Goal: Task Accomplishment & Management: Manage account settings

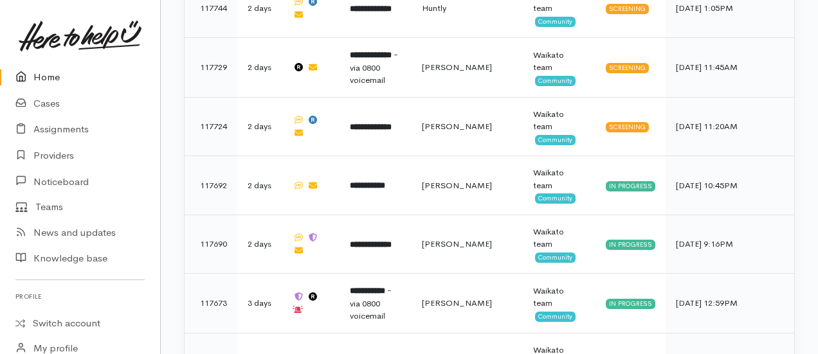
scroll to position [1472, 0]
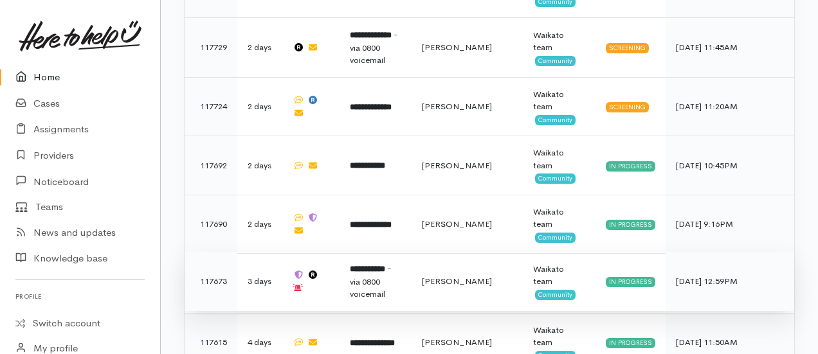
click at [391, 263] on span "- via 0800 voicemail" at bounding box center [371, 281] width 42 height 37
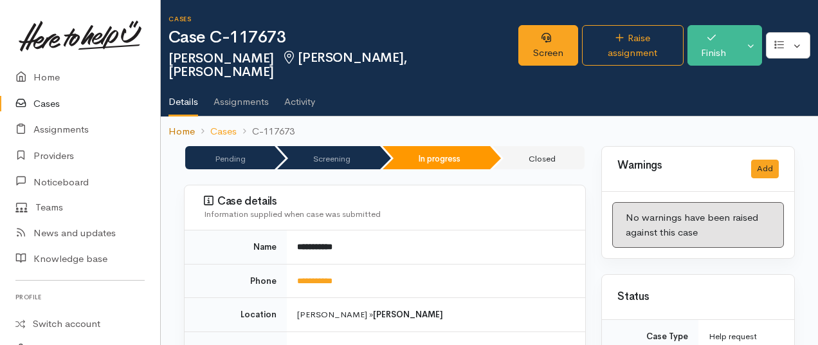
click at [170, 124] on link "Home" at bounding box center [181, 131] width 26 height 15
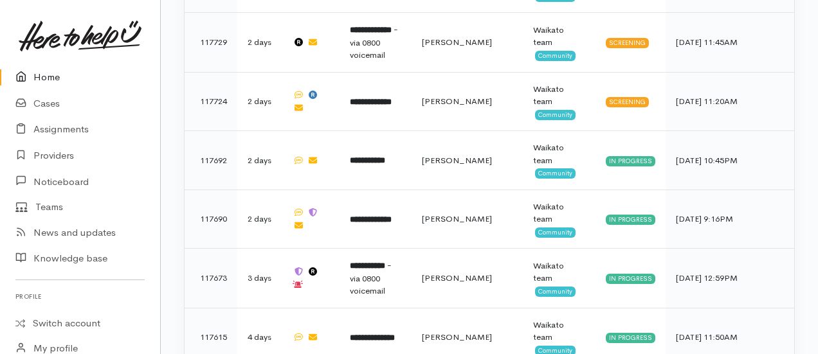
scroll to position [1476, 0]
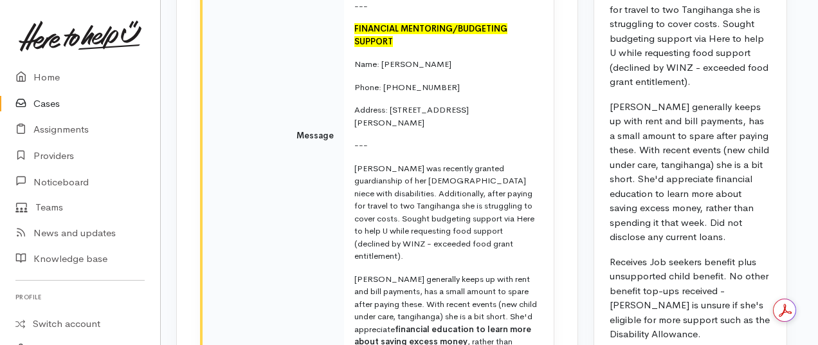
scroll to position [2566, 8]
click at [56, 82] on link "Home" at bounding box center [80, 77] width 160 height 26
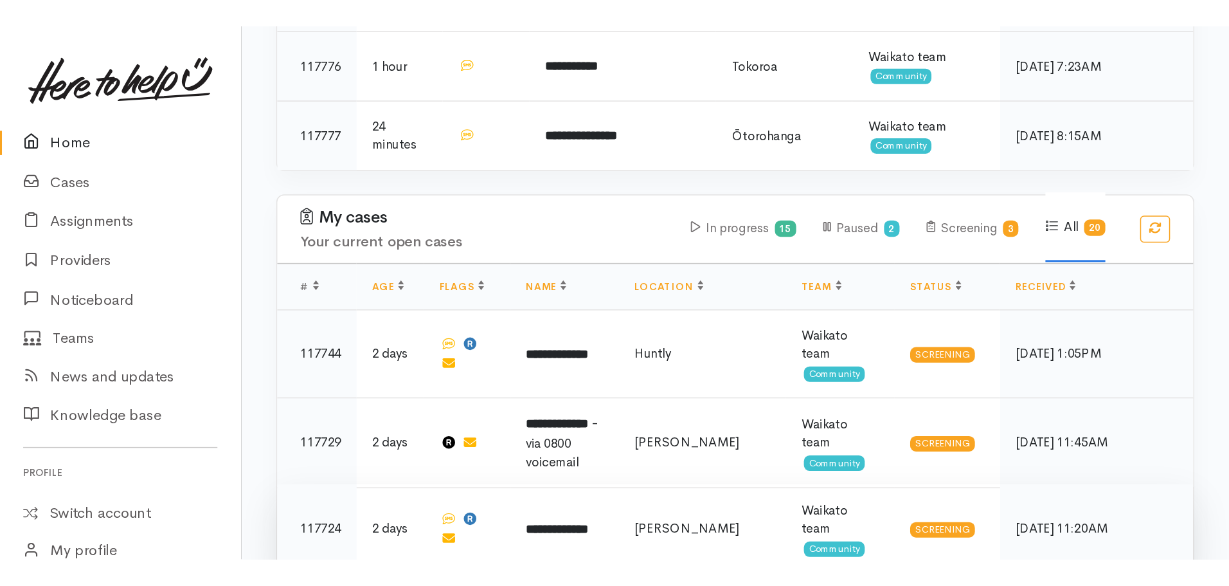
scroll to position [1242, 0]
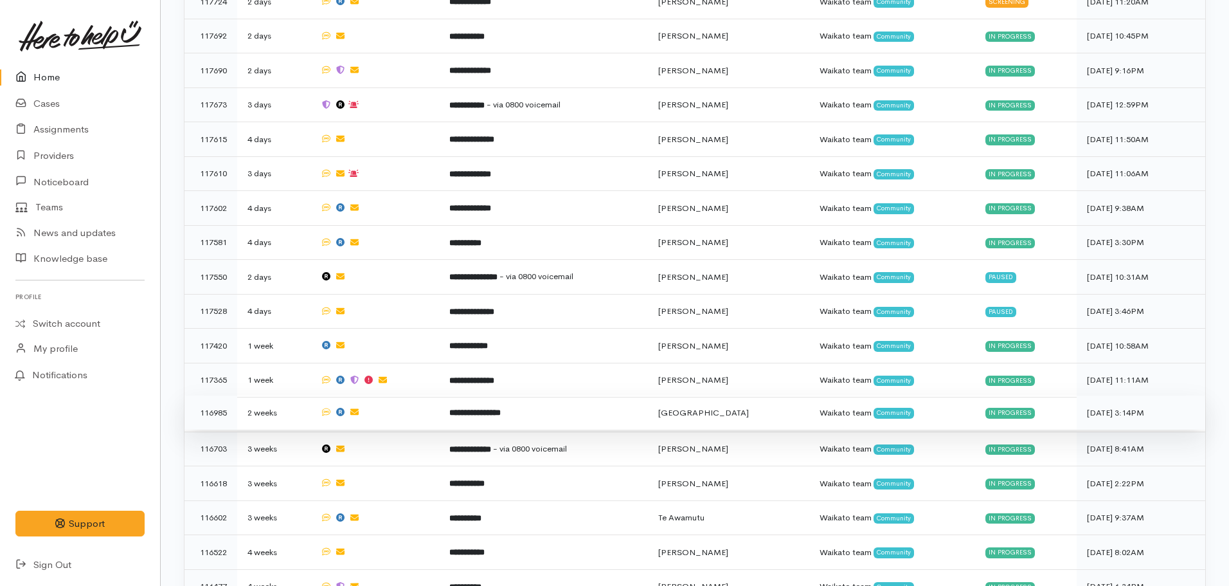
scroll to position [1255, 0]
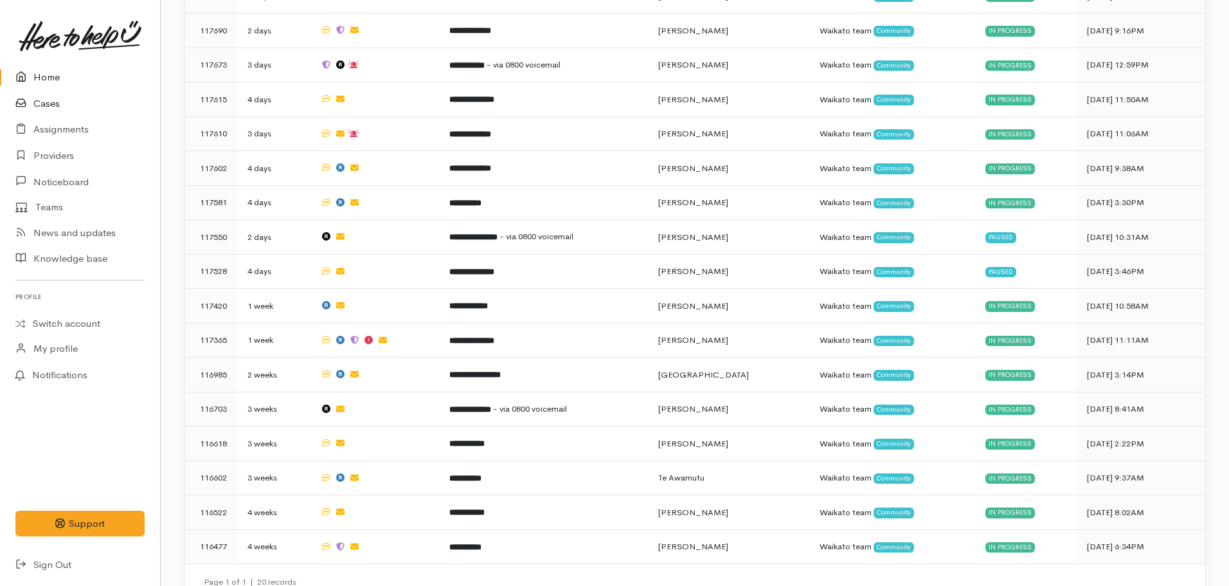
click at [57, 105] on link "Cases" at bounding box center [80, 104] width 160 height 26
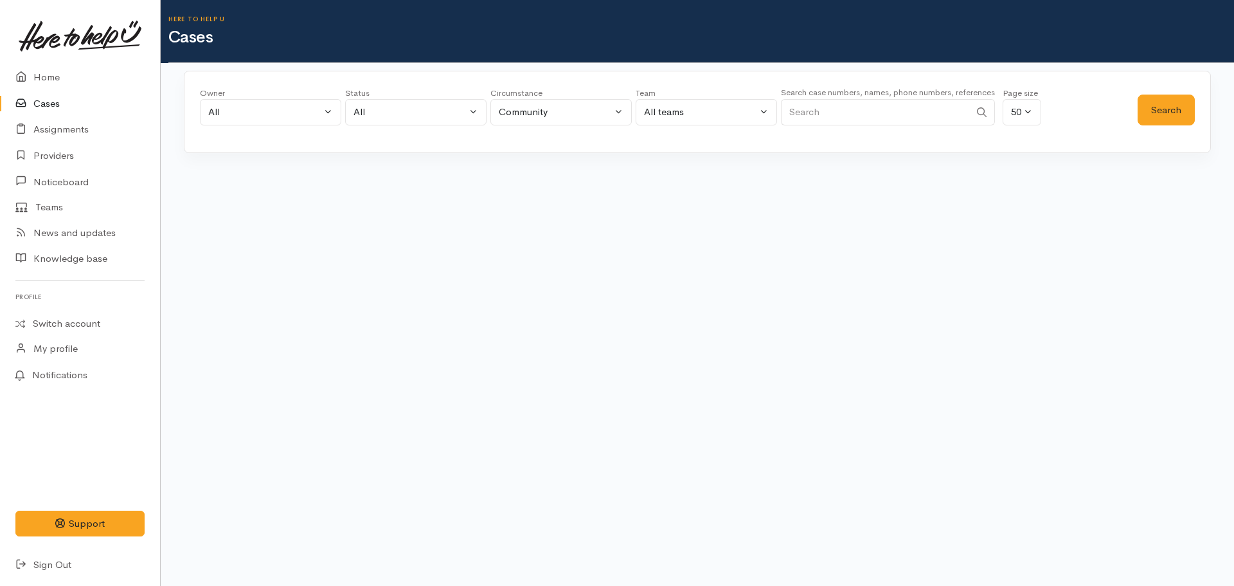
click at [867, 109] on input "Search" at bounding box center [875, 112] width 189 height 26
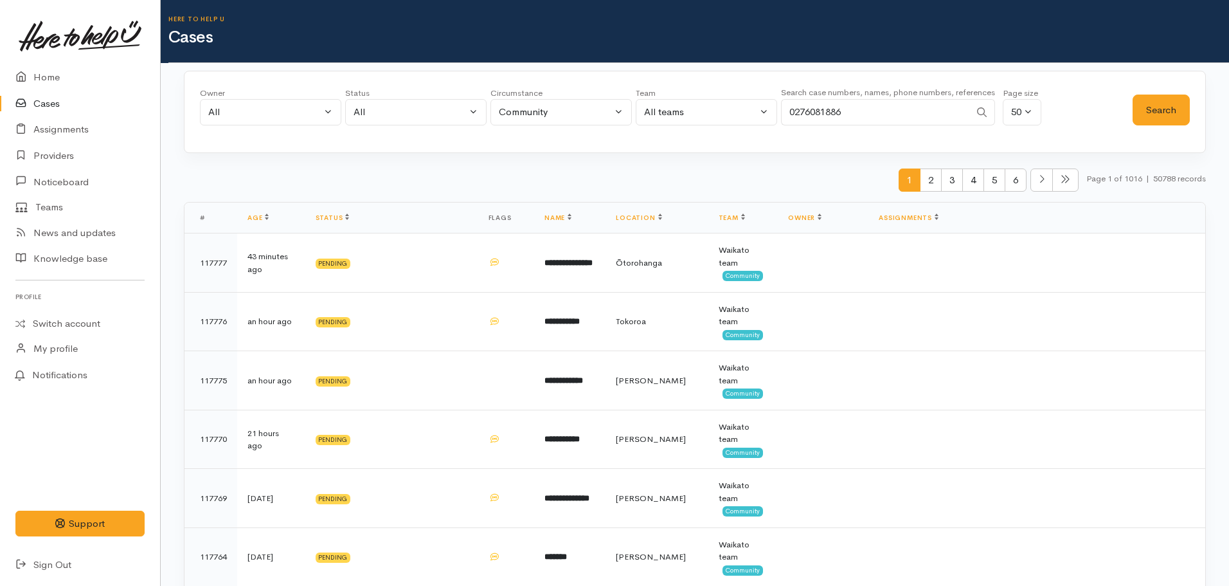
type input "0276081886"
click at [1152, 114] on button "Search" at bounding box center [1161, 109] width 57 height 31
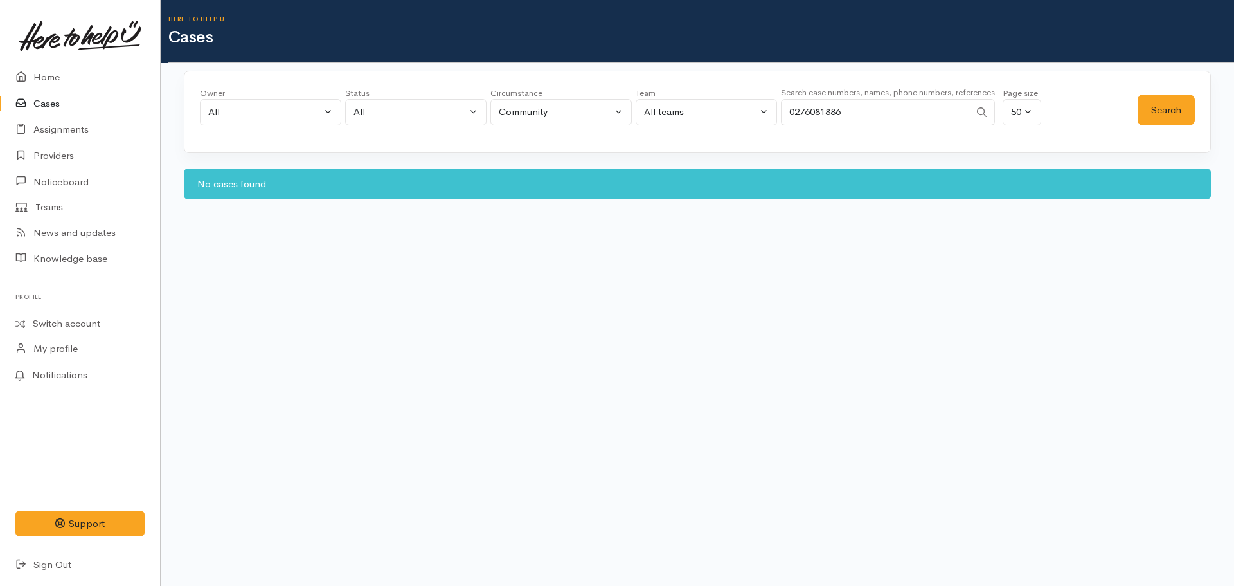
drag, startPoint x: 919, startPoint y: 112, endPoint x: 795, endPoint y: 111, distance: 124.1
click at [791, 113] on input "0276081886" at bounding box center [875, 112] width 189 height 26
type input "0276118978"
click at [1147, 107] on button "Search" at bounding box center [1166, 109] width 57 height 31
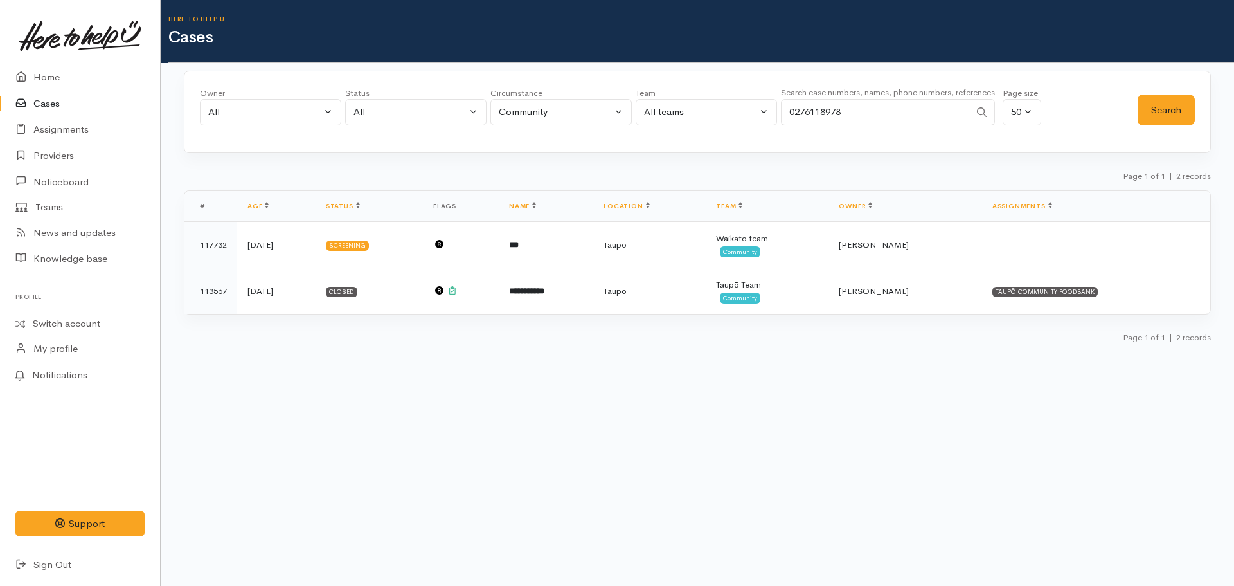
drag, startPoint x: 915, startPoint y: 115, endPoint x: 740, endPoint y: 114, distance: 175.5
click at [740, 114] on div "Owner All My cases [PERSON_NAME] ('Here to help u') [PERSON_NAME] ('Here to hel…" at bounding box center [669, 110] width 938 height 46
type input "02102828161"
click at [1166, 112] on button "Search" at bounding box center [1166, 109] width 57 height 31
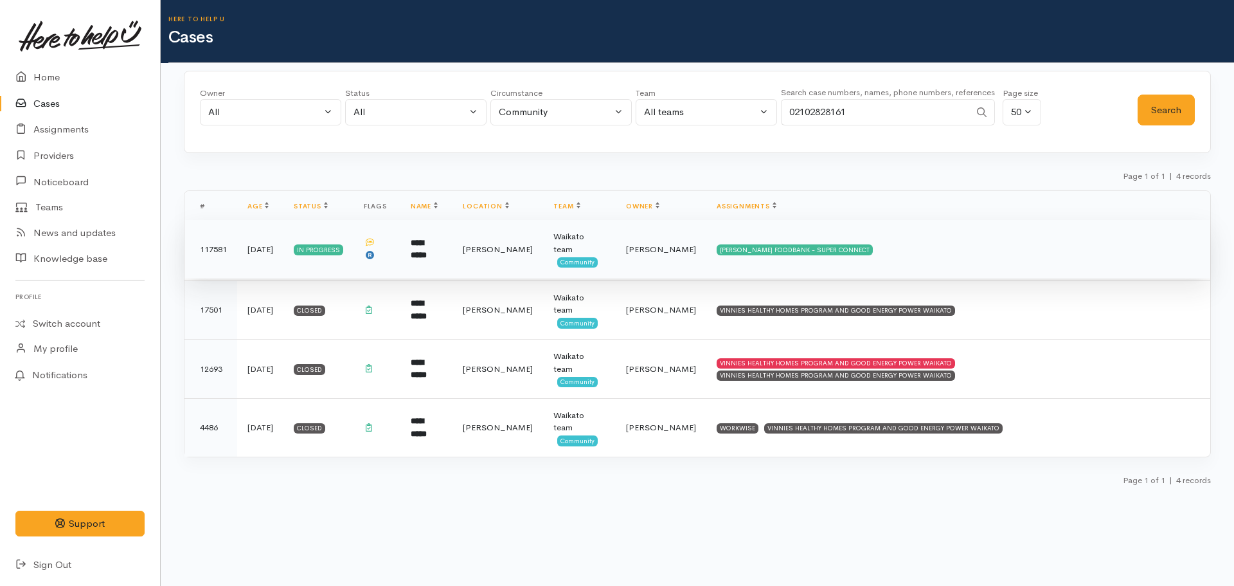
click at [715, 260] on td "[PERSON_NAME] FOODBANK - SUPER CONNECT" at bounding box center [958, 249] width 504 height 59
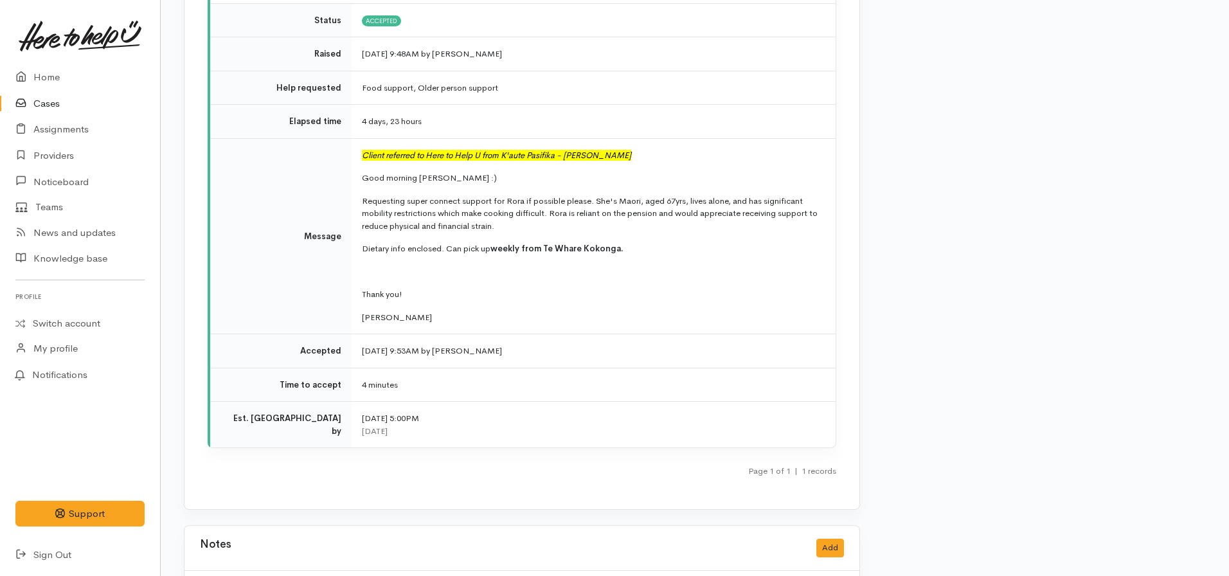
scroll to position [2057, 0]
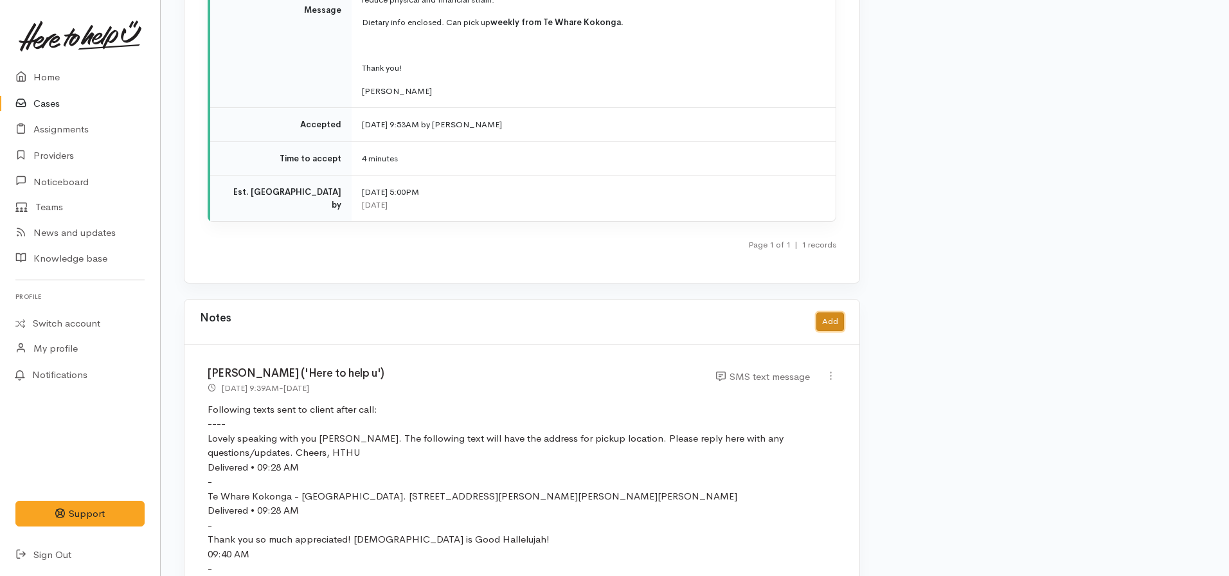
click at [825, 312] on button "Add" at bounding box center [830, 321] width 28 height 19
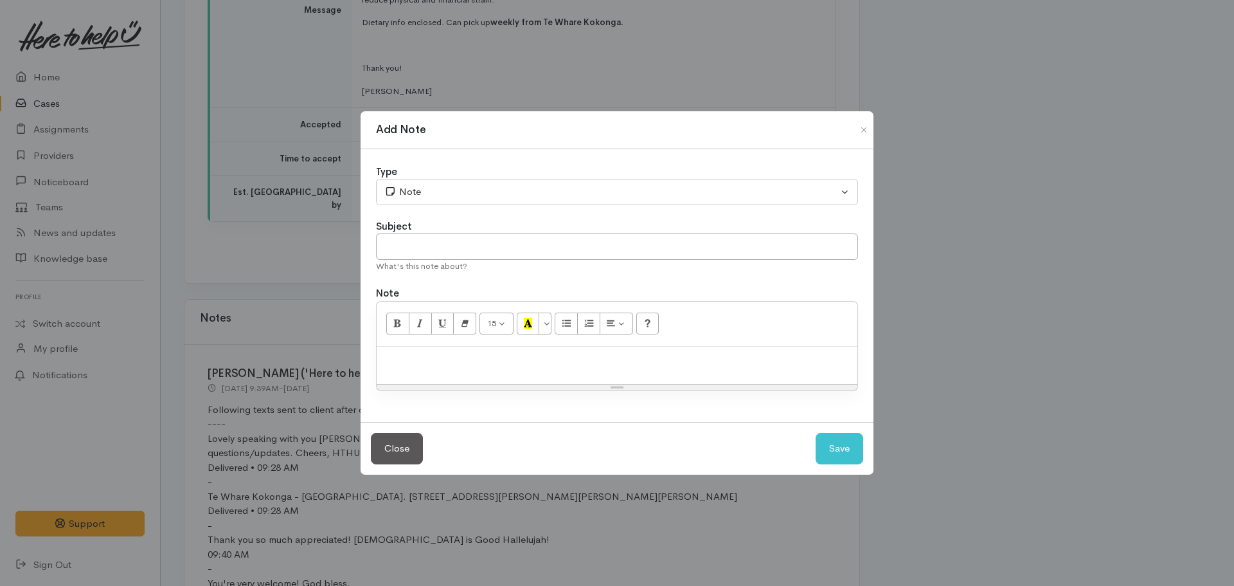
click at [533, 359] on p at bounding box center [617, 360] width 468 height 15
paste div
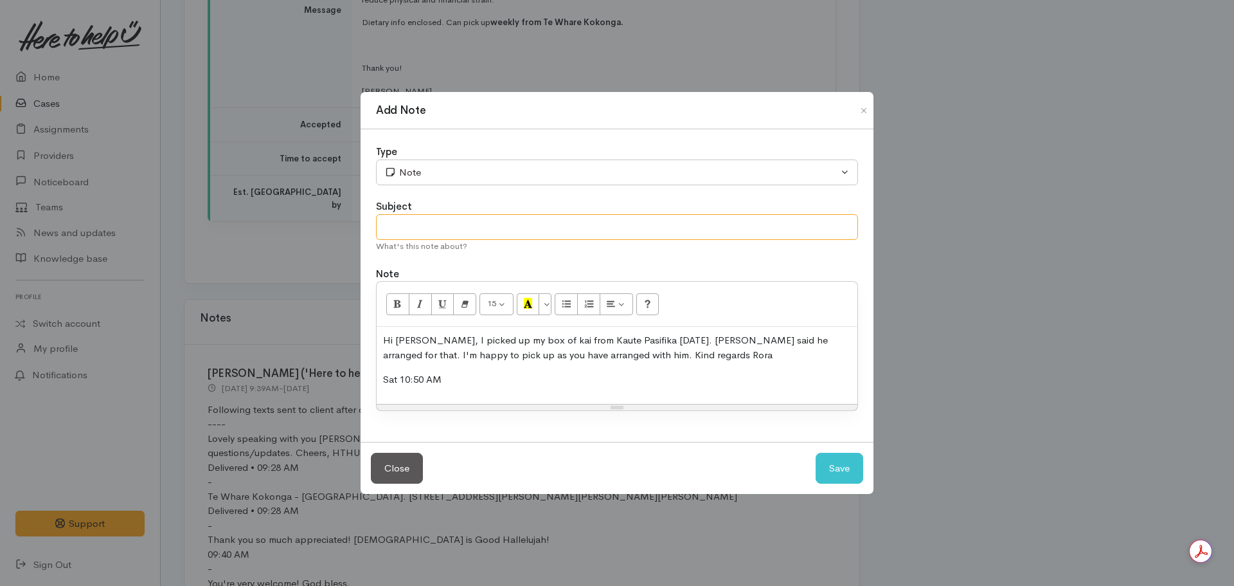
click at [450, 222] on input "text" at bounding box center [617, 227] width 482 height 26
type input "Msg from cilent"
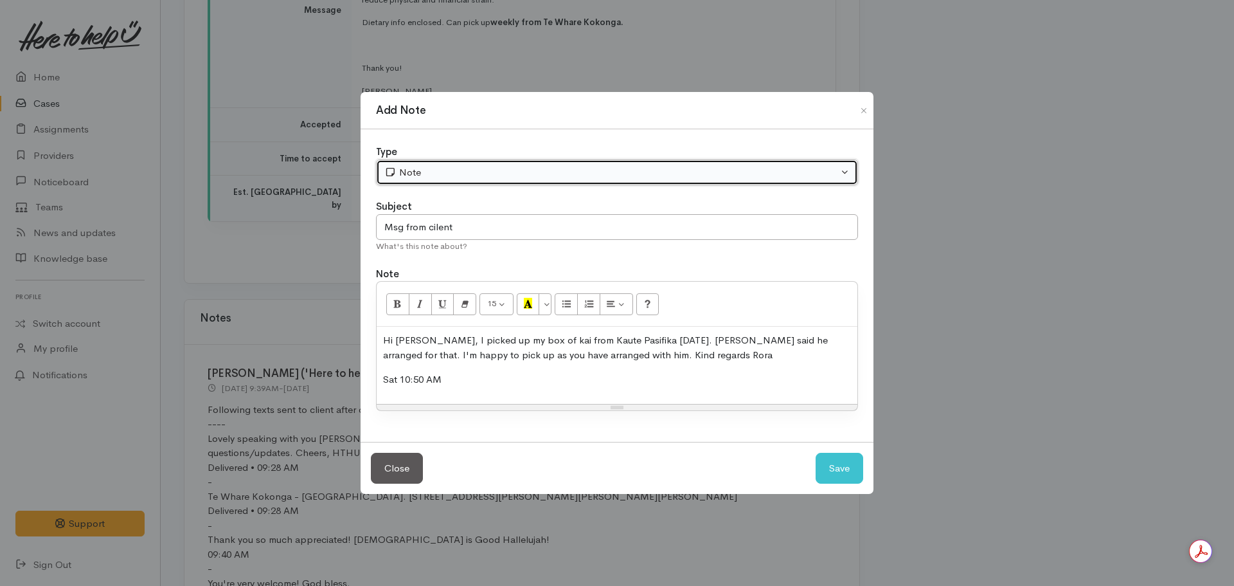
click at [450, 179] on div "Note" at bounding box center [611, 172] width 454 height 15
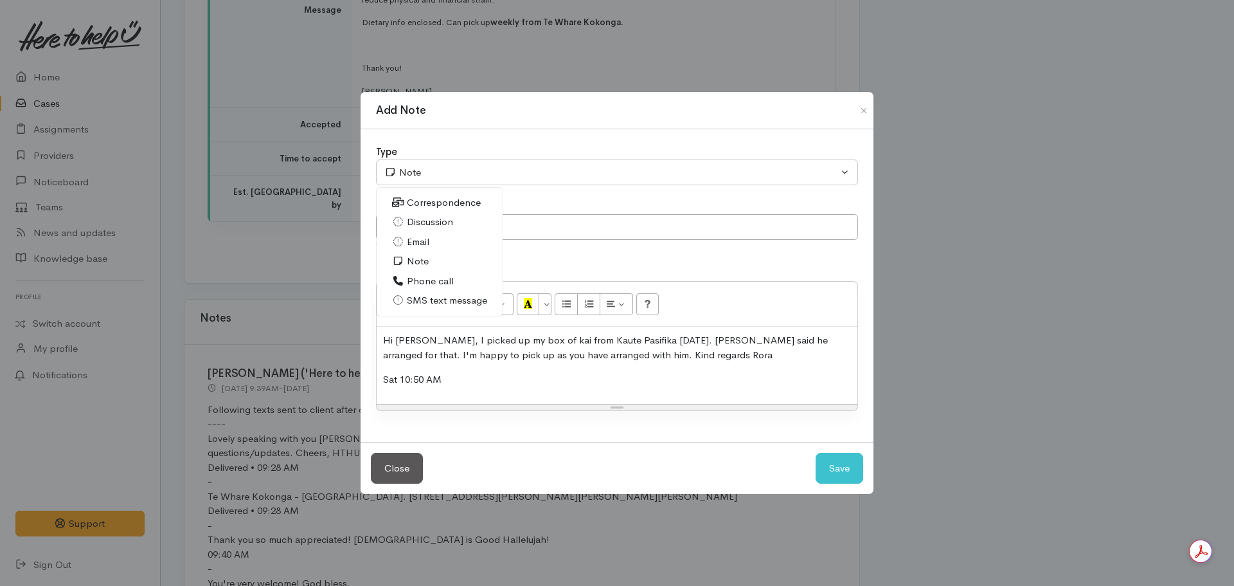
click at [454, 304] on span "SMS text message" at bounding box center [447, 300] width 80 height 15
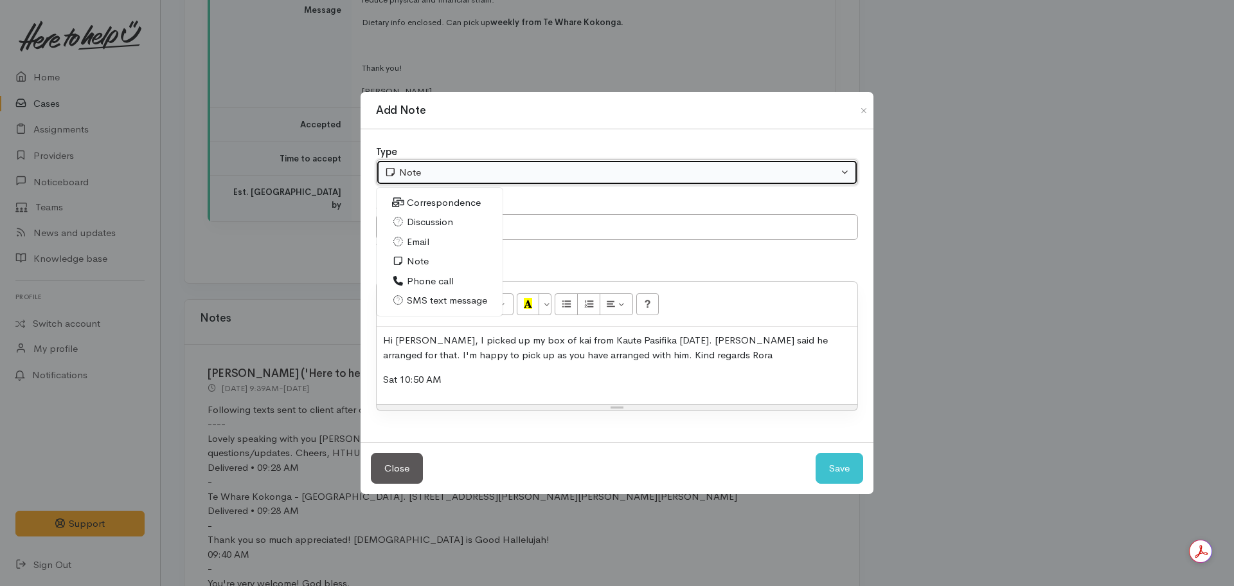
select select "5"
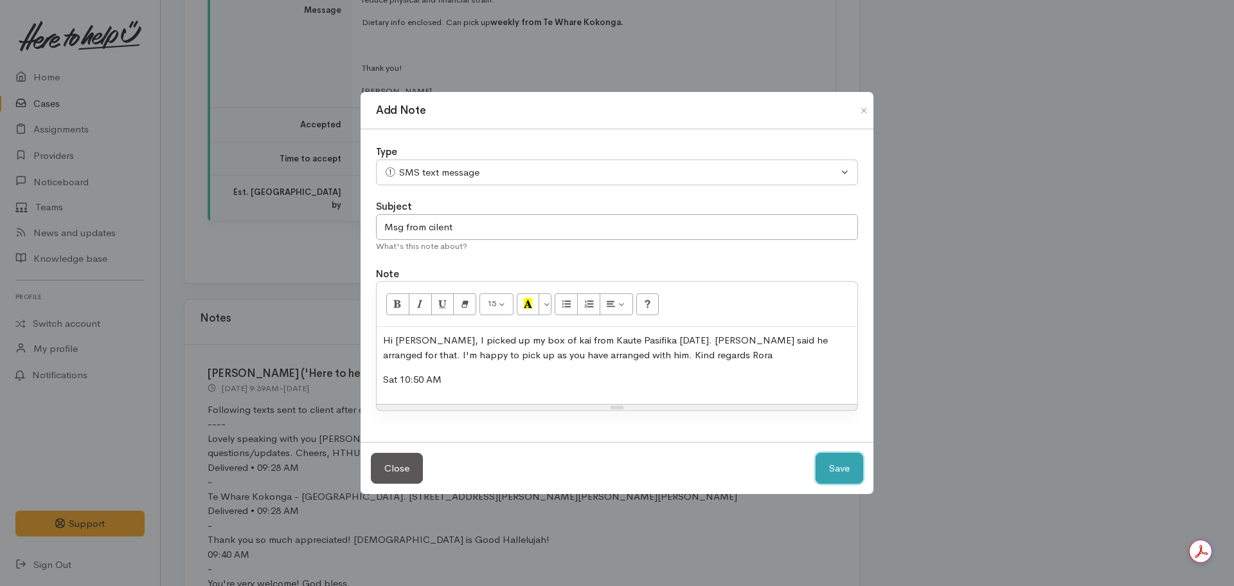
click at [831, 460] on button "Save" at bounding box center [840, 468] width 48 height 31
select select "1"
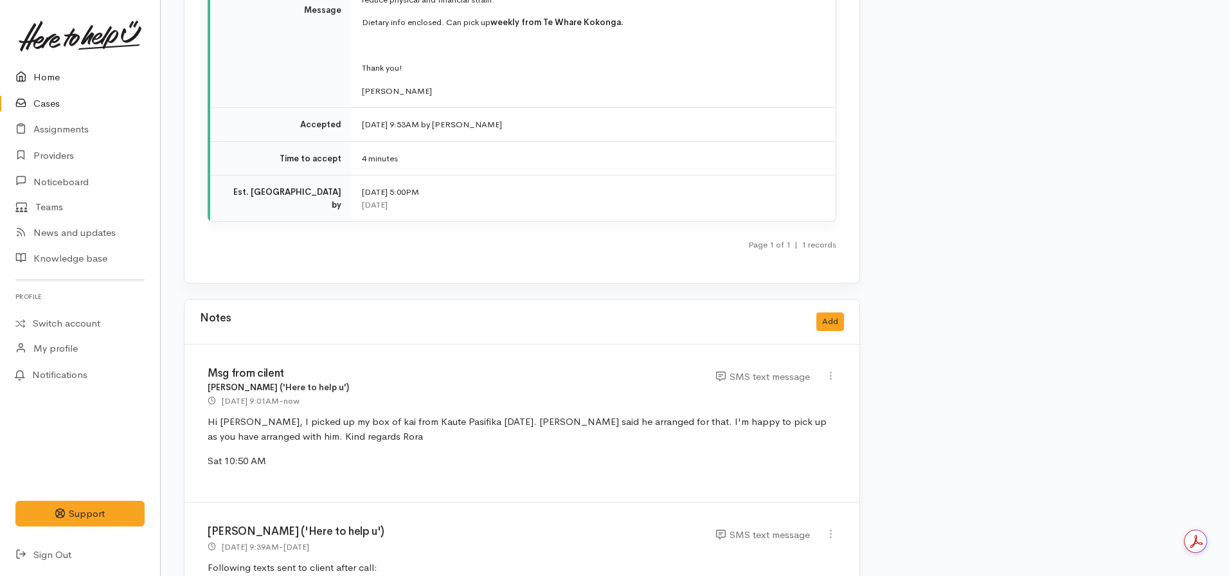
click at [44, 67] on link "Home" at bounding box center [80, 77] width 160 height 26
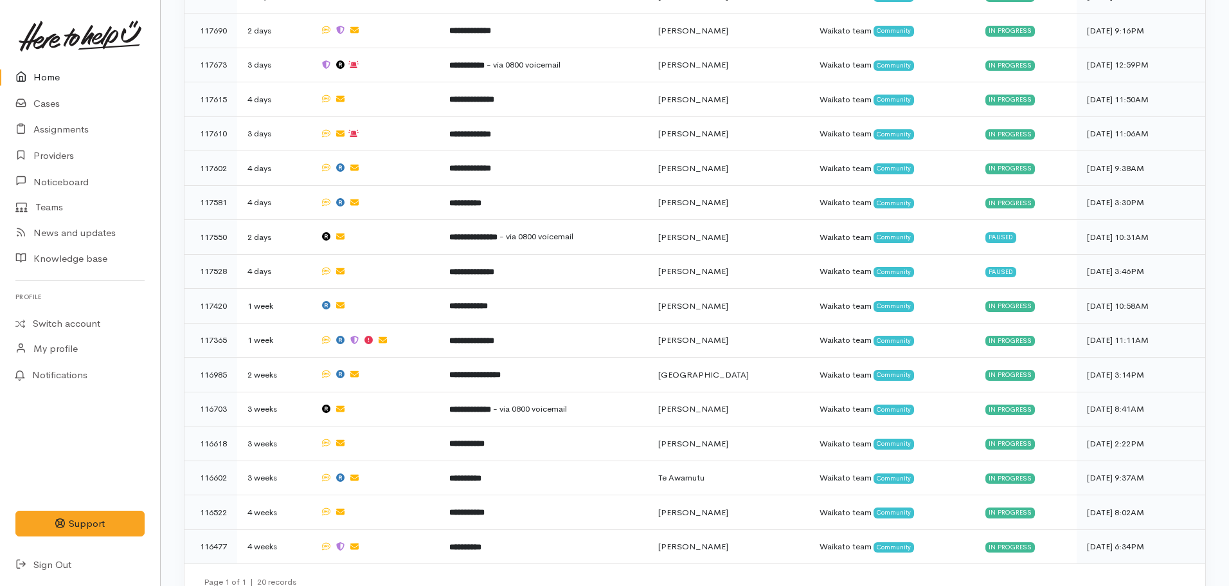
scroll to position [998, 0]
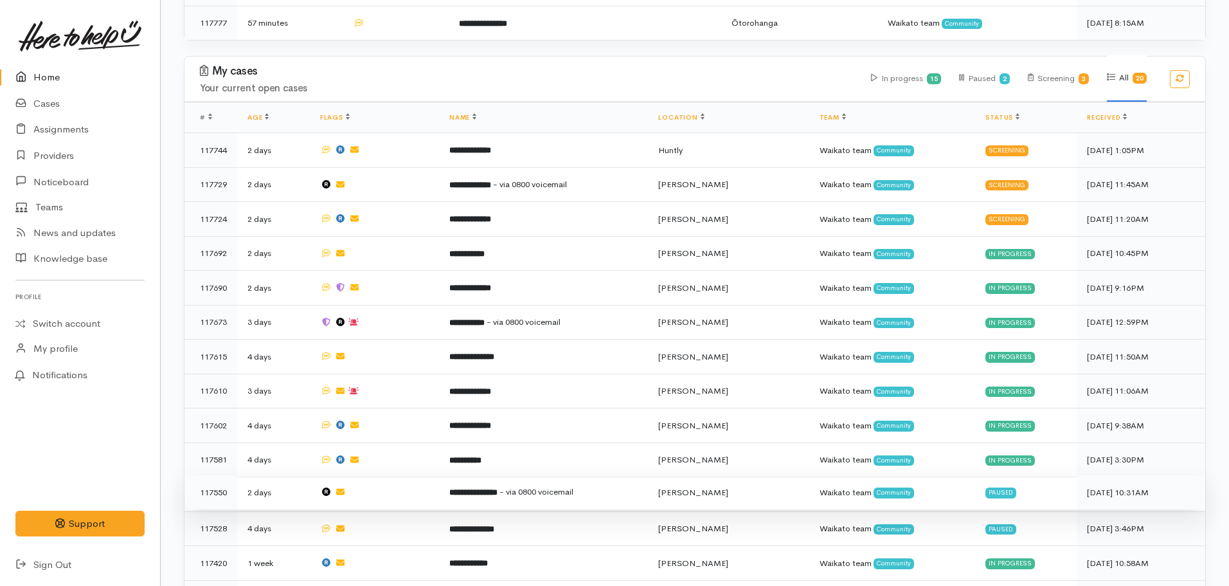
click at [488, 477] on td "**********" at bounding box center [544, 492] width 210 height 35
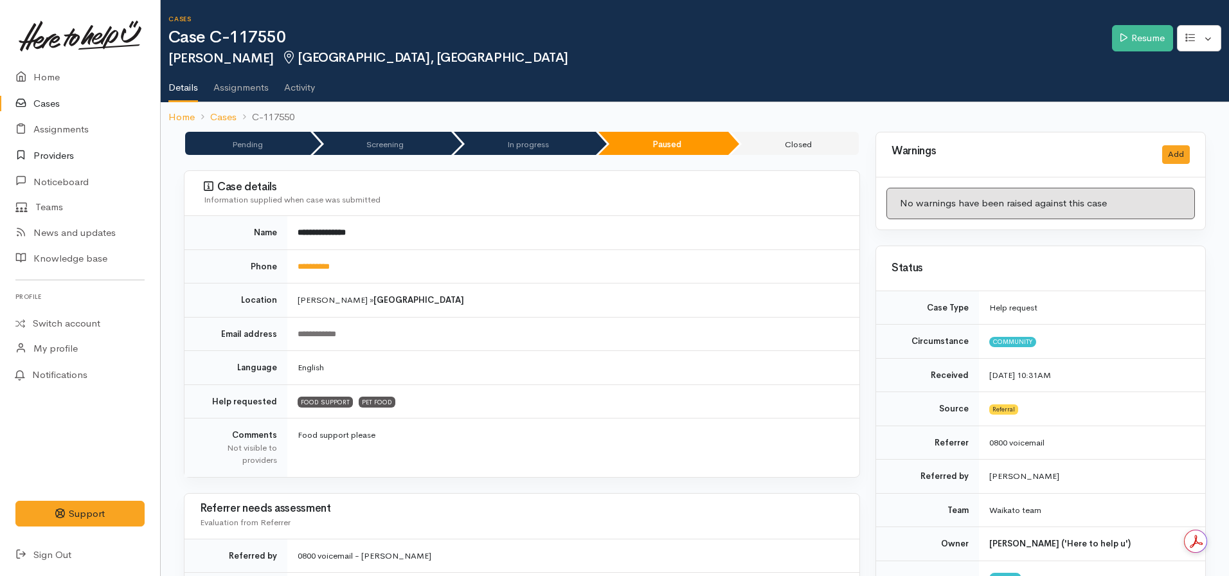
click at [49, 158] on link "Providers" at bounding box center [80, 156] width 160 height 26
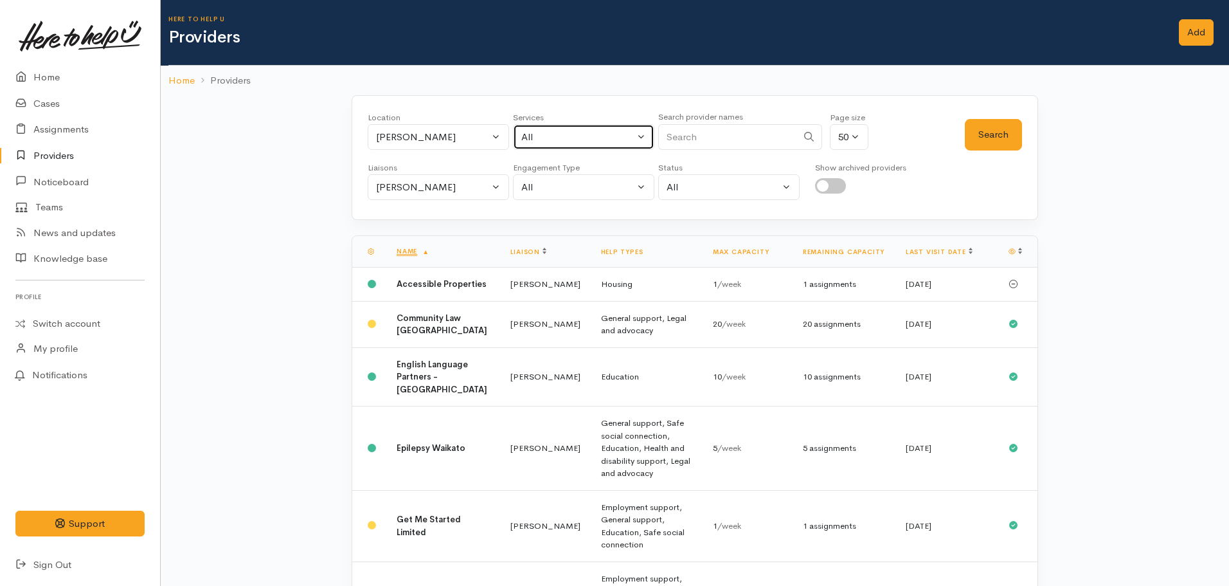
click at [557, 132] on div "All" at bounding box center [577, 137] width 113 height 15
type input "food"
click at [571, 222] on span "Food support" at bounding box center [565, 221] width 60 height 15
select select "3"
click at [957, 136] on div "Location All [GEOGRAPHIC_DATA] Eastern Bay of Plenty - other Kawerau Ōhope Ōpōt…" at bounding box center [666, 134] width 597 height 46
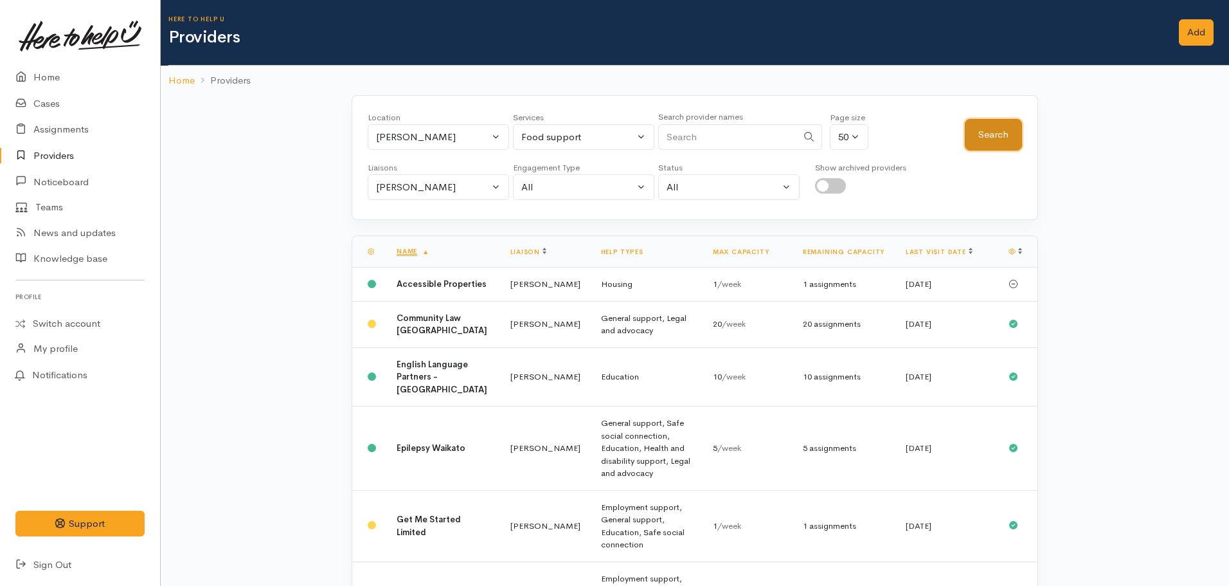
click at [991, 135] on button "Search" at bounding box center [993, 134] width 57 height 31
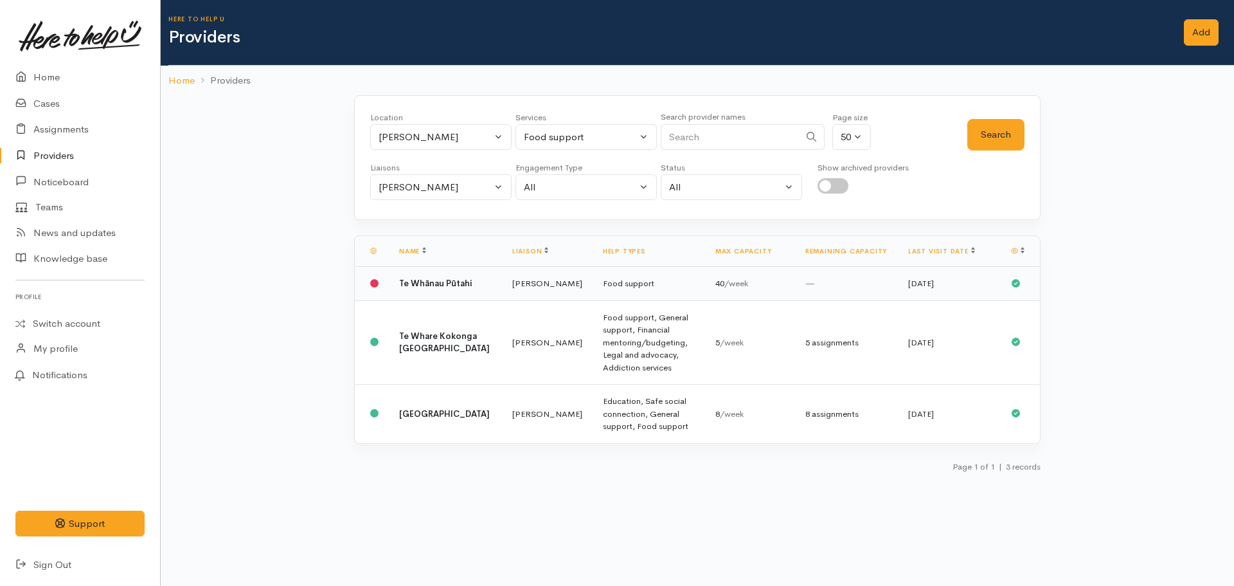
click at [427, 282] on b "Te Whānau Pūtahi" at bounding box center [435, 283] width 73 height 11
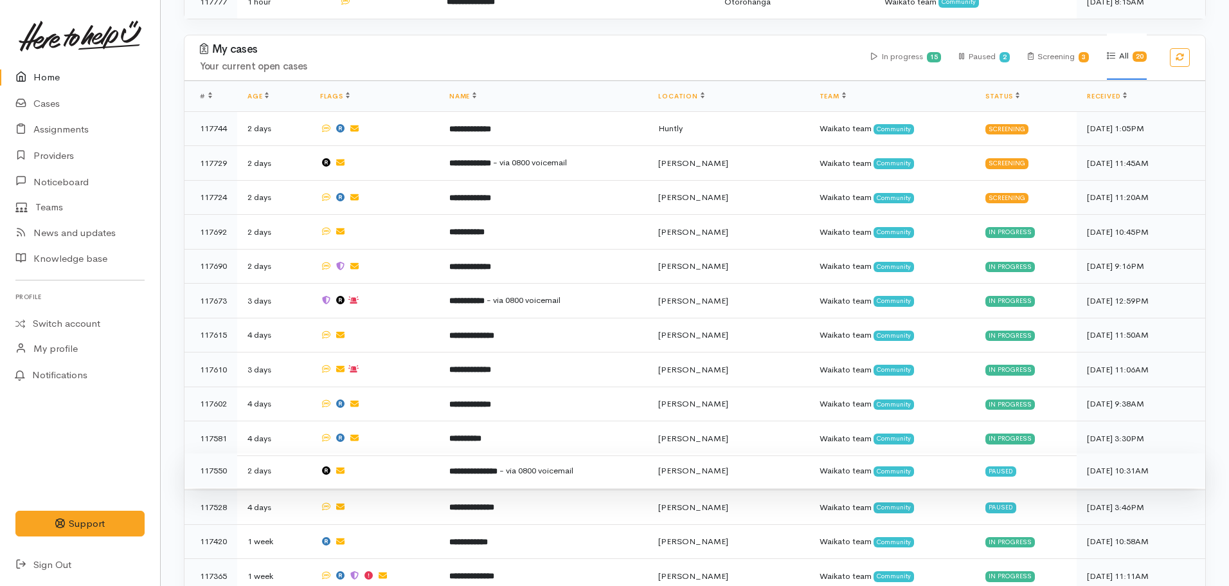
scroll to position [1029, 0]
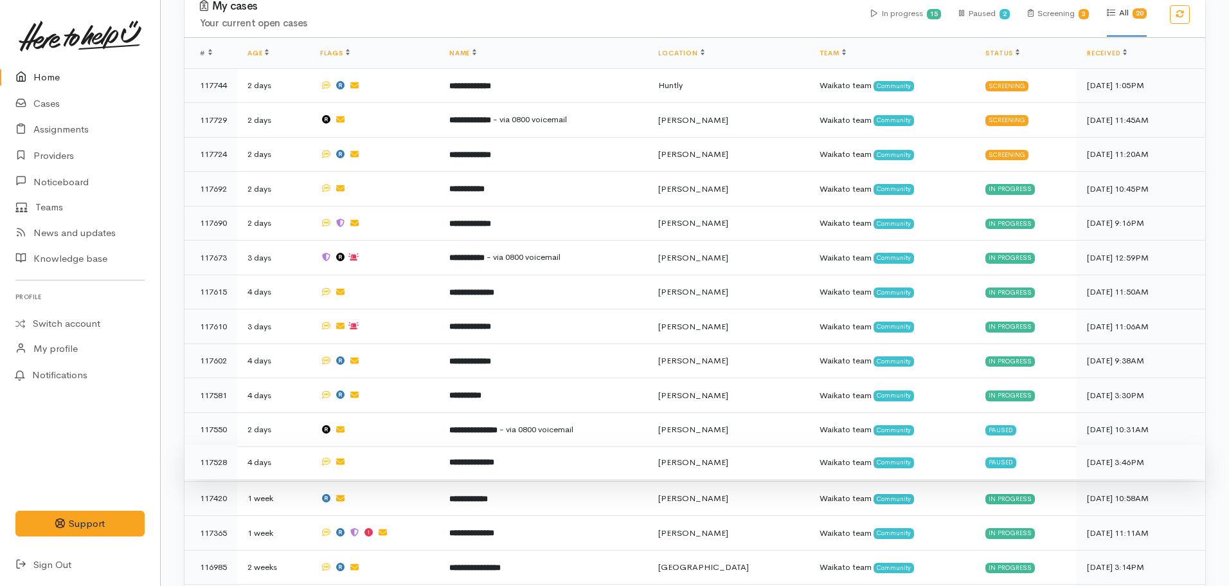
click at [494, 458] on b "**********" at bounding box center [471, 462] width 45 height 8
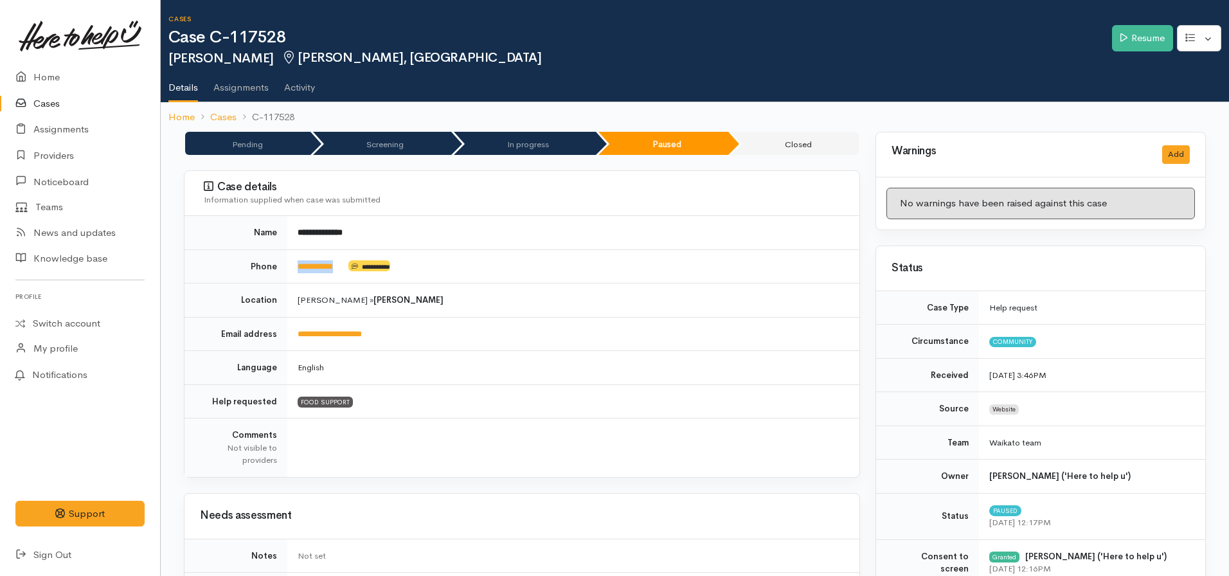
drag, startPoint x: 346, startPoint y: 269, endPoint x: 289, endPoint y: 267, distance: 57.2
click at [289, 267] on td "**********" at bounding box center [573, 266] width 572 height 34
copy td "**********"
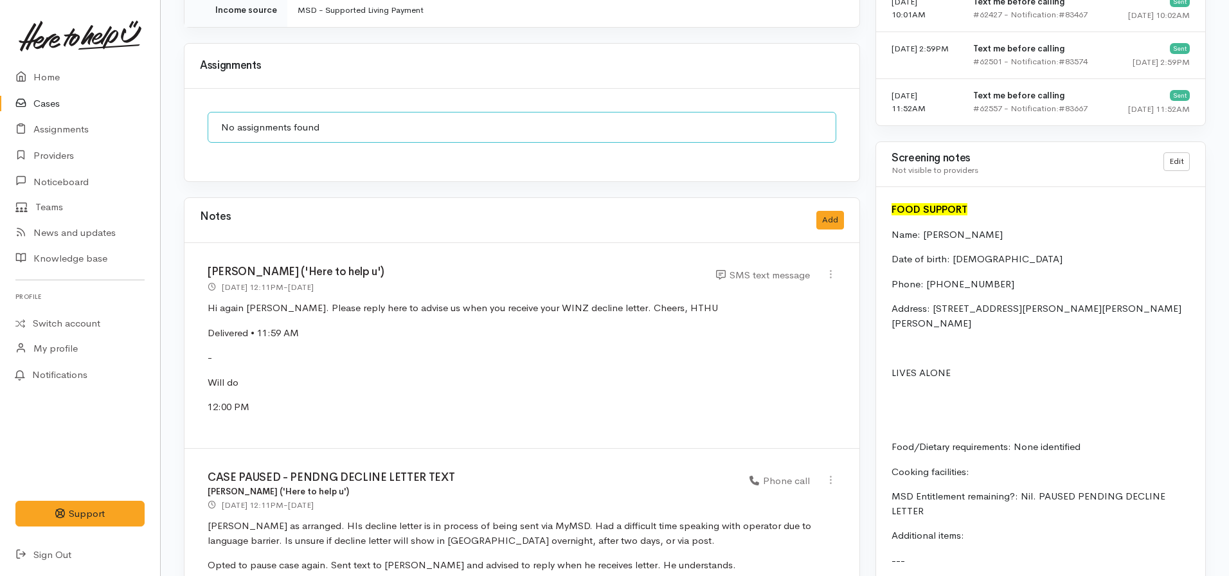
scroll to position [944, 0]
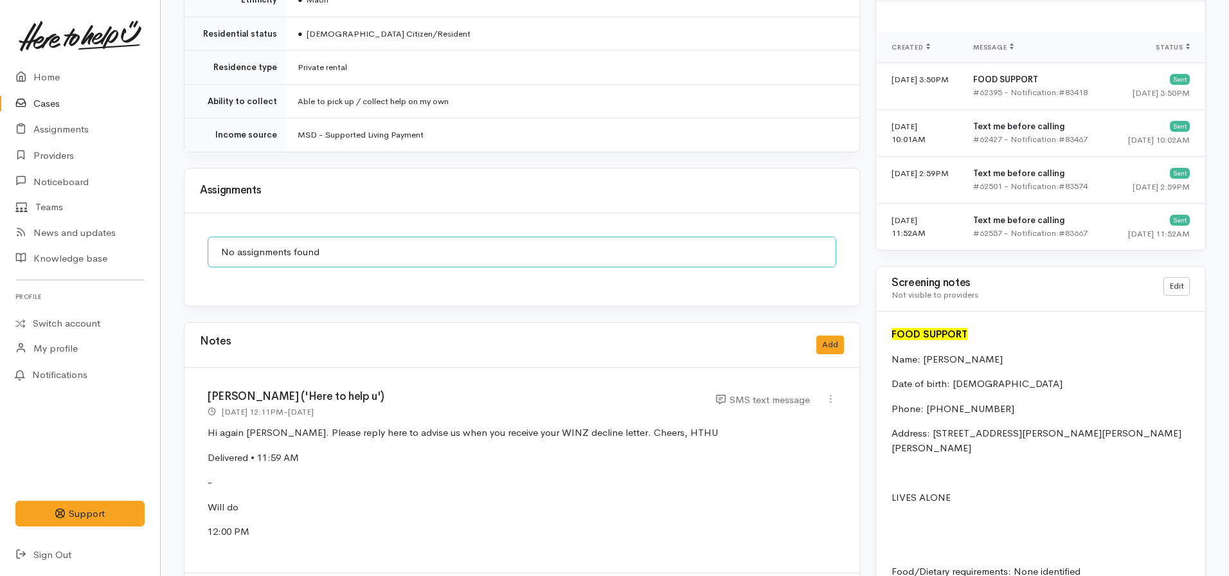
click at [847, 335] on div "Notes Add" at bounding box center [521, 345] width 675 height 45
click at [835, 336] on button "Add" at bounding box center [830, 345] width 28 height 19
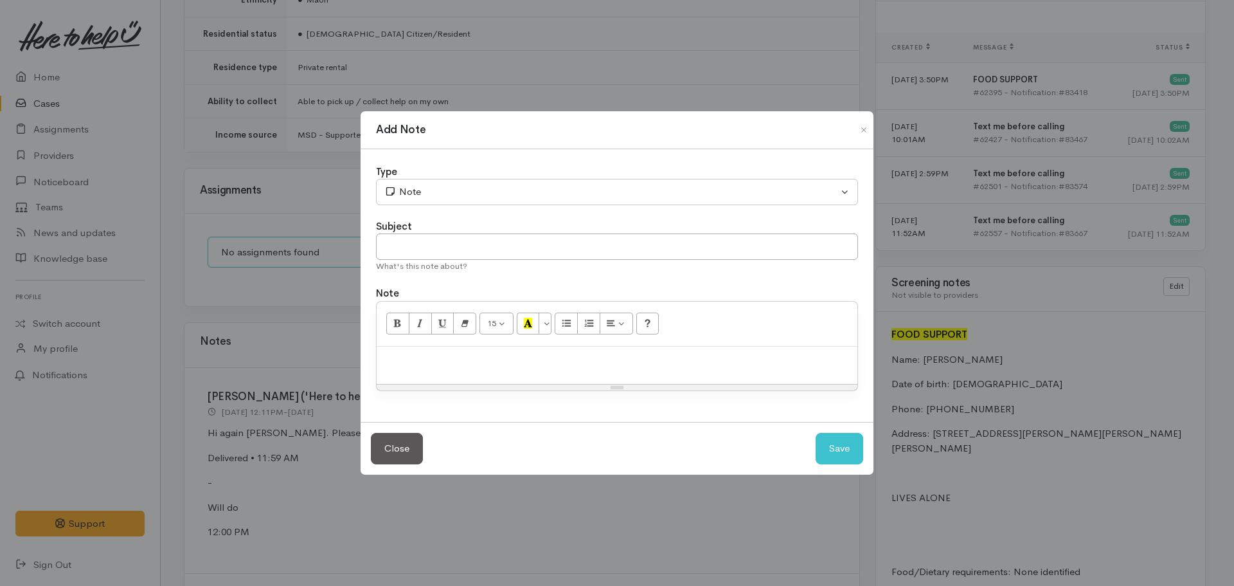
click at [467, 355] on p at bounding box center [617, 360] width 468 height 15
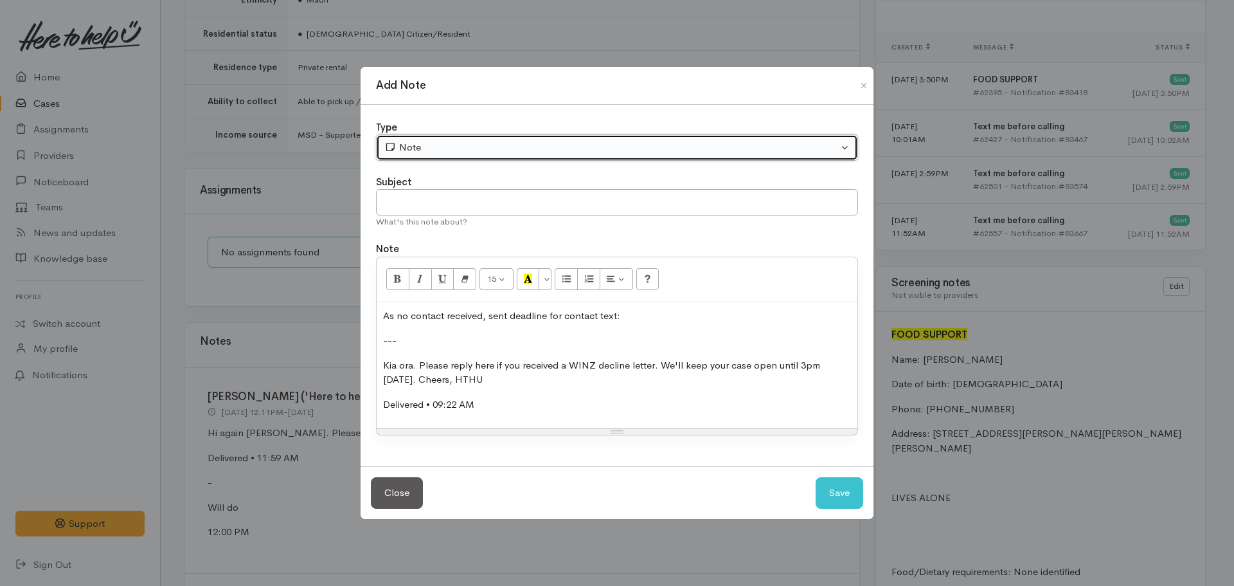
click at [490, 153] on div "Note" at bounding box center [611, 147] width 454 height 15
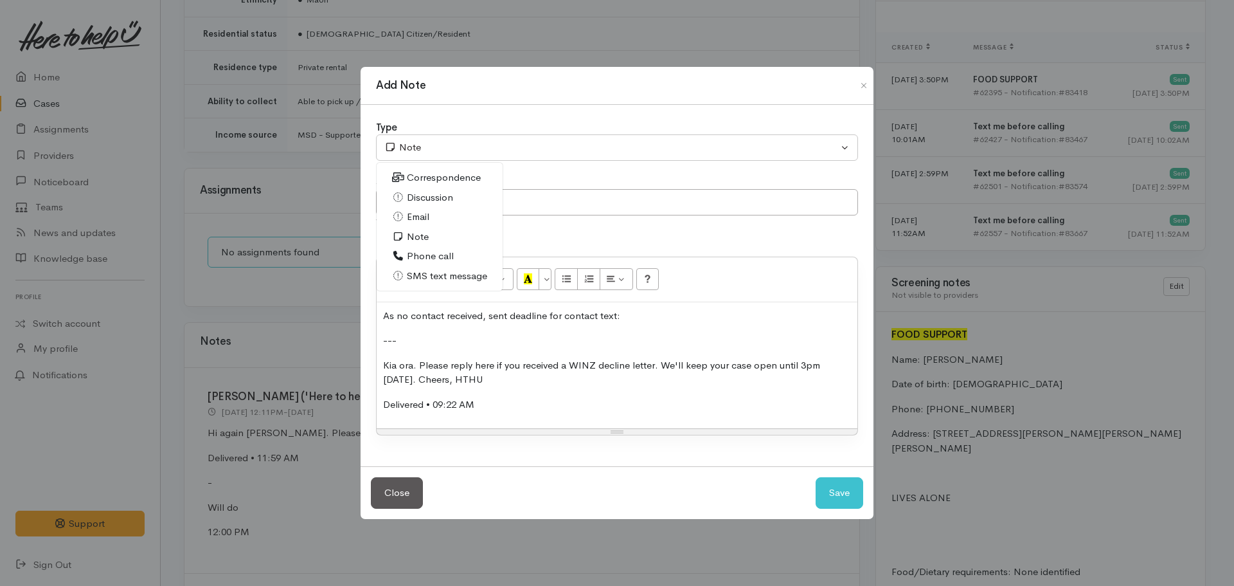
click at [429, 271] on span "SMS text message" at bounding box center [447, 276] width 80 height 15
click at [830, 484] on button "Save" at bounding box center [840, 492] width 48 height 31
select select "1"
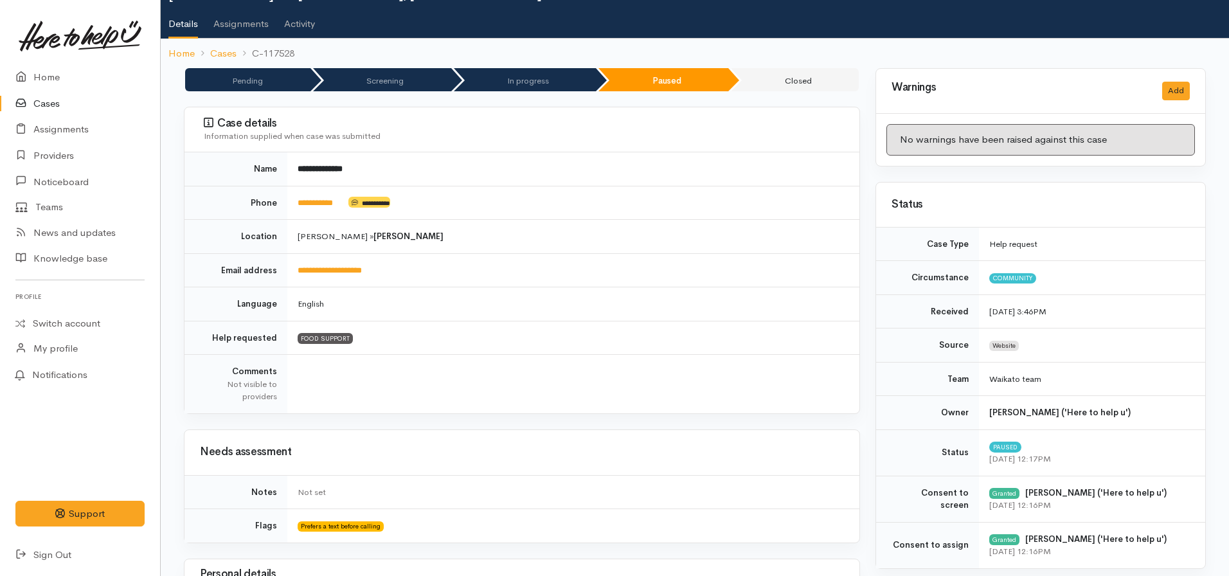
scroll to position [0, 0]
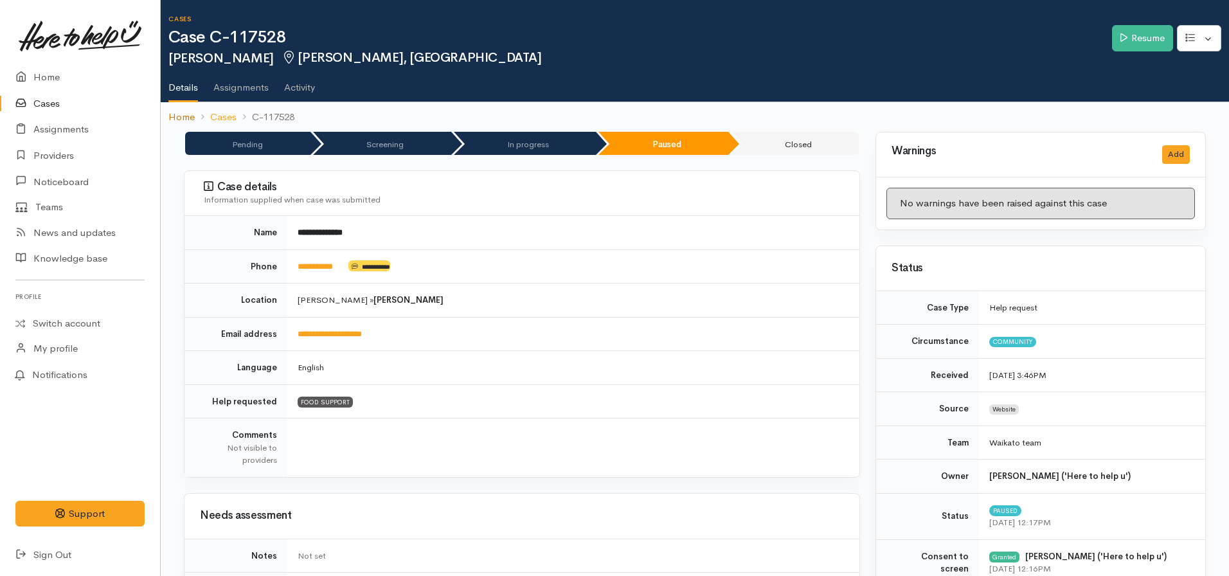
click at [180, 114] on link "Home" at bounding box center [181, 117] width 26 height 15
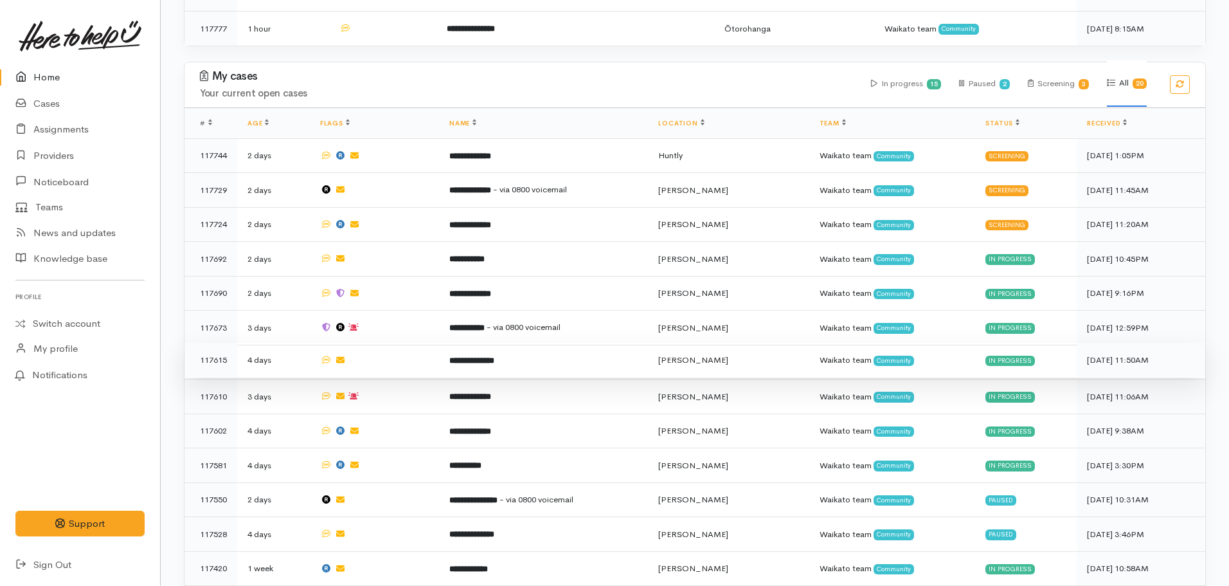
scroll to position [964, 0]
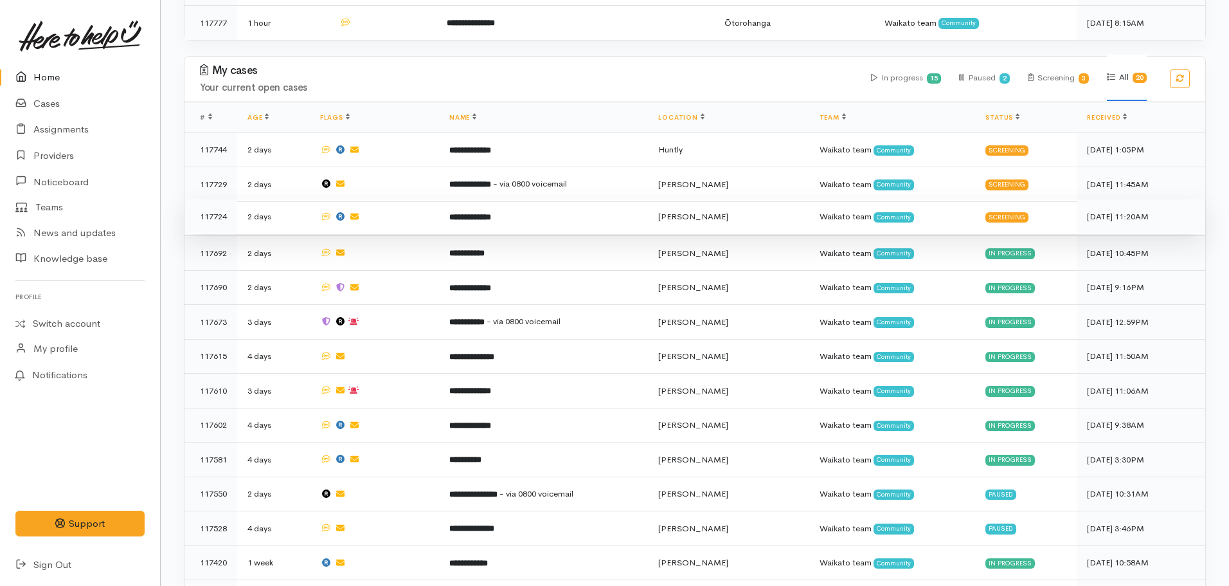
click at [482, 213] on b "**********" at bounding box center [470, 217] width 42 height 8
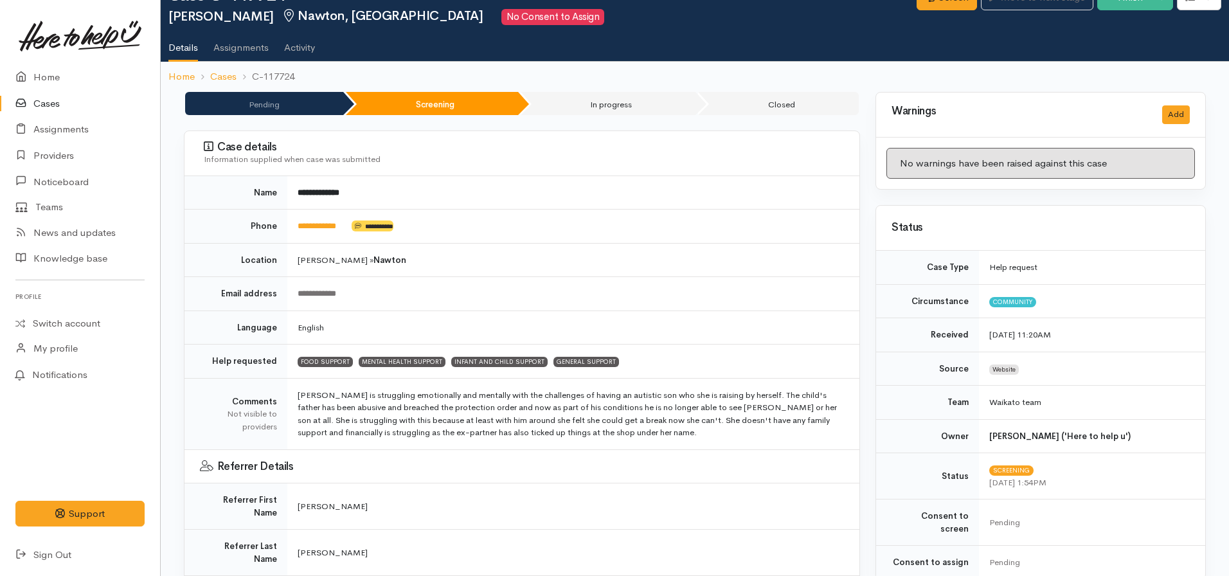
scroll to position [64, 0]
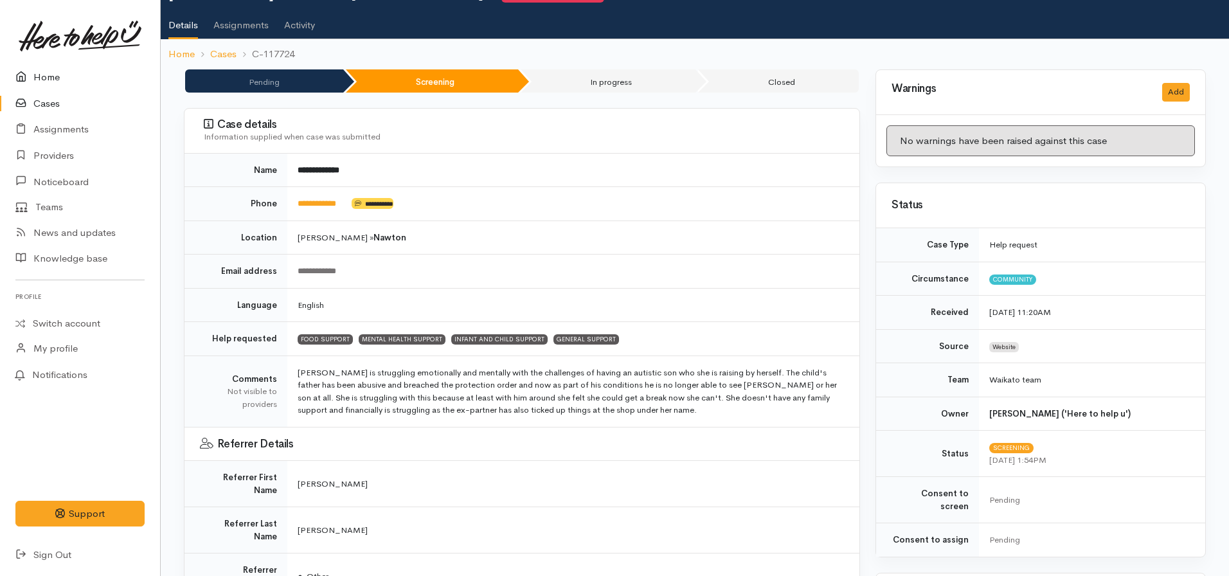
click at [39, 82] on link "Home" at bounding box center [80, 77] width 160 height 26
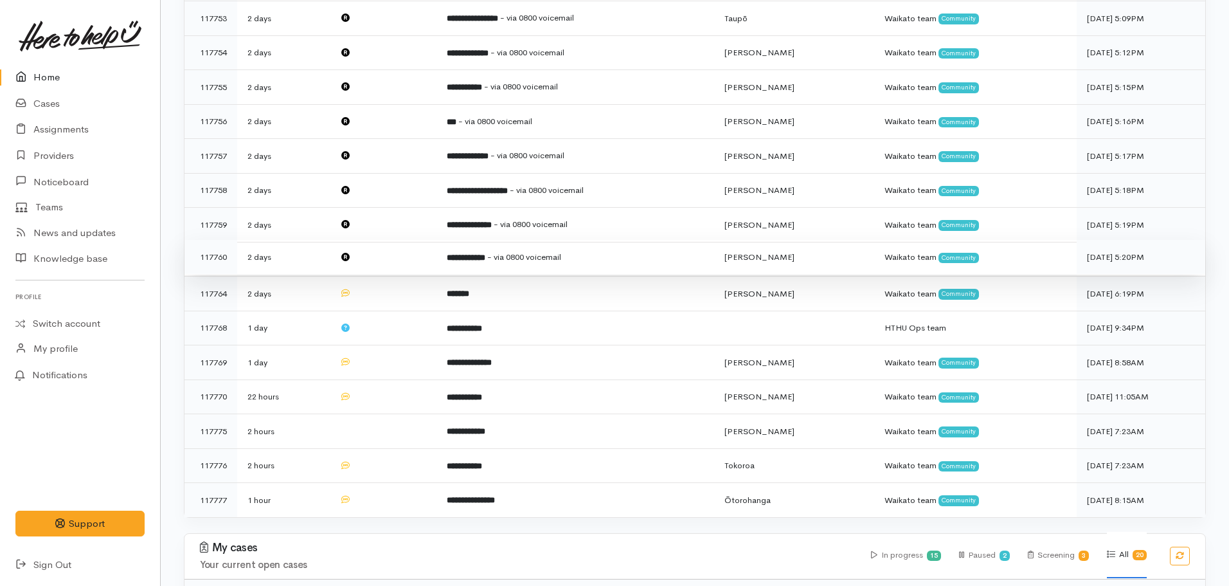
scroll to position [707, 0]
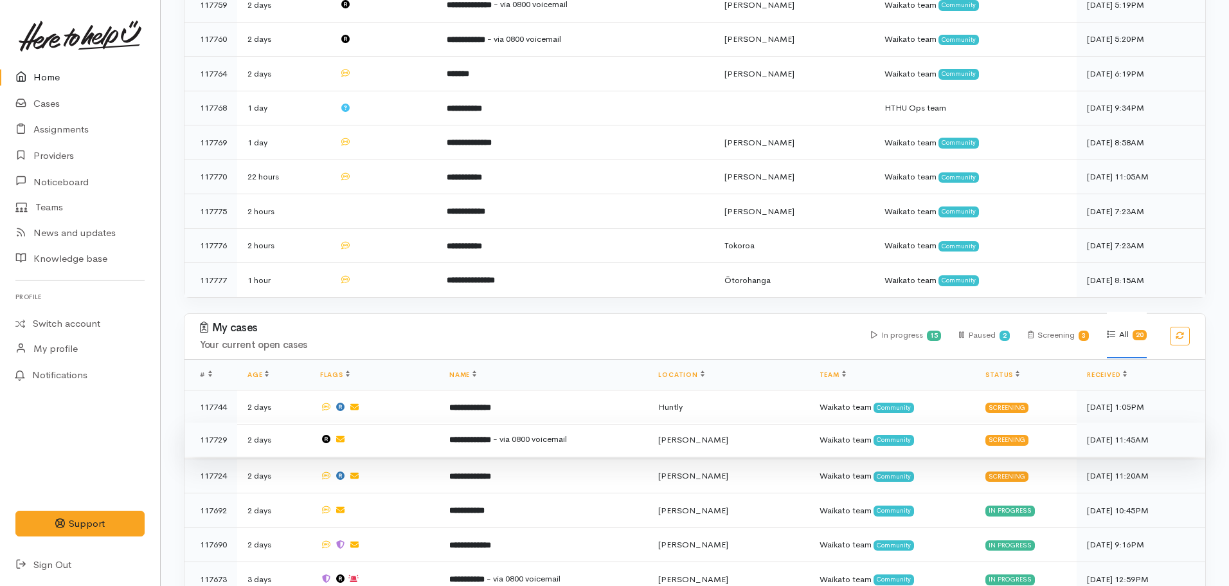
click at [491, 435] on b "**********" at bounding box center [470, 439] width 42 height 8
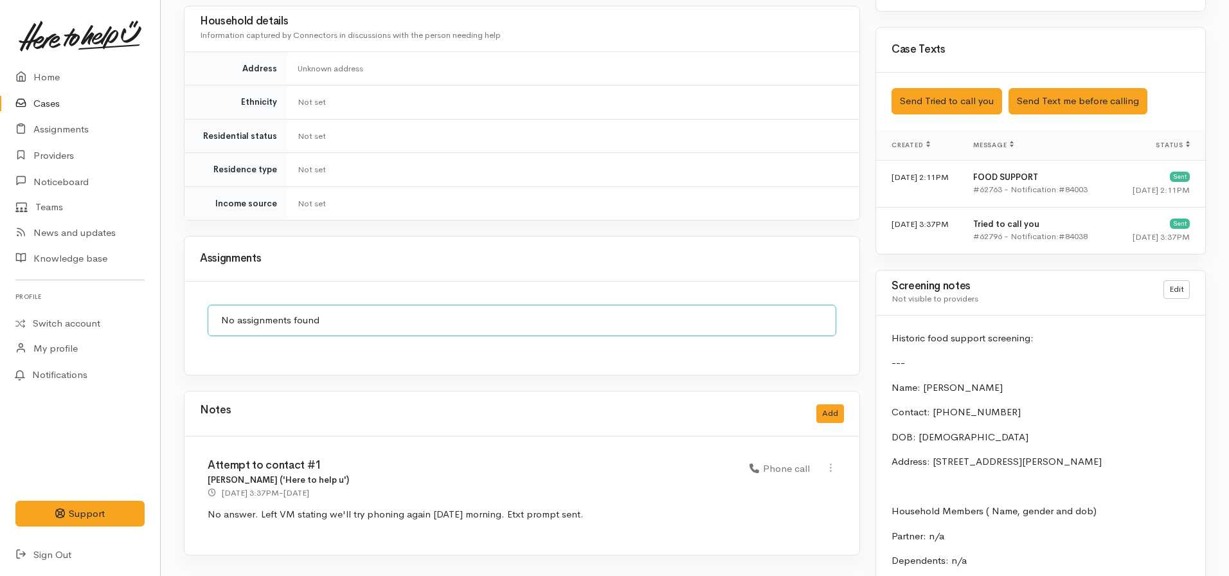
scroll to position [1093, 0]
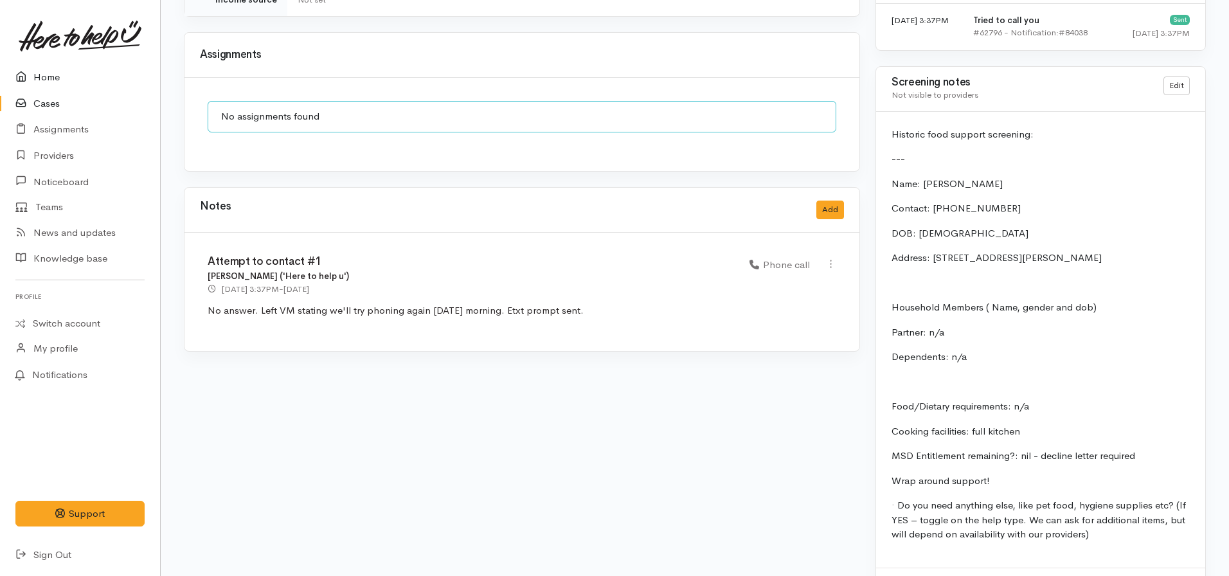
click at [47, 75] on link "Home" at bounding box center [80, 77] width 160 height 26
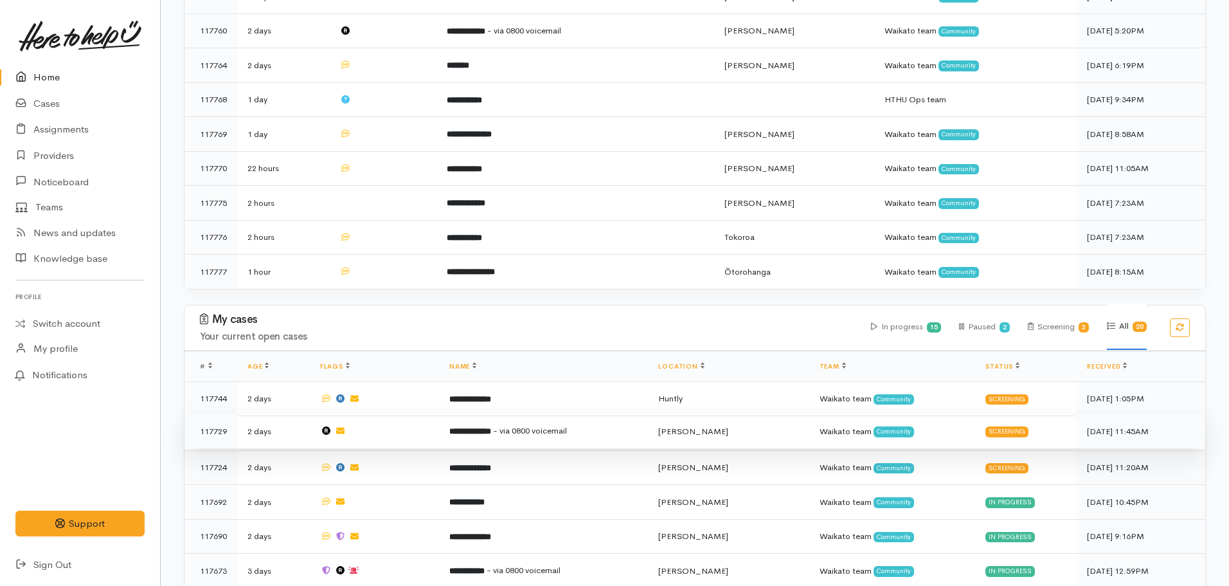
scroll to position [771, 0]
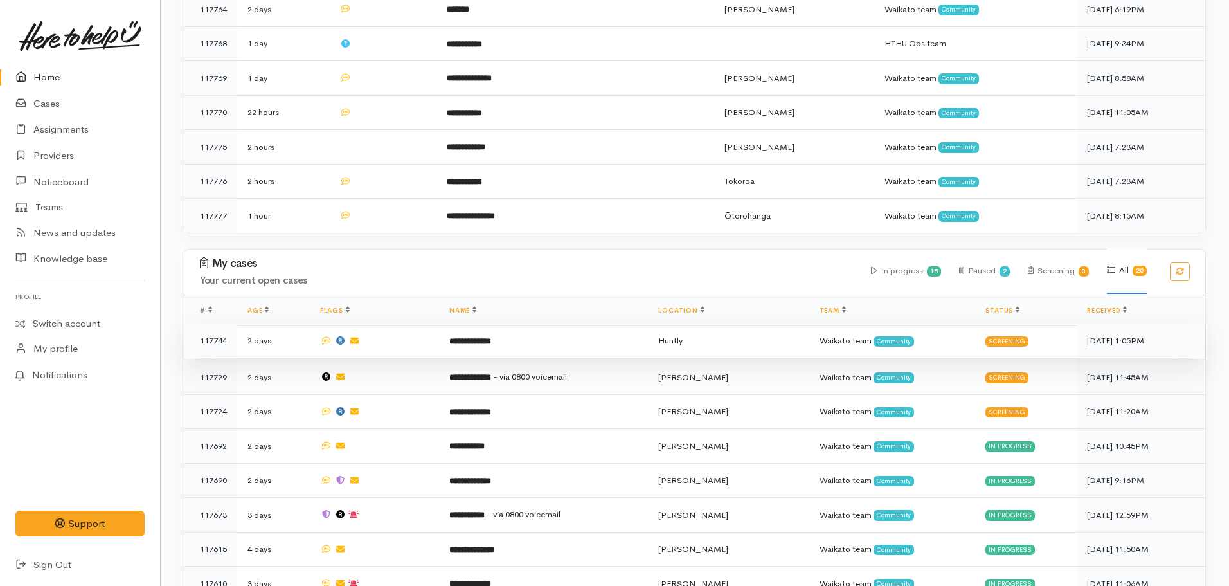
click at [491, 337] on b "**********" at bounding box center [470, 341] width 42 height 8
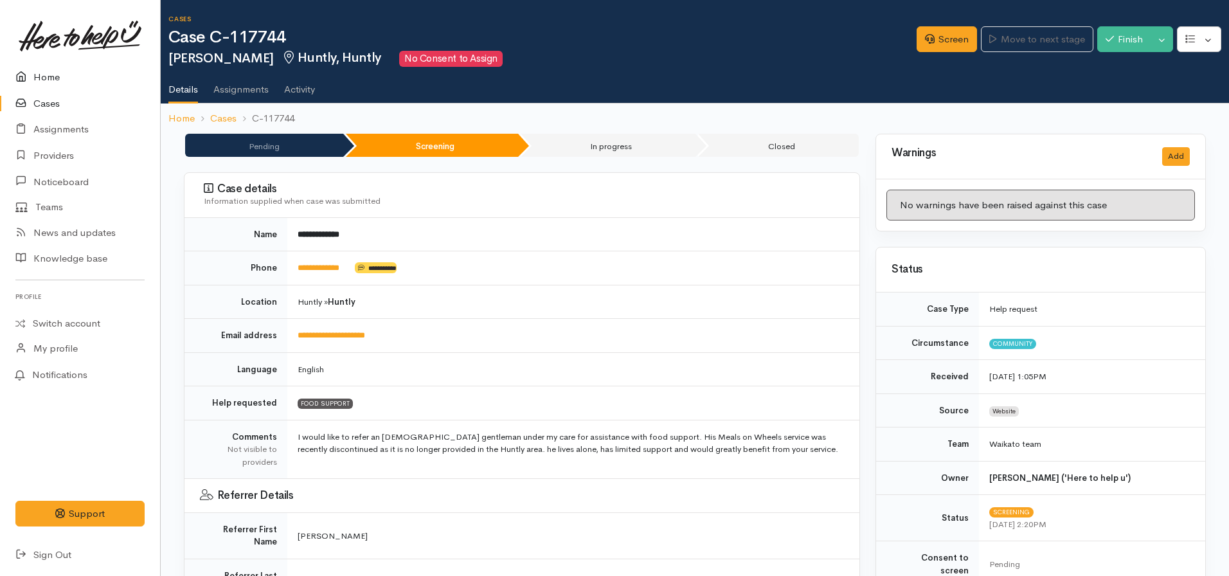
click at [57, 86] on link "Home" at bounding box center [80, 77] width 160 height 26
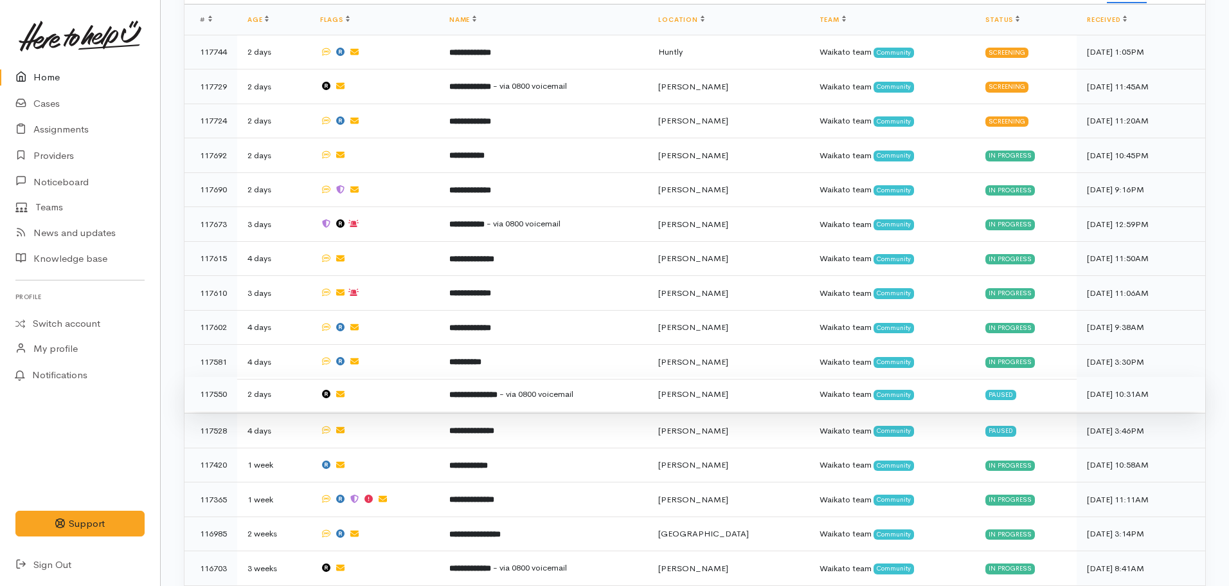
scroll to position [900, 0]
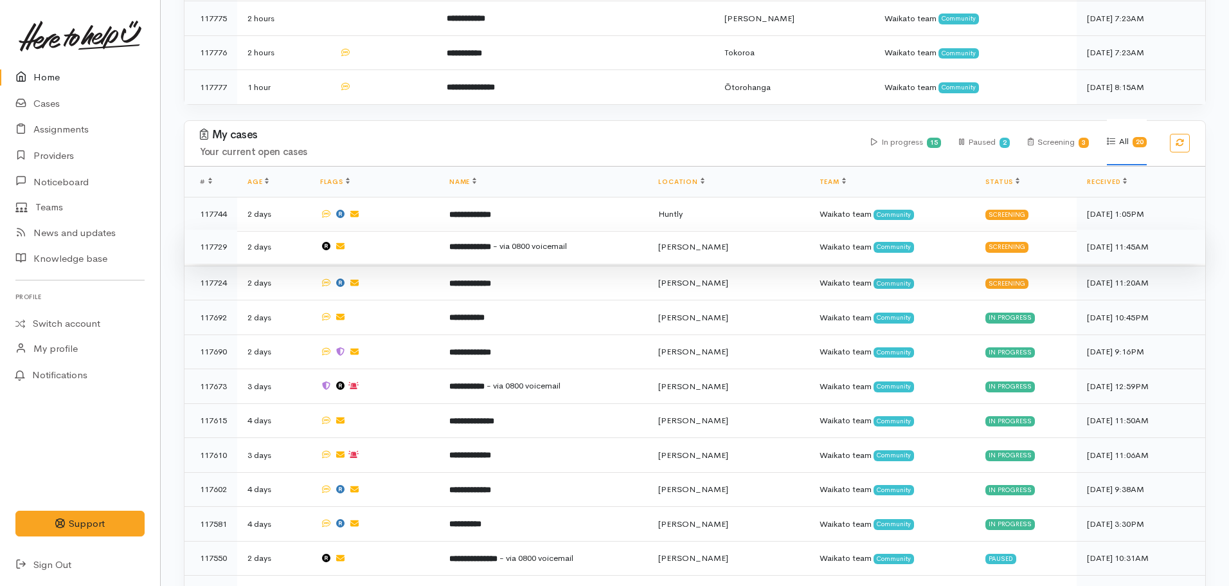
click at [472, 242] on b "**********" at bounding box center [470, 246] width 42 height 8
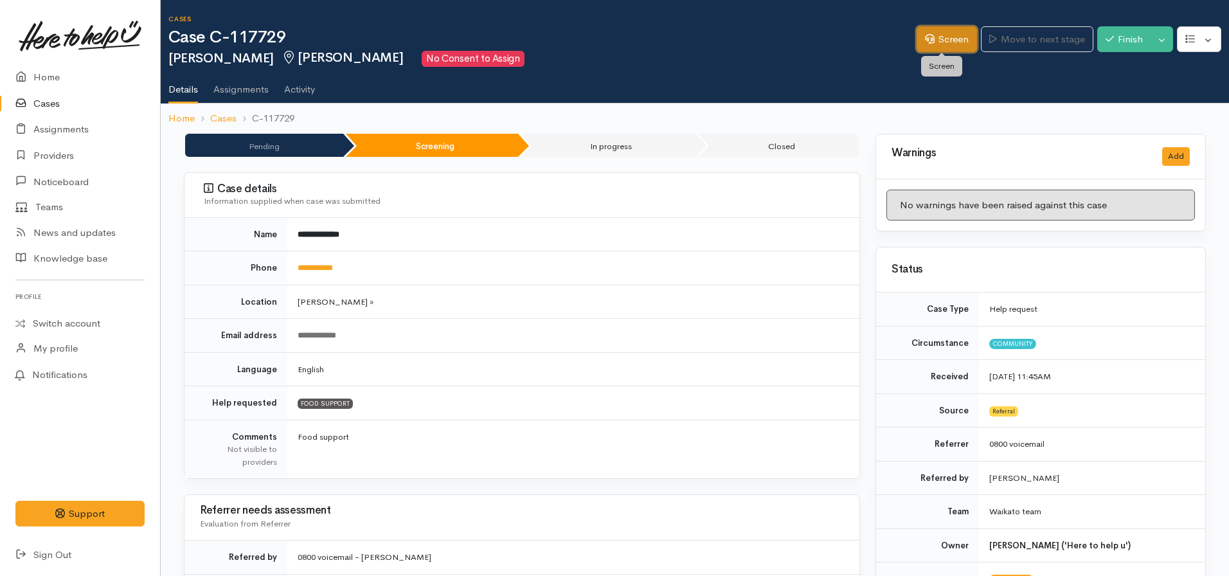
click at [928, 40] on icon at bounding box center [930, 39] width 10 height 10
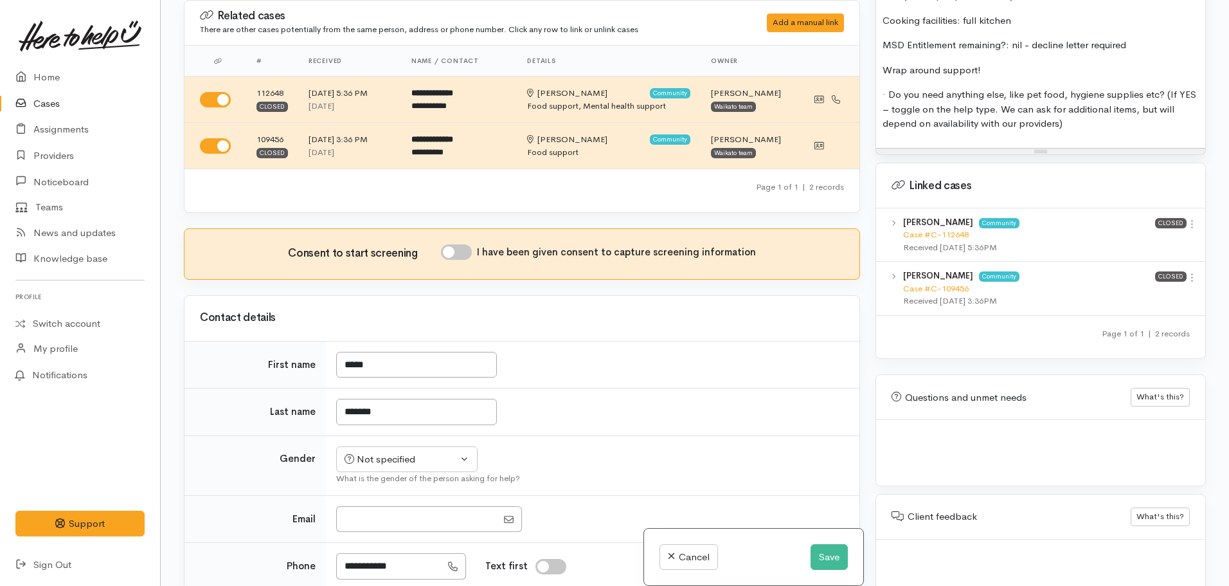
scroll to position [1189, 0]
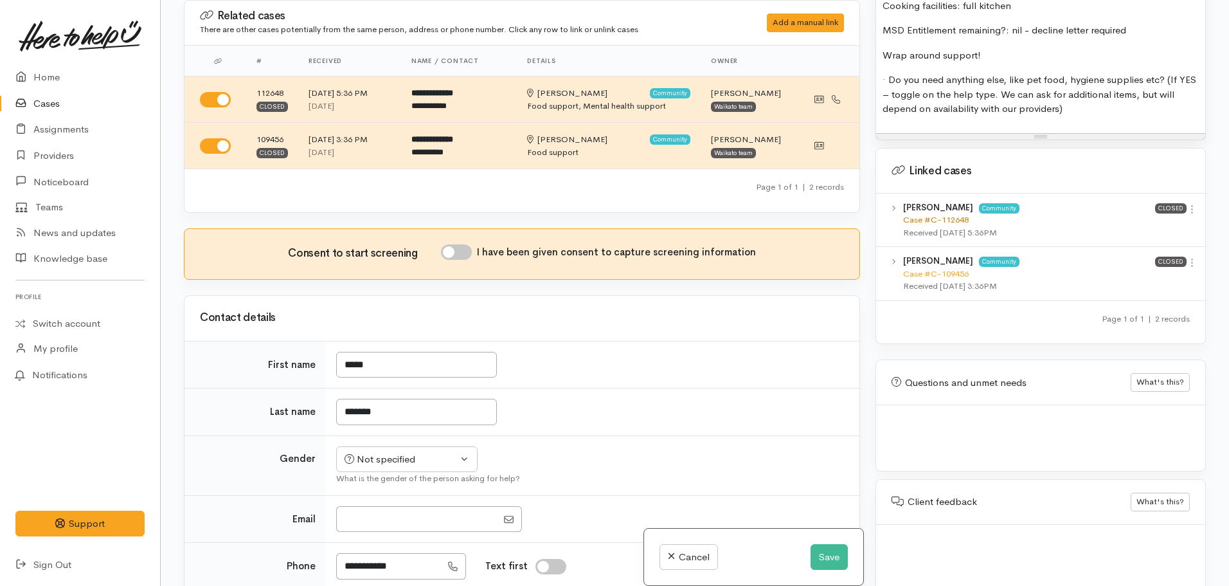
click at [937, 214] on link "Case #C-112648" at bounding box center [936, 219] width 66 height 11
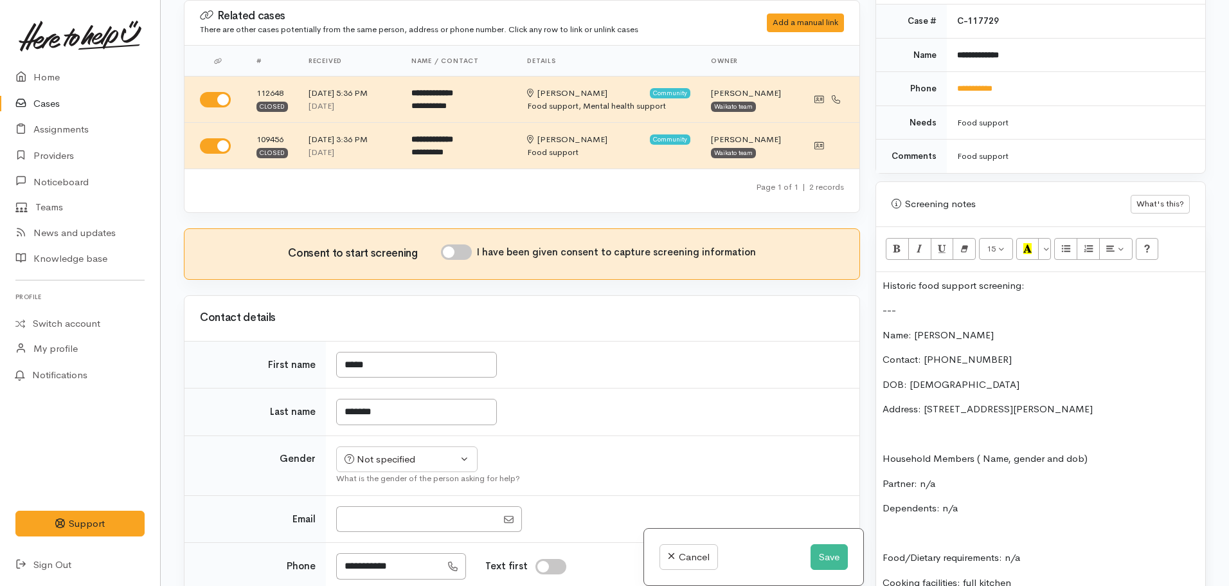
scroll to position [353, 0]
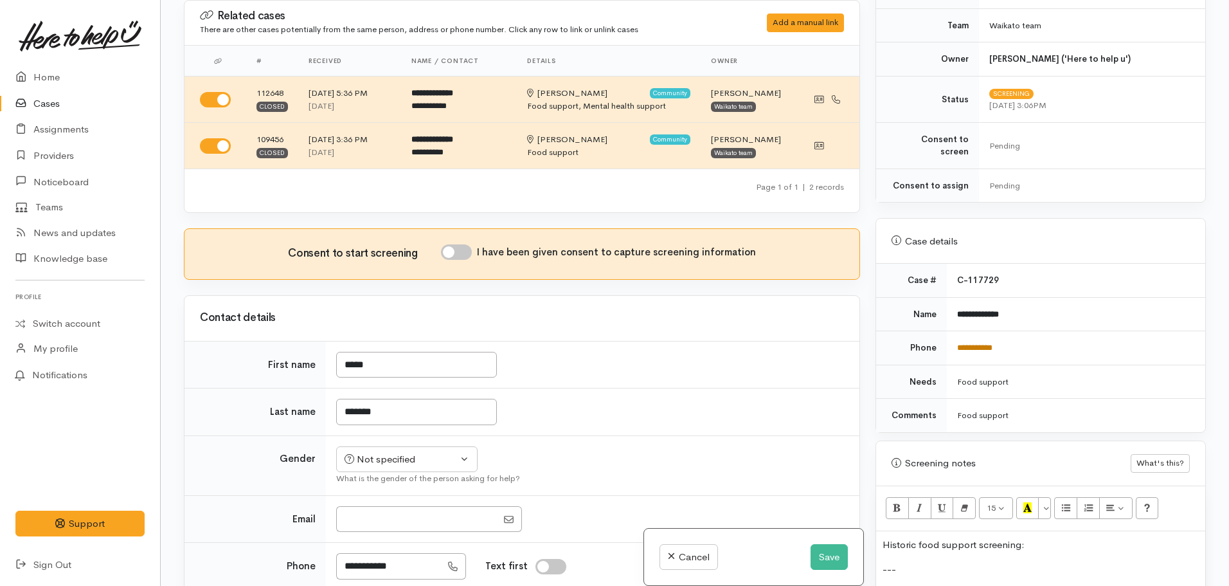
click at [987, 343] on link "**********" at bounding box center [974, 347] width 35 height 8
click at [823, 555] on button "Save" at bounding box center [829, 557] width 37 height 26
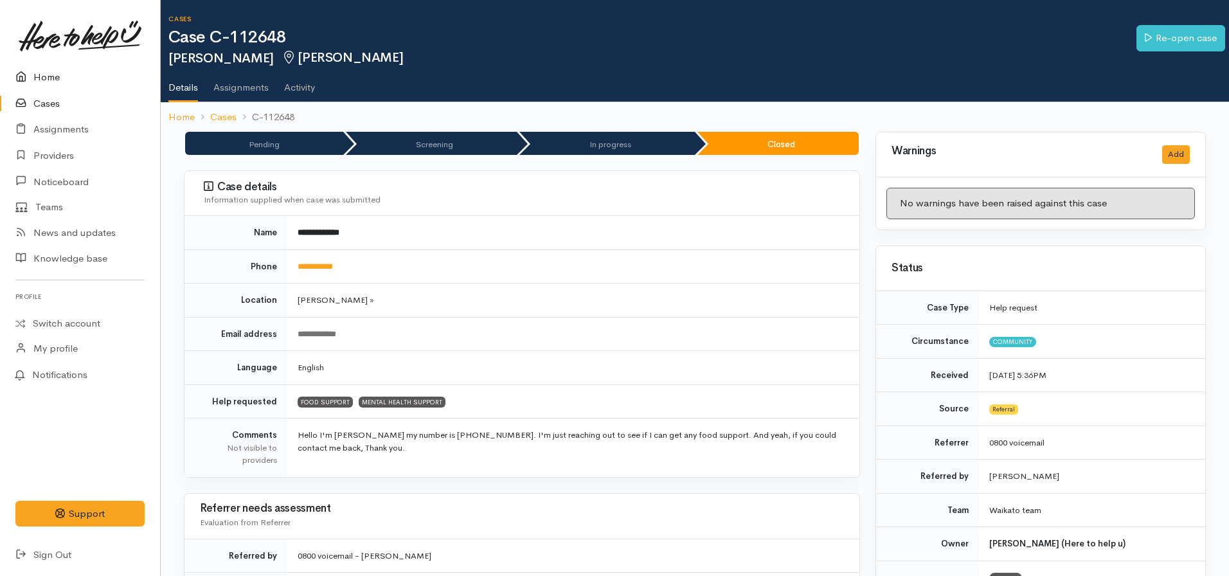
click at [44, 74] on link "Home" at bounding box center [80, 77] width 160 height 26
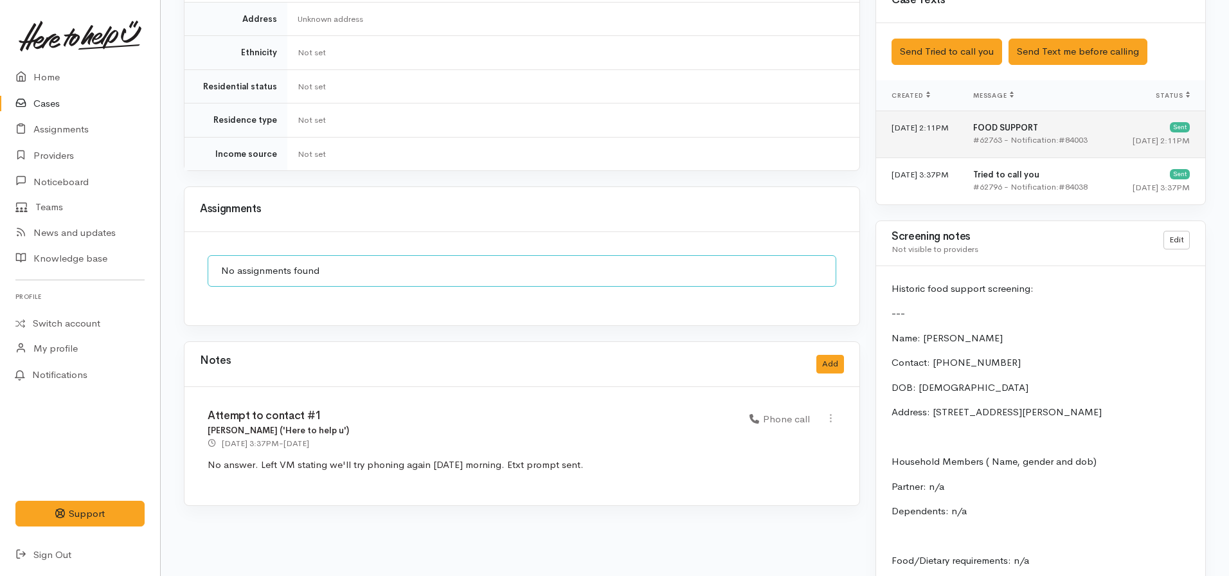
scroll to position [738, 0]
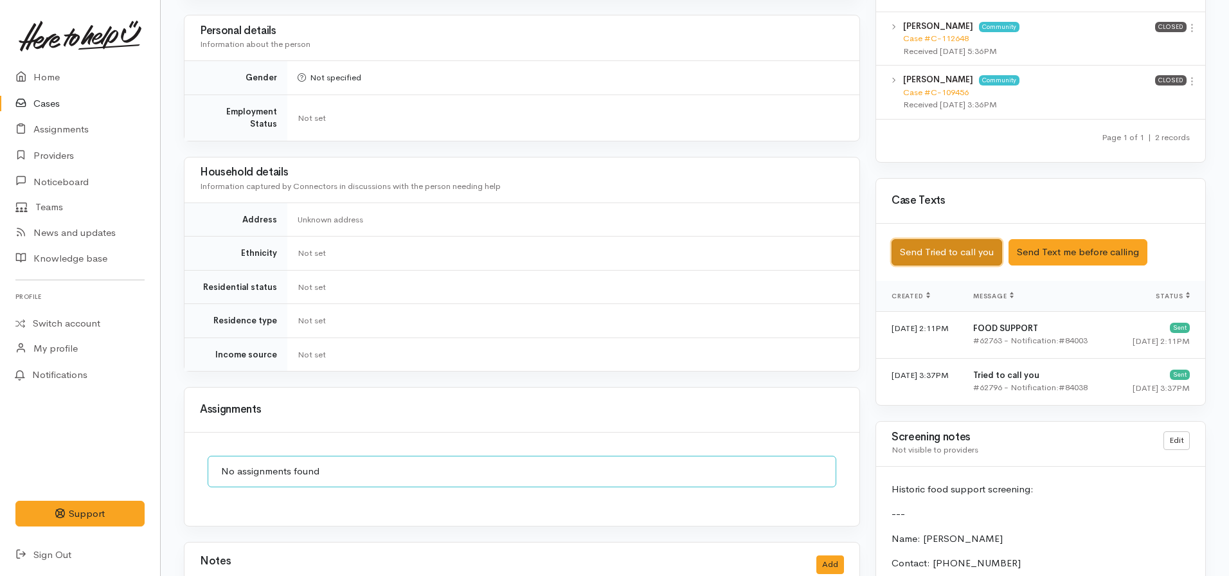
click at [967, 239] on button "Send Tried to call you" at bounding box center [947, 252] width 111 height 26
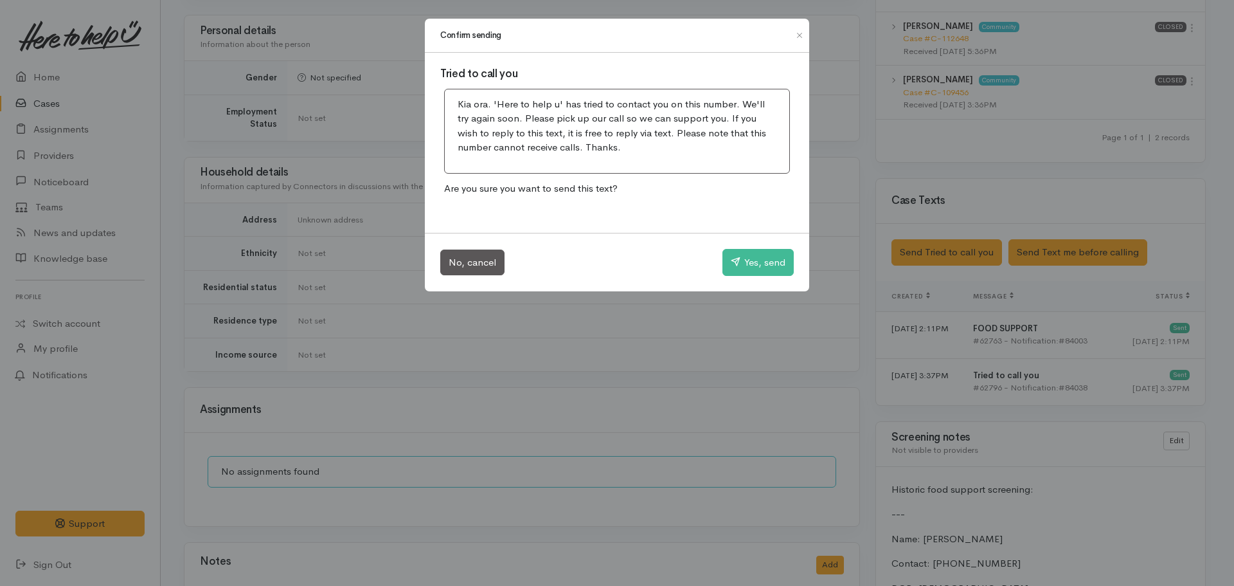
click at [751, 244] on div "No, cancel Yes, send" at bounding box center [617, 262] width 384 height 58
click at [765, 263] on button "Yes, send" at bounding box center [758, 262] width 71 height 27
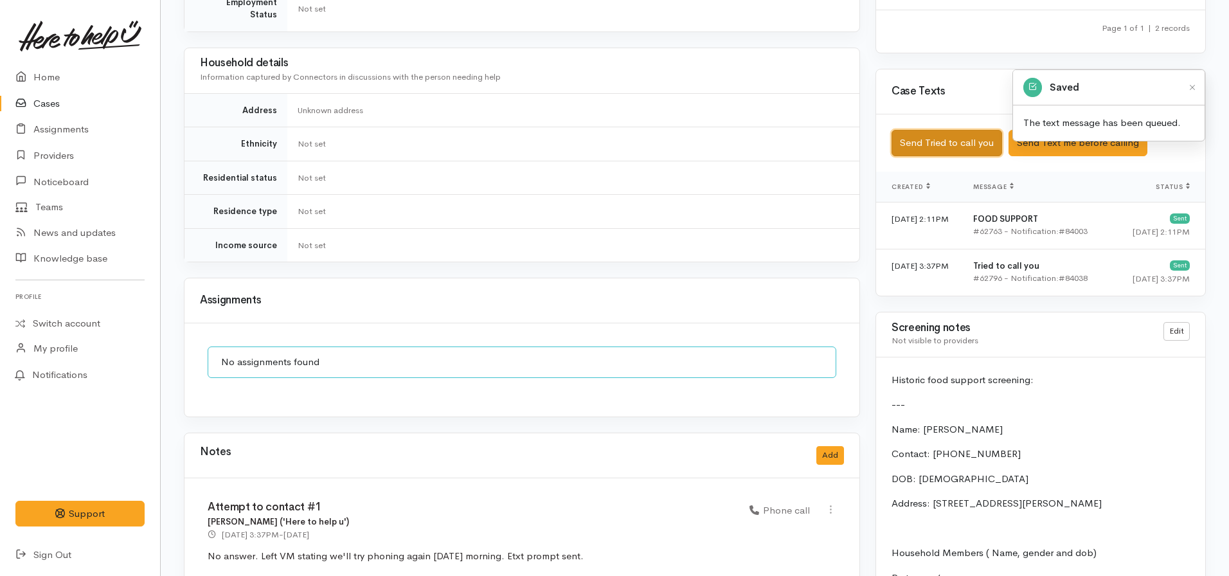
scroll to position [931, 0]
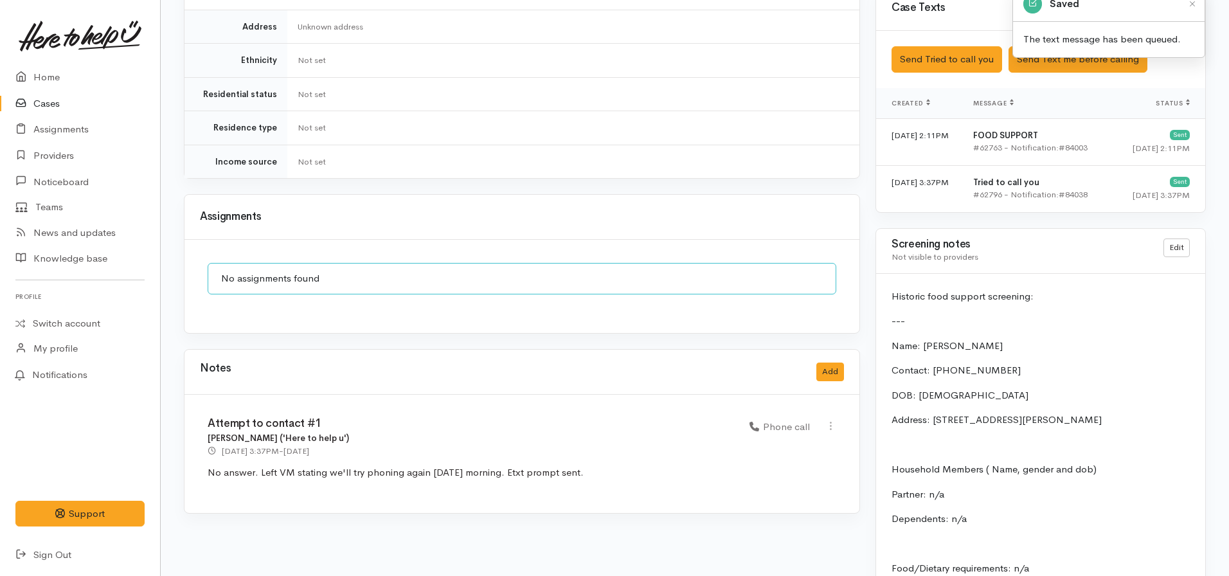
click at [834, 372] on div "Notes Add" at bounding box center [522, 372] width 644 height 26
click at [832, 363] on button "Add" at bounding box center [830, 372] width 28 height 19
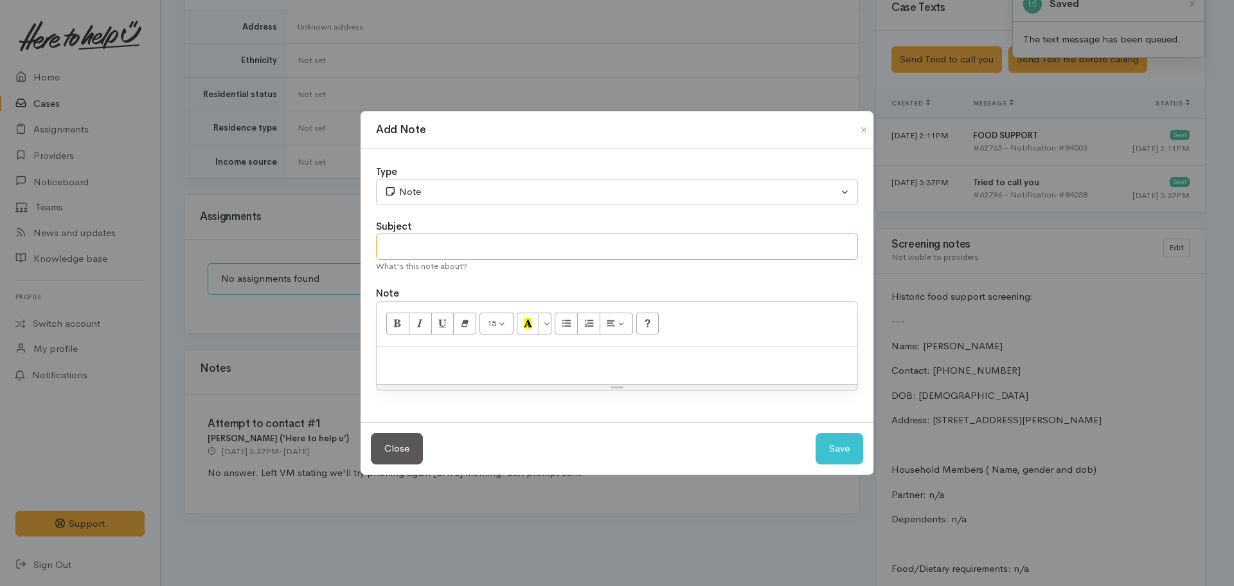
click at [465, 247] on input "text" at bounding box center [617, 246] width 482 height 26
type input "Attempt to contact #2"
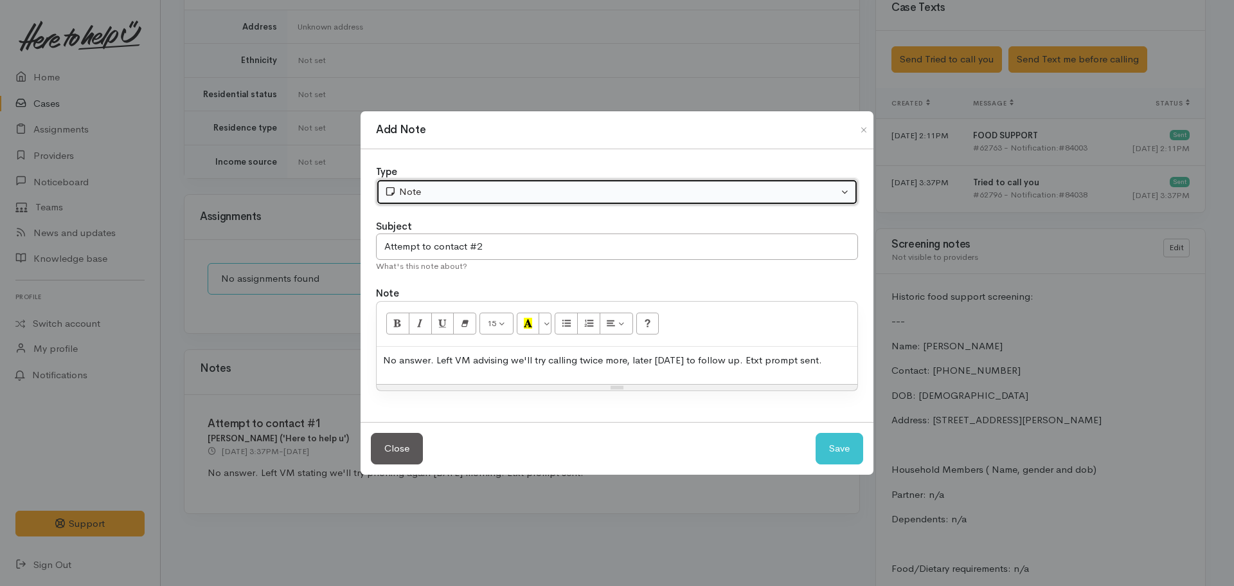
click at [446, 188] on div "Note" at bounding box center [611, 191] width 454 height 15
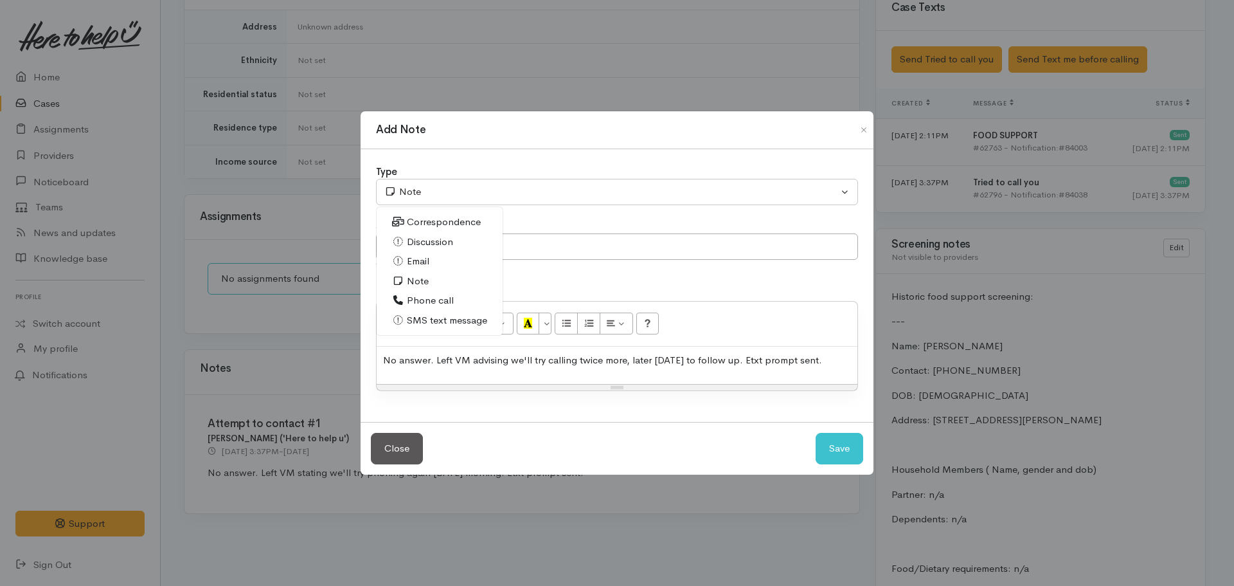
click at [426, 301] on span "Phone call" at bounding box center [430, 300] width 47 height 15
select select "3"
click at [841, 449] on button "Save" at bounding box center [840, 448] width 48 height 31
select select "1"
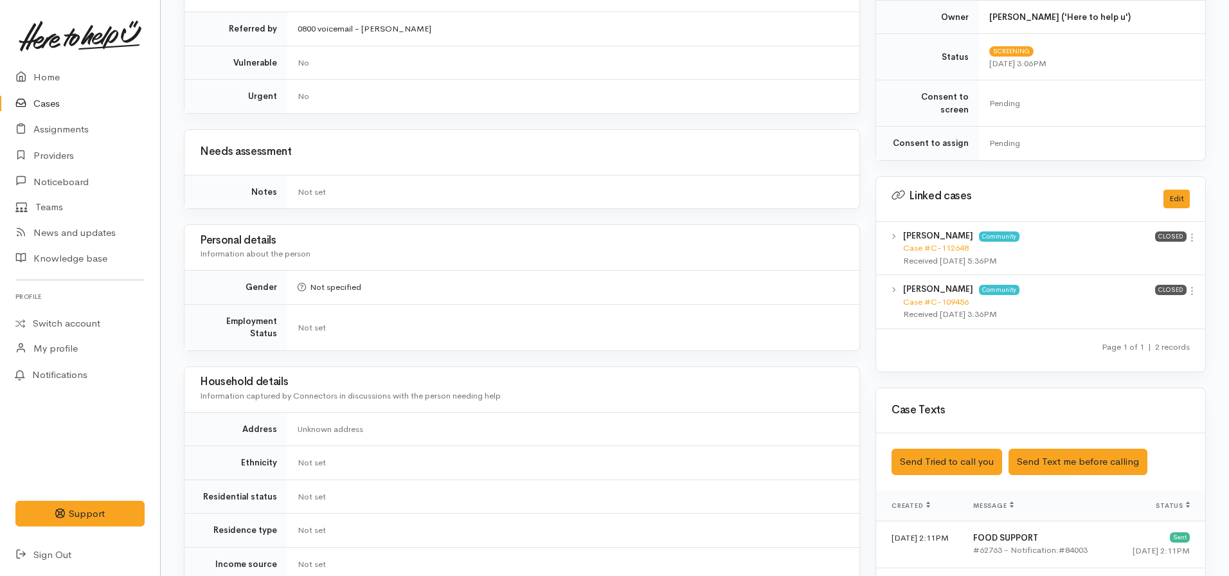
scroll to position [528, 0]
click at [54, 74] on link "Home" at bounding box center [80, 77] width 160 height 26
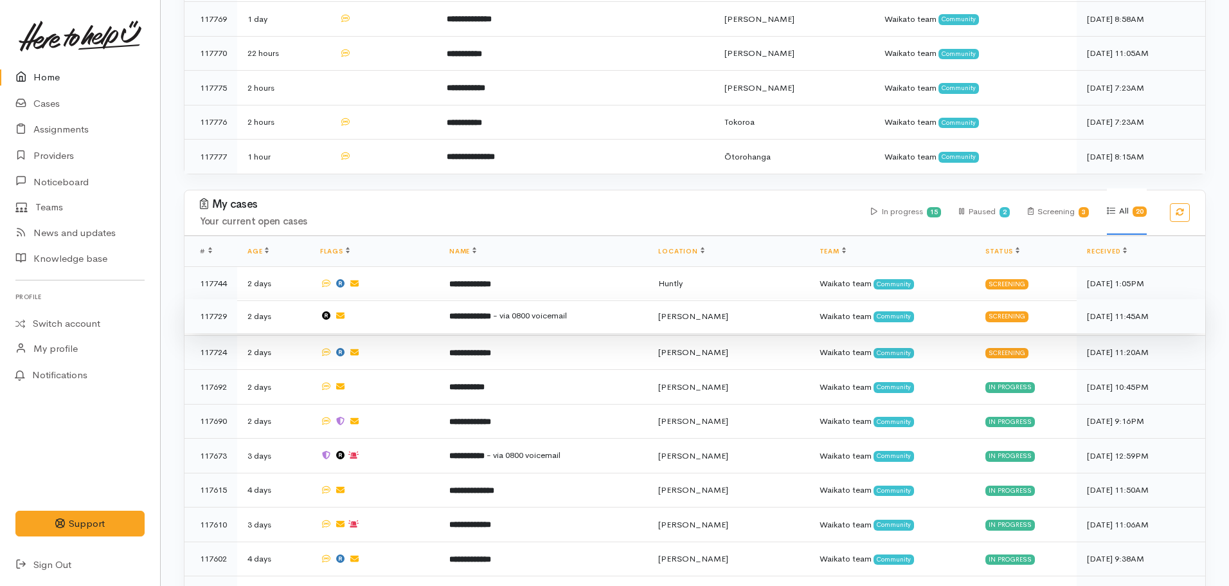
scroll to position [836, 0]
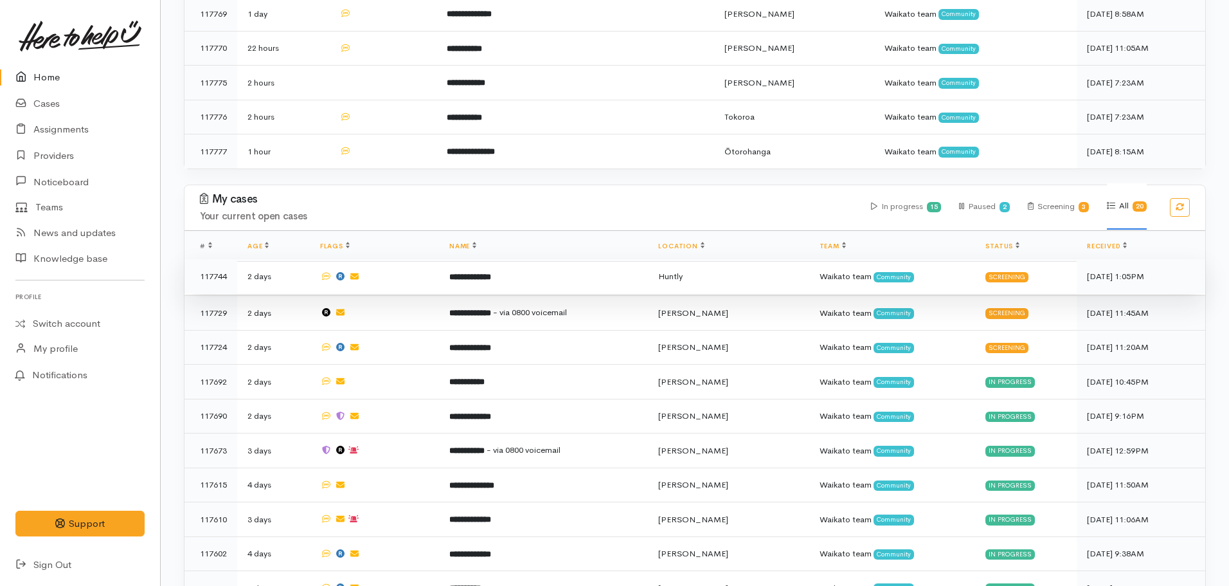
click at [468, 273] on b "**********" at bounding box center [470, 277] width 42 height 8
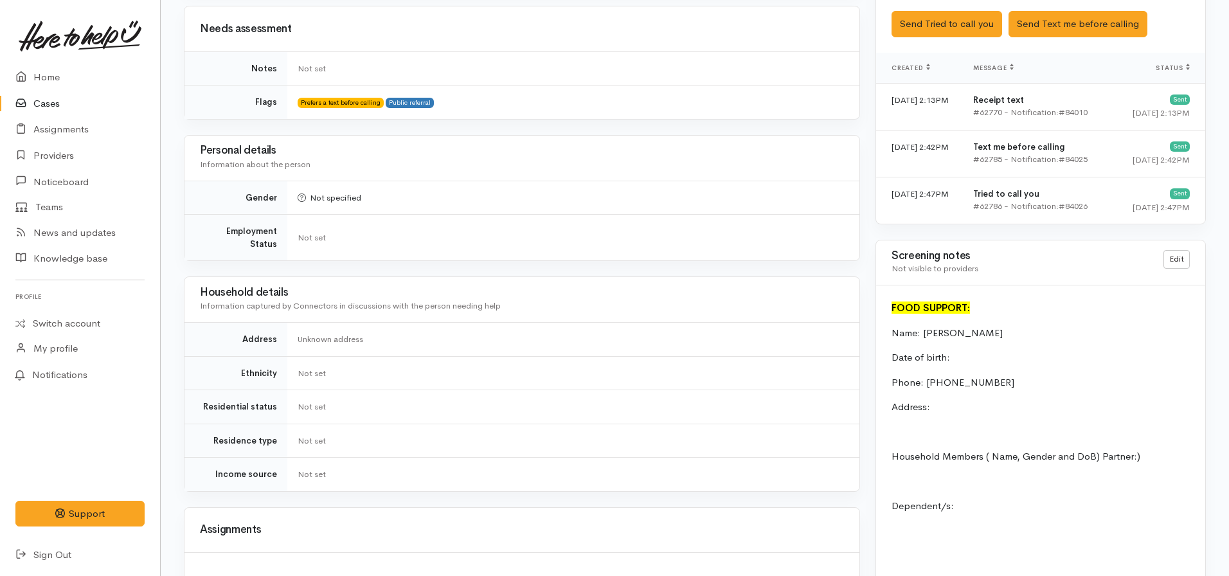
scroll to position [579, 0]
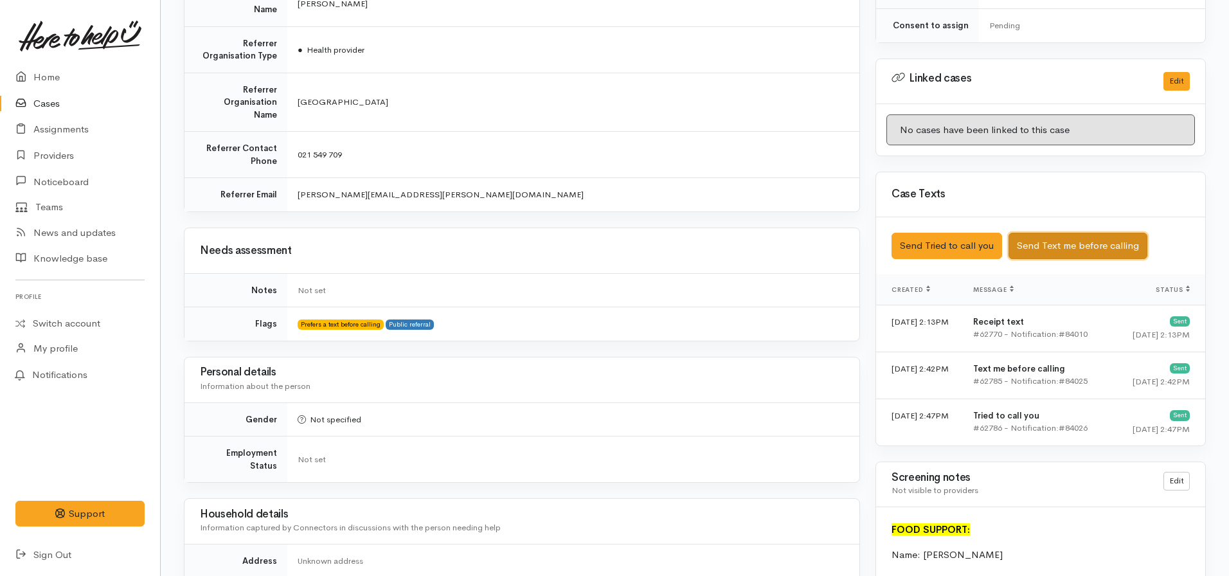
click at [1056, 233] on button "Send Text me before calling" at bounding box center [1078, 246] width 139 height 26
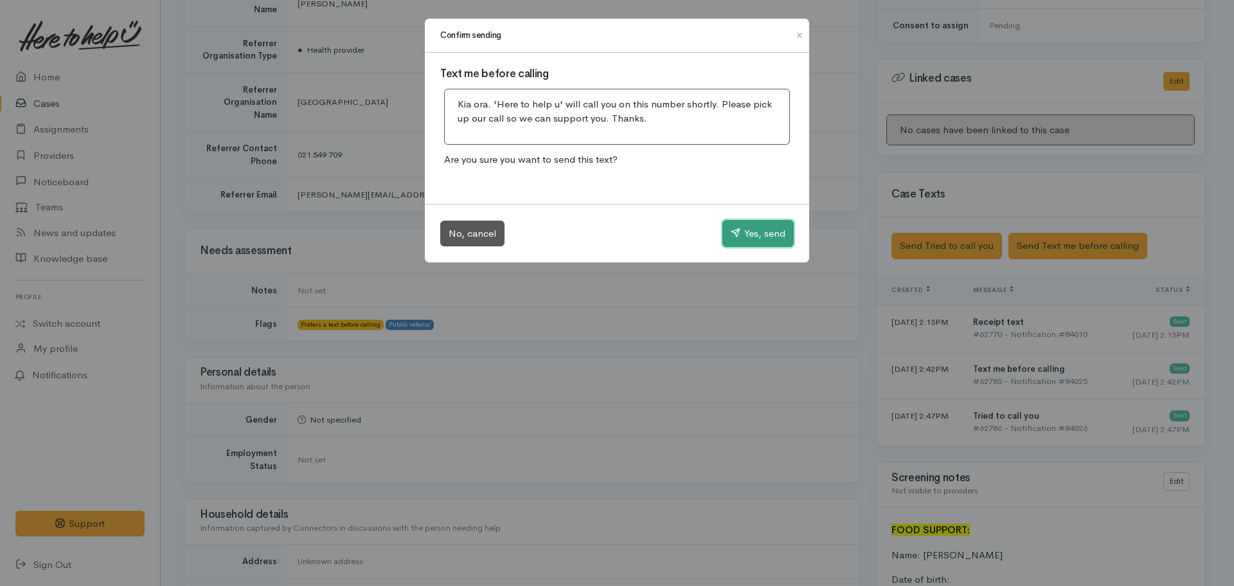
click at [768, 226] on button "Yes, send" at bounding box center [758, 233] width 71 height 27
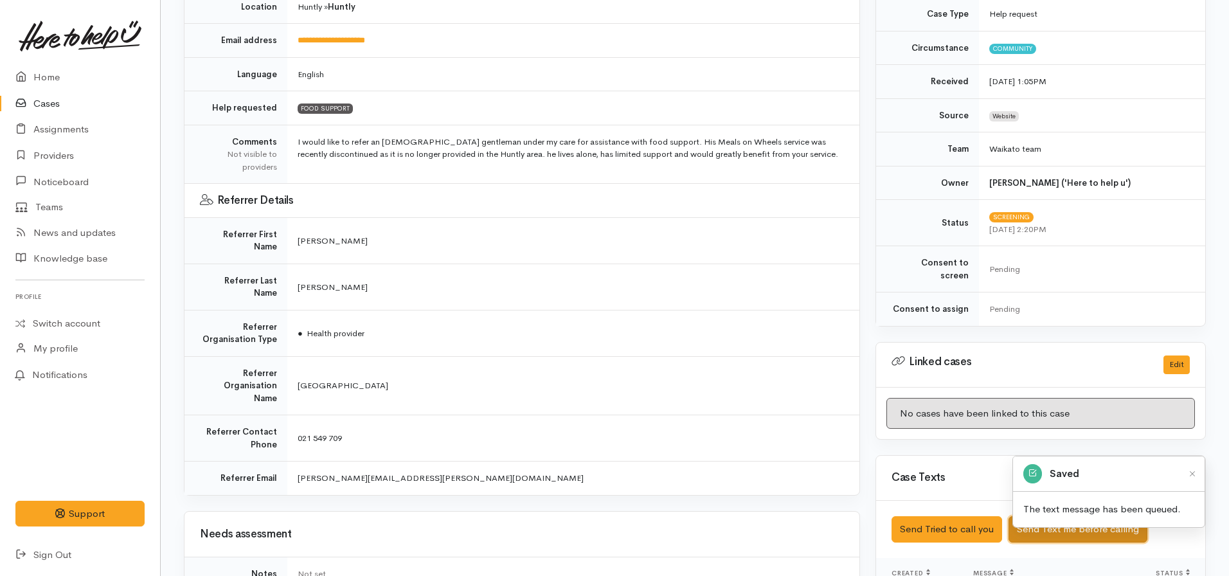
scroll to position [193, 0]
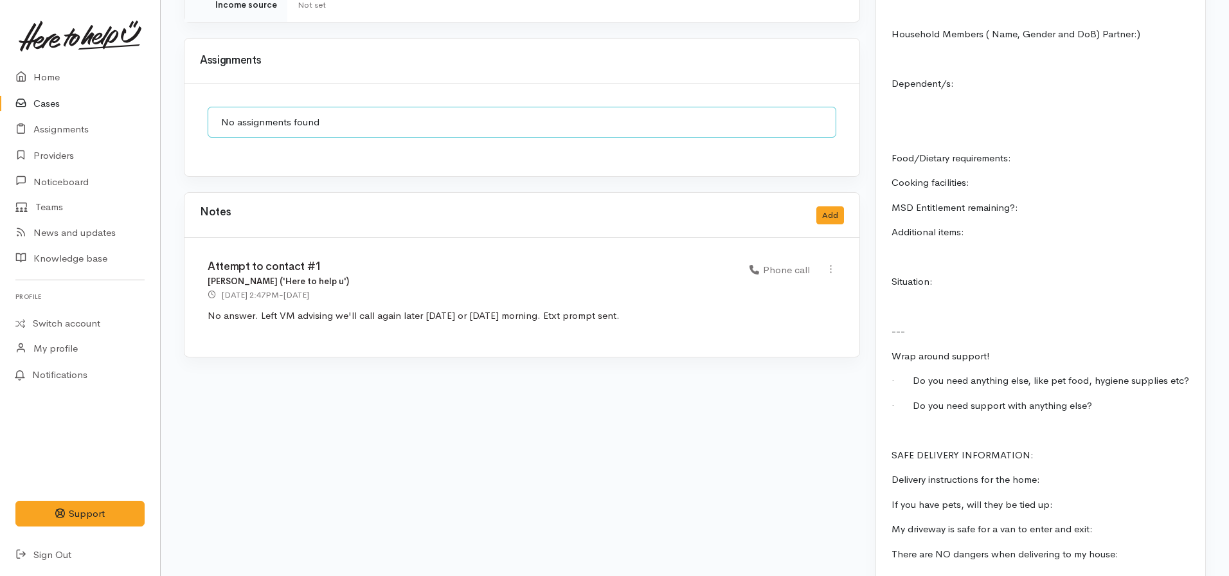
scroll to position [1241, 0]
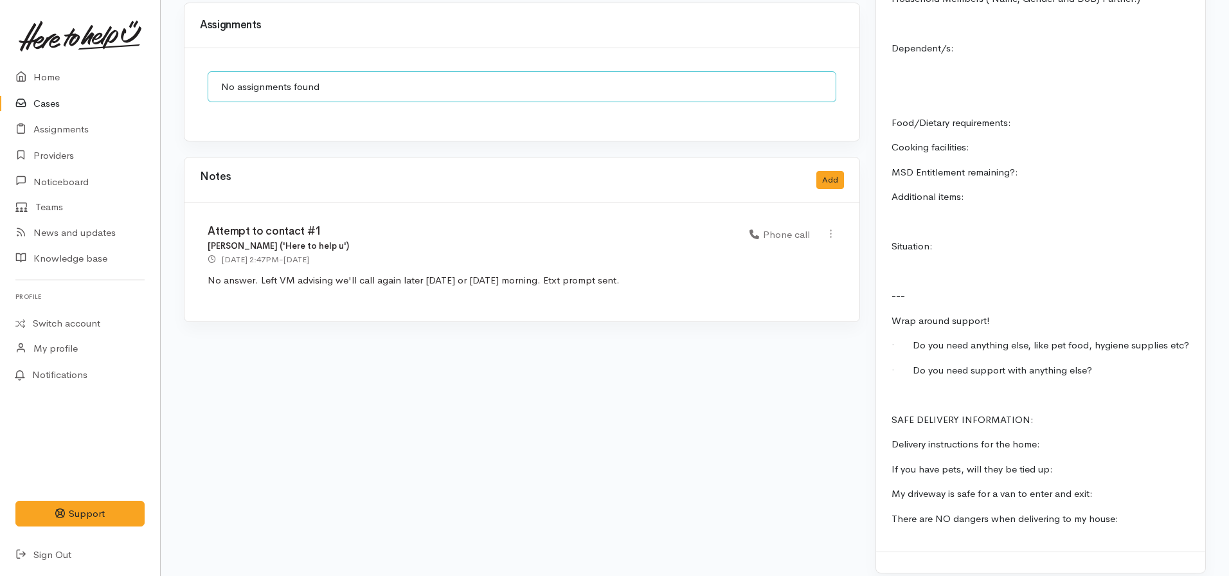
scroll to position [1306, 0]
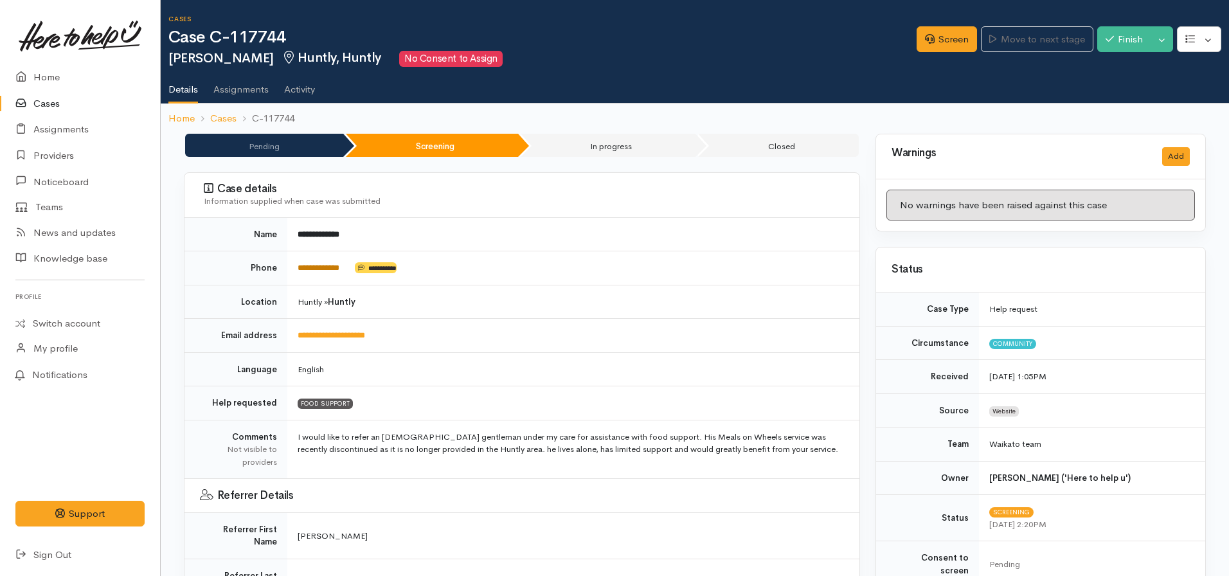
click at [324, 272] on link "**********" at bounding box center [319, 268] width 42 height 8
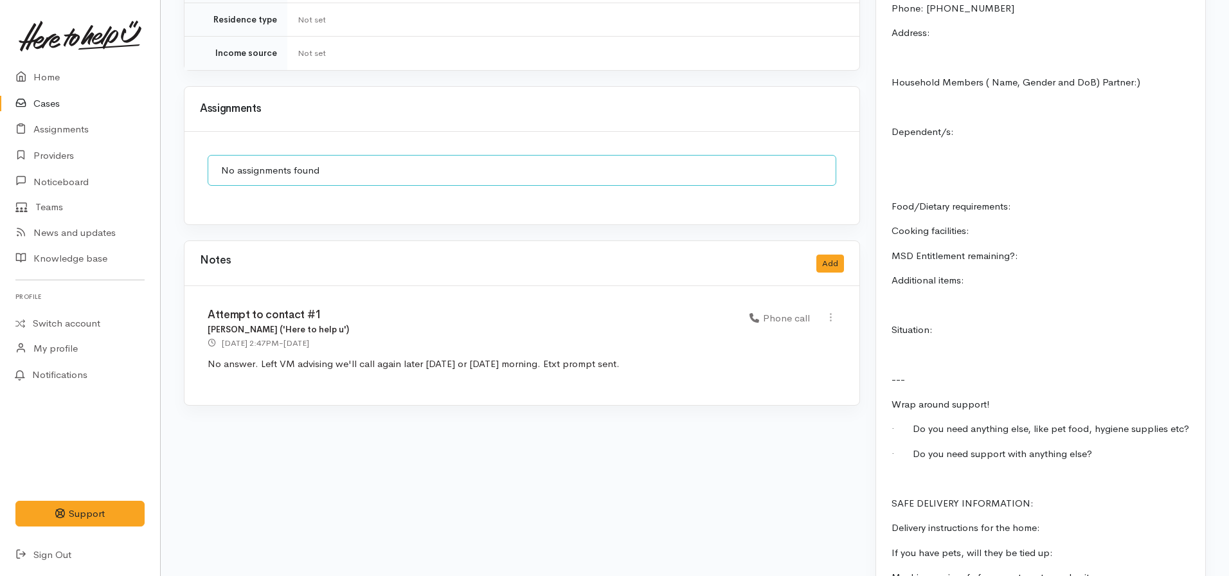
scroll to position [771, 0]
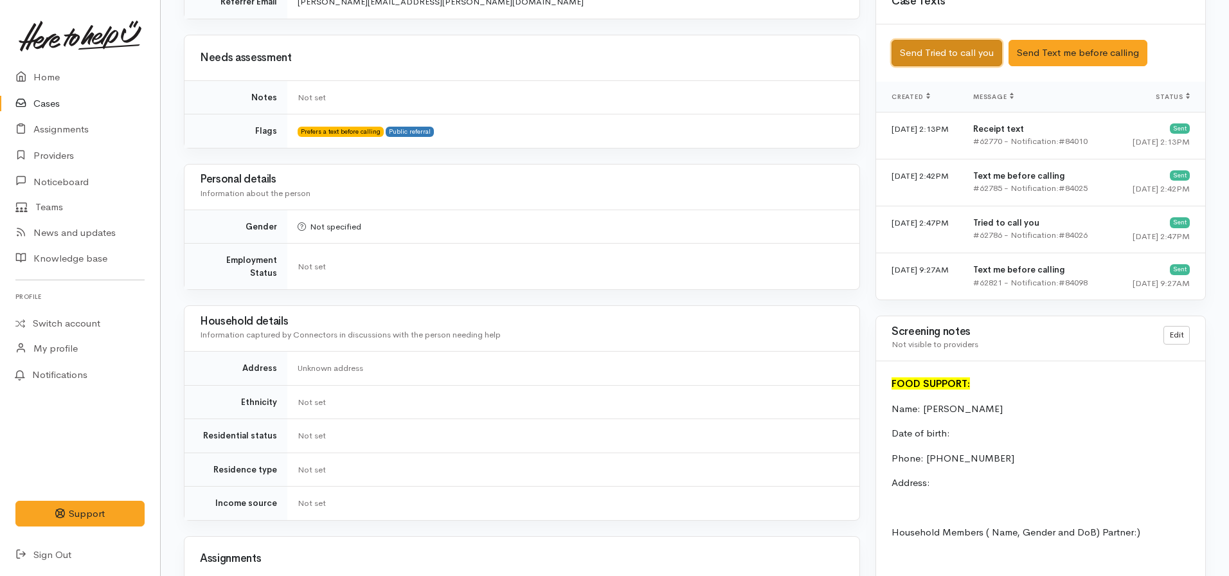
click at [950, 41] on button "Send Tried to call you" at bounding box center [947, 53] width 111 height 26
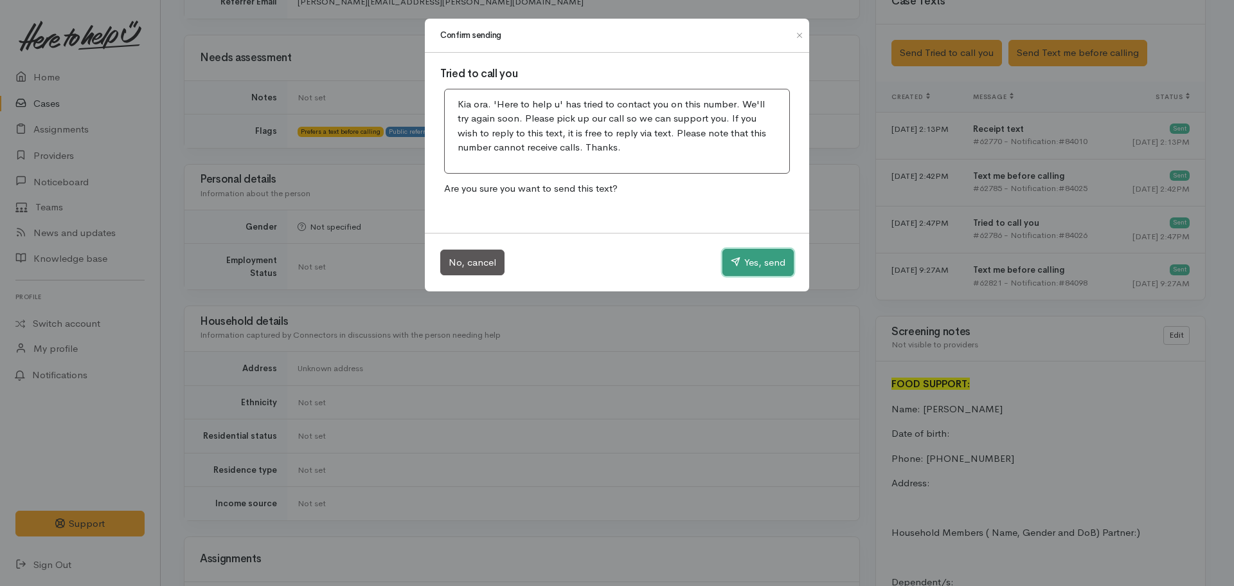
click at [742, 260] on button "Yes, send" at bounding box center [758, 262] width 71 height 27
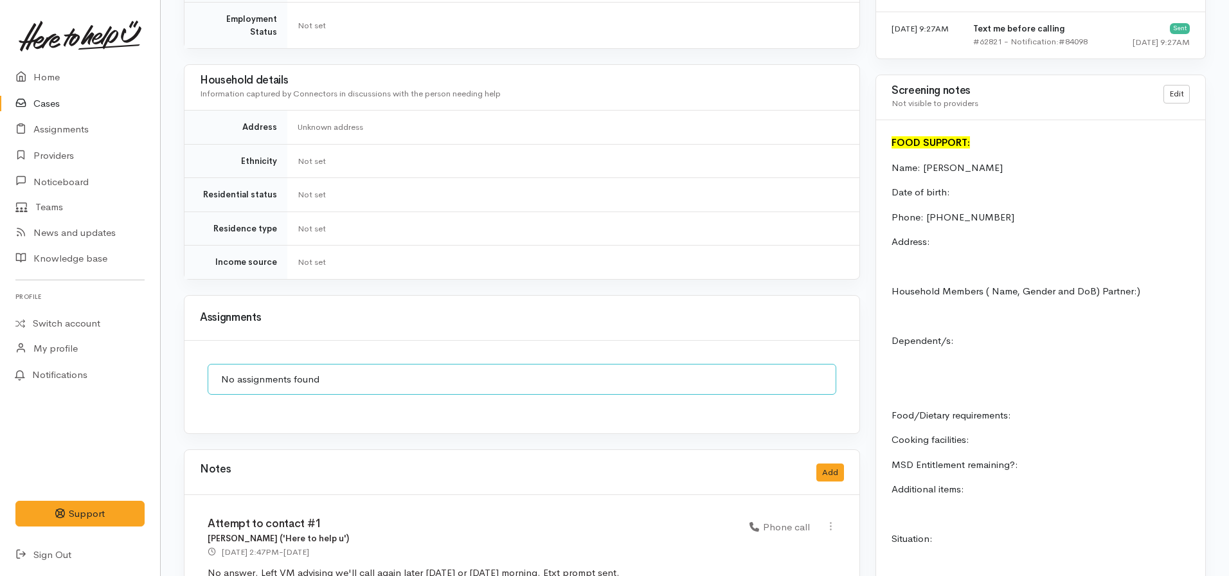
scroll to position [1221, 0]
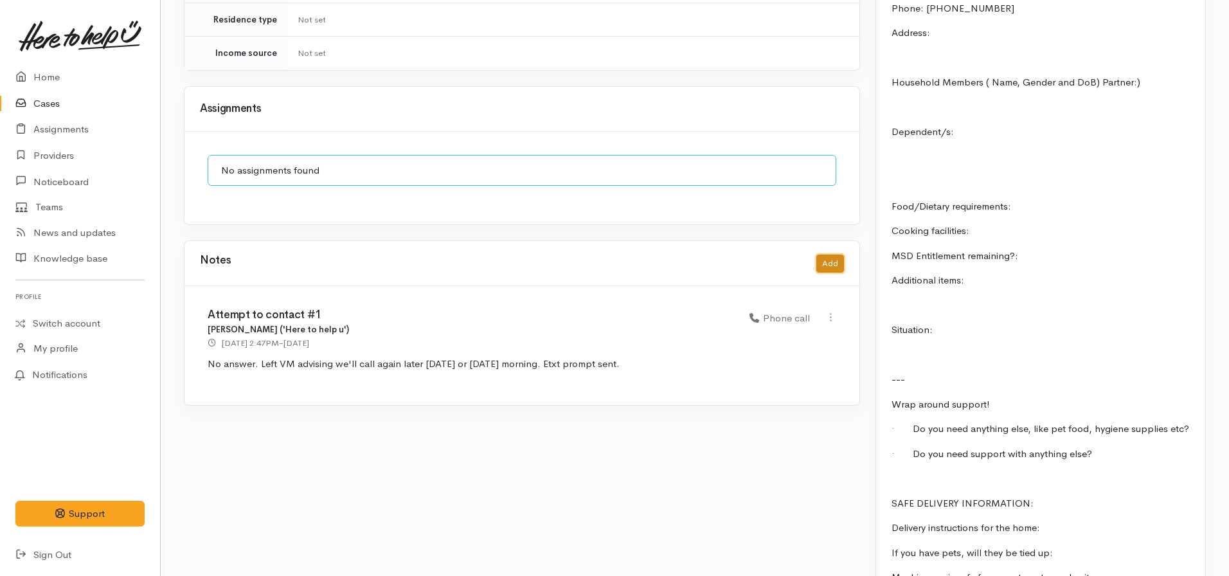
click at [837, 255] on button "Add" at bounding box center [830, 264] width 28 height 19
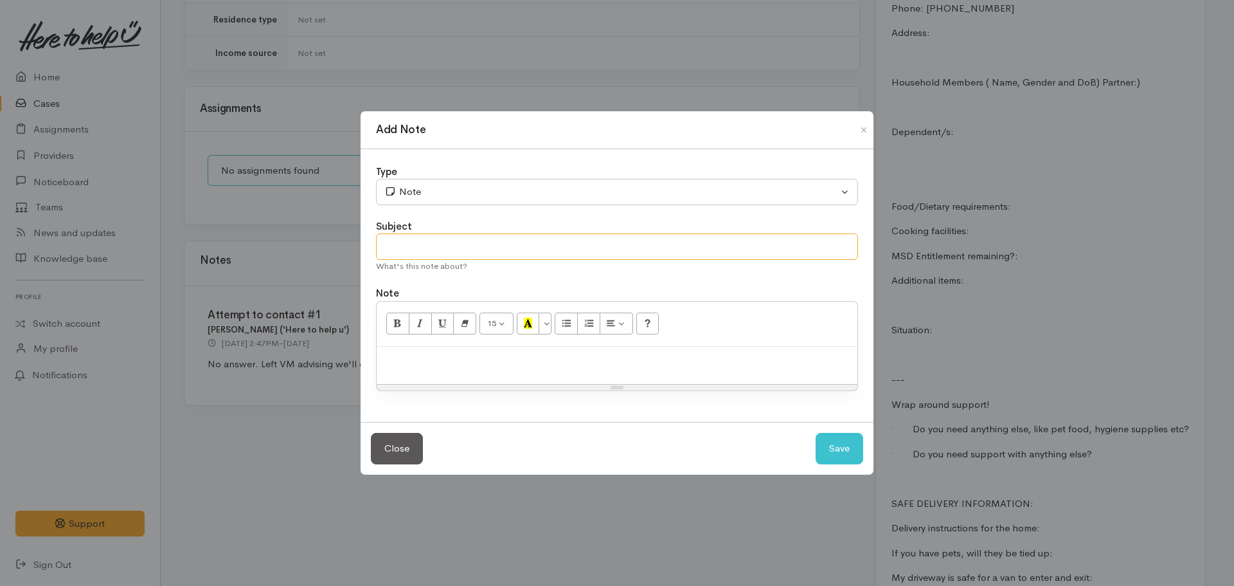
click at [451, 249] on input "text" at bounding box center [617, 246] width 482 height 26
type input "Attempt to contact #2"
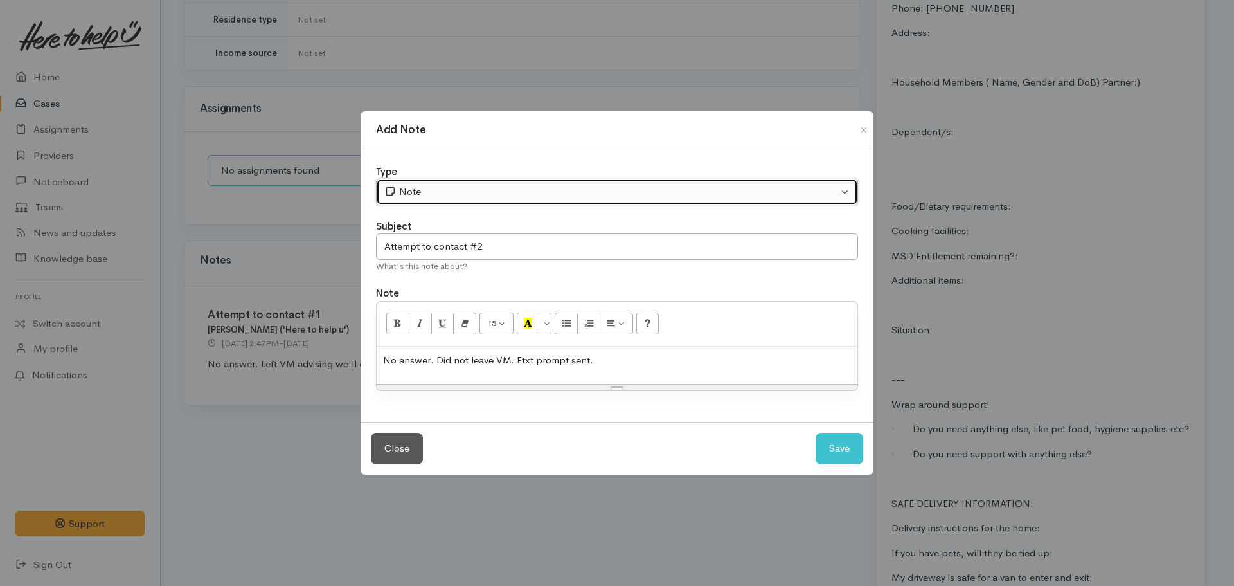
click at [416, 201] on button "Note" at bounding box center [617, 192] width 482 height 26
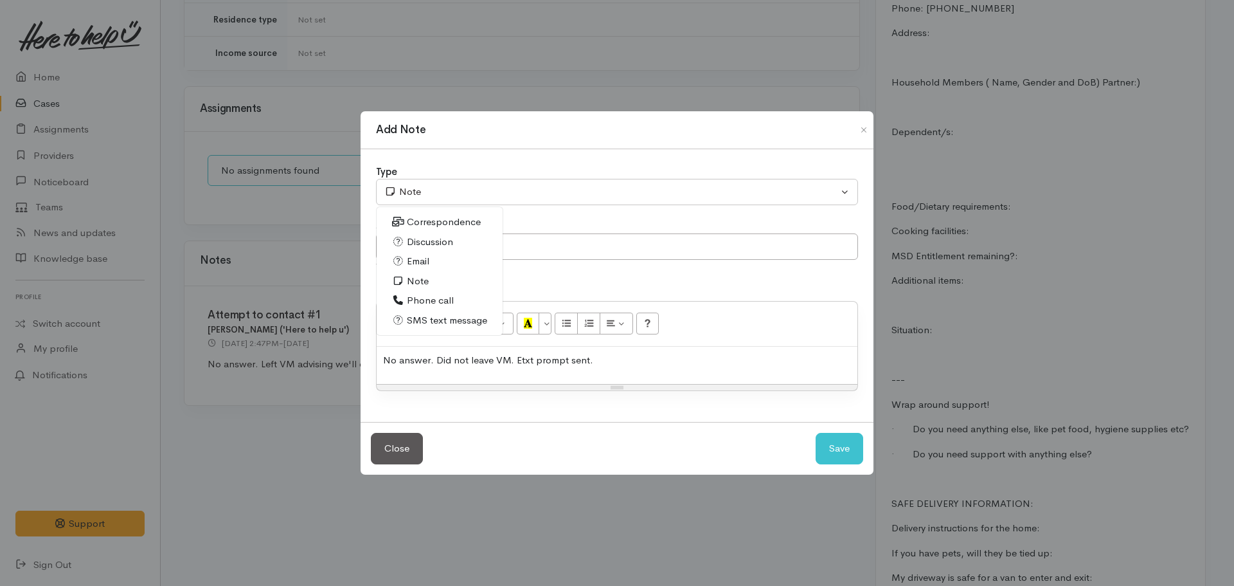
click at [436, 296] on span "Phone call" at bounding box center [430, 300] width 47 height 15
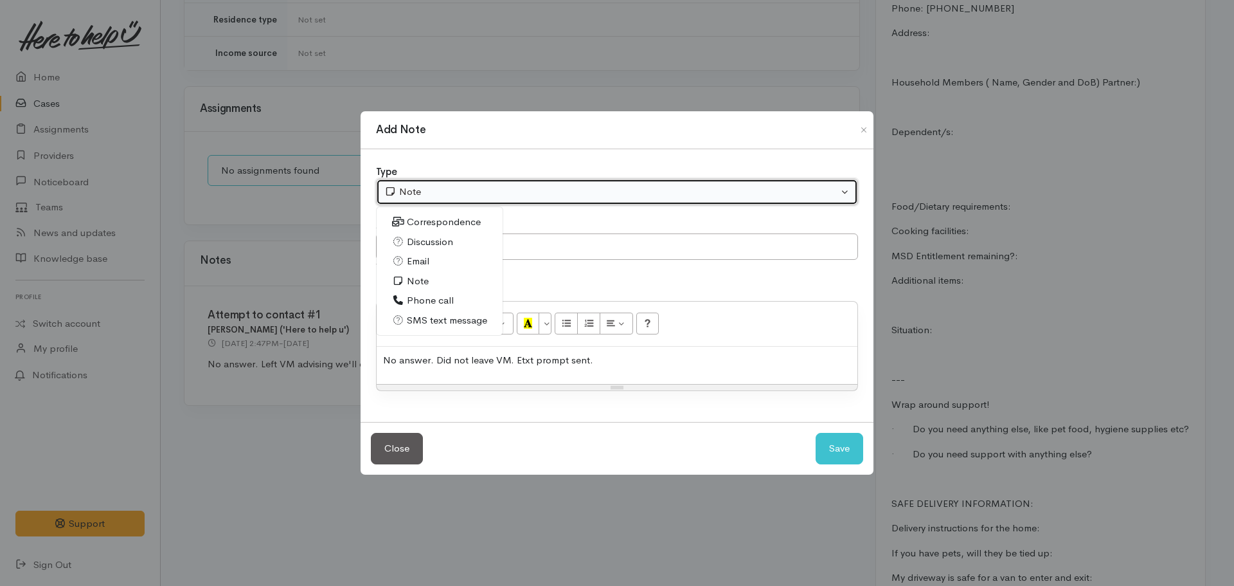
select select "3"
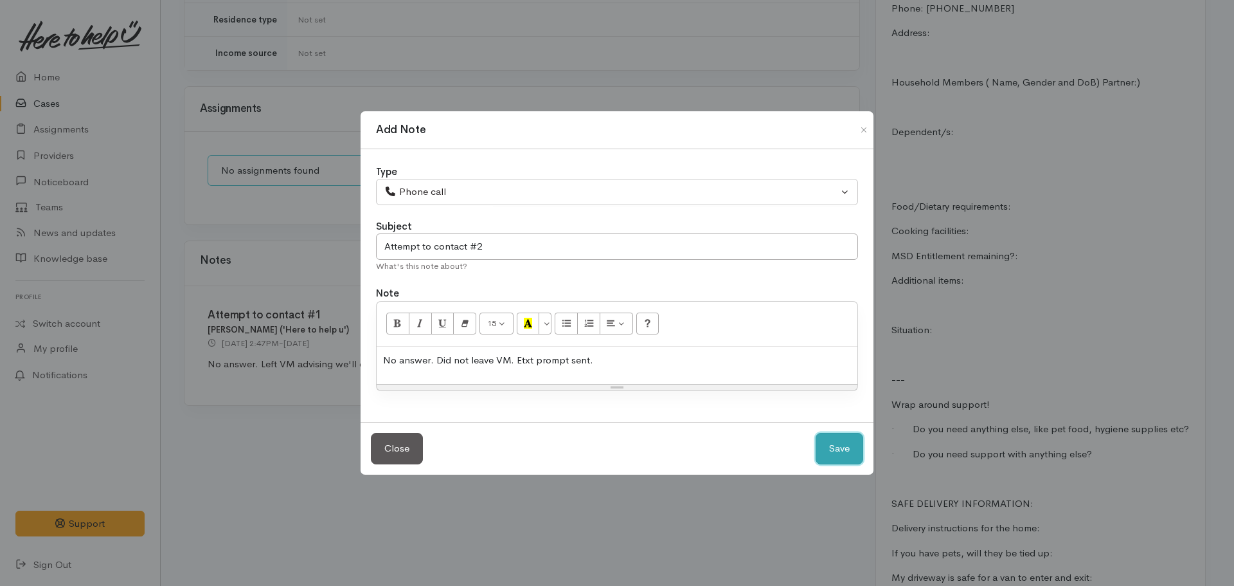
click at [833, 452] on button "Save" at bounding box center [840, 448] width 48 height 31
select select "1"
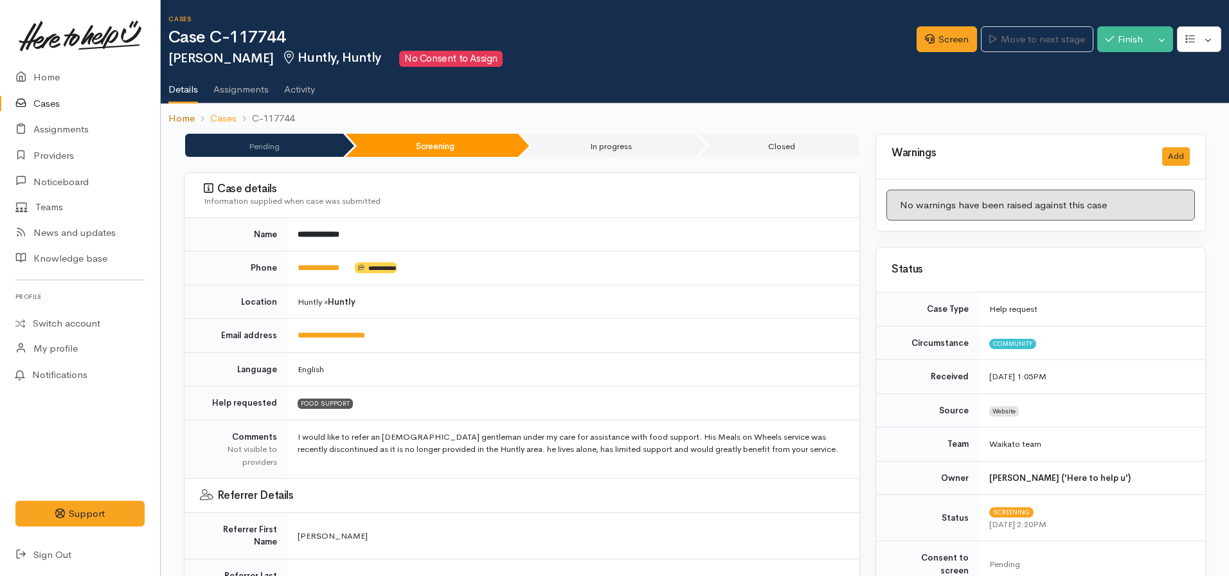
click at [179, 120] on link "Home" at bounding box center [181, 118] width 26 height 15
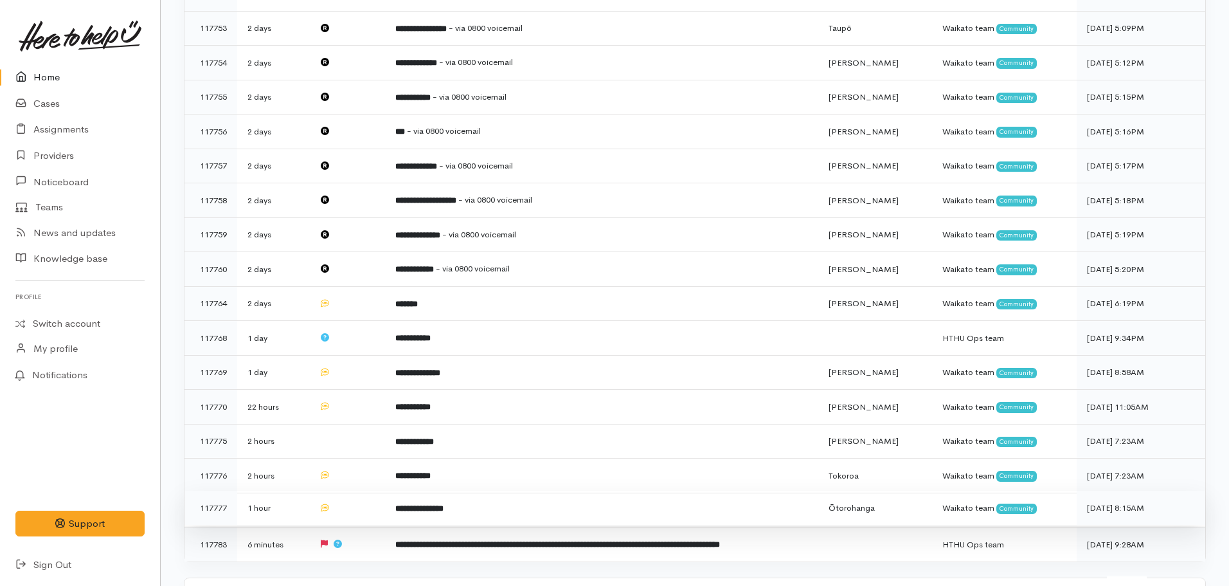
scroll to position [257, 0]
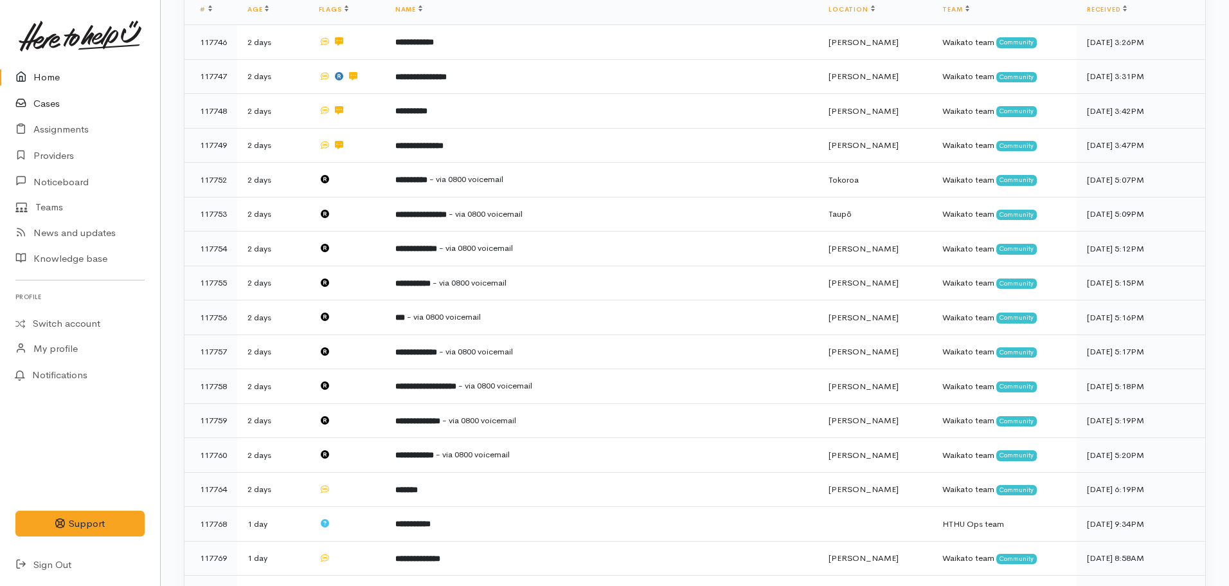
click at [53, 95] on link "Cases" at bounding box center [80, 104] width 160 height 26
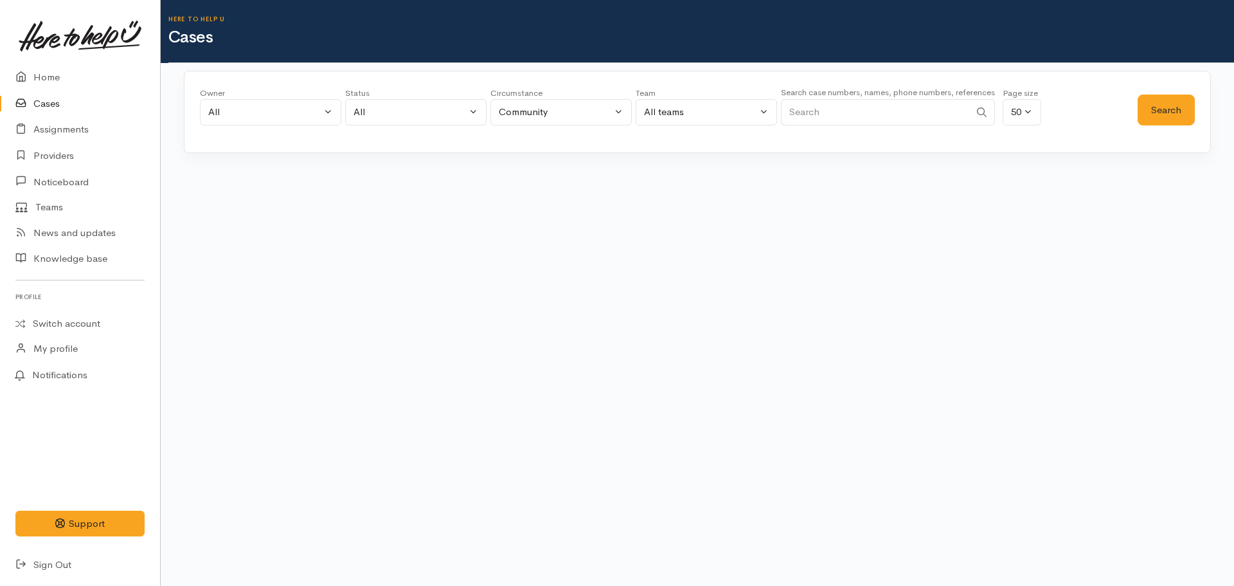
click at [841, 111] on input "Search" at bounding box center [875, 112] width 189 height 26
type input "002102210505"
click at [1155, 103] on button "Search" at bounding box center [1166, 109] width 57 height 31
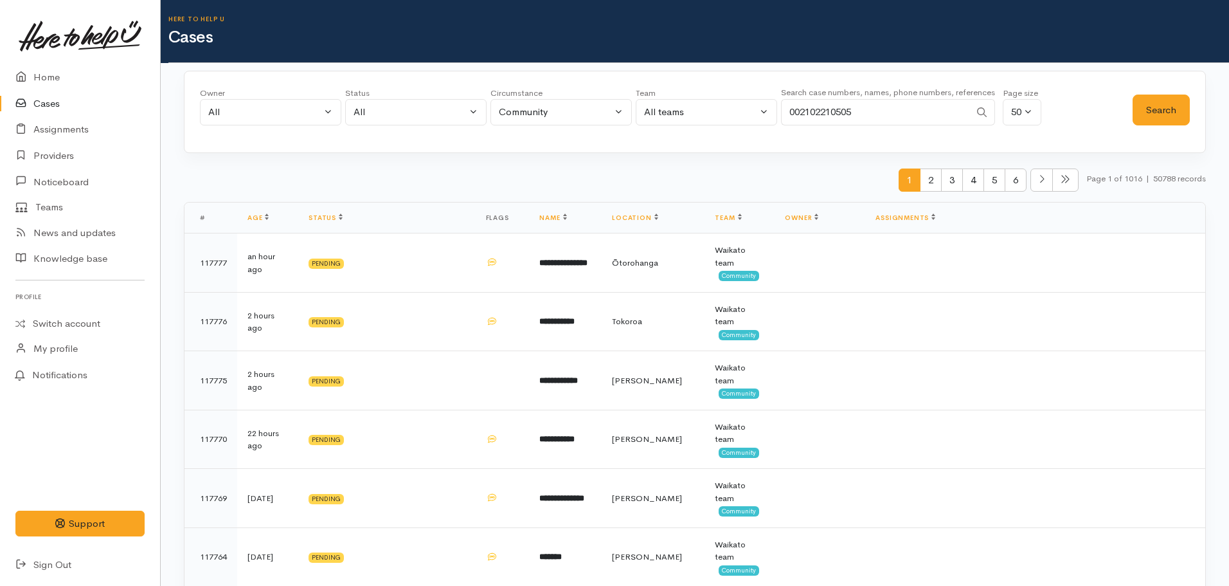
drag, startPoint x: 894, startPoint y: 125, endPoint x: 682, endPoint y: 118, distance: 212.3
click at [682, 118] on div "Owner All My cases Aandrea Murray ('Here to help u') Akash Prakash ('Here to he…" at bounding box center [666, 110] width 933 height 46
paste input "642040915509"
type input "642040915509"
click at [1163, 103] on button "Search" at bounding box center [1161, 109] width 57 height 31
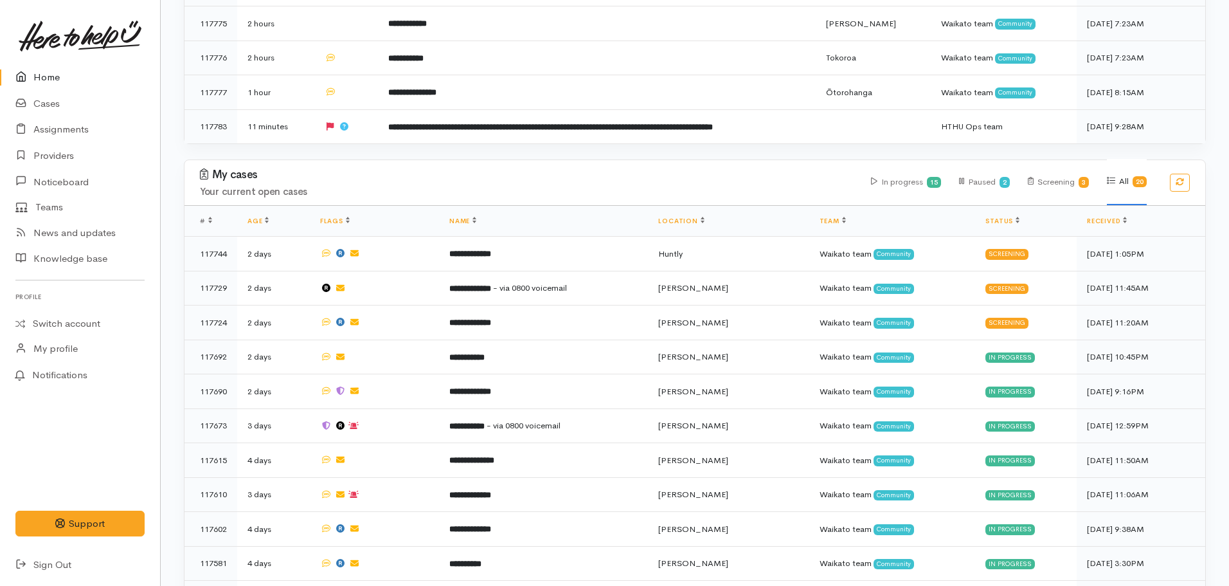
scroll to position [771, 0]
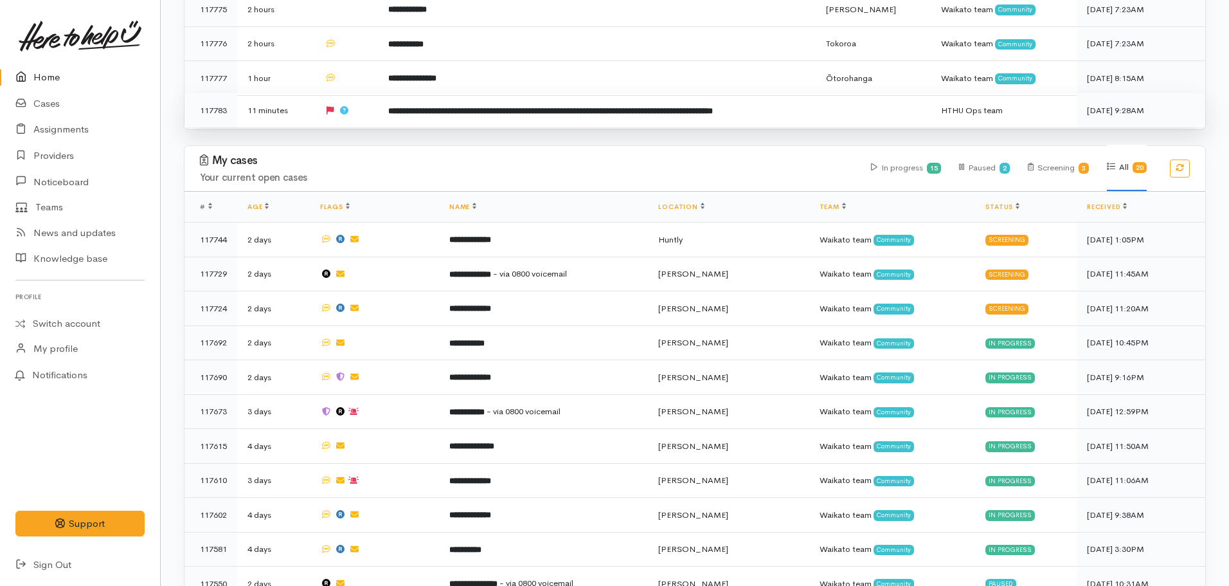
click at [445, 115] on td "**********" at bounding box center [597, 110] width 438 height 34
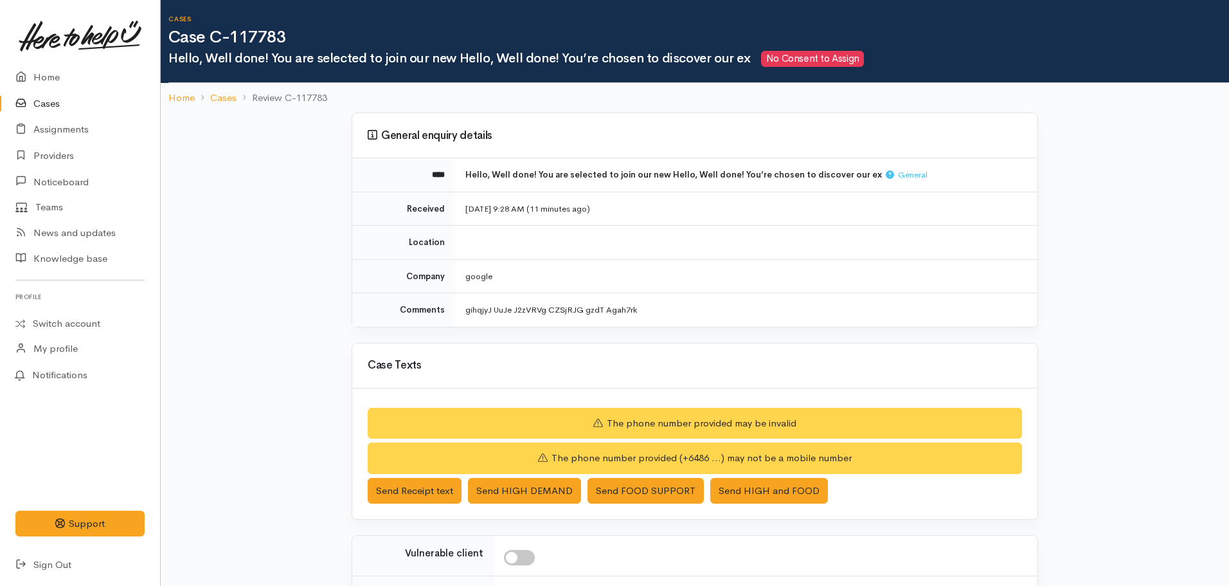
scroll to position [185, 0]
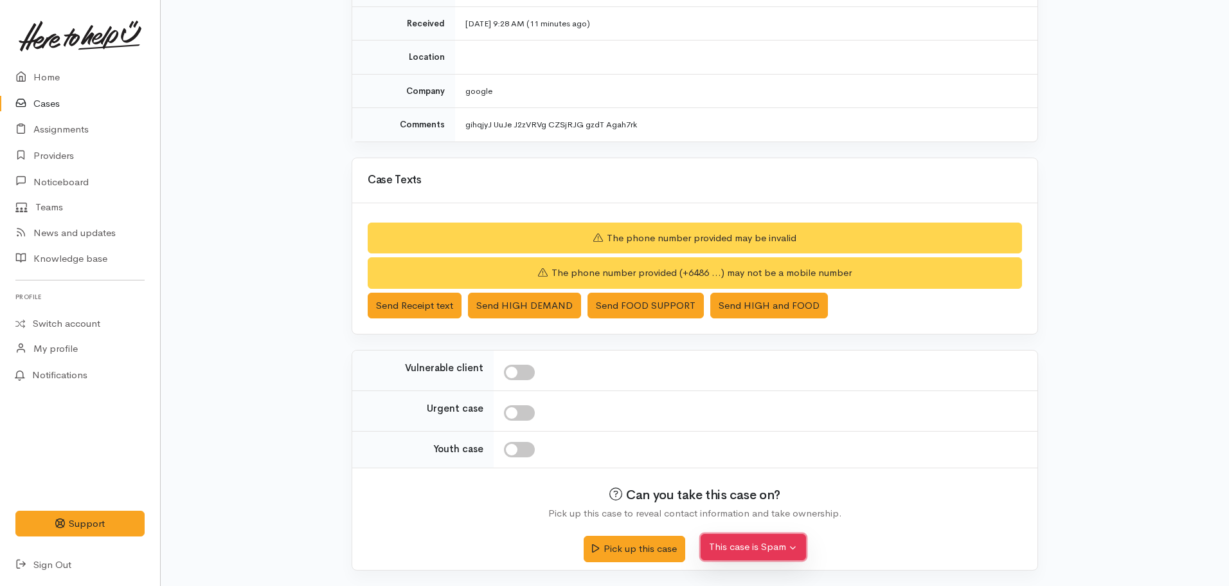
click at [781, 552] on button "This case is Spam" at bounding box center [753, 547] width 105 height 26
drag, startPoint x: 784, startPoint y: 523, endPoint x: 752, endPoint y: 524, distance: 31.5
click at [752, 524] on button "Yes, cancel this case as spam" at bounding box center [786, 519] width 171 height 20
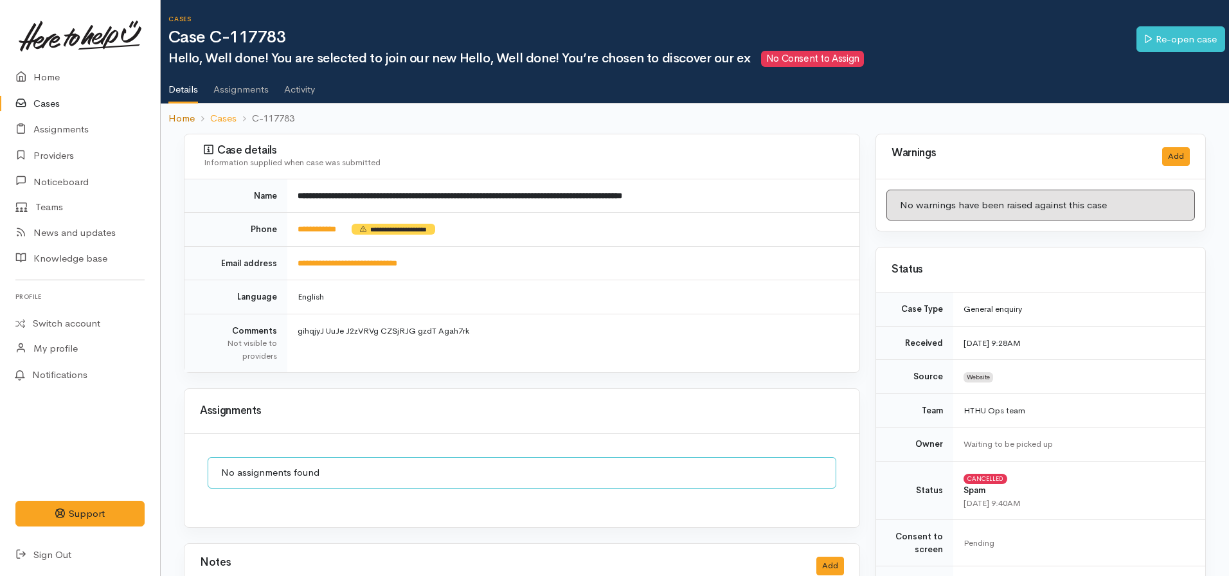
click at [182, 121] on link "Home" at bounding box center [181, 118] width 26 height 15
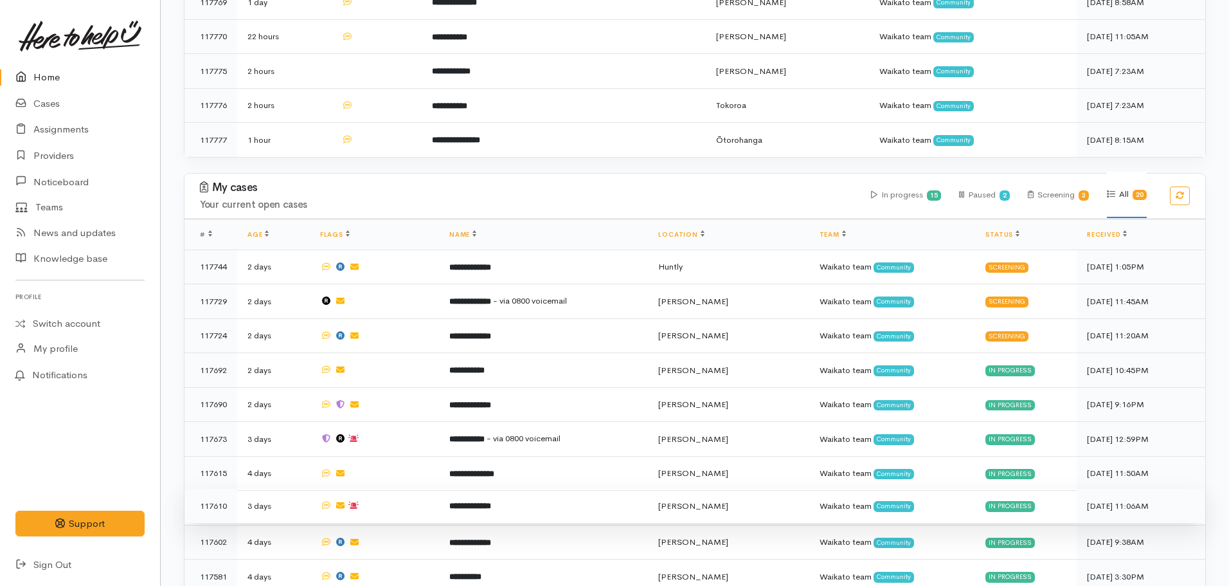
scroll to position [771, 0]
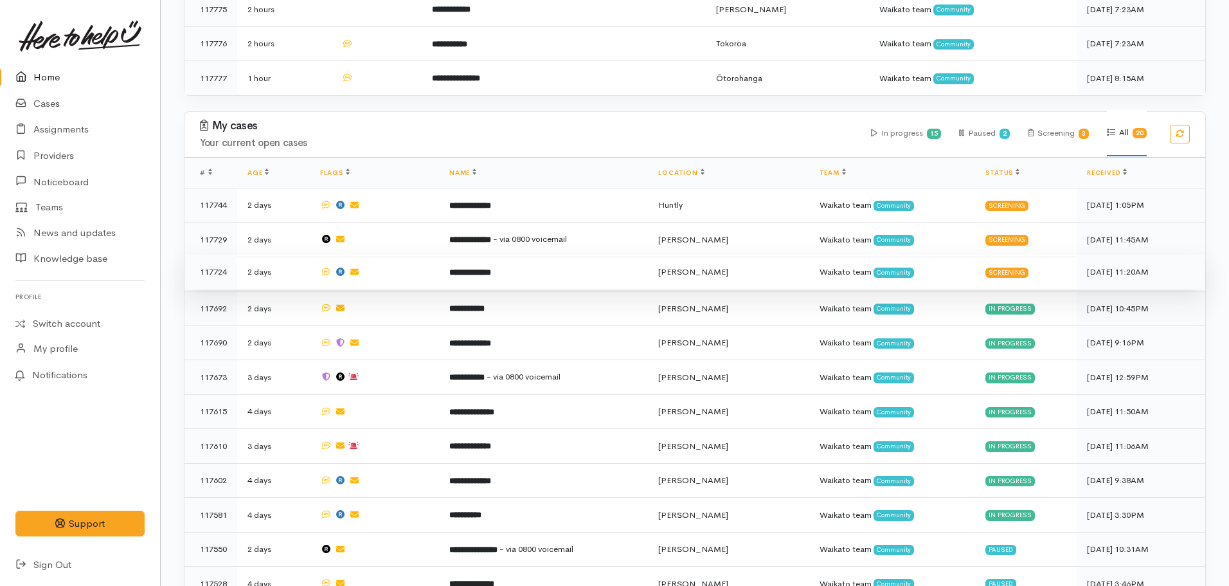
click at [490, 268] on b "**********" at bounding box center [470, 272] width 42 height 8
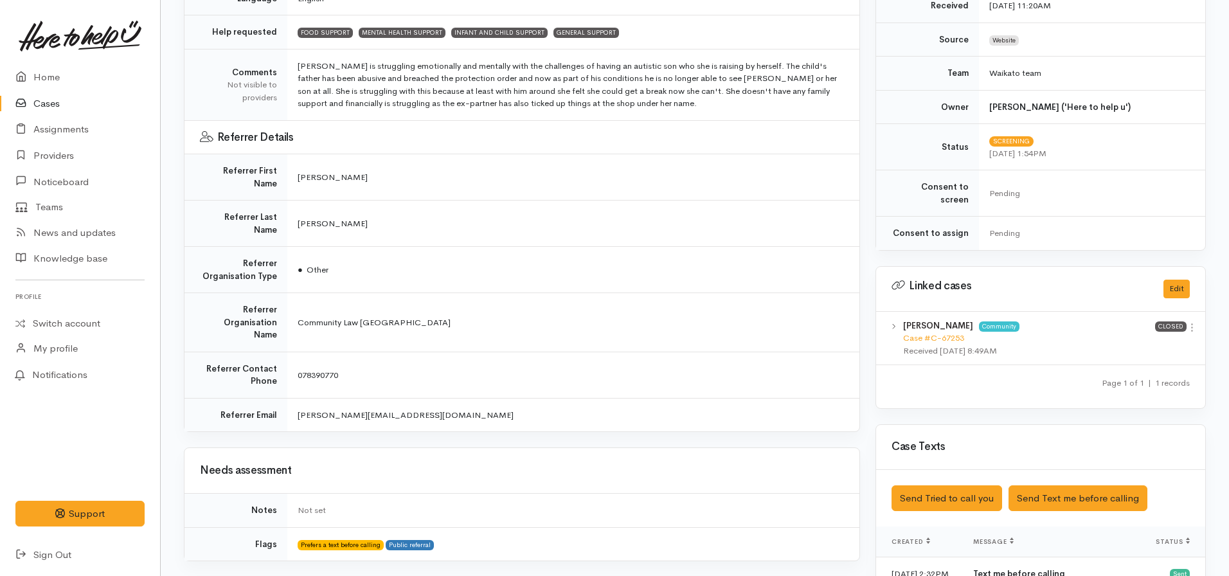
scroll to position [386, 0]
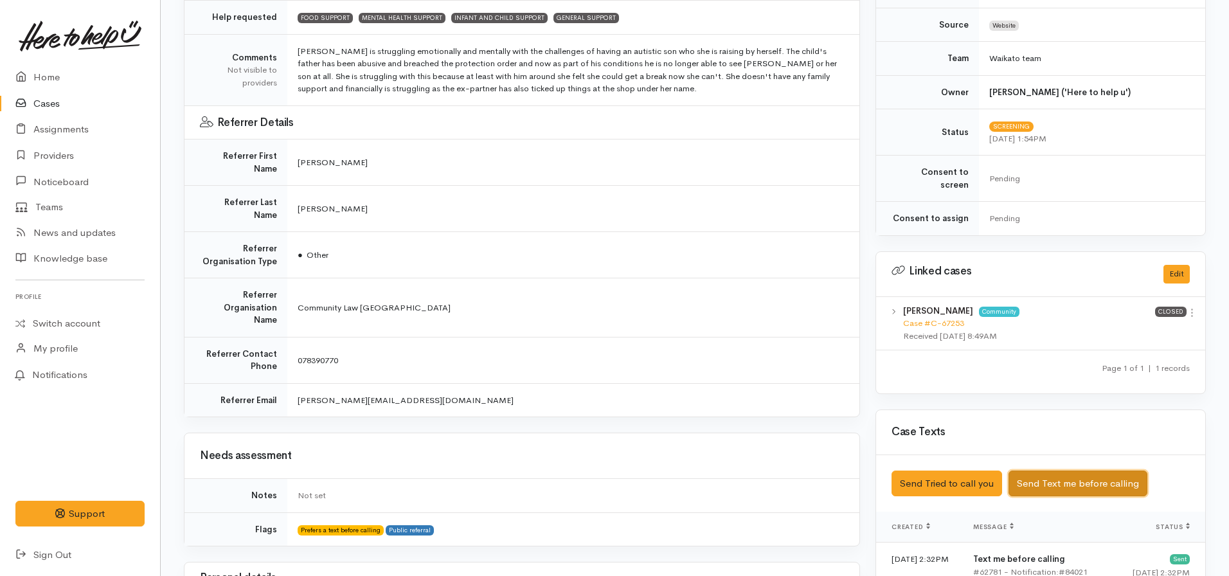
click at [1042, 471] on button "Send Text me before calling" at bounding box center [1078, 484] width 139 height 26
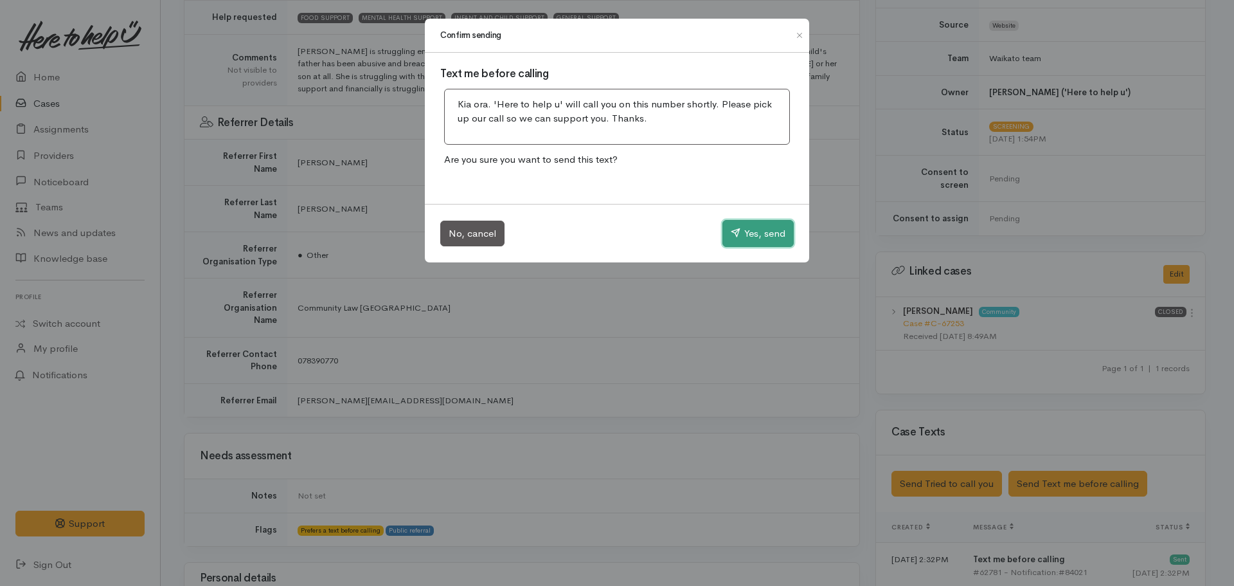
click at [753, 232] on button "Yes, send" at bounding box center [758, 233] width 71 height 27
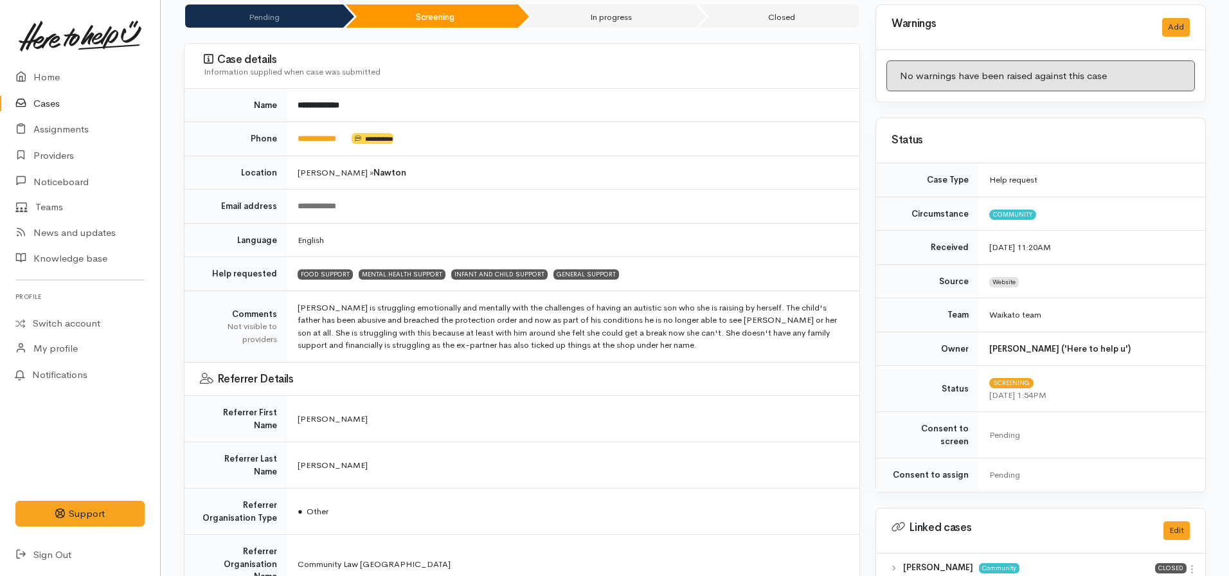
scroll to position [129, 0]
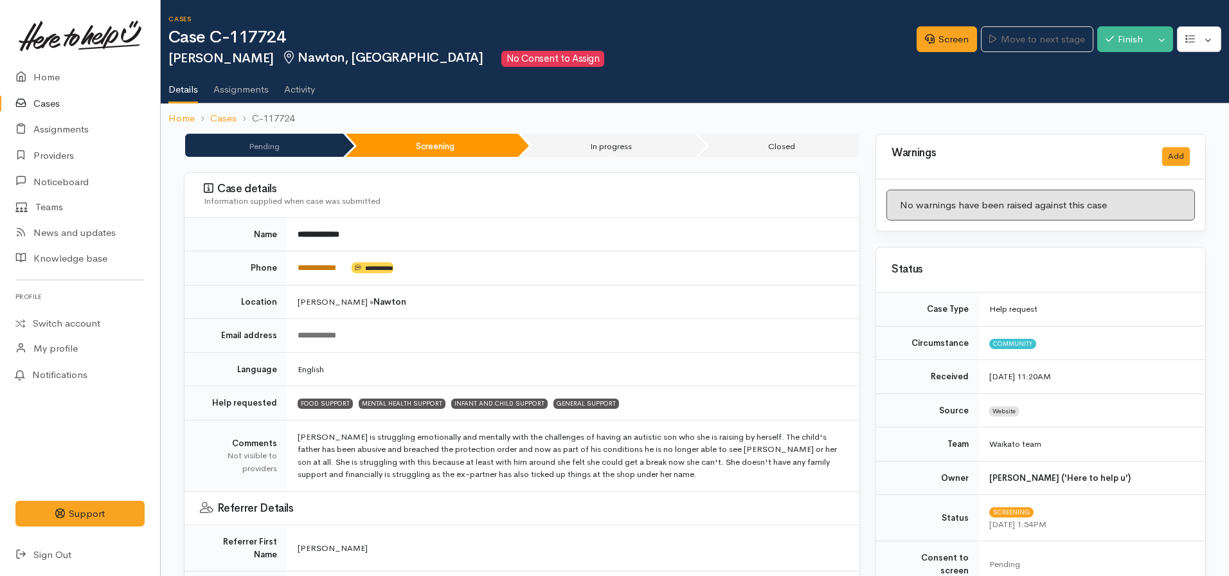
click at [326, 271] on link "**********" at bounding box center [317, 268] width 39 height 8
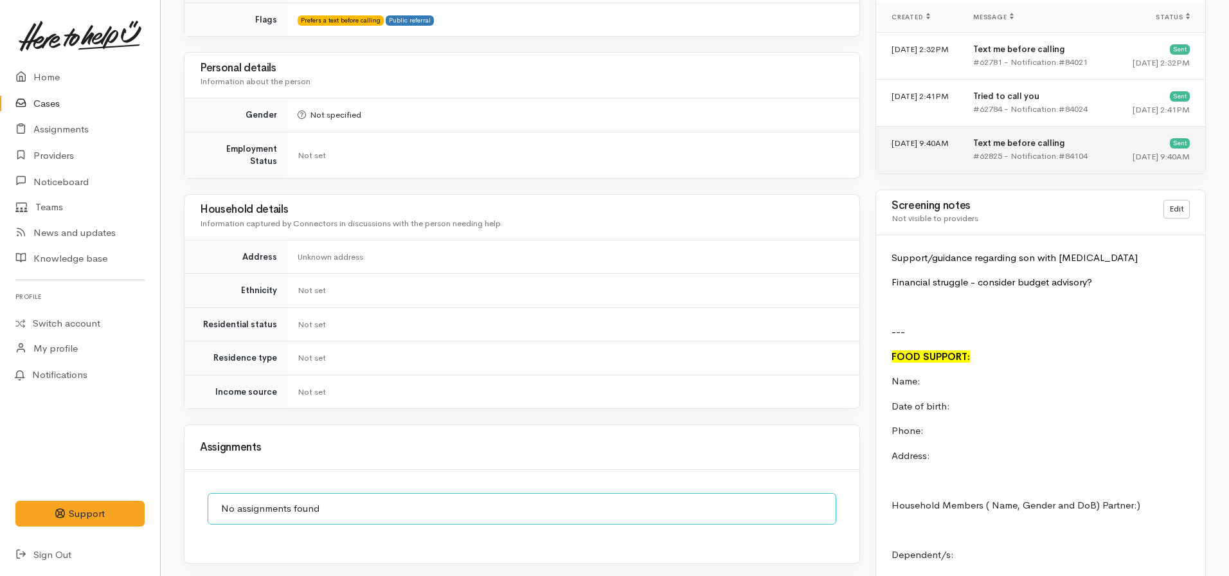
scroll to position [771, 0]
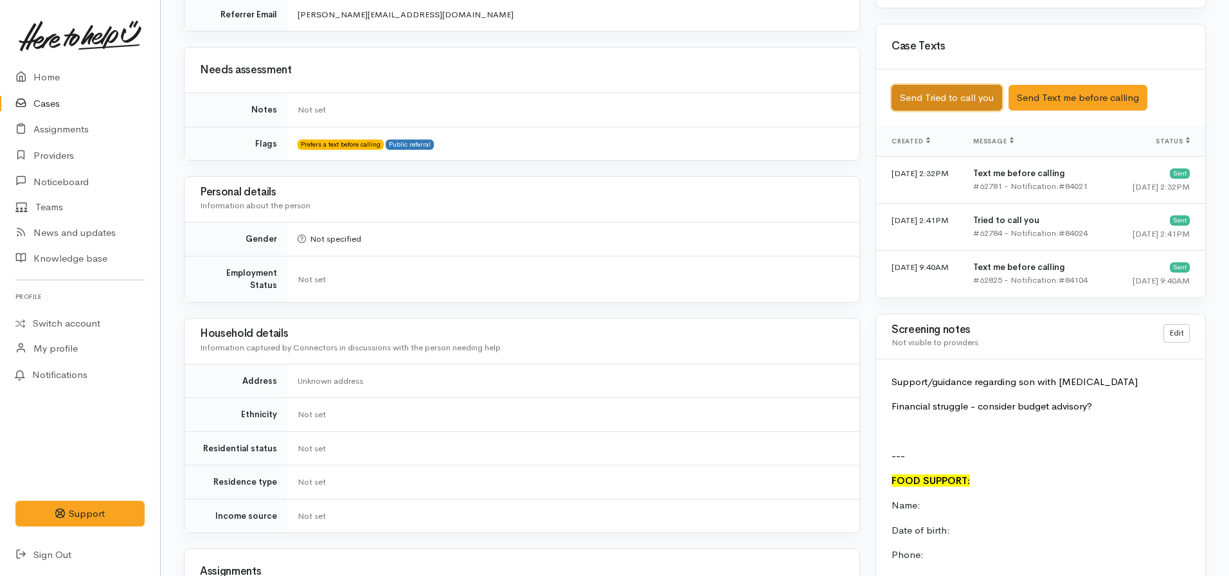
click at [919, 90] on button "Send Tried to call you" at bounding box center [947, 98] width 111 height 26
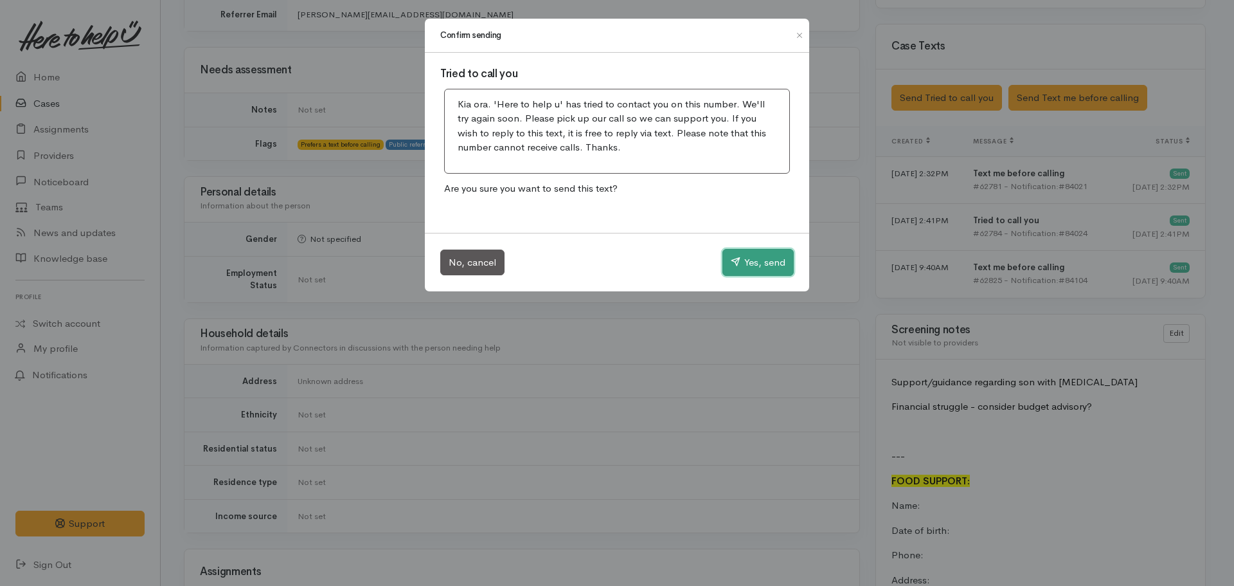
click at [742, 263] on button "Yes, send" at bounding box center [758, 262] width 71 height 27
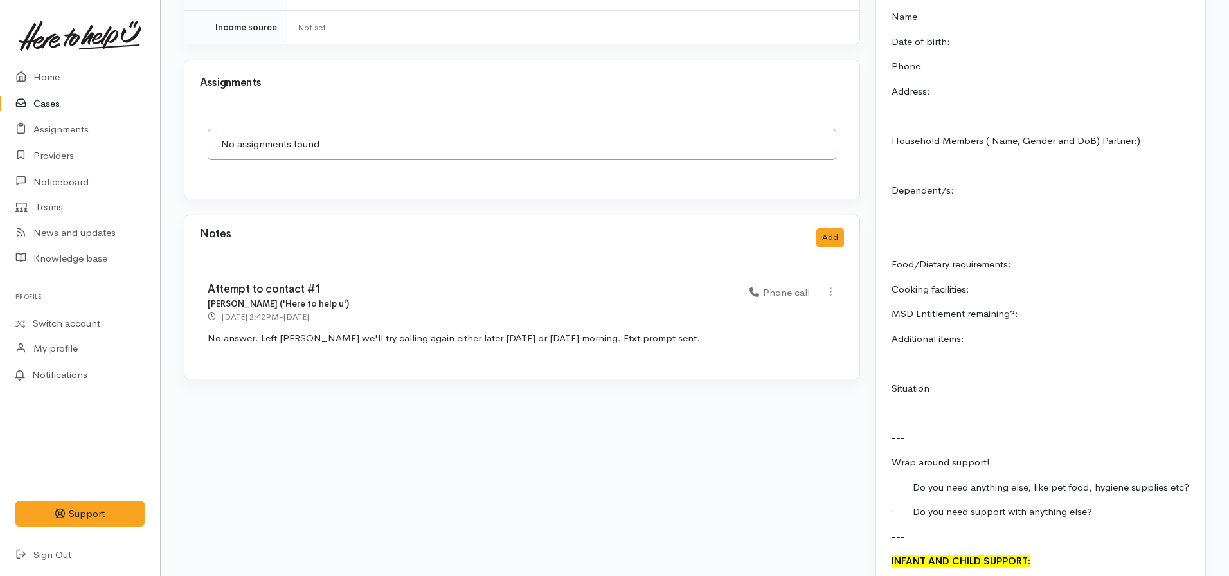
scroll to position [1414, 0]
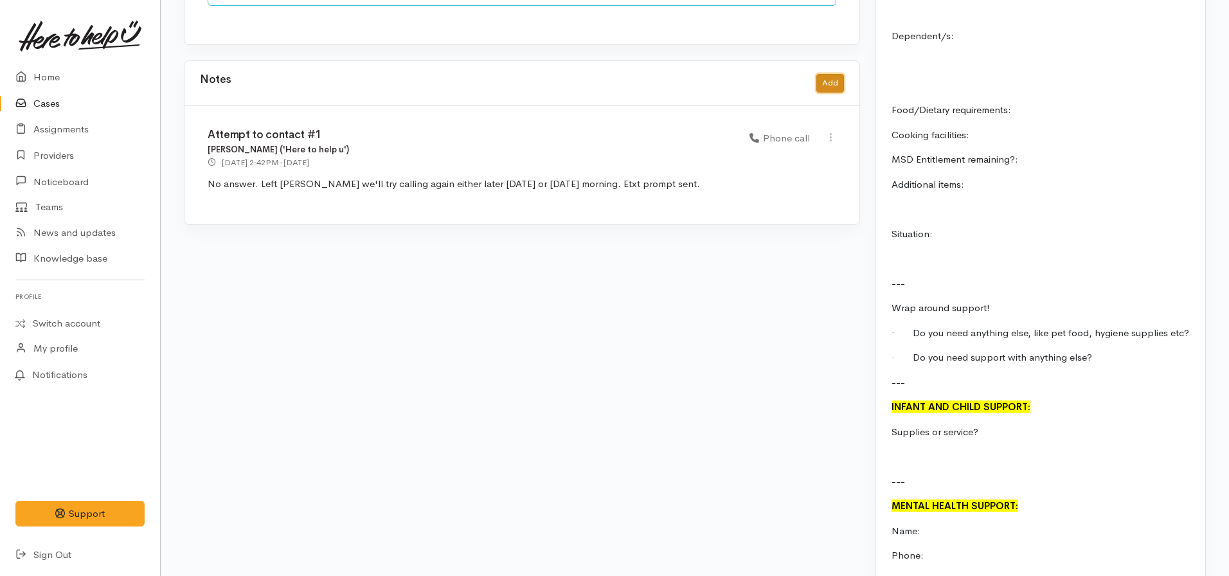
click at [840, 74] on button "Add" at bounding box center [830, 83] width 28 height 19
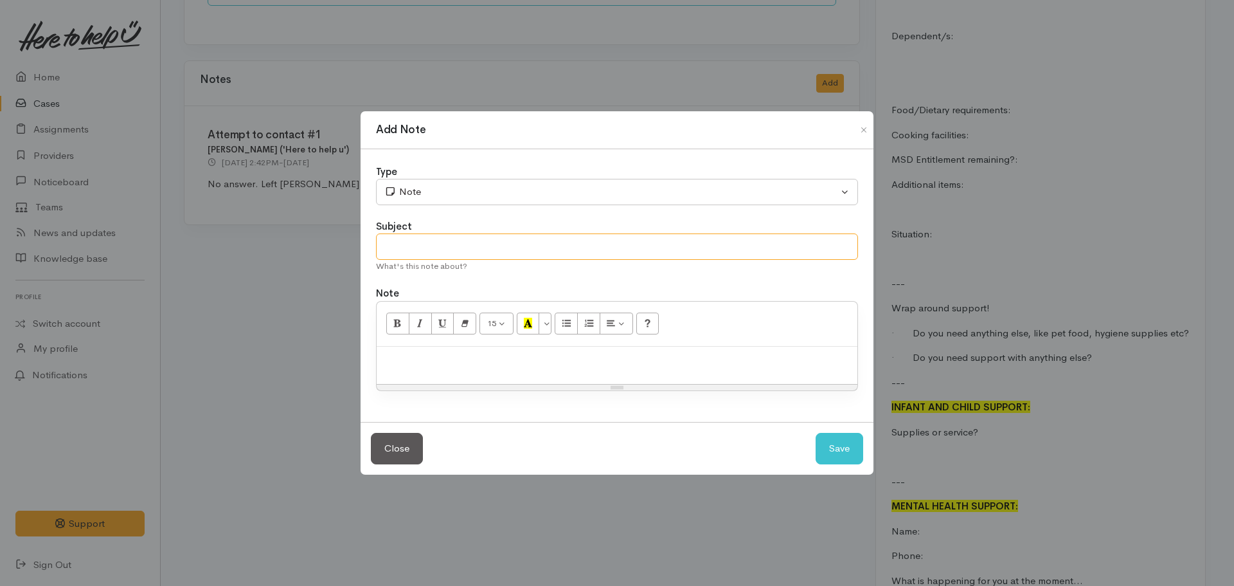
click at [562, 247] on input "text" at bounding box center [617, 246] width 482 height 26
type input "Attempt to contact #2"
click at [436, 208] on div "Type Correspondence Discussion Email Note Phone call SMS text message Note Subj…" at bounding box center [617, 285] width 513 height 273
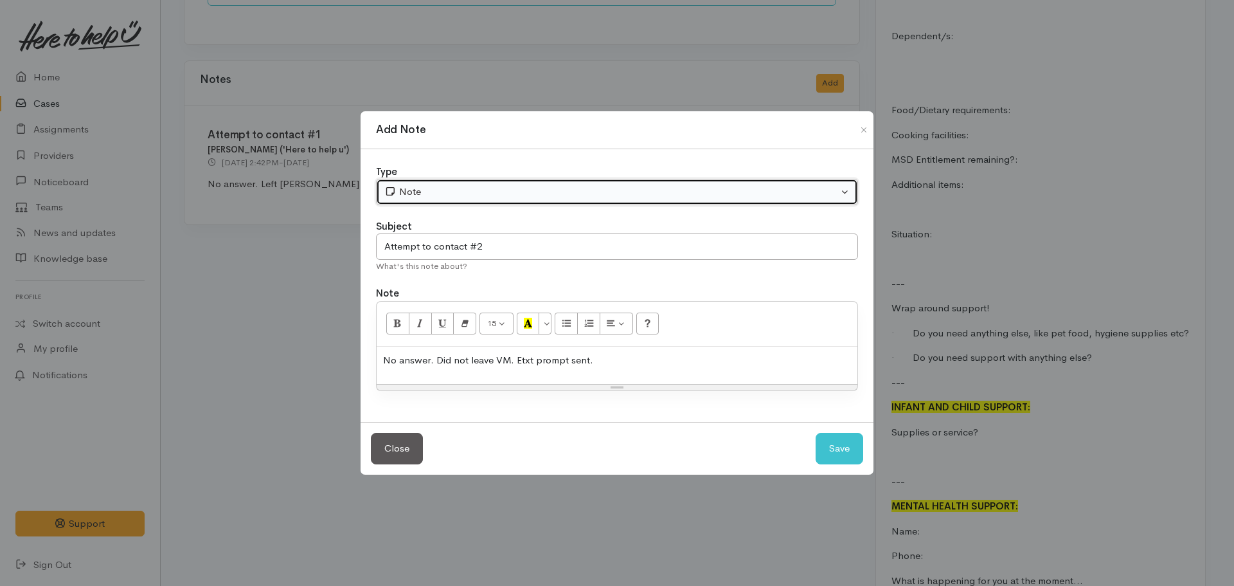
click at [429, 191] on div "Note" at bounding box center [611, 191] width 454 height 15
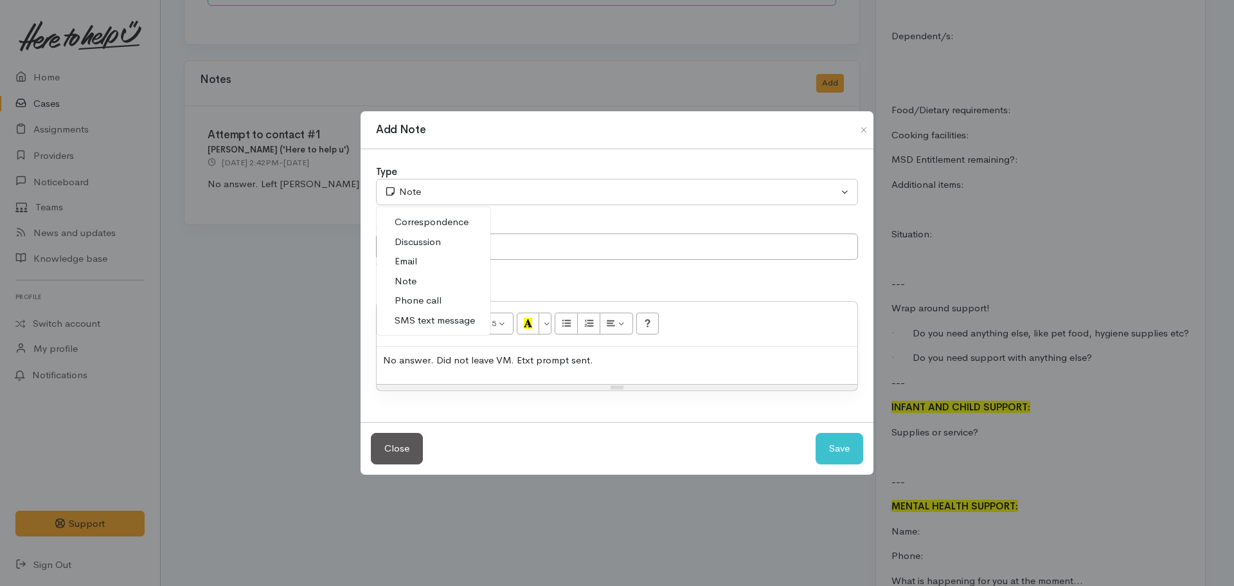
drag, startPoint x: 436, startPoint y: 299, endPoint x: 560, endPoint y: 300, distance: 124.1
click at [435, 299] on span "Phone call" at bounding box center [418, 300] width 47 height 15
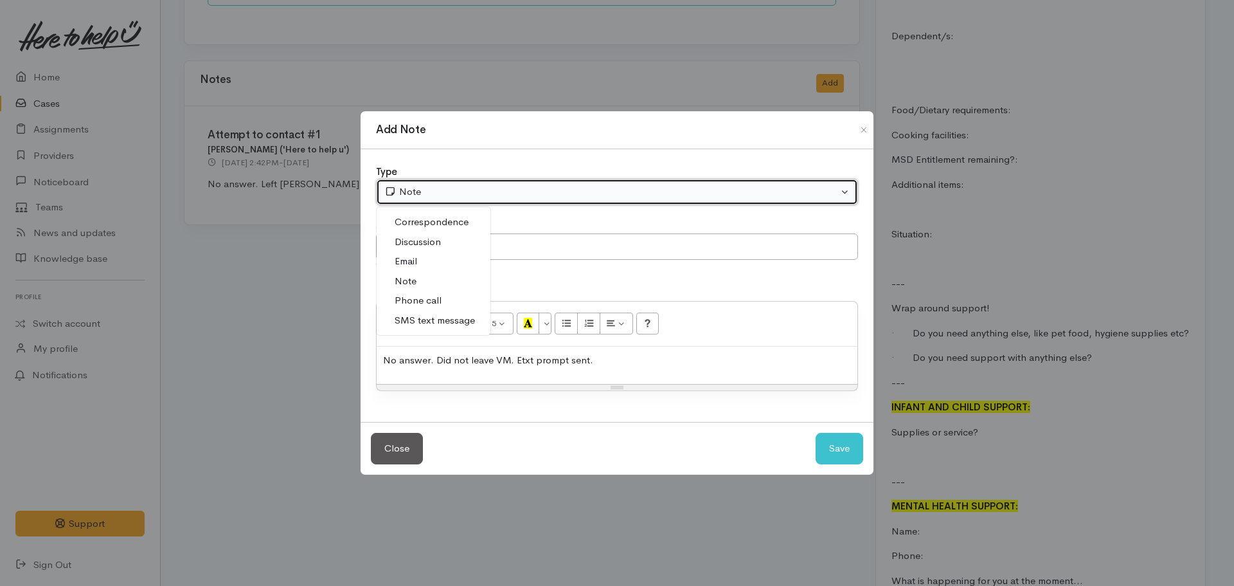
select select "3"
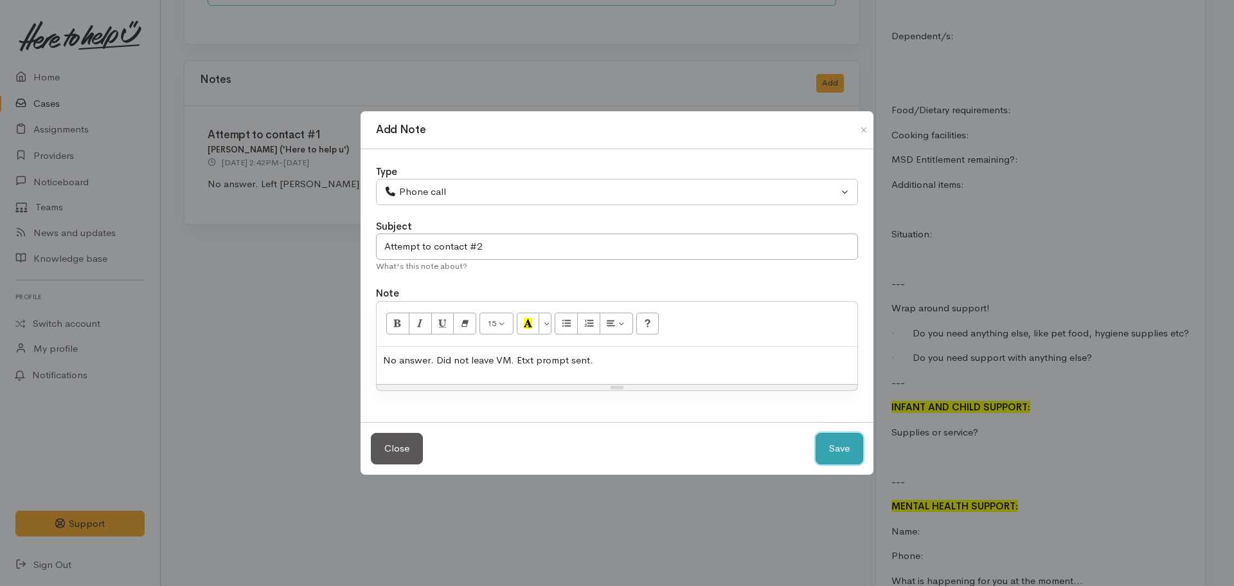
click at [840, 448] on button "Save" at bounding box center [840, 448] width 48 height 31
select select "1"
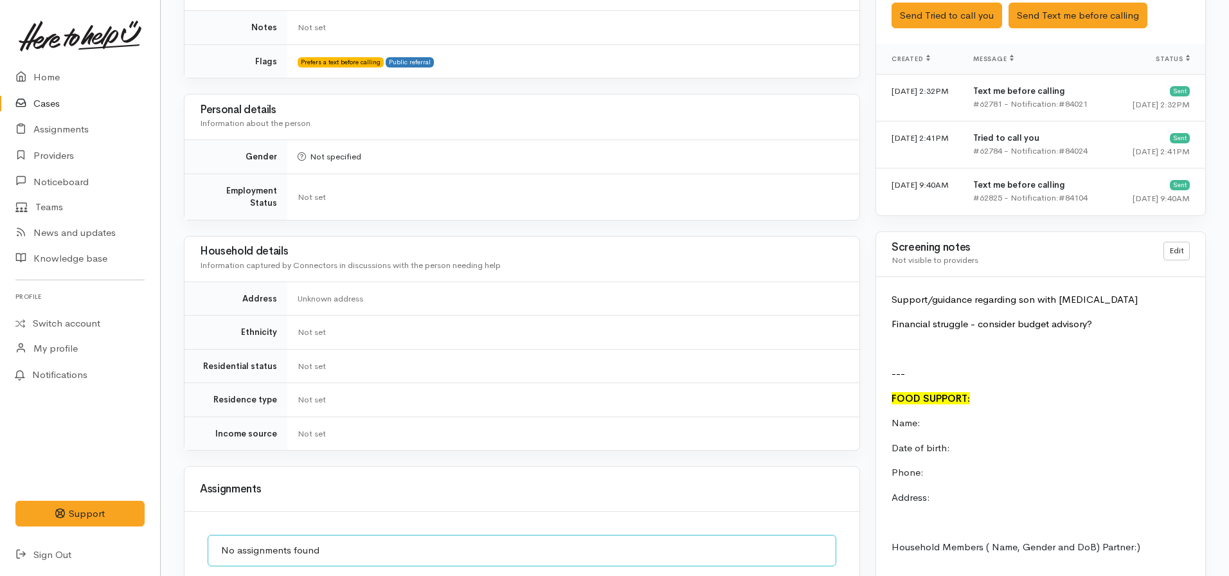
scroll to position [707, 0]
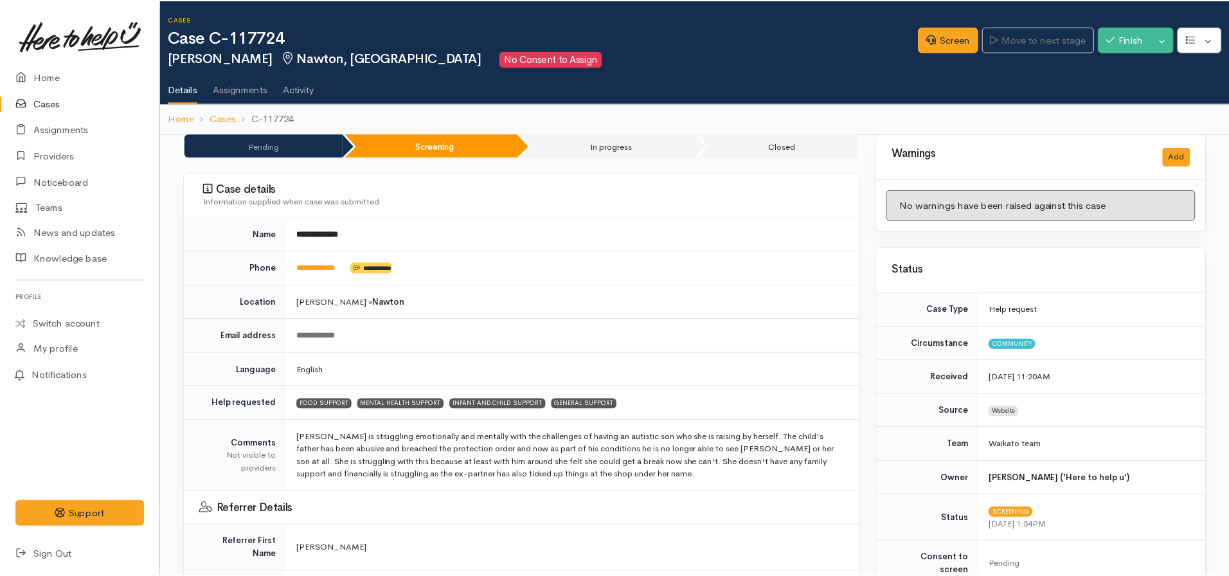
scroll to position [696, 0]
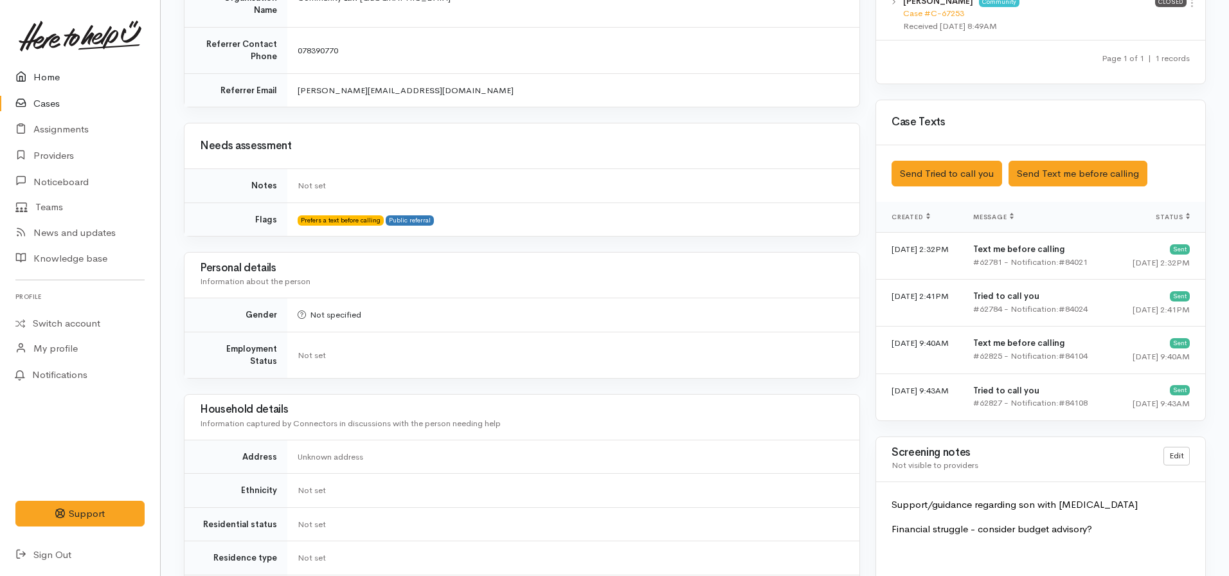
click at [58, 75] on link "Home" at bounding box center [80, 77] width 160 height 26
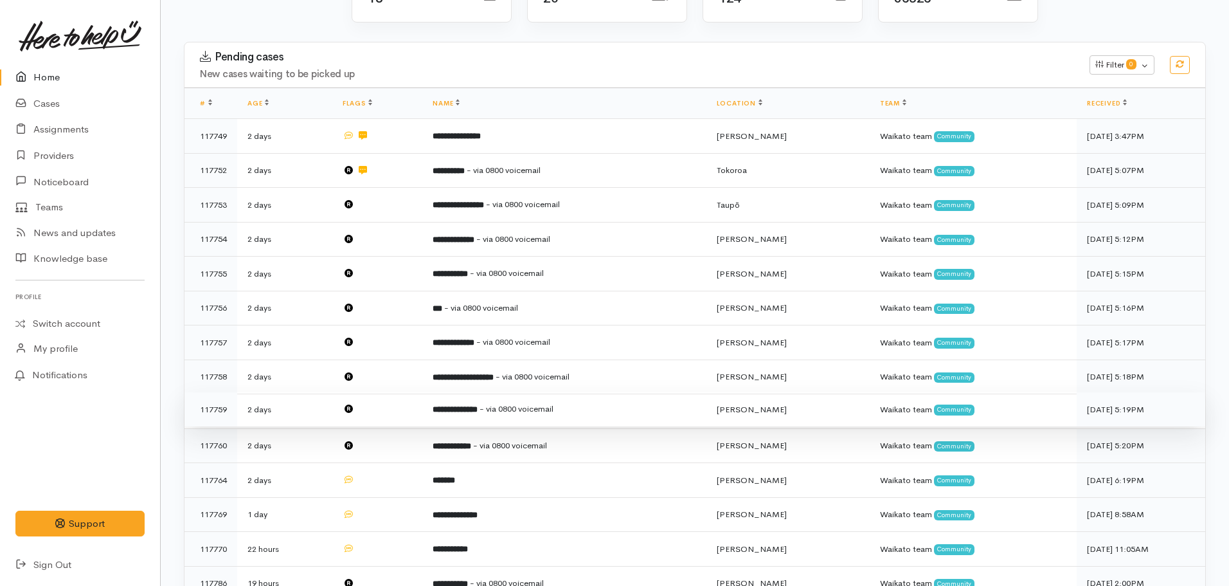
scroll to position [64, 0]
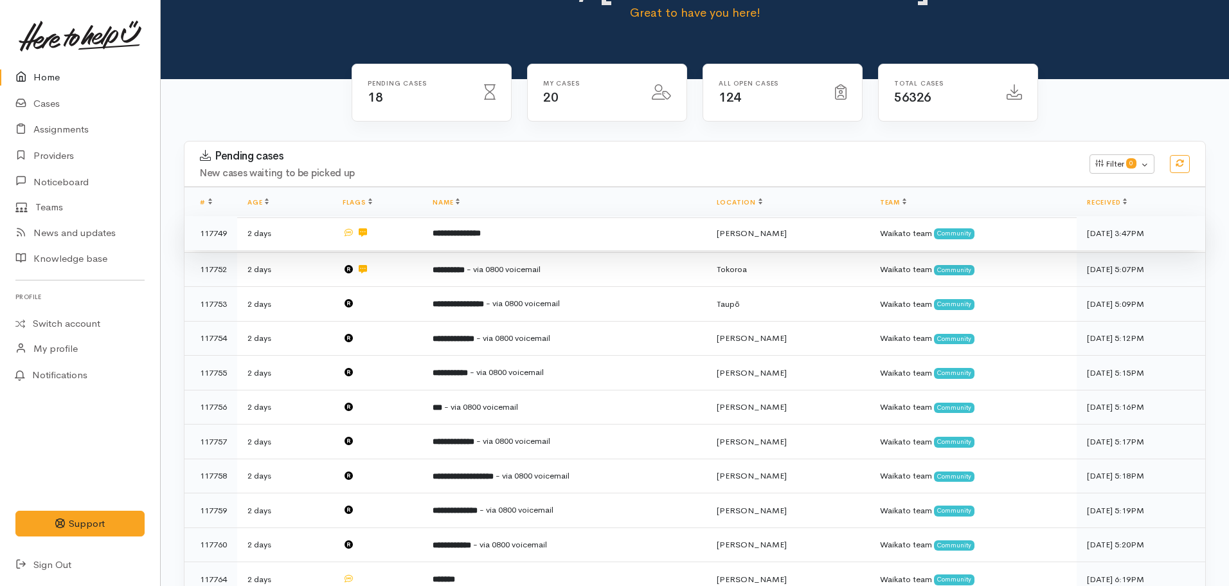
click at [481, 232] on b "**********" at bounding box center [457, 233] width 48 height 8
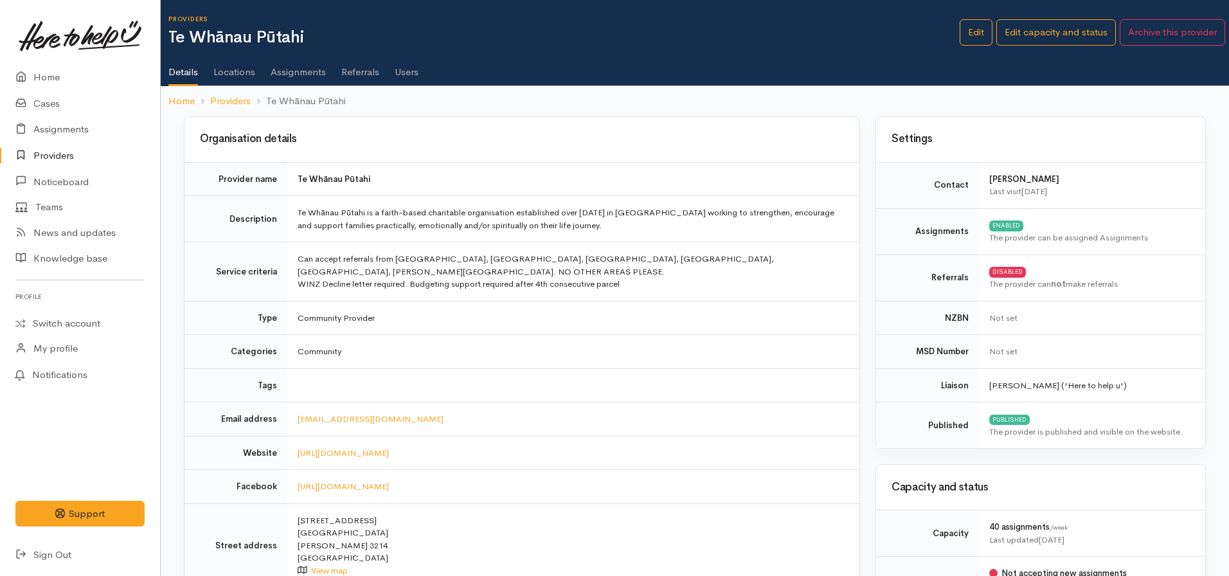
scroll to position [304, 0]
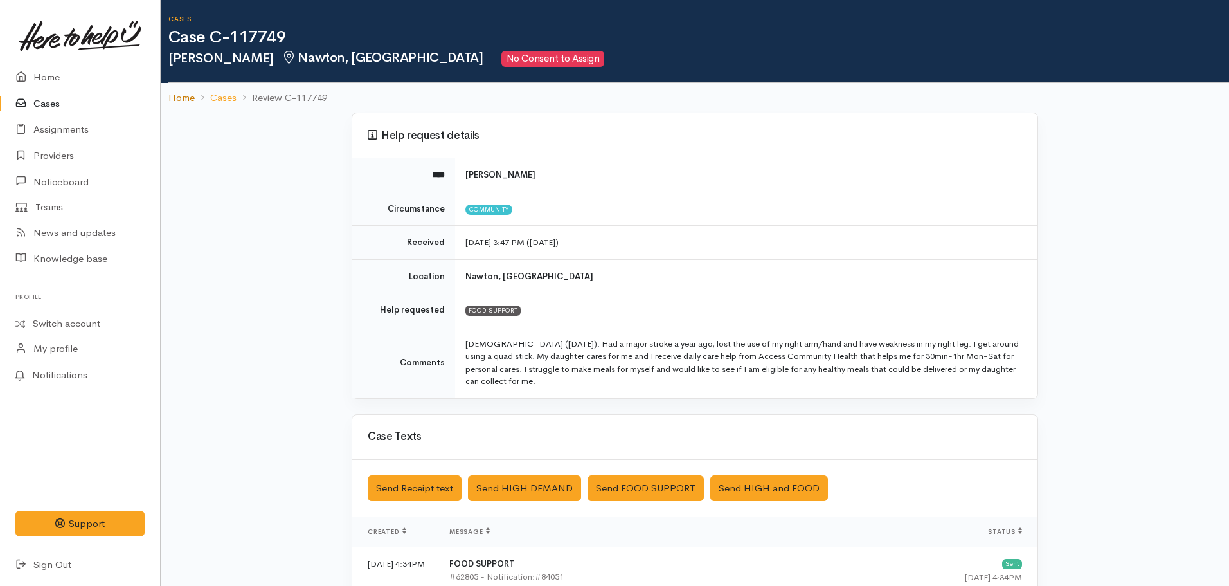
click at [175, 98] on link "Home" at bounding box center [181, 98] width 26 height 15
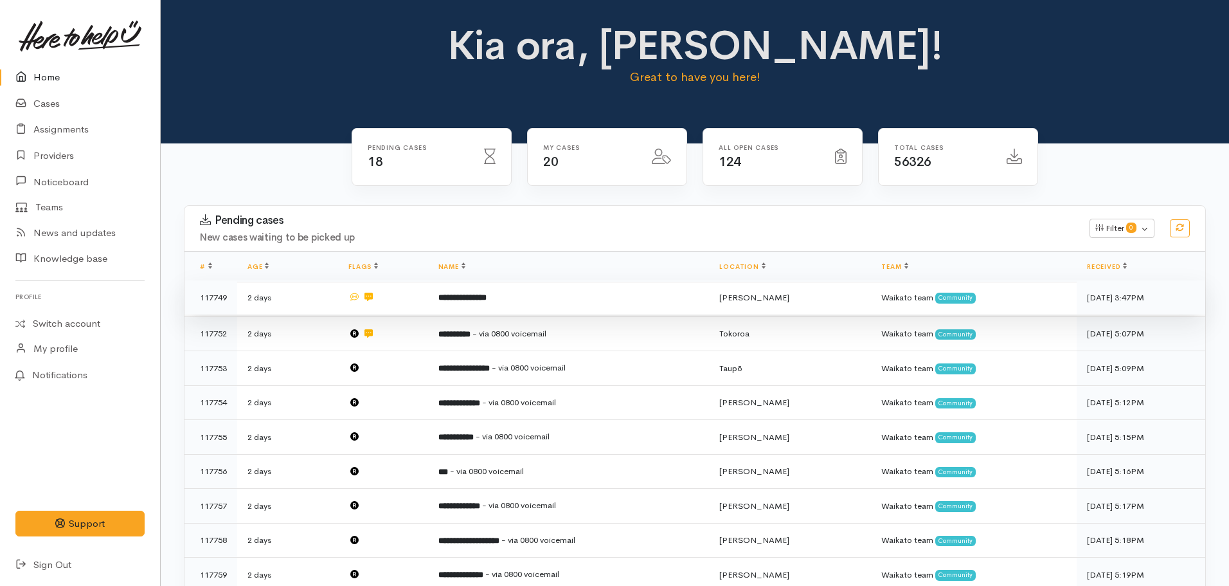
click at [534, 284] on td "**********" at bounding box center [569, 297] width 282 height 35
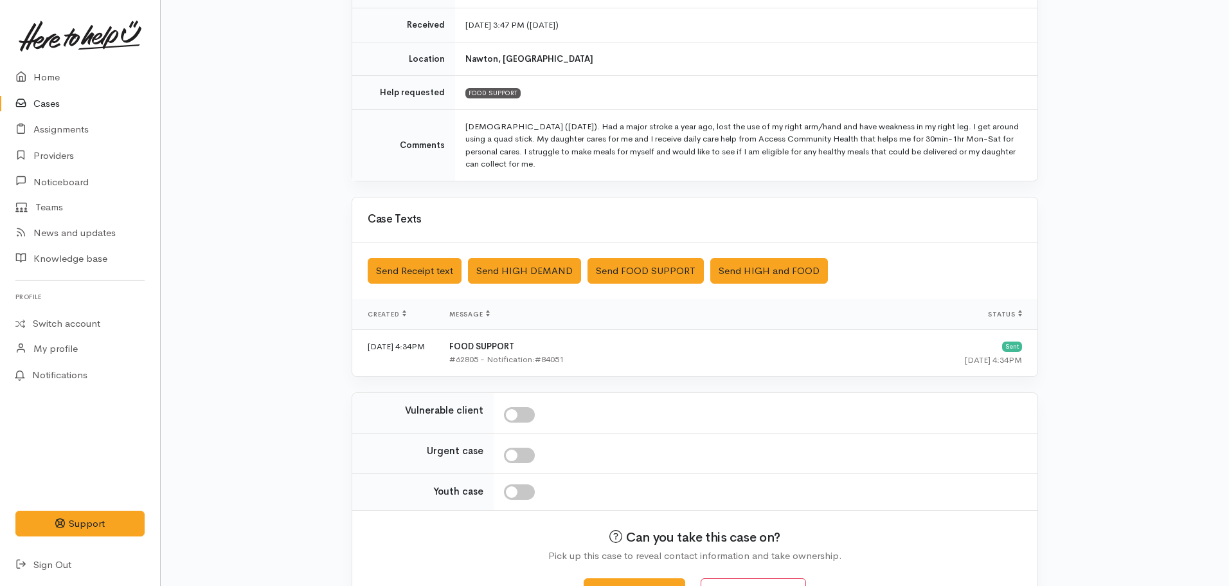
scroll to position [260, 0]
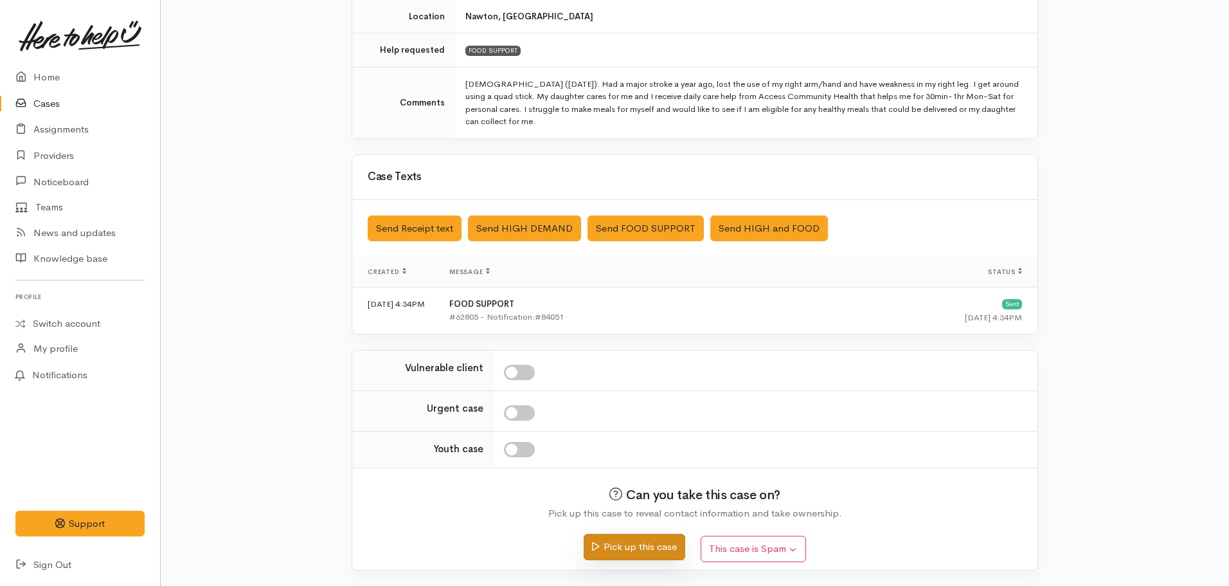
click at [651, 550] on button "Pick up this case" at bounding box center [634, 547] width 101 height 26
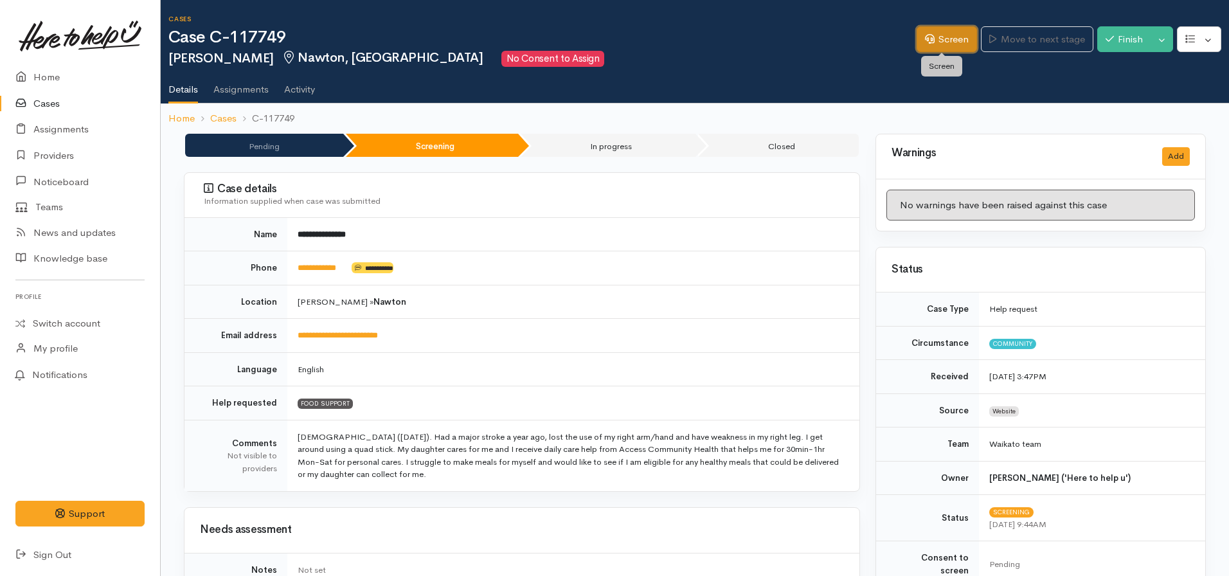
click at [925, 35] on icon at bounding box center [930, 39] width 10 height 10
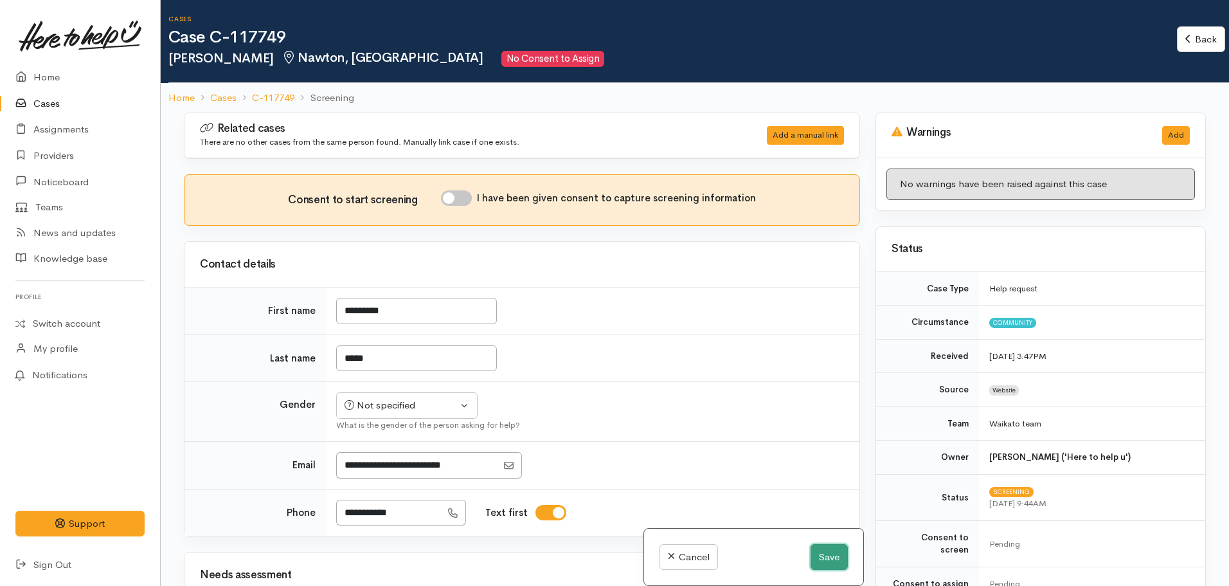
click at [827, 553] on button "Save" at bounding box center [829, 557] width 37 height 26
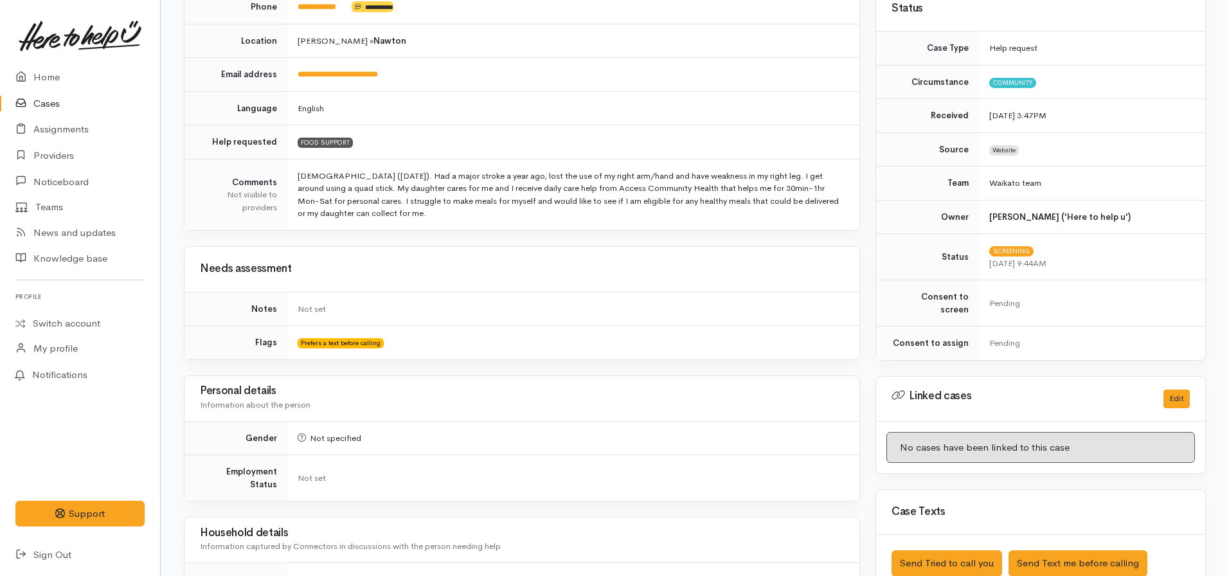
scroll to position [643, 0]
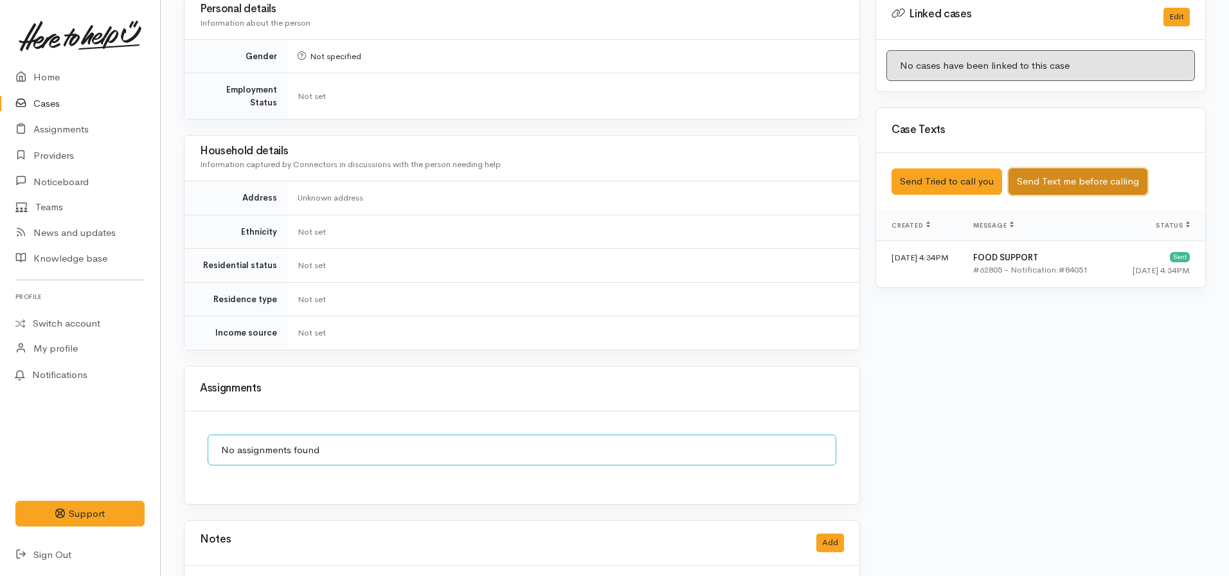
click at [1086, 168] on button "Send Text me before calling" at bounding box center [1078, 181] width 139 height 26
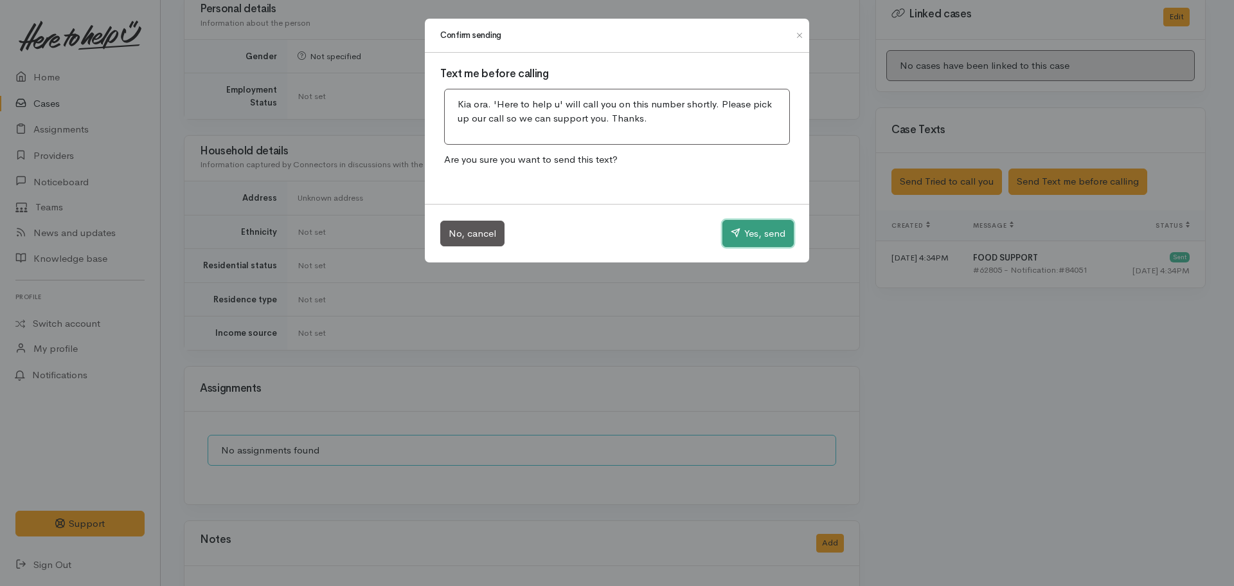
click at [786, 240] on button "Yes, send" at bounding box center [758, 233] width 71 height 27
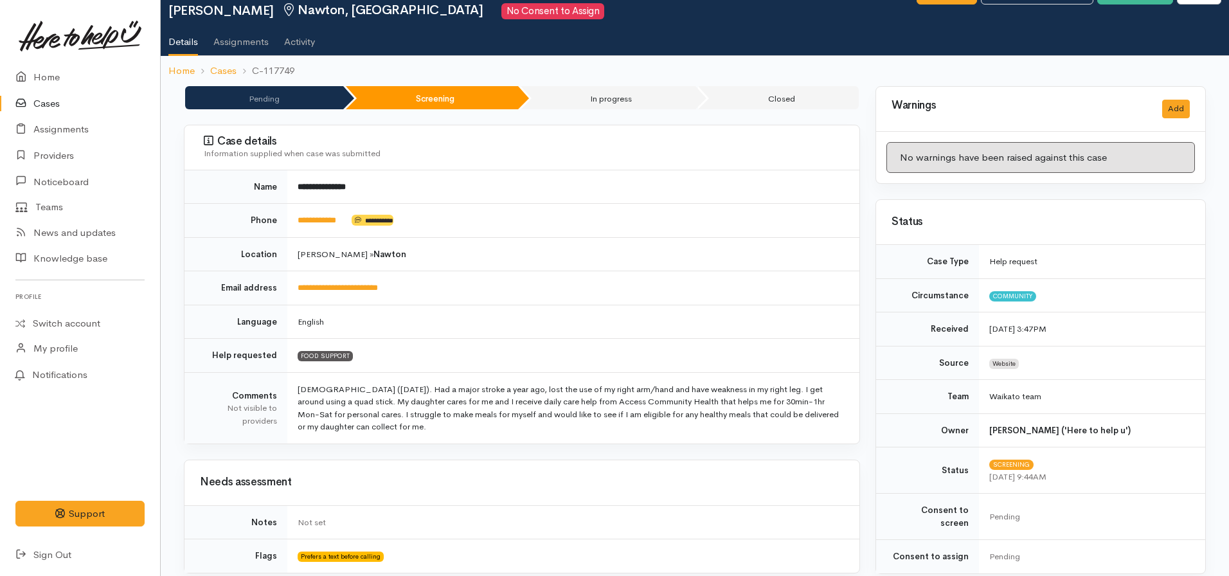
scroll to position [0, 0]
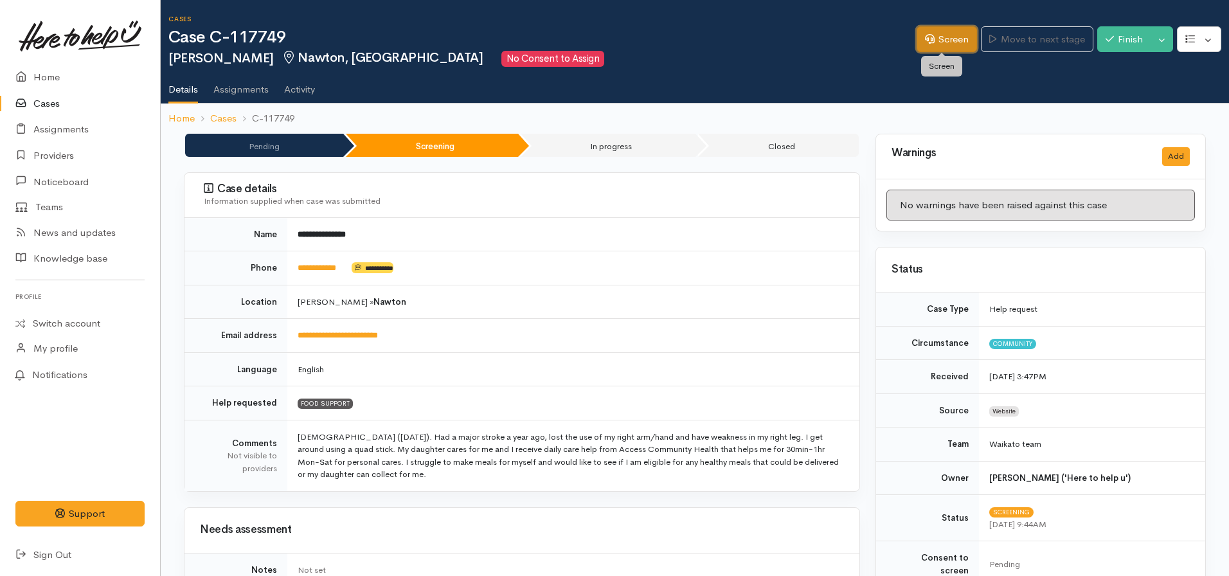
click at [951, 37] on link "Screen" at bounding box center [947, 39] width 60 height 26
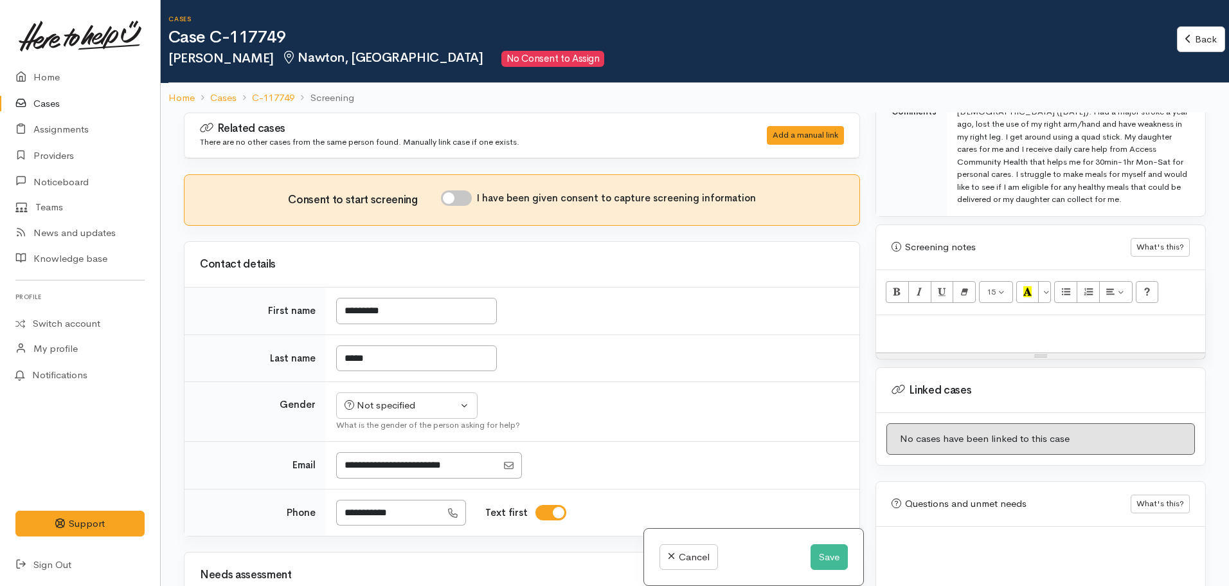
scroll to position [744, 0]
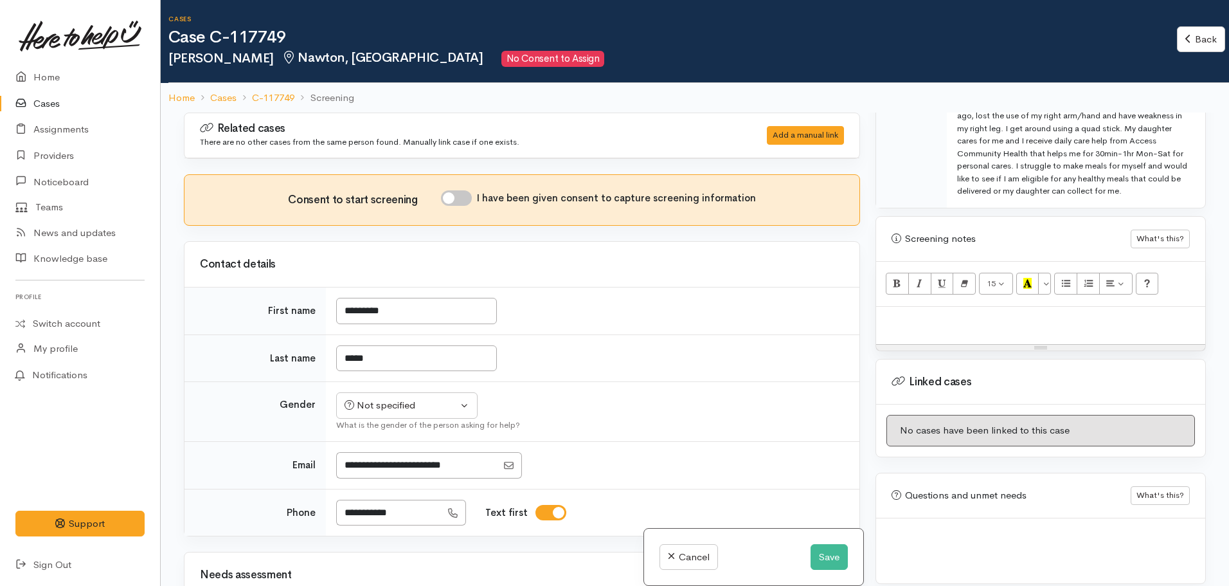
click at [944, 318] on div at bounding box center [1040, 326] width 329 height 38
paste div
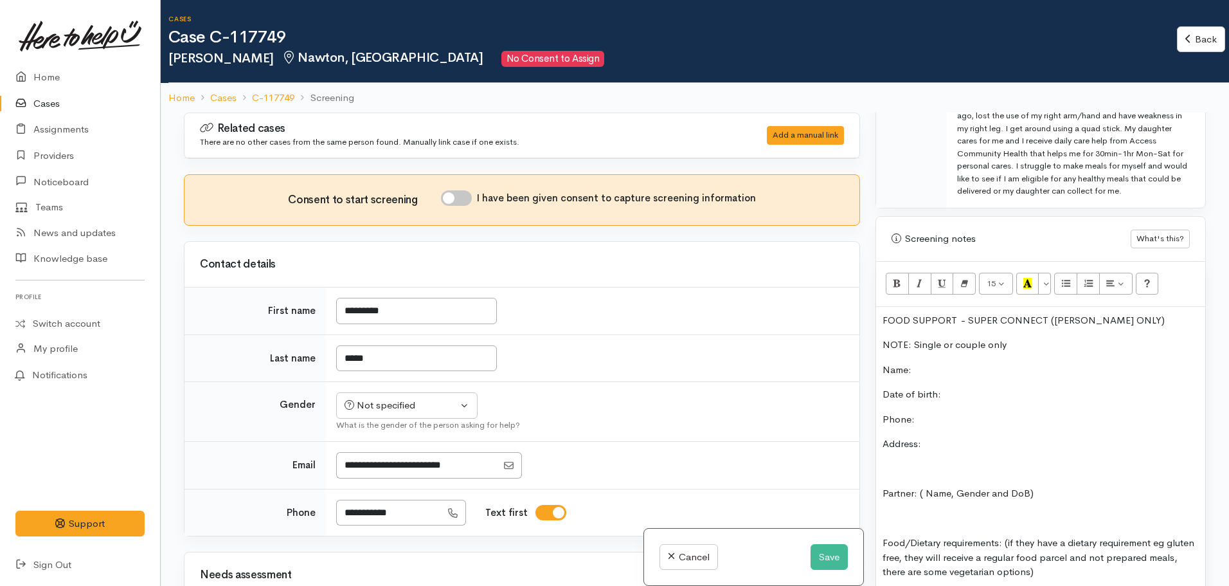
scroll to position [1192, 0]
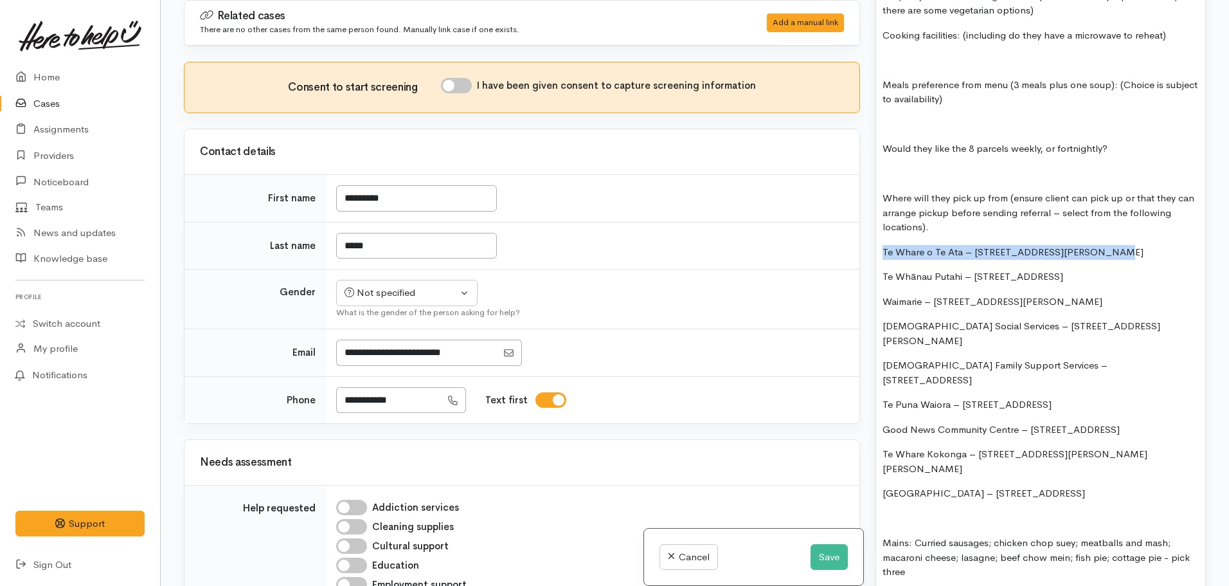
drag, startPoint x: 1099, startPoint y: 231, endPoint x: 823, endPoint y: 231, distance: 275.8
click at [823, 231] on div "Related cases There are no other cases from the same person found. Manually lin…" at bounding box center [695, 293] width 1038 height 586
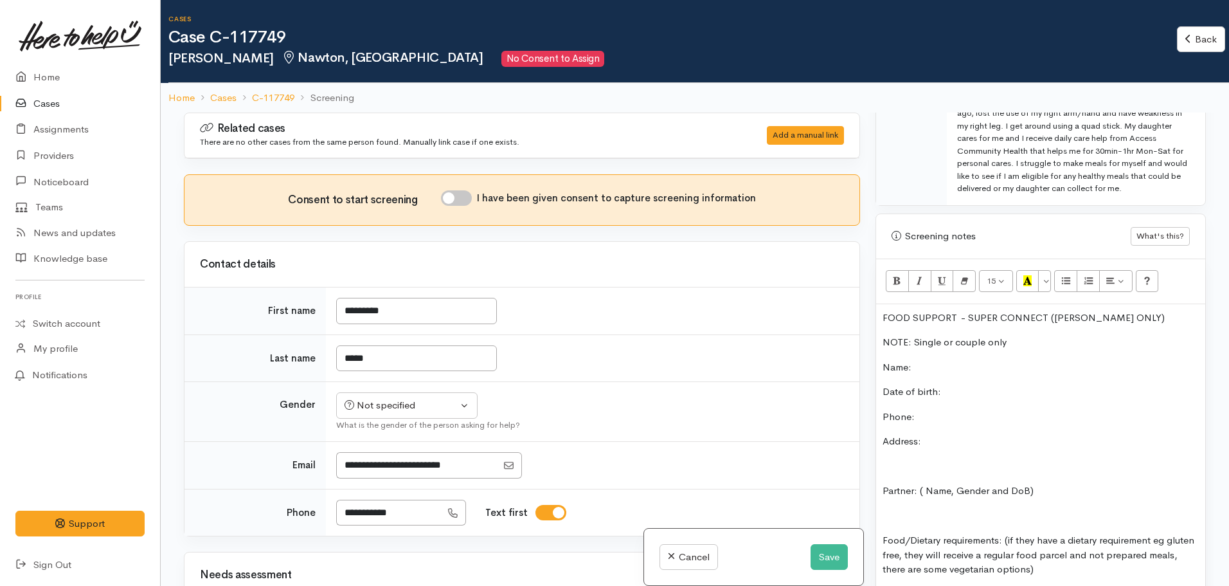
scroll to position [742, 0]
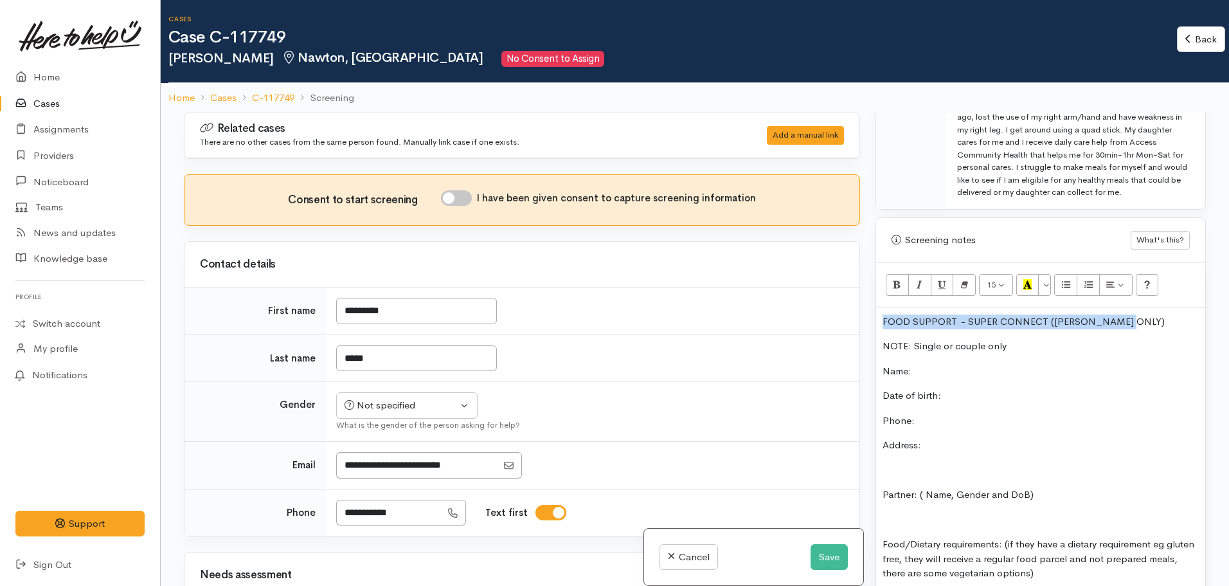
drag, startPoint x: 1142, startPoint y: 303, endPoint x: 849, endPoint y: 304, distance: 293.1
click at [849, 304] on div "Related cases There are no other cases from the same person found. Manually lin…" at bounding box center [695, 405] width 1038 height 586
click at [1030, 279] on icon "Recent Color" at bounding box center [1027, 284] width 8 height 11
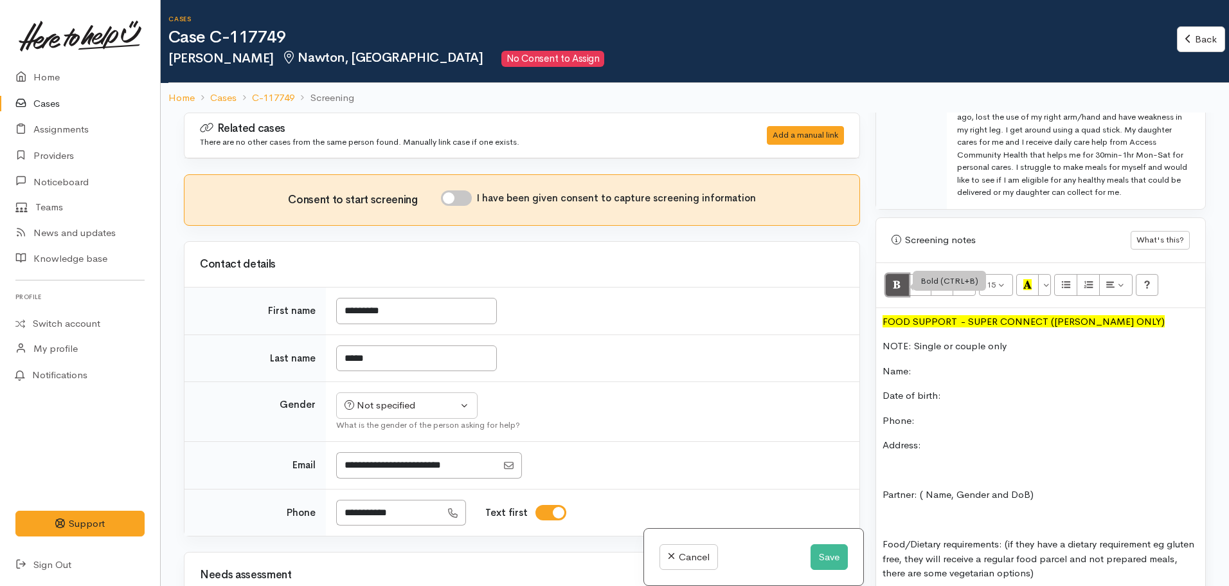
click at [899, 279] on icon "Bold (CTRL+B)" at bounding box center [897, 284] width 8 height 11
drag, startPoint x: 1012, startPoint y: 336, endPoint x: 808, endPoint y: 332, distance: 203.8
click at [808, 332] on div "Related cases There are no other cases from the same person found. Manually lin…" at bounding box center [695, 405] width 1038 height 586
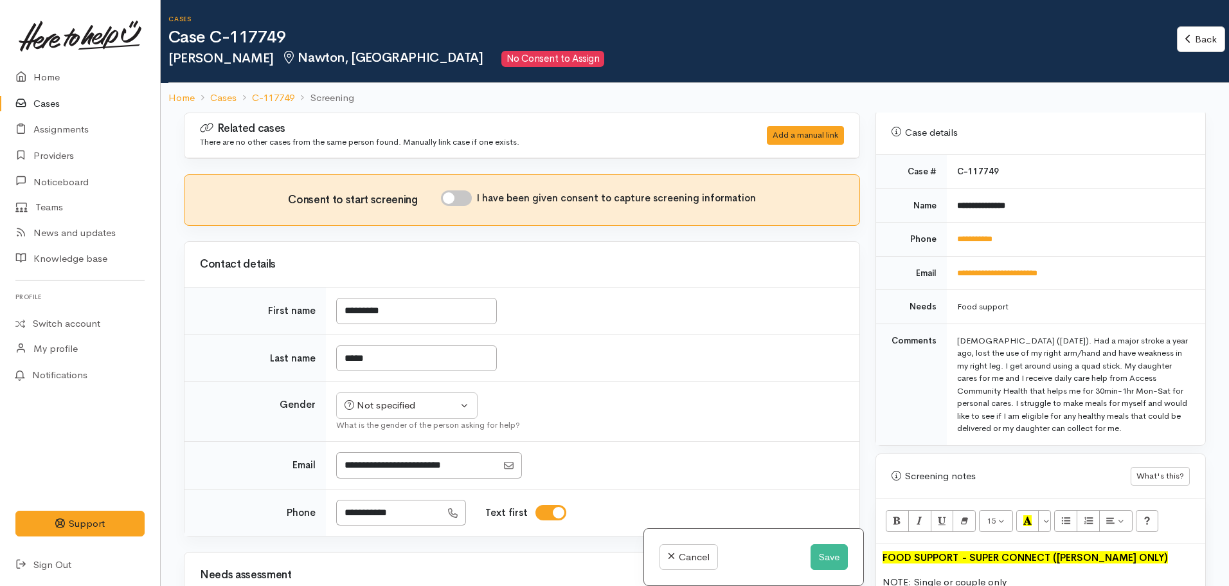
scroll to position [292, 0]
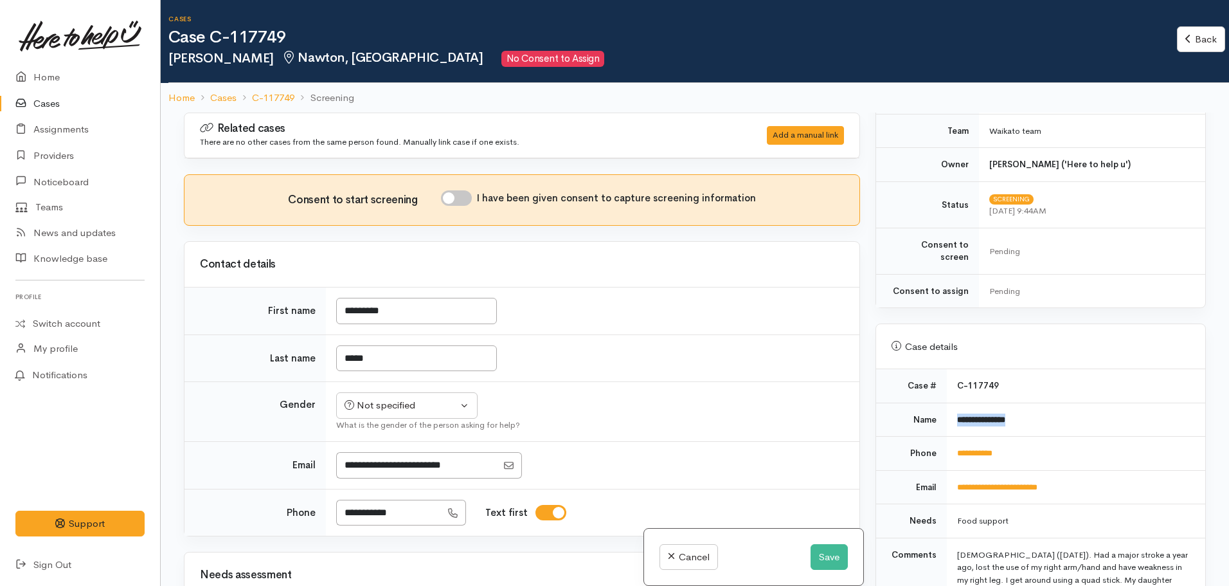
drag, startPoint x: 1036, startPoint y: 402, endPoint x: 949, endPoint y: 402, distance: 86.8
click at [948, 402] on td "**********" at bounding box center [1076, 419] width 258 height 34
copy b "**********"
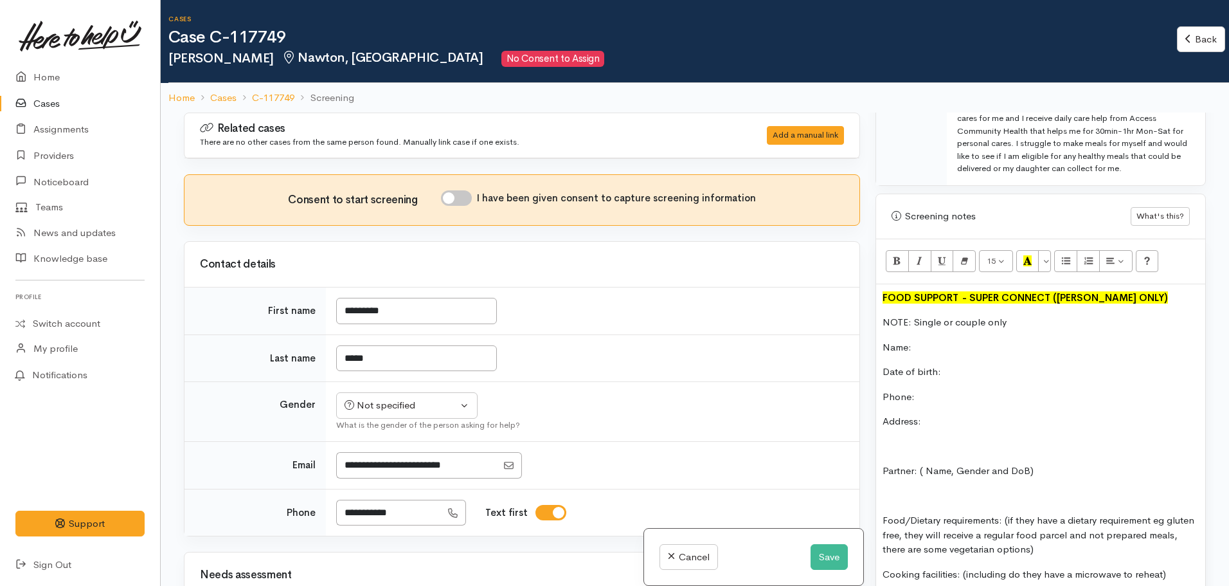
scroll to position [742, 0]
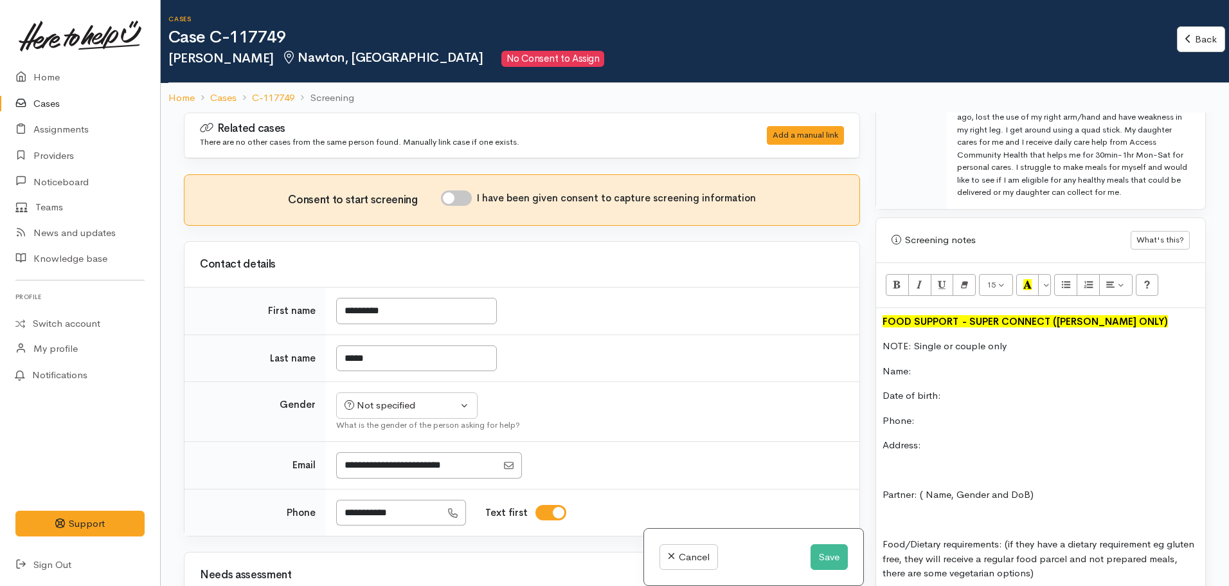
click at [944, 364] on p "Name:" at bounding box center [1041, 371] width 316 height 15
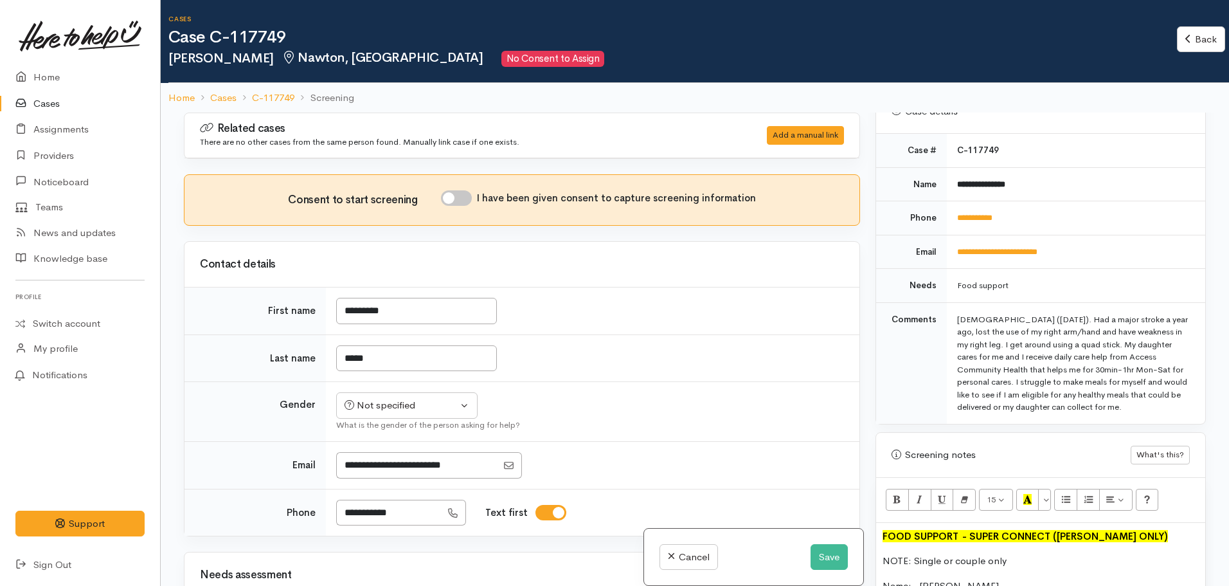
scroll to position [485, 0]
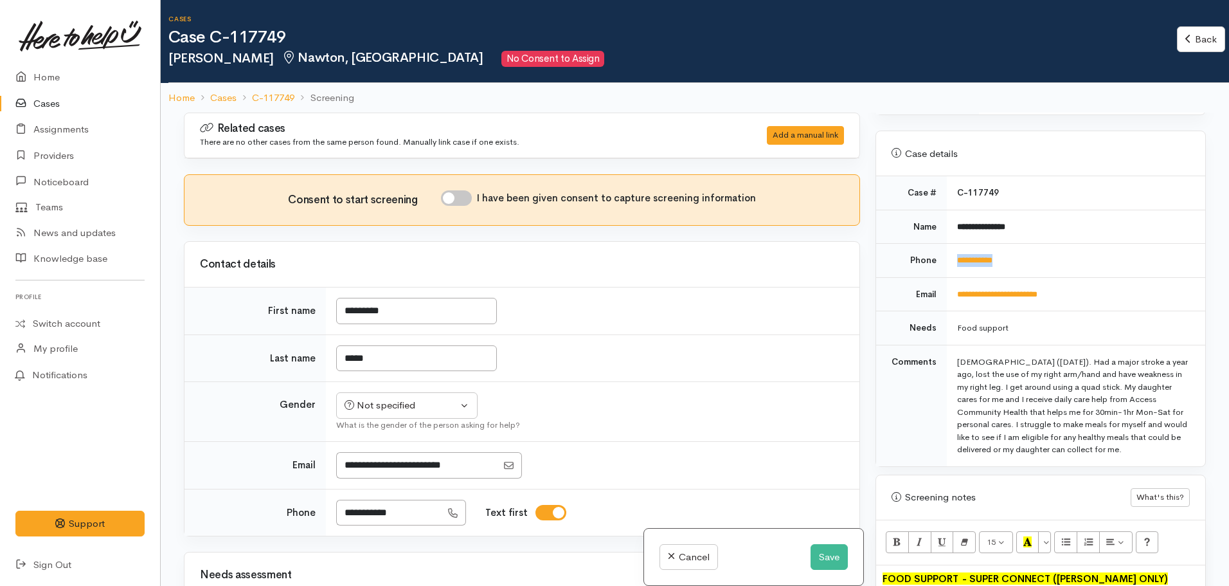
drag, startPoint x: 1044, startPoint y: 237, endPoint x: 953, endPoint y: 242, distance: 90.8
click at [953, 244] on td "**********" at bounding box center [1076, 261] width 258 height 34
copy link "**********"
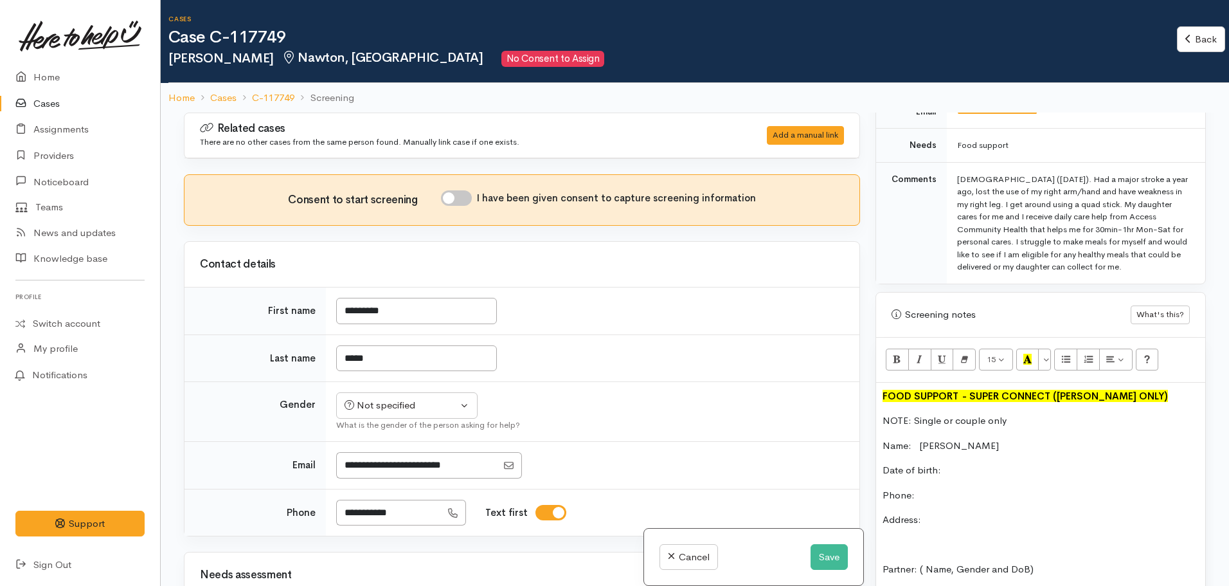
scroll to position [807, 0]
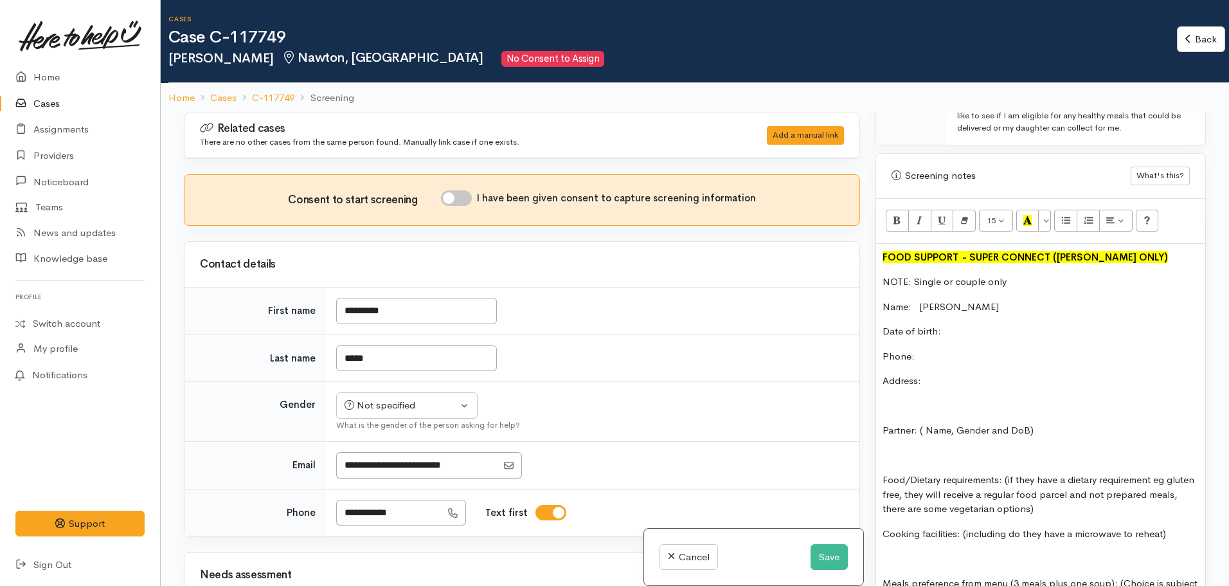
click at [832, 556] on button "Save" at bounding box center [829, 557] width 37 height 26
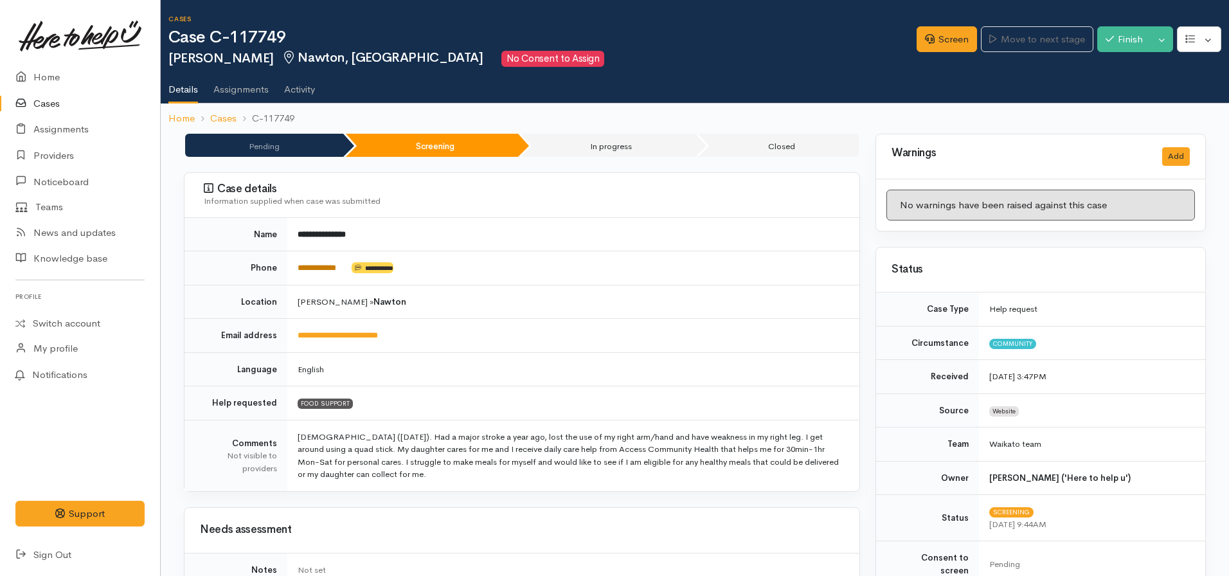
click at [331, 267] on link "**********" at bounding box center [317, 268] width 39 height 8
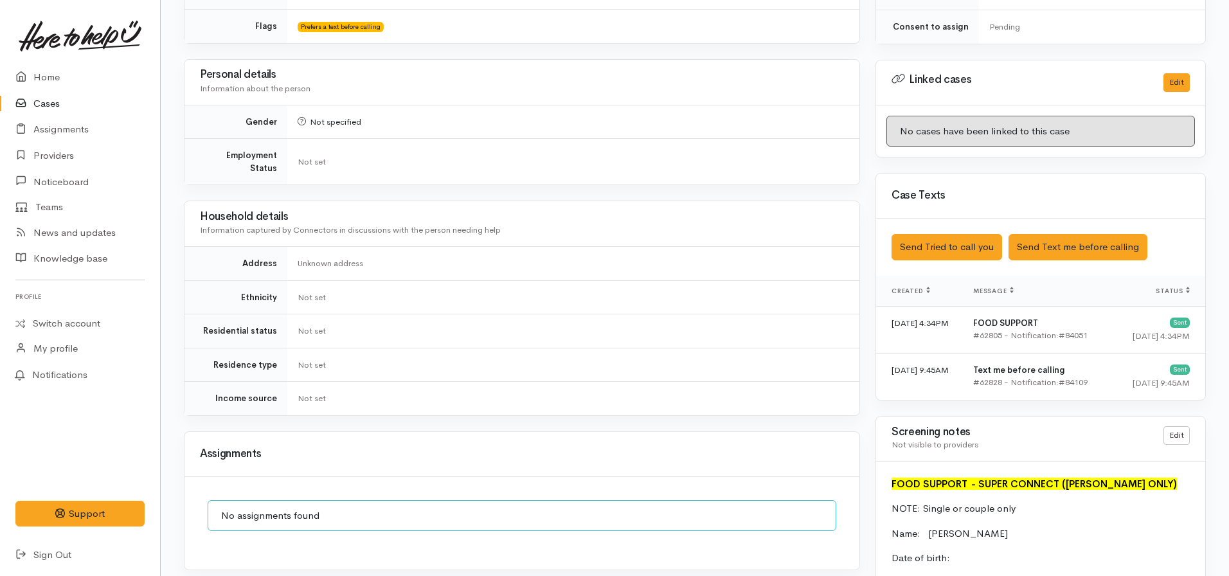
scroll to position [643, 0]
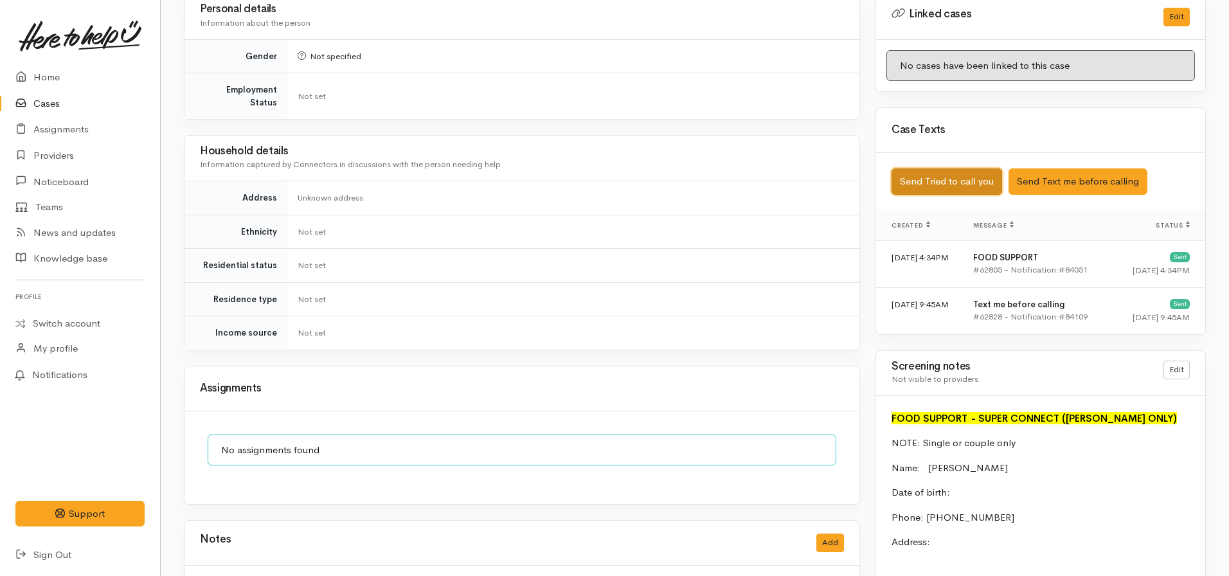
click at [929, 170] on button "Send Tried to call you" at bounding box center [947, 181] width 111 height 26
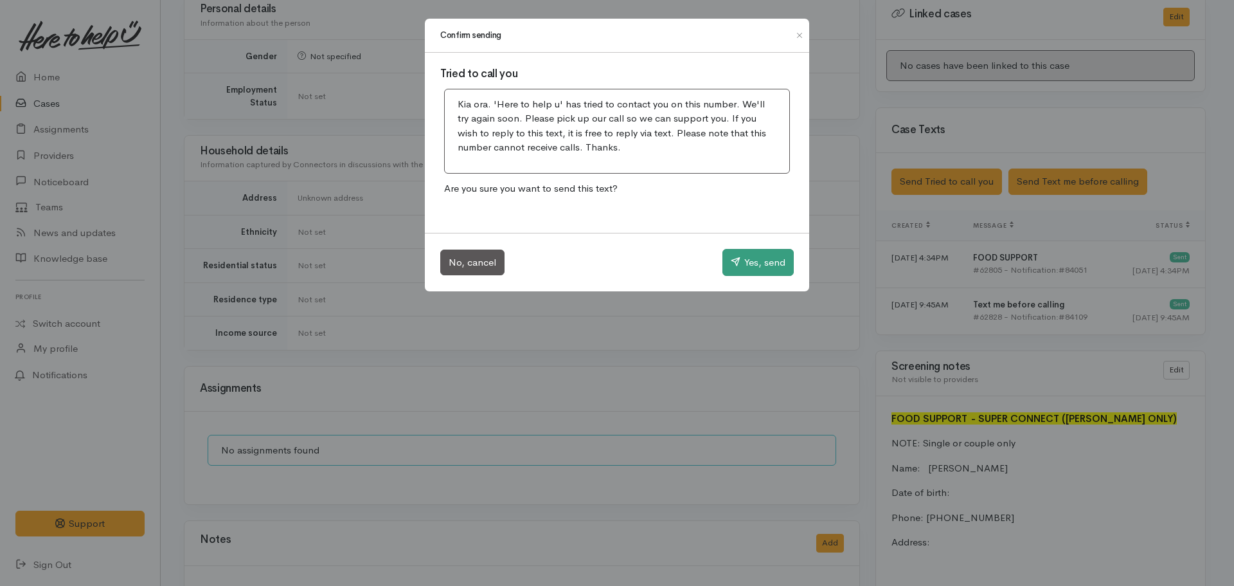
click at [758, 279] on div "No, cancel Yes, send" at bounding box center [617, 262] width 384 height 58
click at [753, 267] on button "Yes, send" at bounding box center [758, 262] width 71 height 27
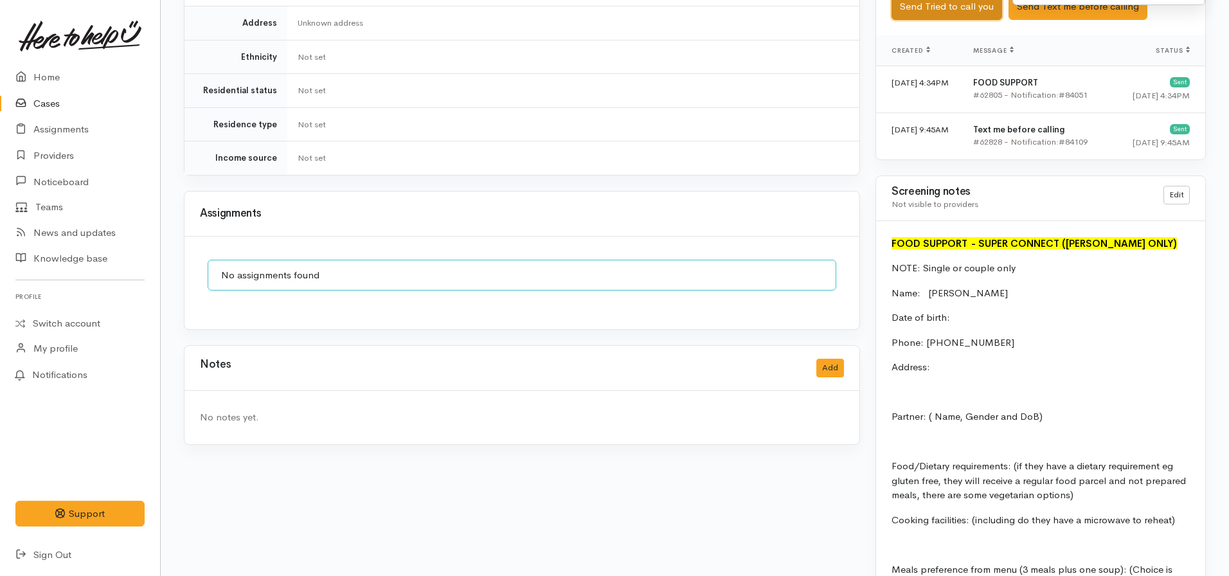
scroll to position [836, 0]
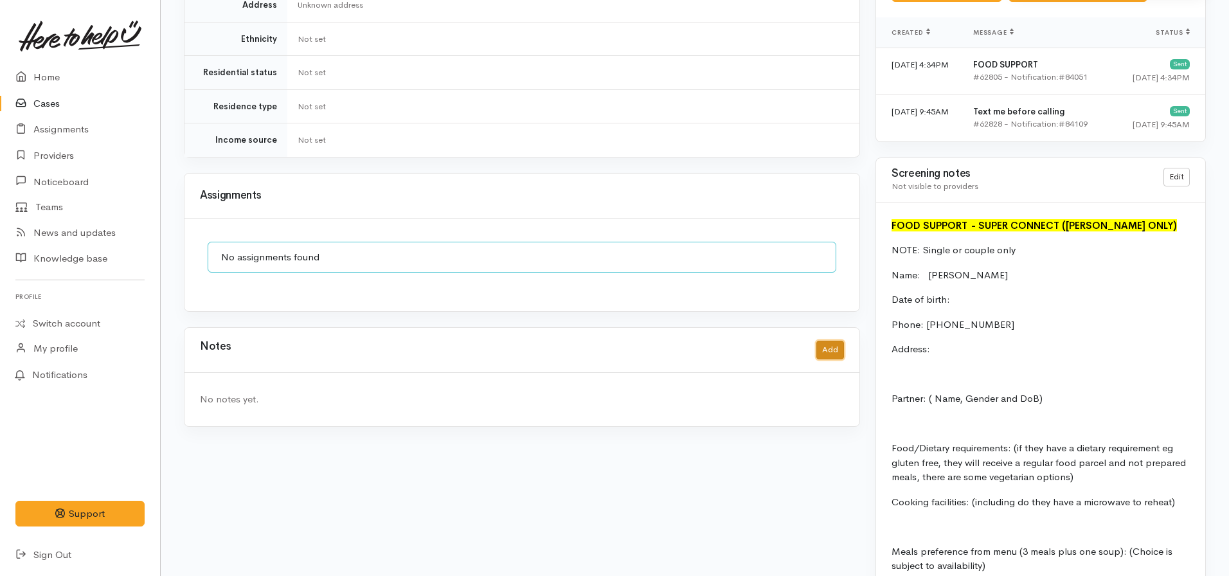
click at [836, 342] on button "Add" at bounding box center [830, 350] width 28 height 19
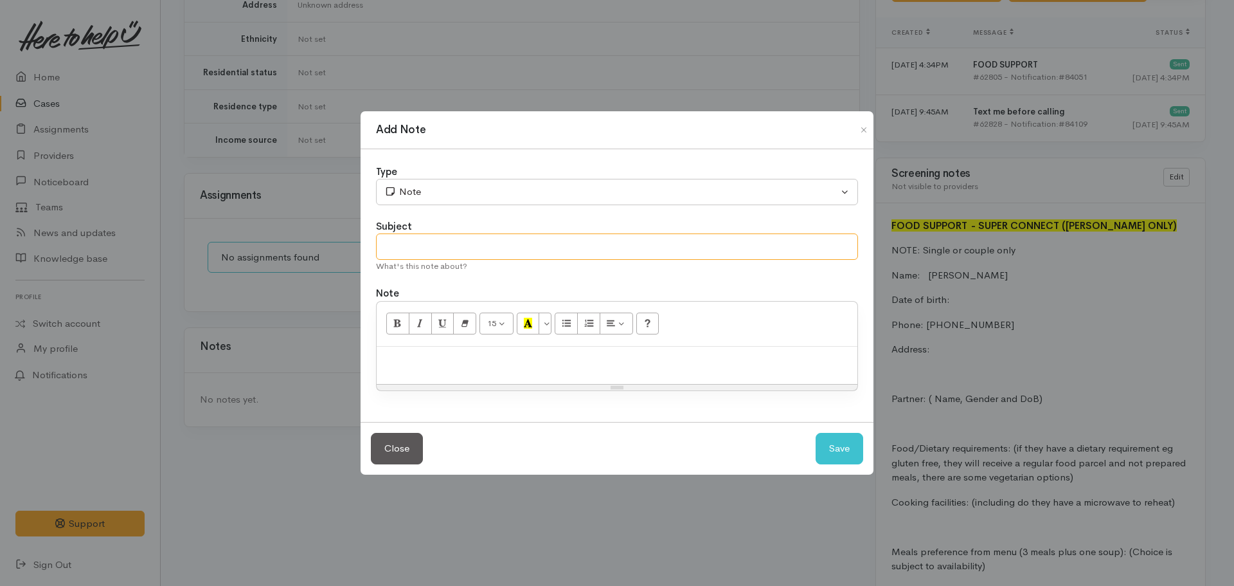
click at [440, 243] on input "text" at bounding box center [617, 246] width 482 height 26
type input "Attempt to contact #1"
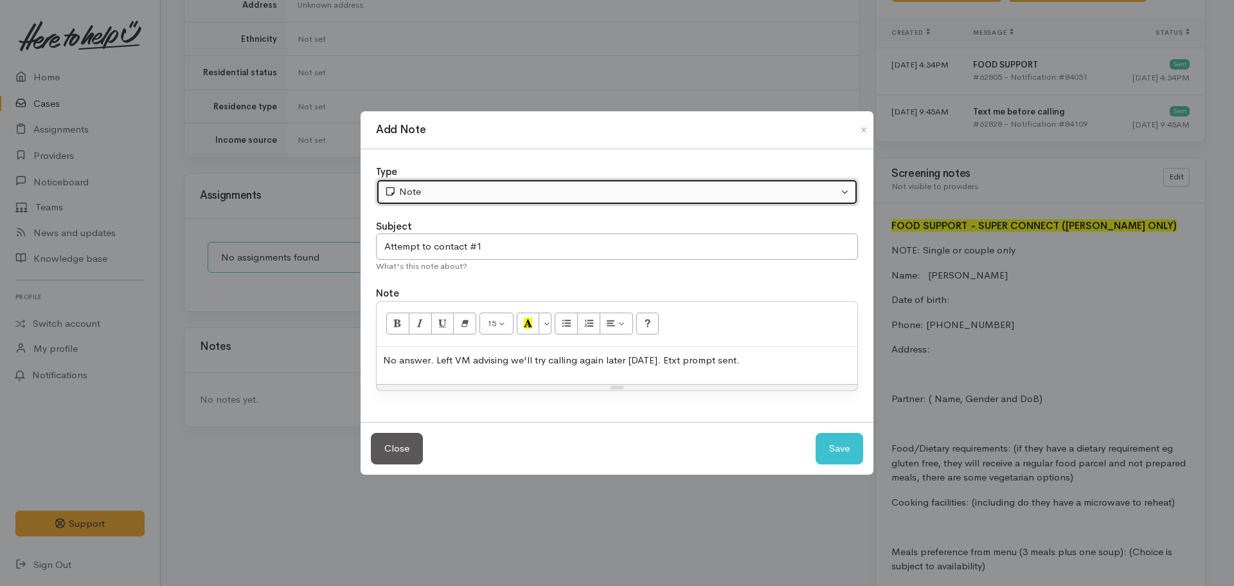
click at [433, 187] on div "Note" at bounding box center [611, 191] width 454 height 15
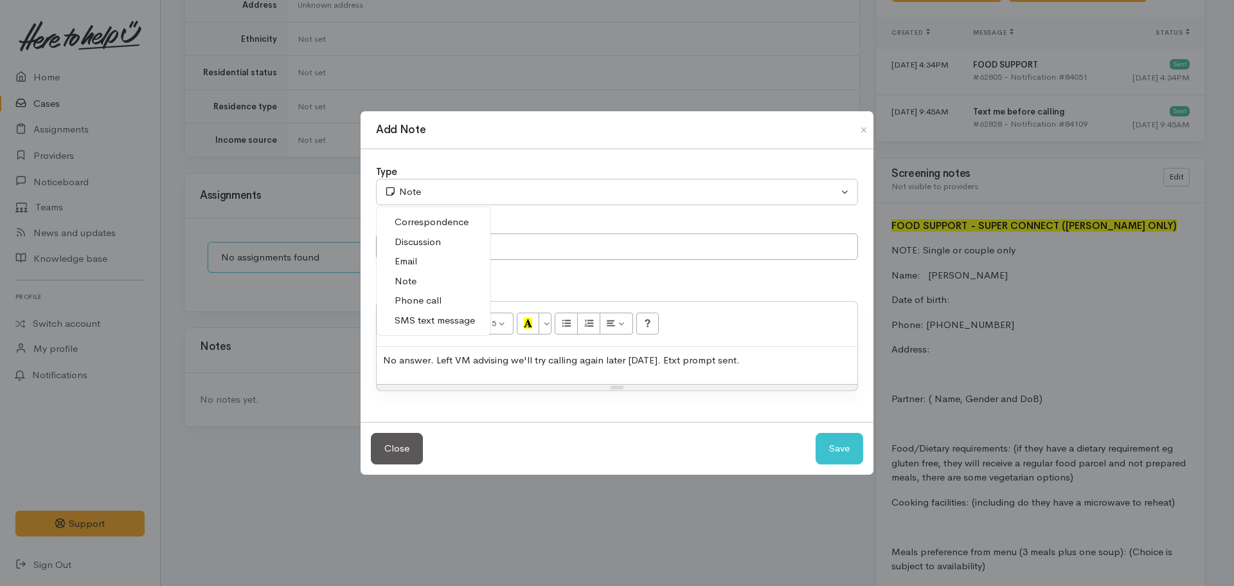
click at [420, 297] on span "Phone call" at bounding box center [418, 300] width 47 height 15
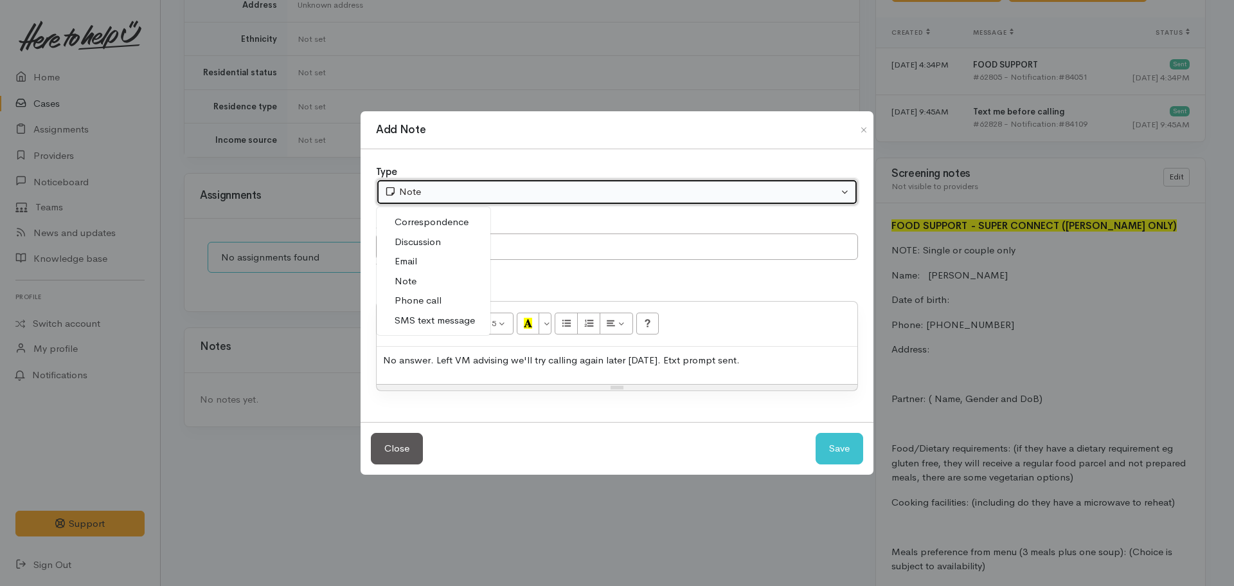
select select "3"
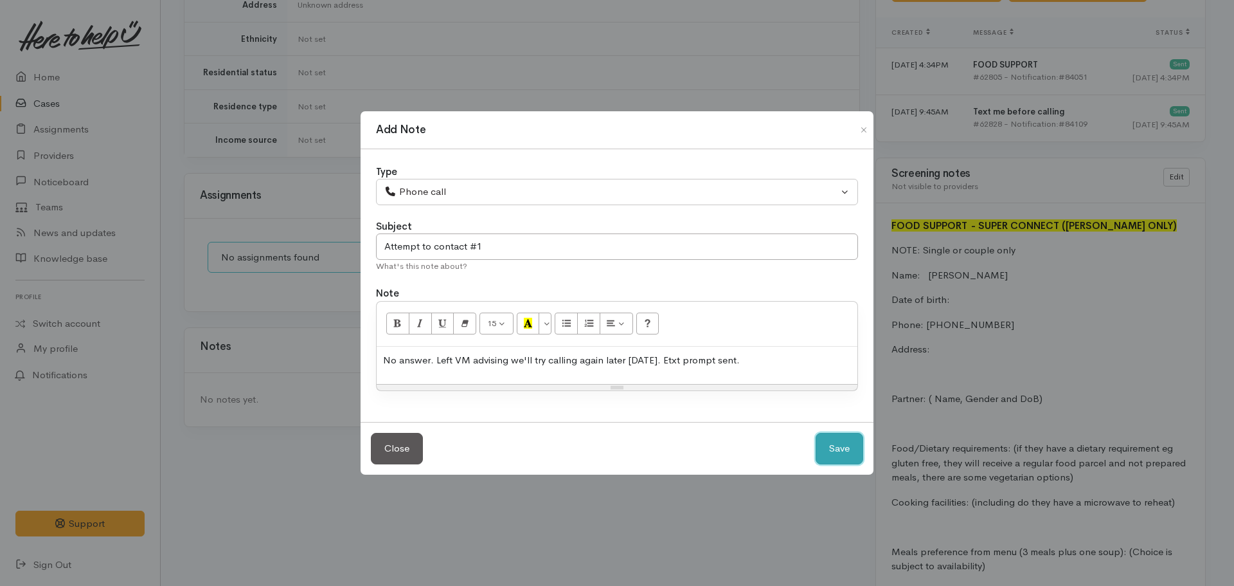
click at [852, 449] on button "Save" at bounding box center [840, 448] width 48 height 31
select select "1"
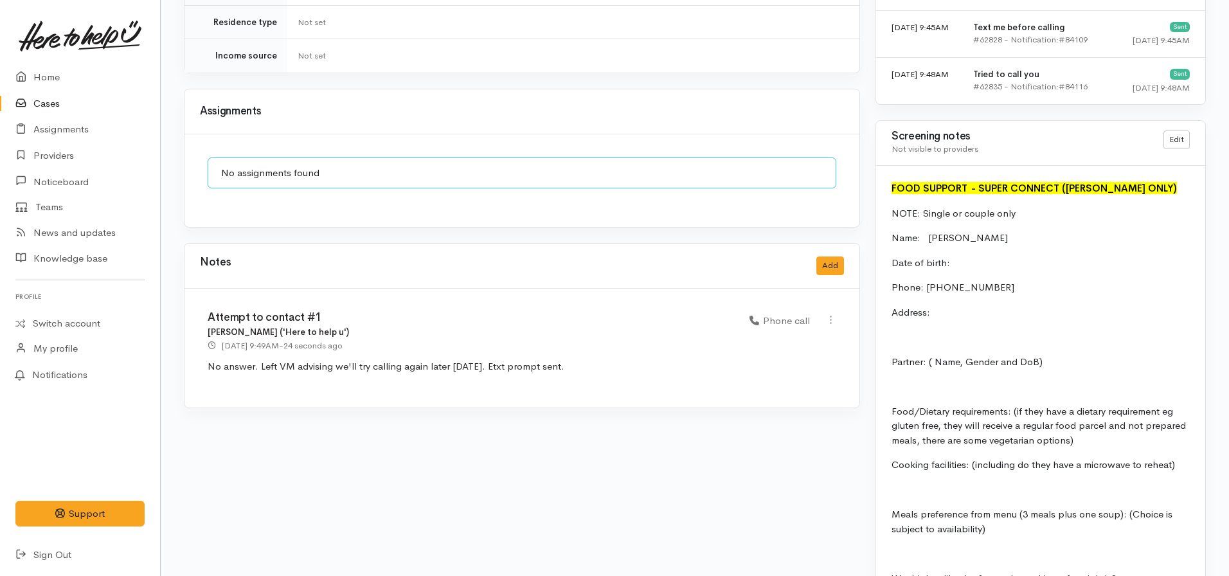
scroll to position [836, 0]
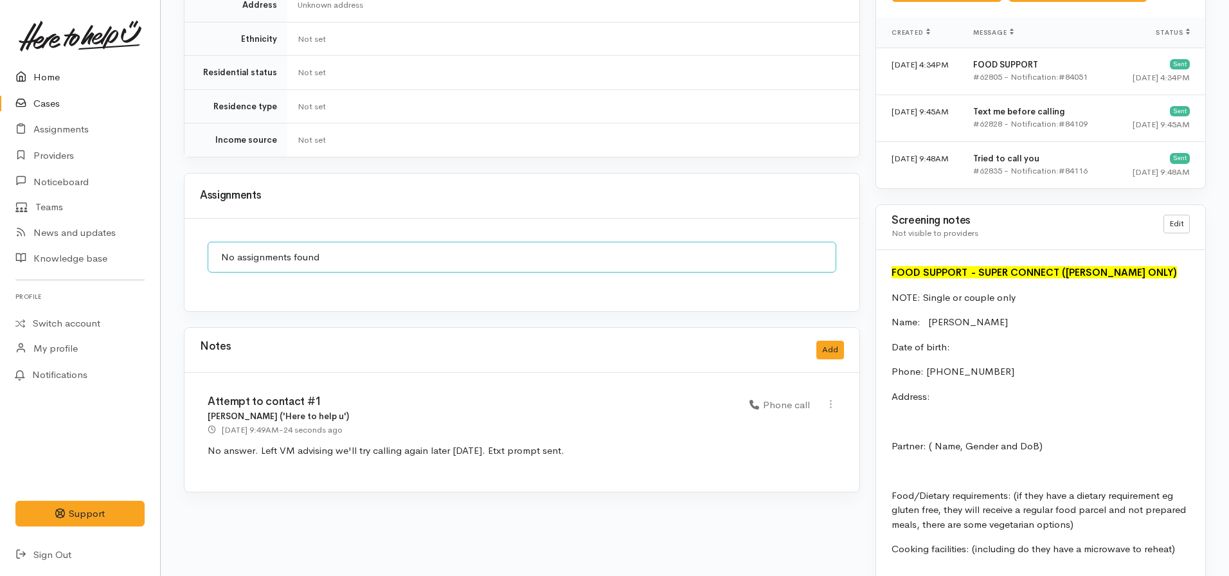
click at [55, 73] on link "Home" at bounding box center [80, 77] width 160 height 26
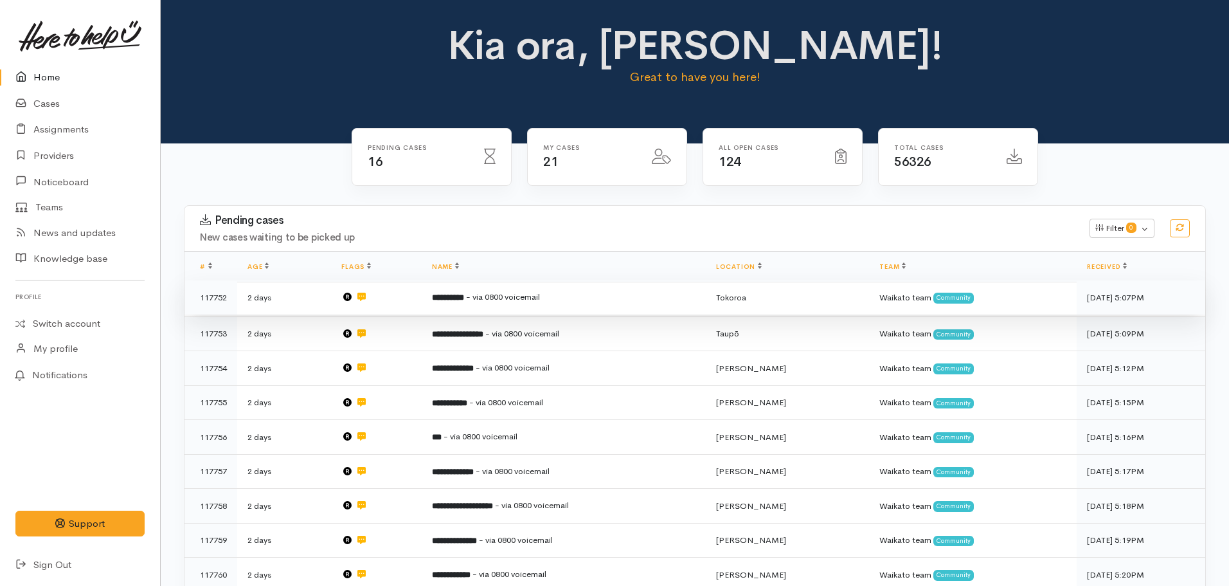
click at [464, 293] on b "**********" at bounding box center [448, 297] width 32 height 8
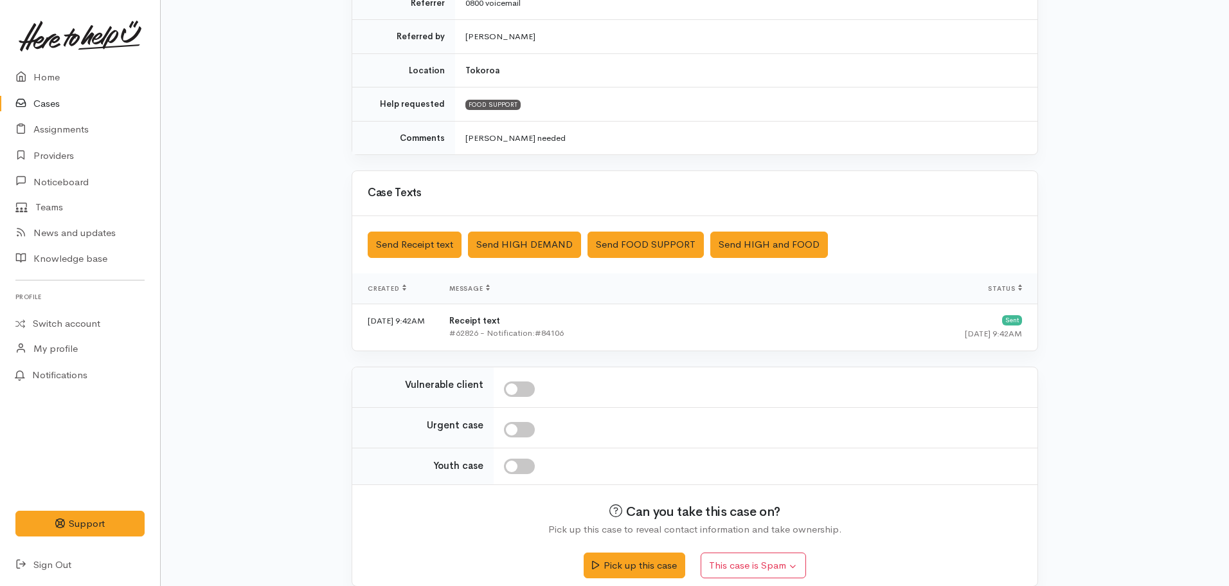
scroll to position [289, 0]
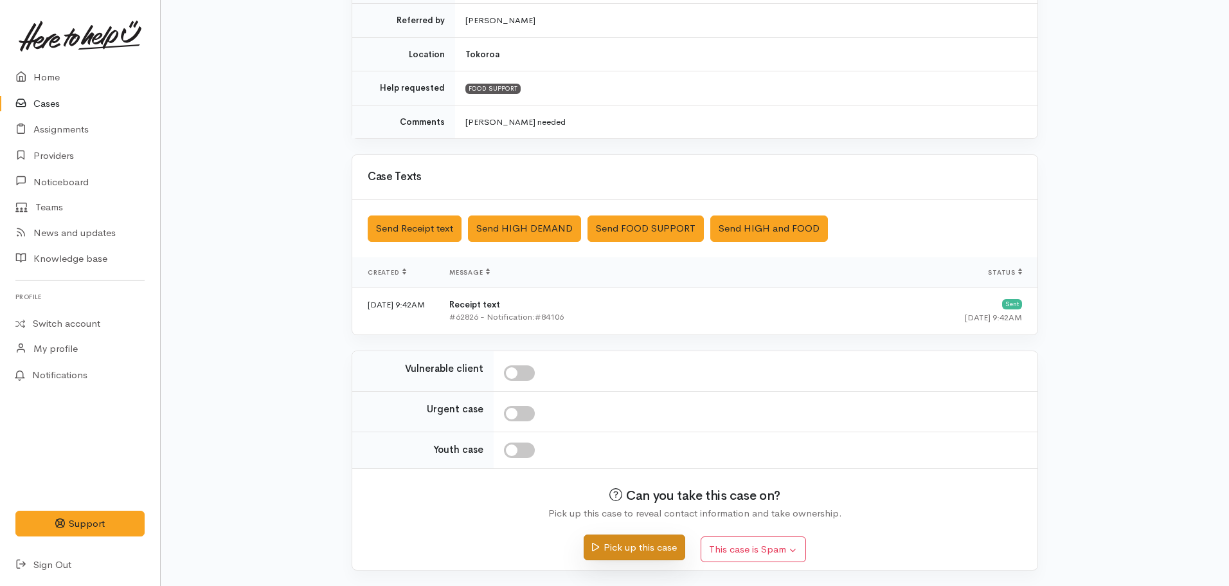
click at [611, 552] on button "Pick up this case" at bounding box center [634, 547] width 101 height 26
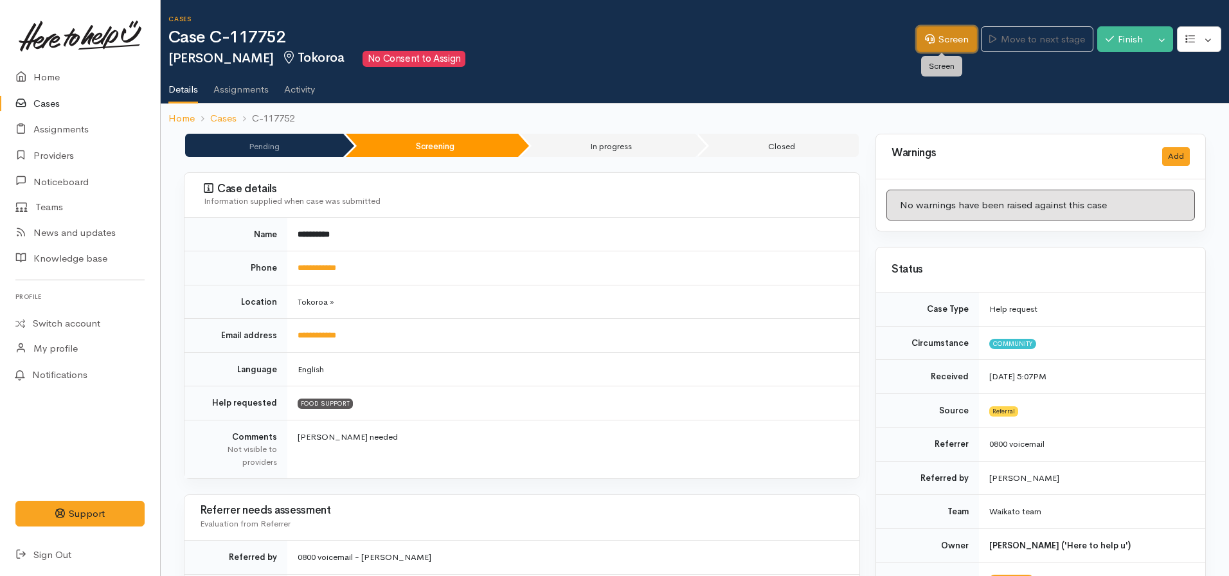
click at [939, 36] on link "Screen" at bounding box center [947, 39] width 60 height 26
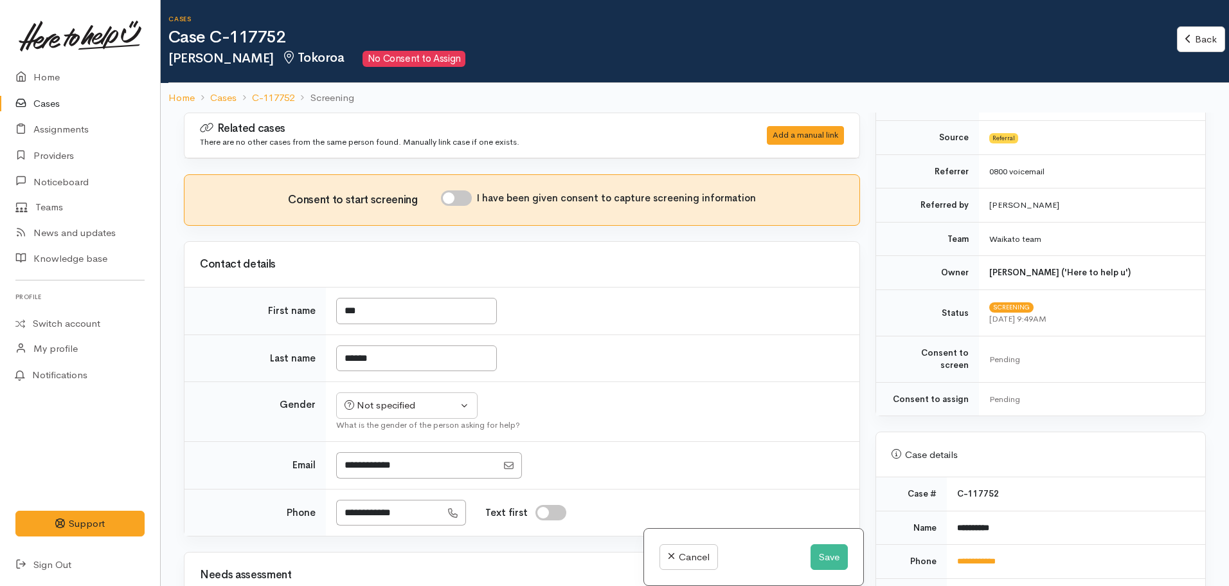
scroll to position [257, 0]
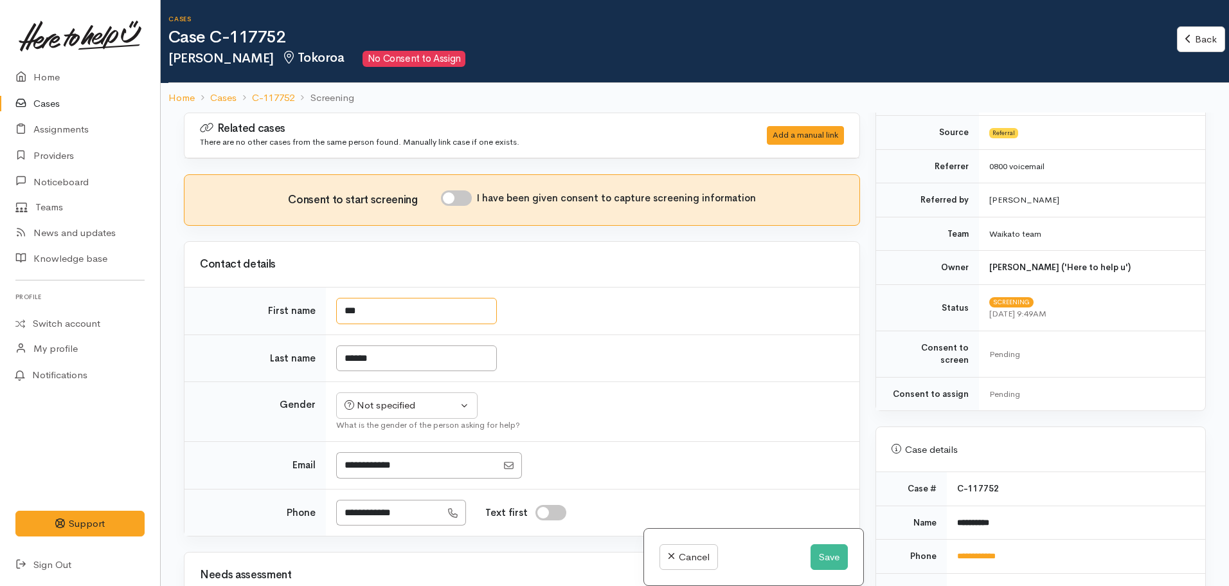
click at [406, 317] on input "***" at bounding box center [416, 311] width 161 height 26
type input "***"
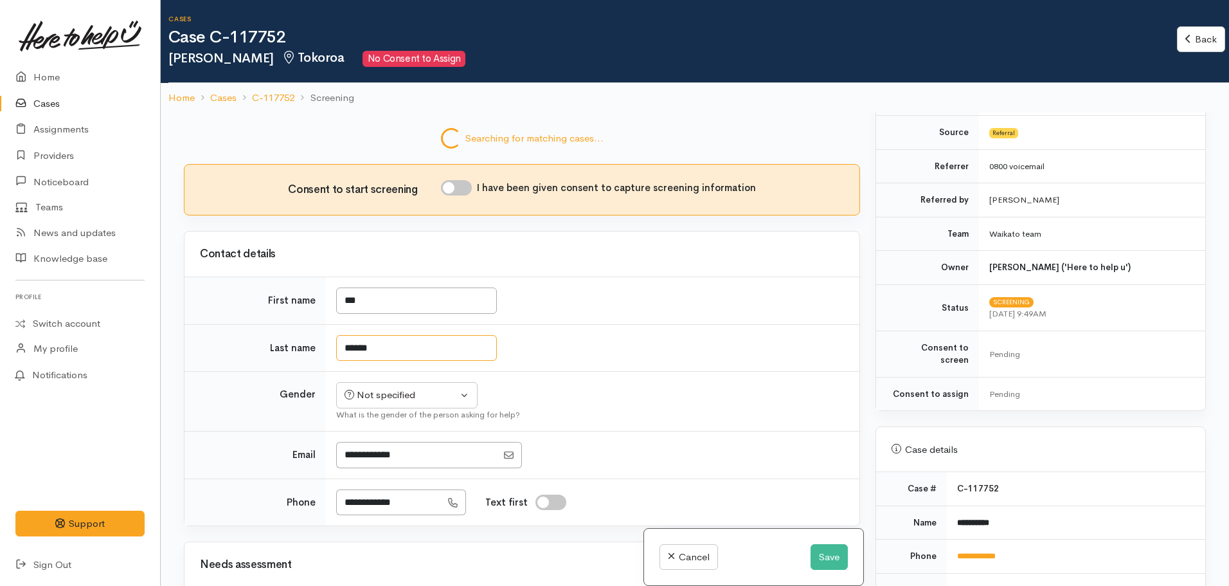
click at [391, 360] on input "******" at bounding box center [416, 348] width 161 height 26
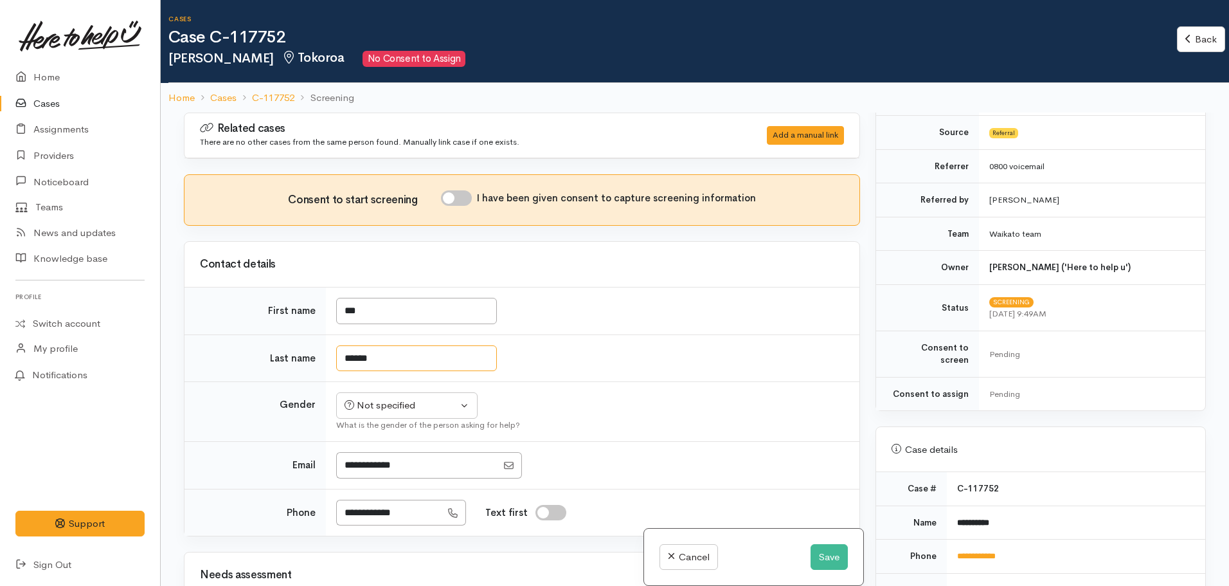
type input "******"
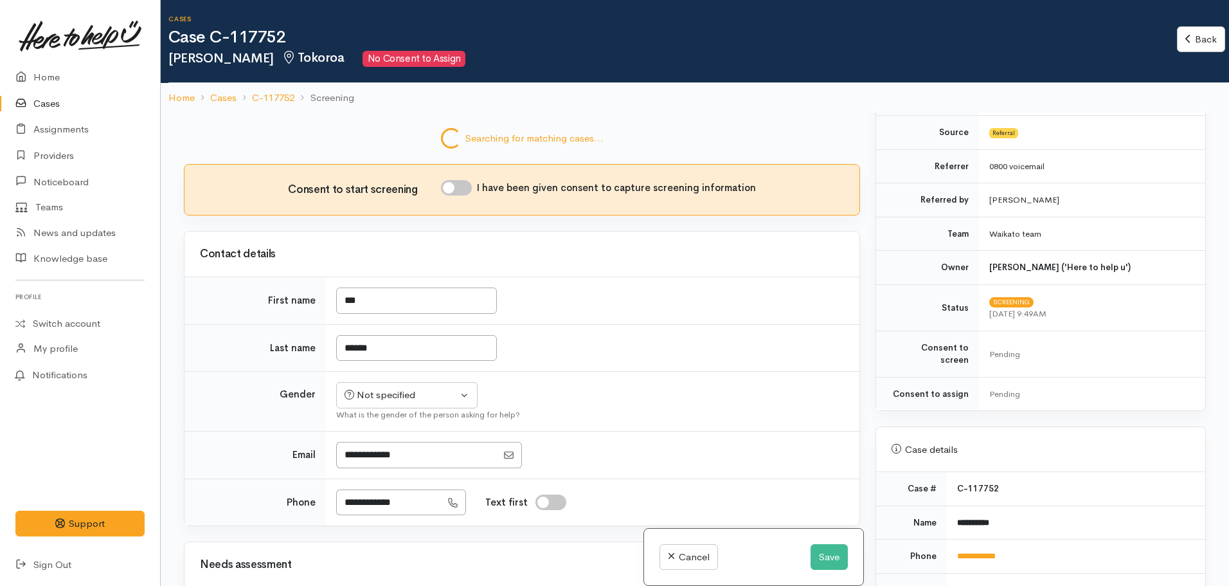
click at [592, 369] on td "******" at bounding box center [593, 348] width 534 height 48
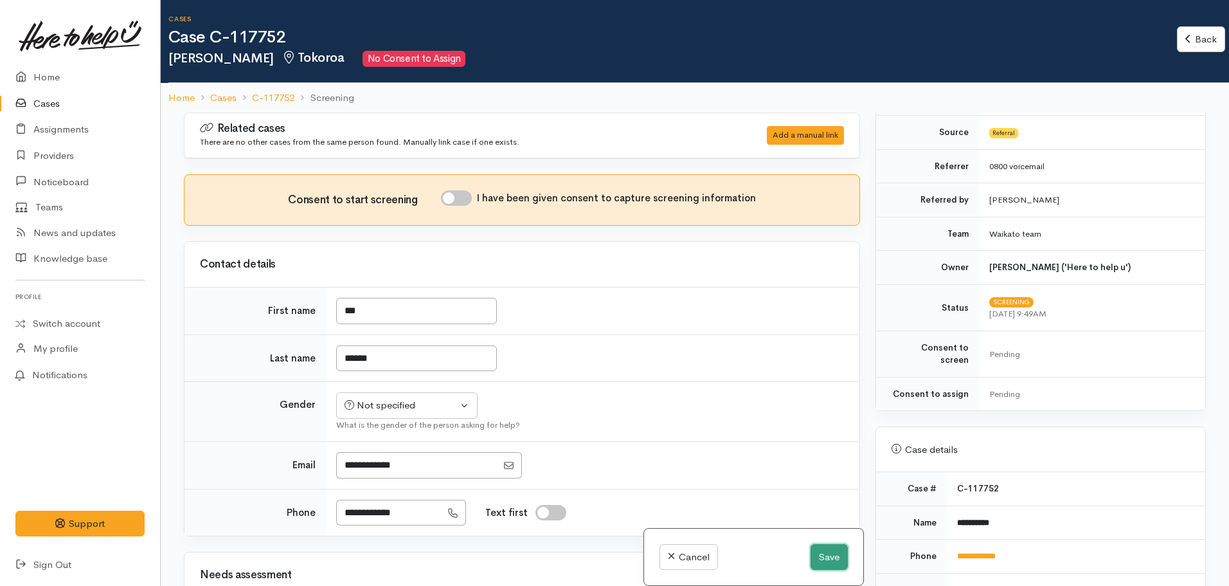
click at [829, 560] on button "Save" at bounding box center [829, 557] width 37 height 26
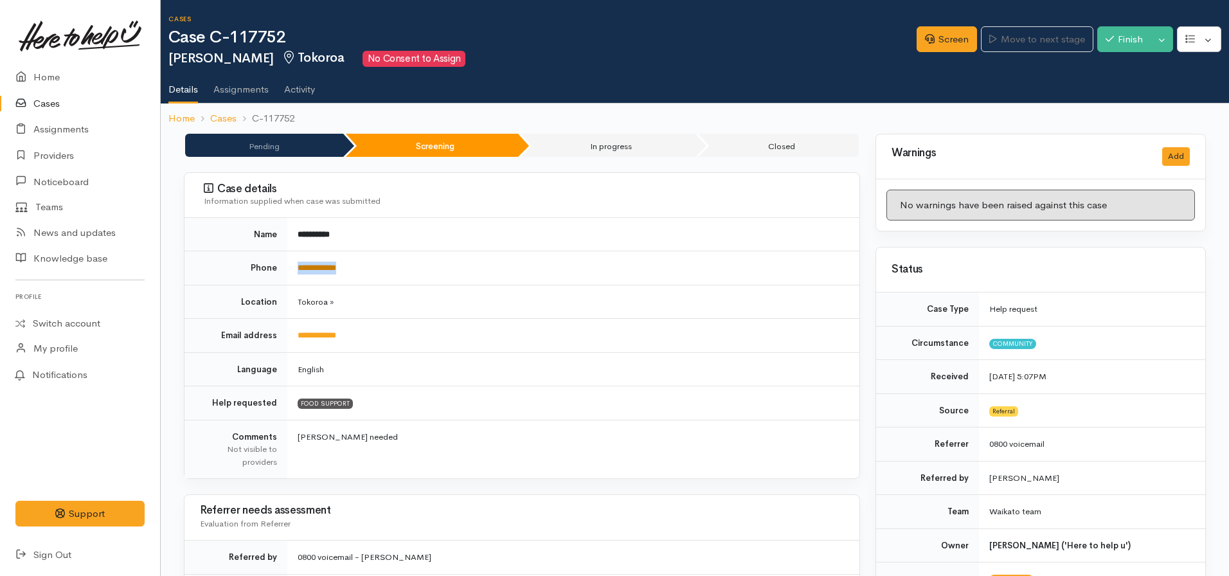
drag, startPoint x: 369, startPoint y: 260, endPoint x: 299, endPoint y: 271, distance: 71.0
click at [299, 271] on td "**********" at bounding box center [573, 268] width 572 height 34
copy link "**********"
click at [667, 291] on td "Tokoroa »" at bounding box center [573, 302] width 572 height 34
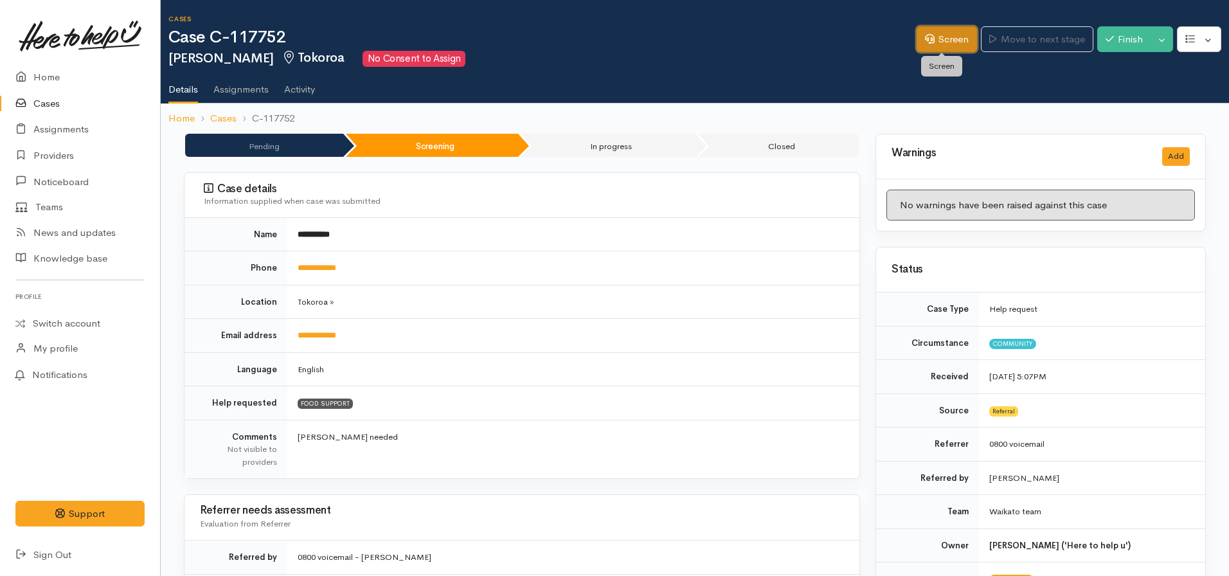
click at [941, 48] on link "Screen" at bounding box center [947, 39] width 60 height 26
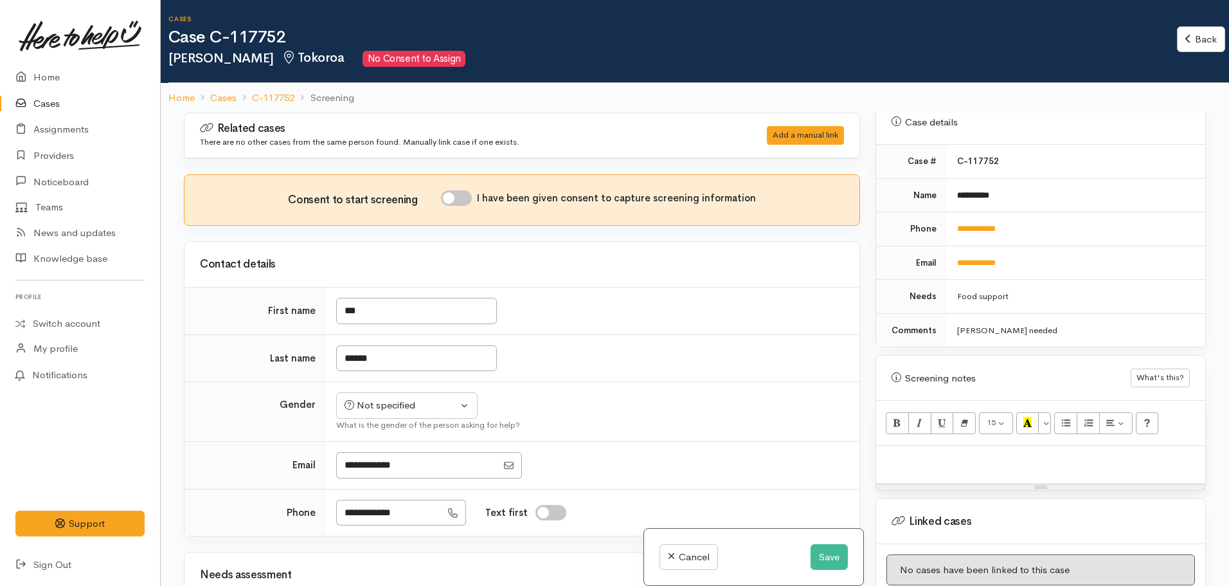
scroll to position [707, 0]
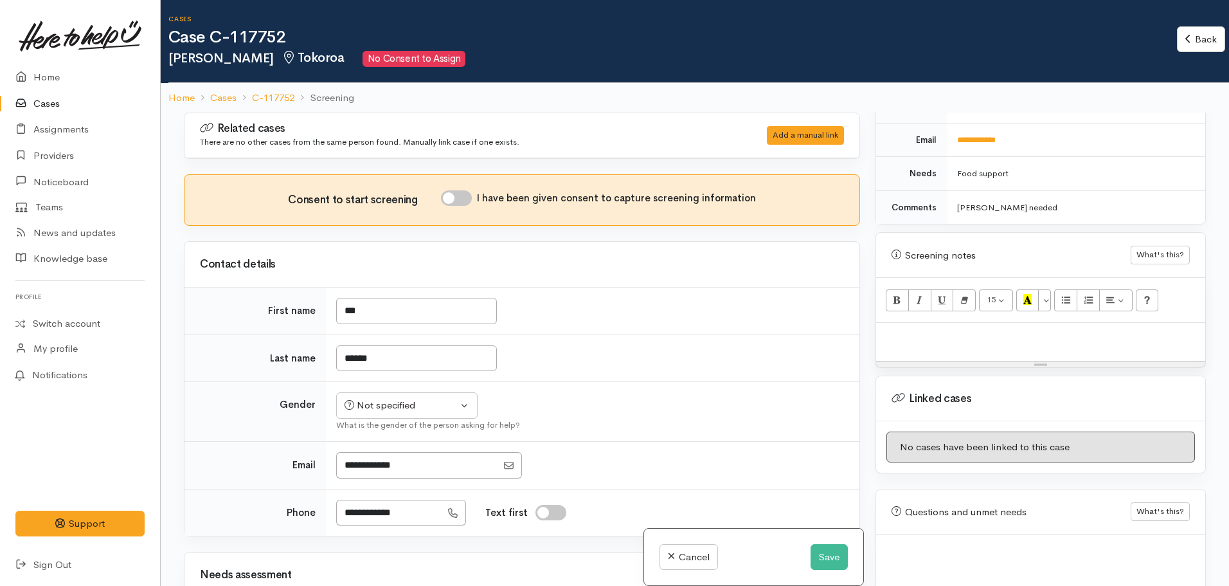
click at [942, 329] on p at bounding box center [1041, 336] width 316 height 15
paste div
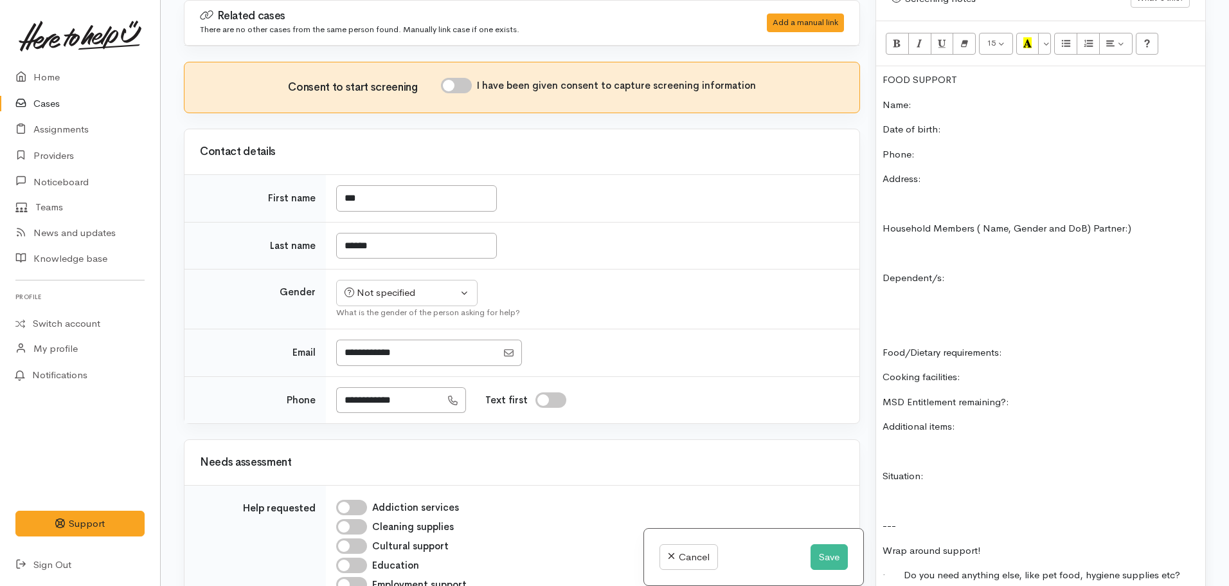
scroll to position [686, 0]
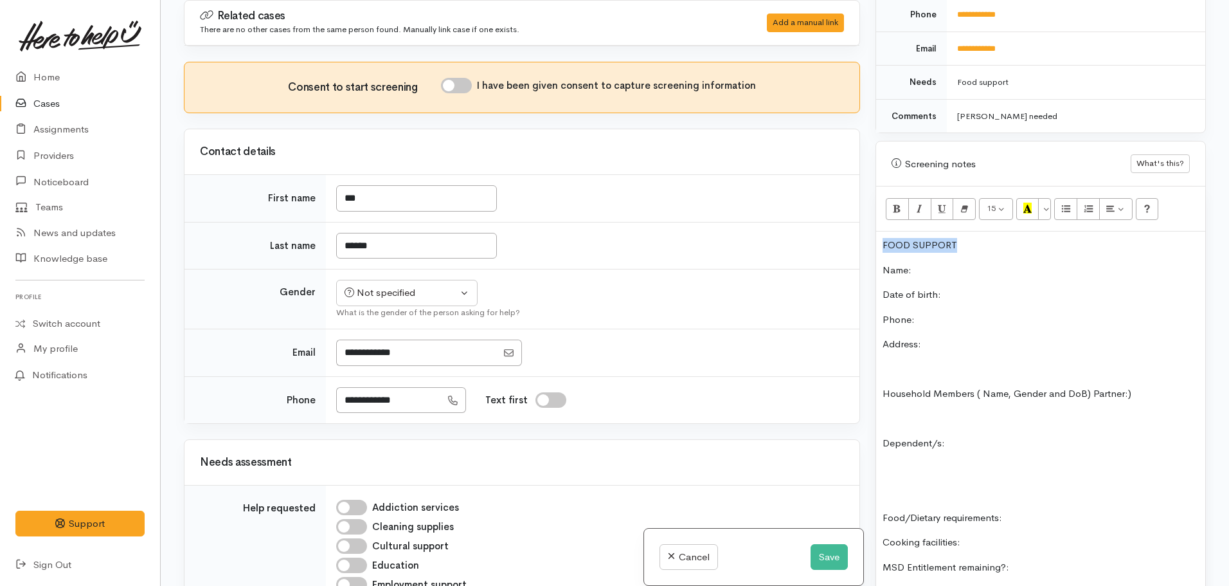
drag, startPoint x: 976, startPoint y: 231, endPoint x: 737, endPoint y: 237, distance: 239.2
click at [737, 237] on div "Related cases There are no other cases from the same person found. Manually lin…" at bounding box center [695, 293] width 1038 height 586
click at [1030, 202] on icon "Recent Color" at bounding box center [1027, 207] width 8 height 11
click at [961, 263] on p "Name:" at bounding box center [1041, 270] width 316 height 15
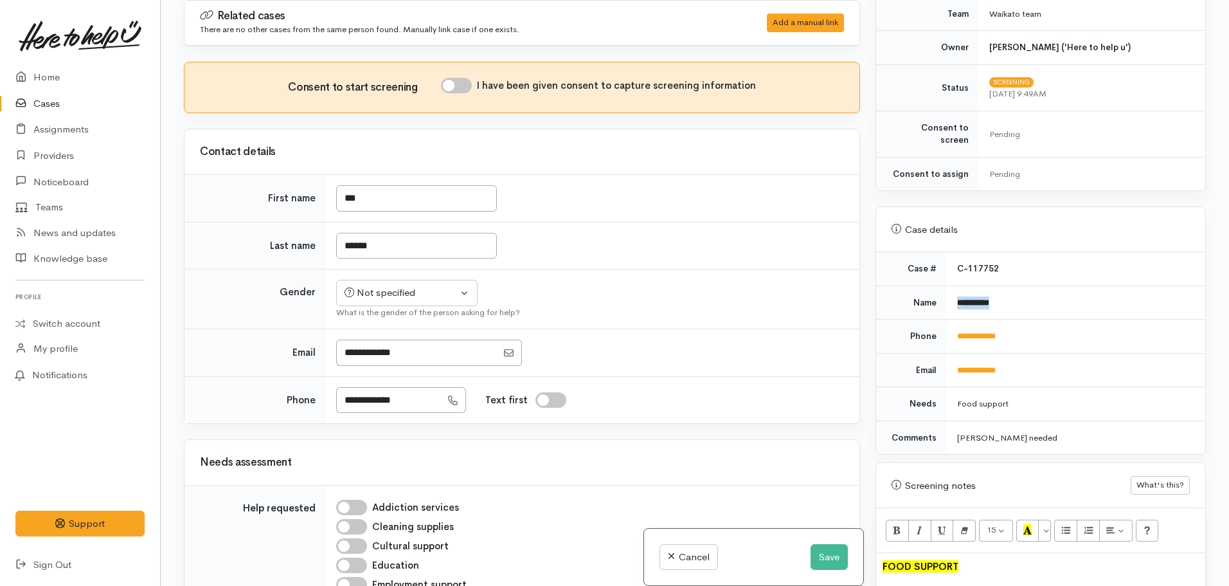
drag, startPoint x: 998, startPoint y: 291, endPoint x: 940, endPoint y: 289, distance: 57.3
click at [938, 292] on tr "**********" at bounding box center [1040, 302] width 329 height 34
copy tr "**********"
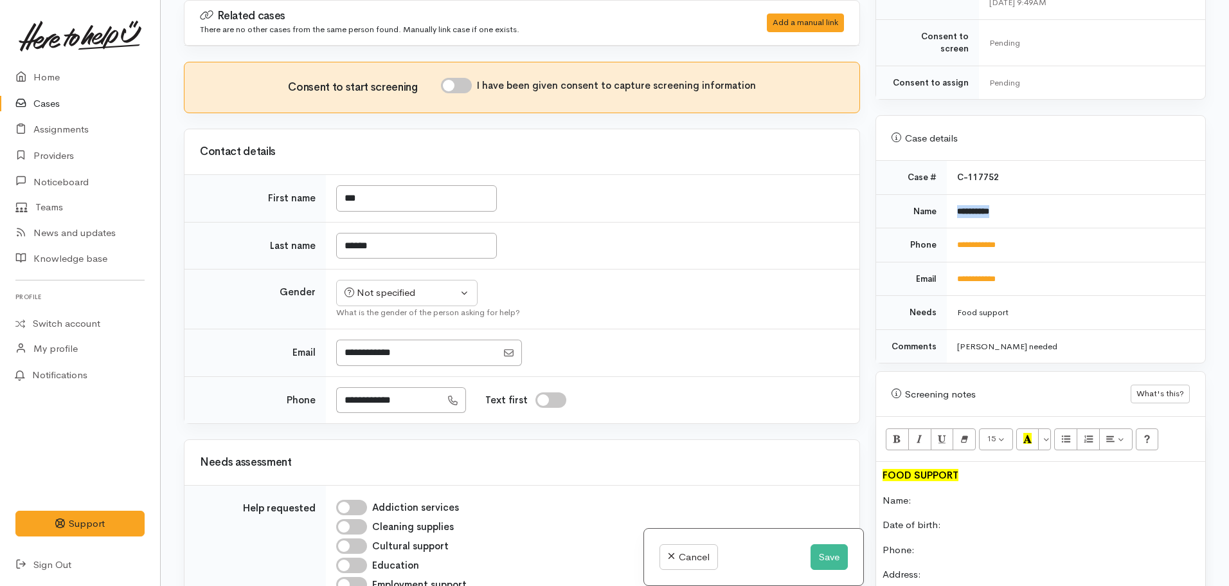
scroll to position [557, 0]
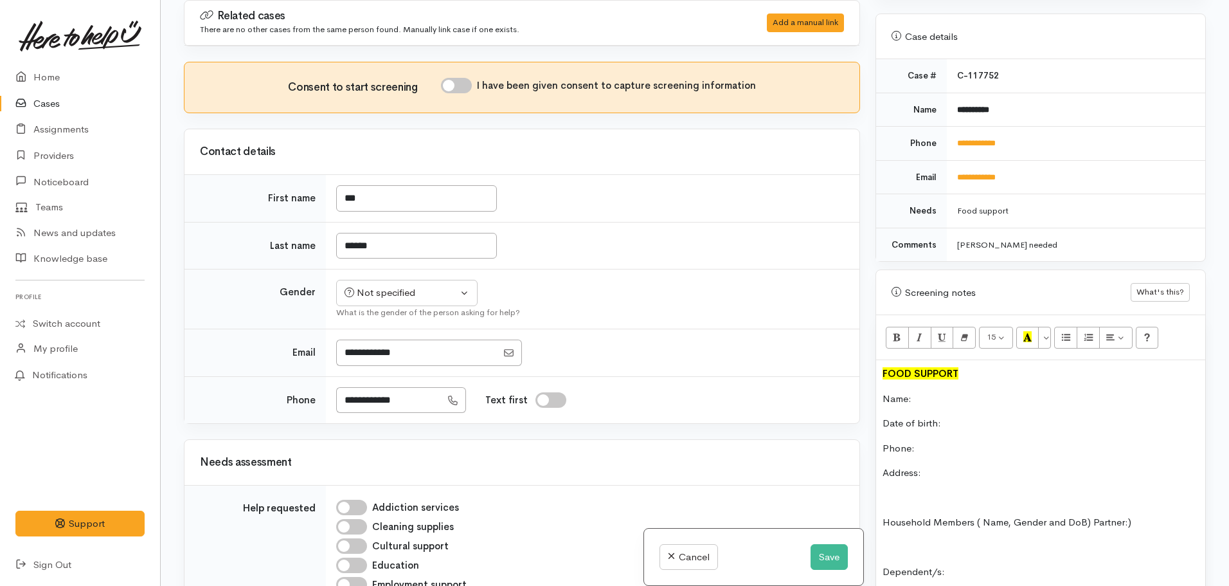
click at [924, 391] on p "Name:" at bounding box center [1041, 398] width 316 height 15
drag, startPoint x: 1043, startPoint y: 127, endPoint x: 939, endPoint y: 127, distance: 104.8
click at [939, 127] on tr "**********" at bounding box center [1040, 144] width 329 height 34
copy tr "**********"
click at [919, 441] on p "Phone:" at bounding box center [1041, 448] width 316 height 15
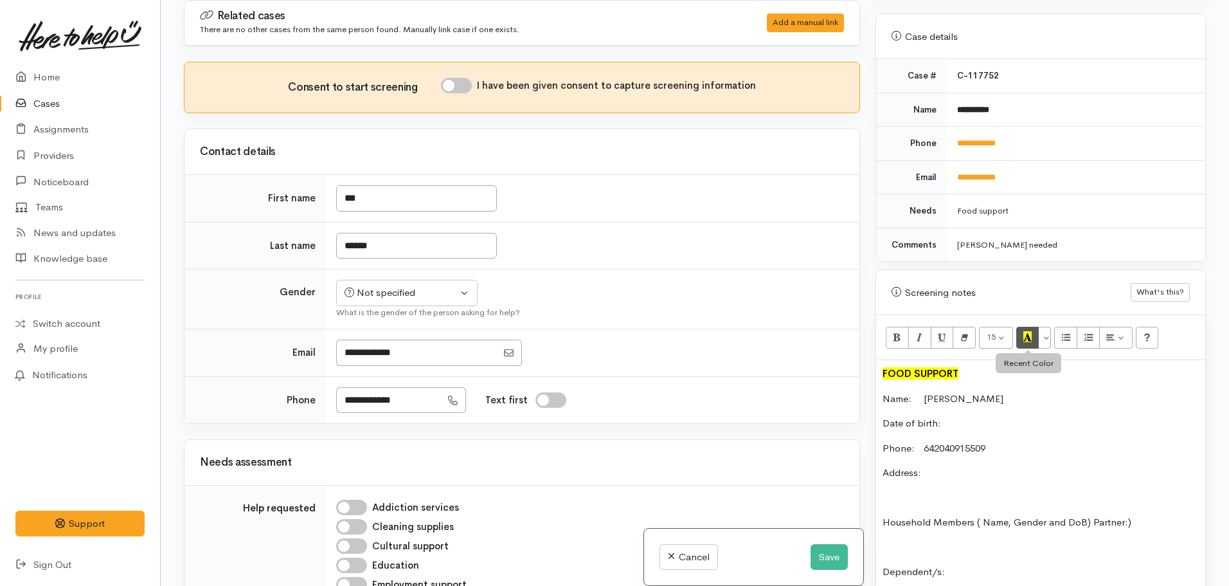
scroll to position [236, 0]
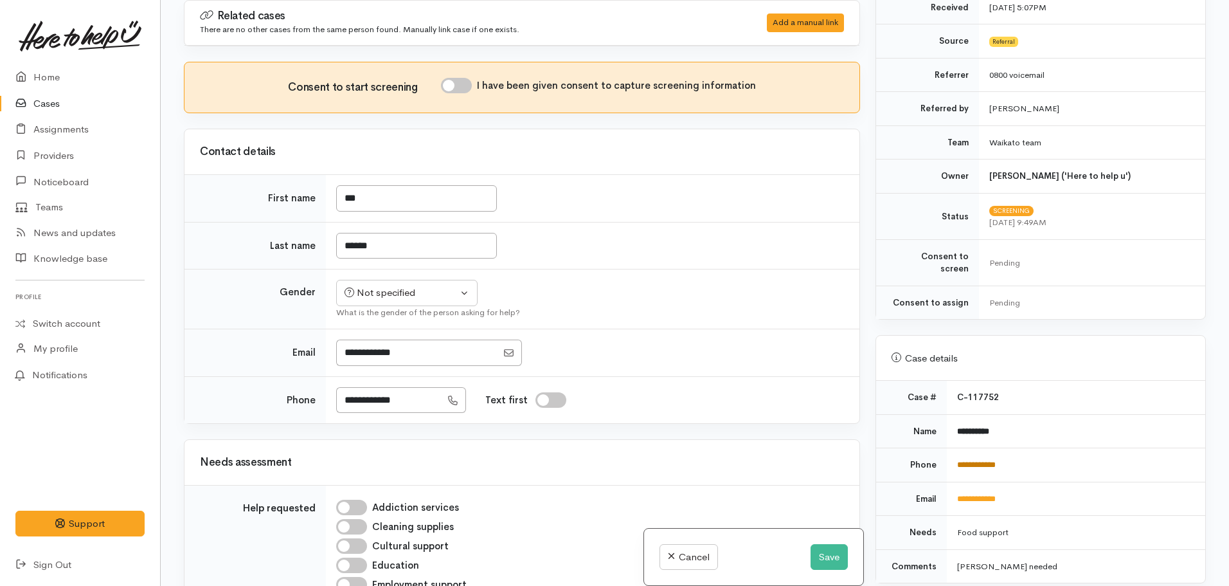
click at [976, 460] on link "**********" at bounding box center [976, 464] width 39 height 8
click at [826, 555] on button "Save" at bounding box center [829, 557] width 37 height 26
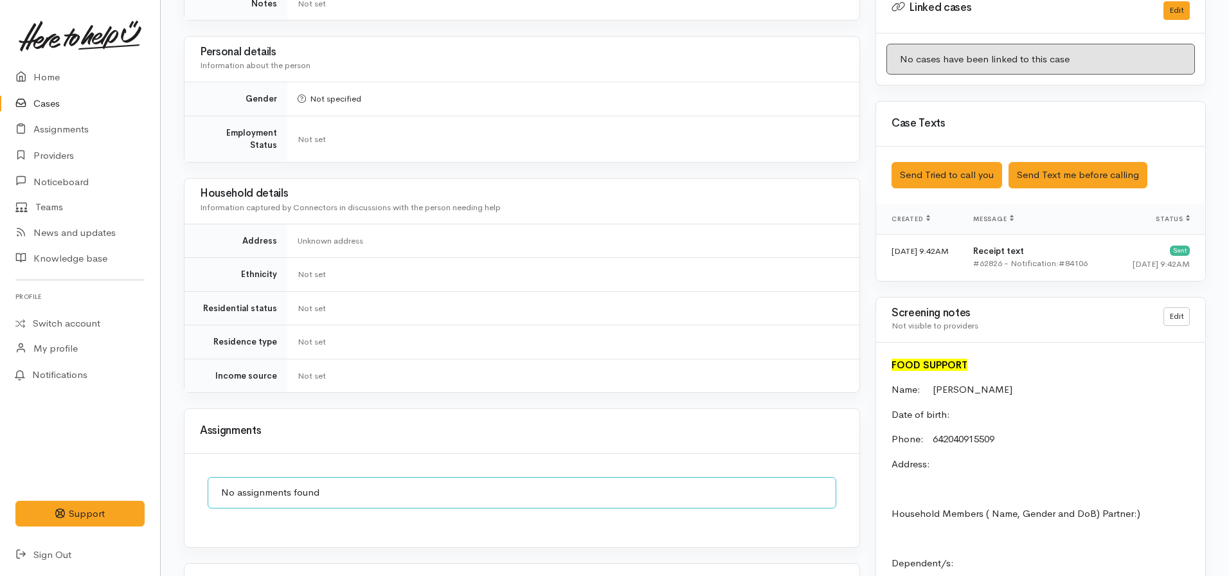
scroll to position [707, 0]
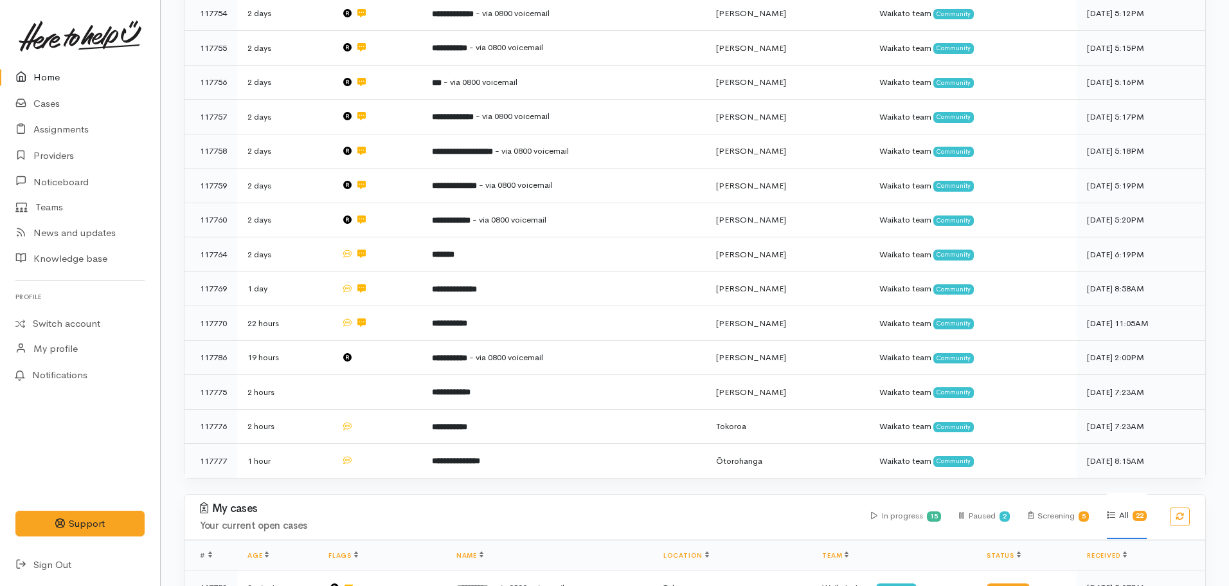
scroll to position [514, 0]
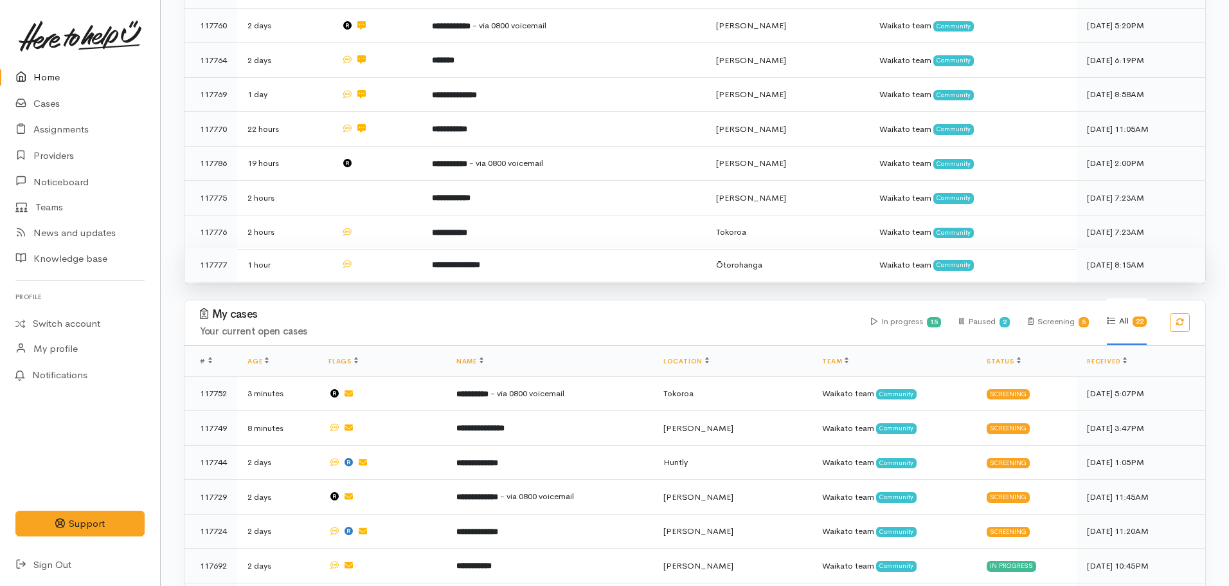
click at [454, 262] on td "**********" at bounding box center [564, 264] width 284 height 34
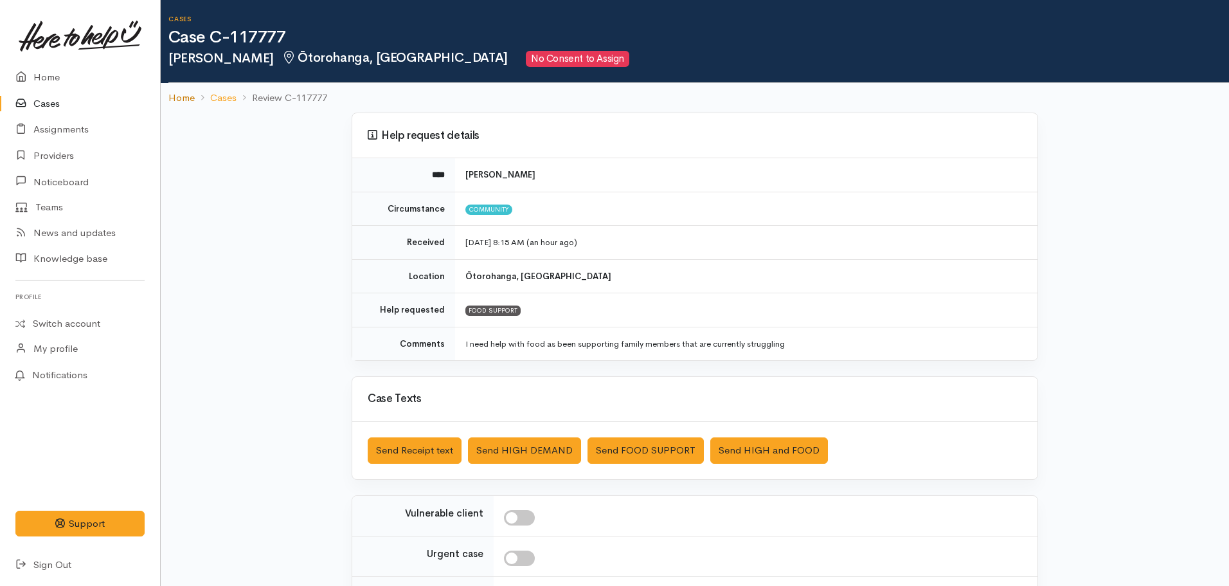
click at [176, 100] on link "Home" at bounding box center [181, 98] width 26 height 15
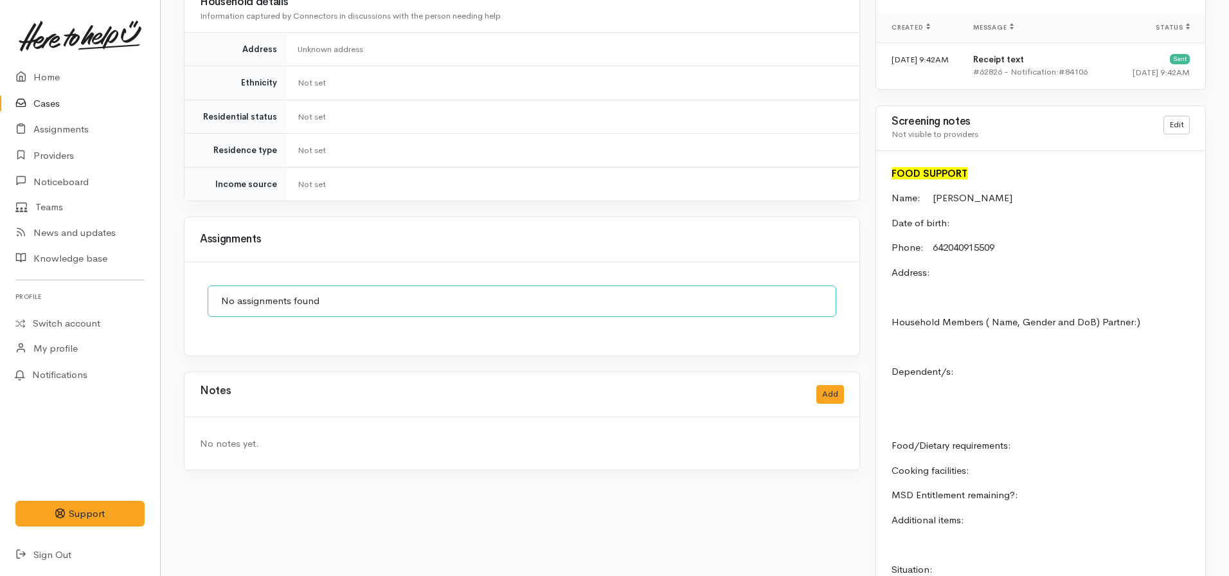
scroll to position [1210, 0]
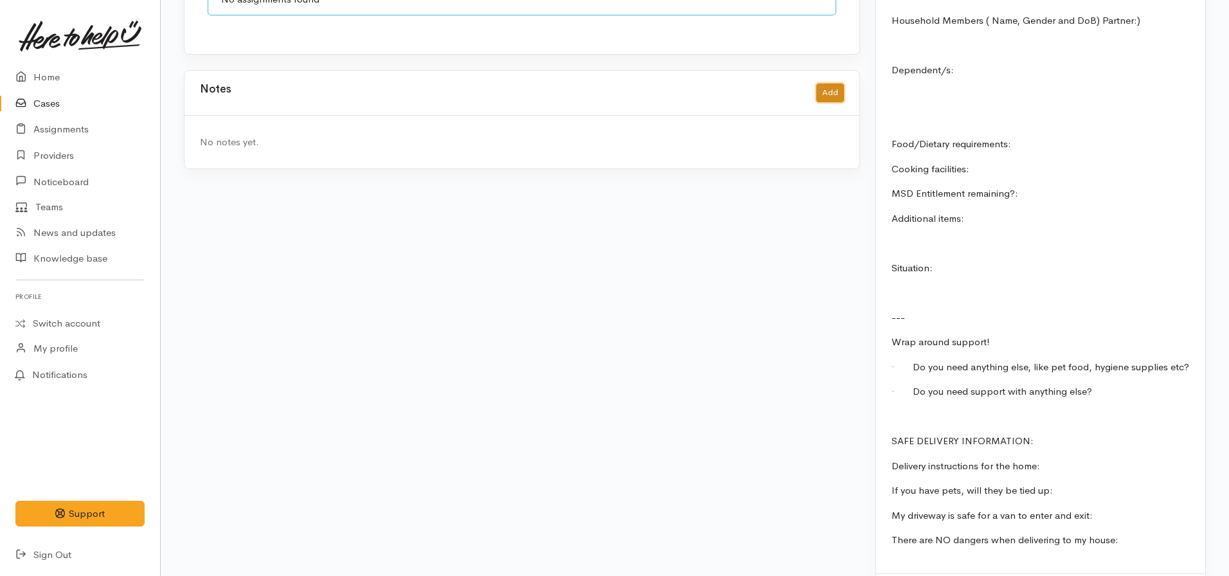
click at [838, 84] on button "Add" at bounding box center [830, 93] width 28 height 19
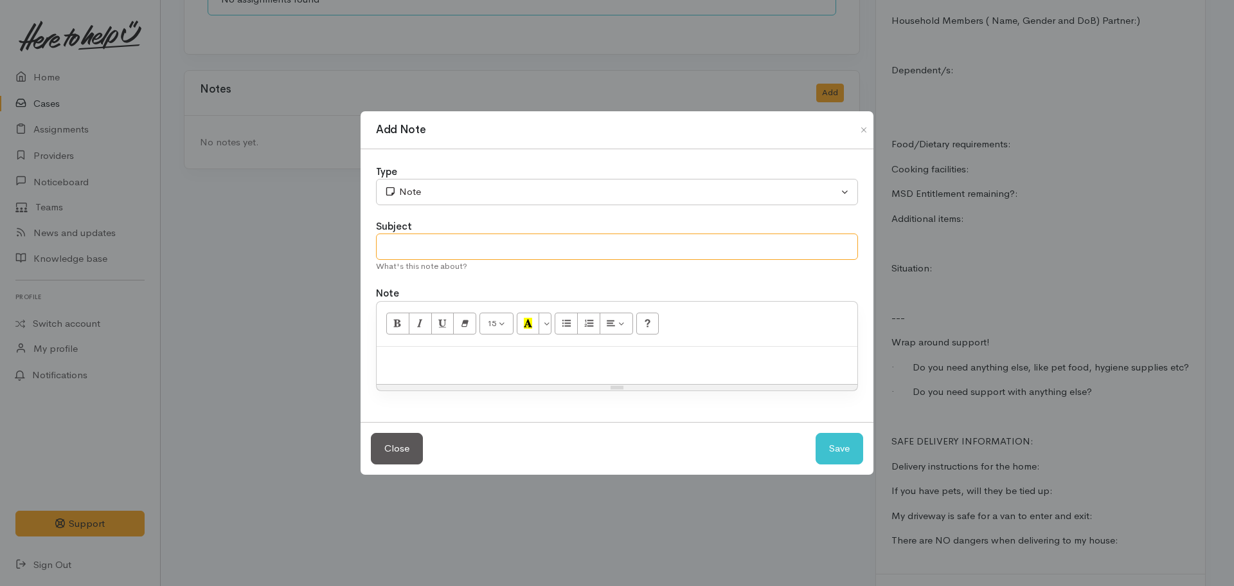
click at [465, 246] on input "text" at bounding box center [617, 246] width 482 height 26
type input "Attempt to contact #1"
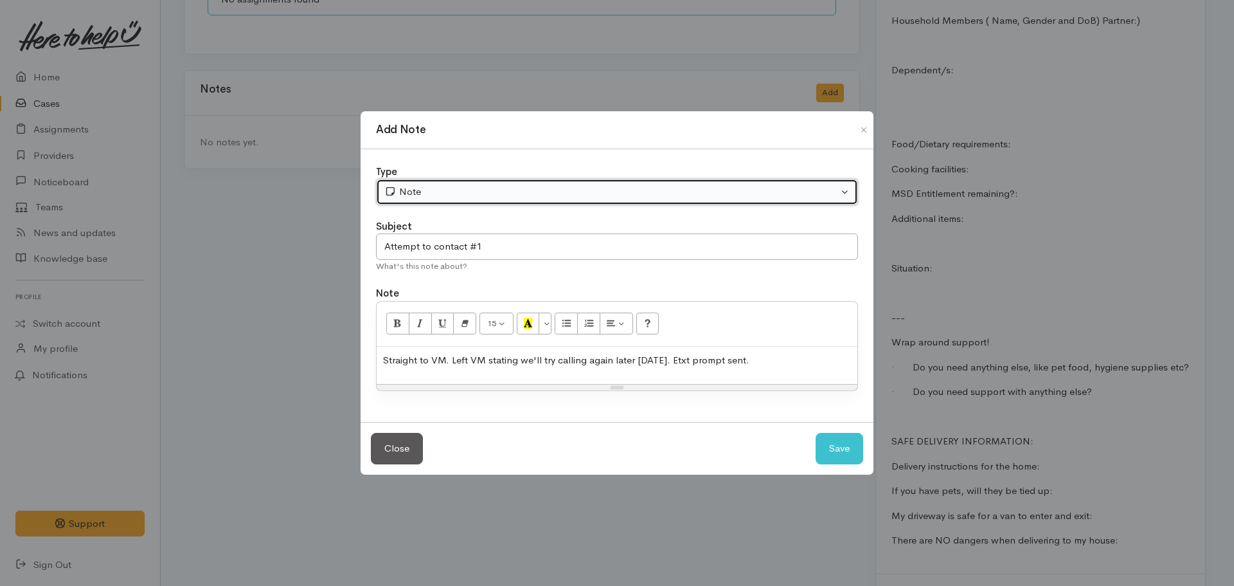
click at [463, 191] on div "Note" at bounding box center [611, 191] width 454 height 15
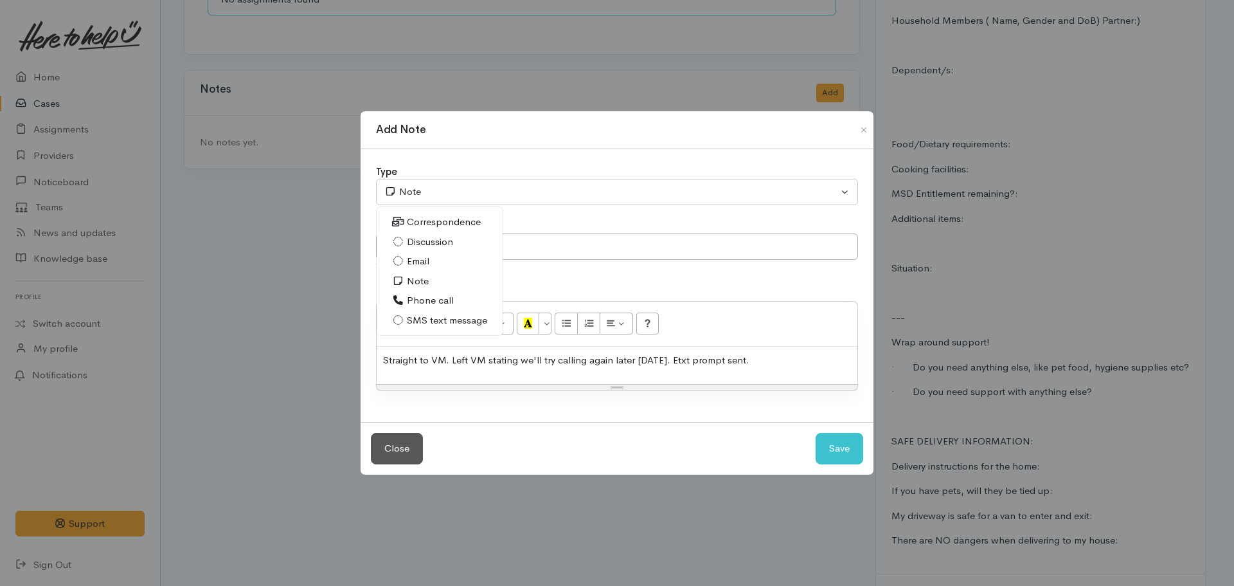
click at [438, 300] on span "Phone call" at bounding box center [430, 300] width 47 height 15
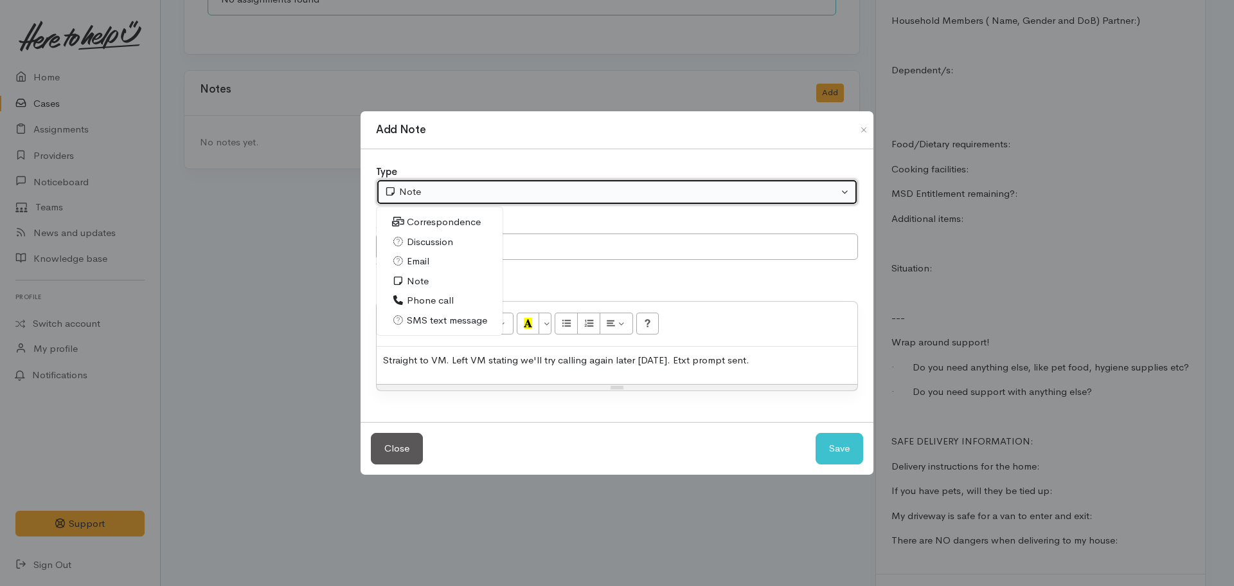
select select "3"
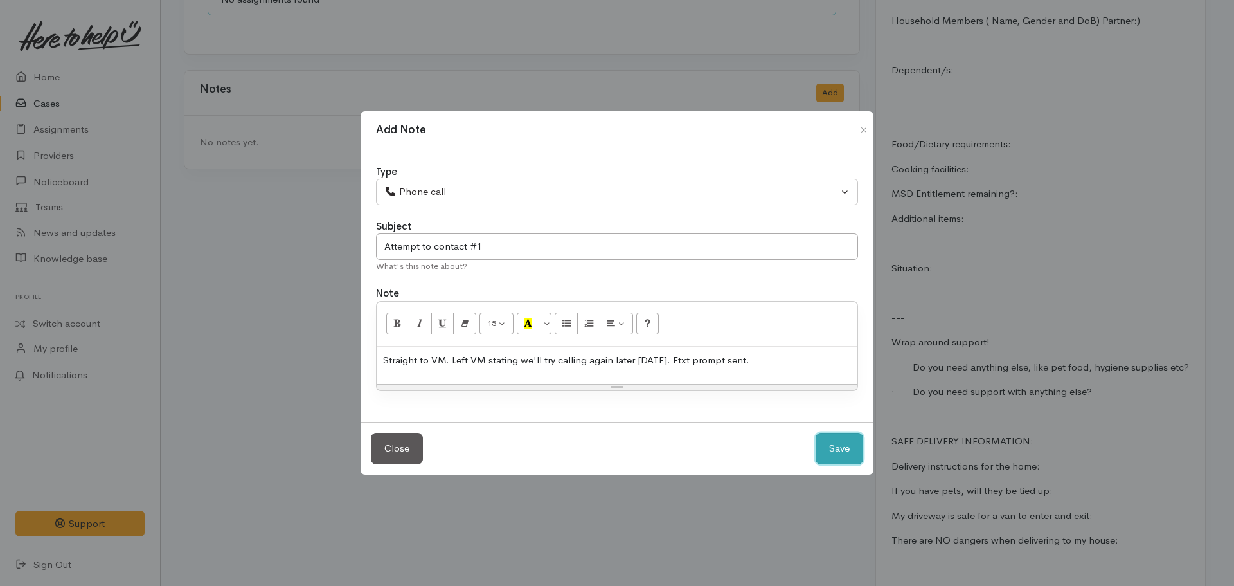
click at [838, 446] on button "Save" at bounding box center [840, 448] width 48 height 31
select select "1"
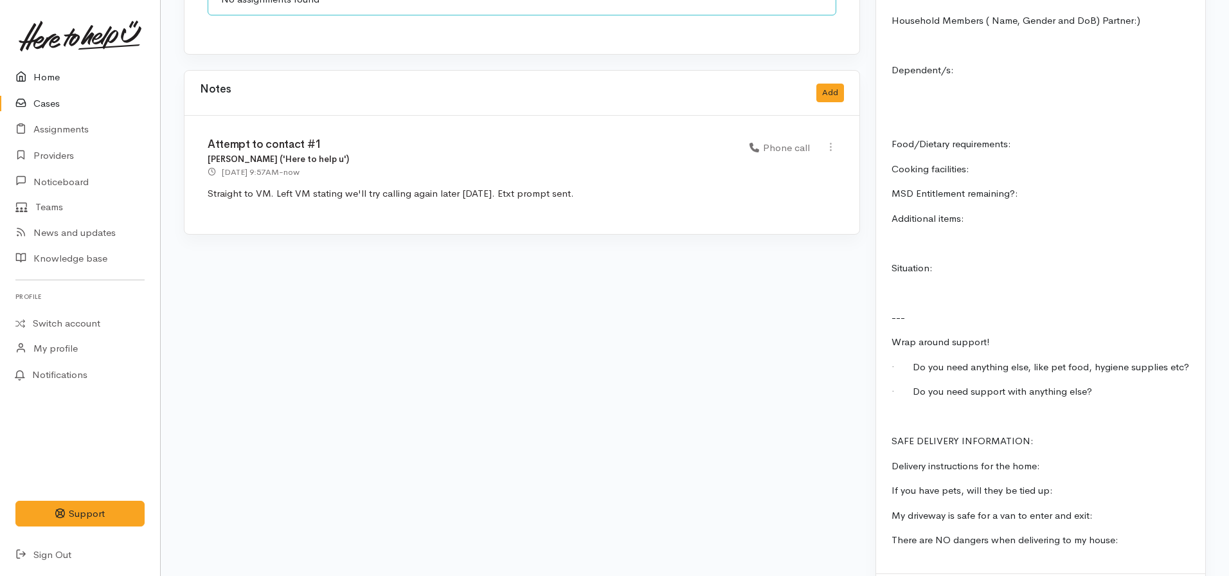
click at [59, 73] on link "Home" at bounding box center [80, 77] width 160 height 26
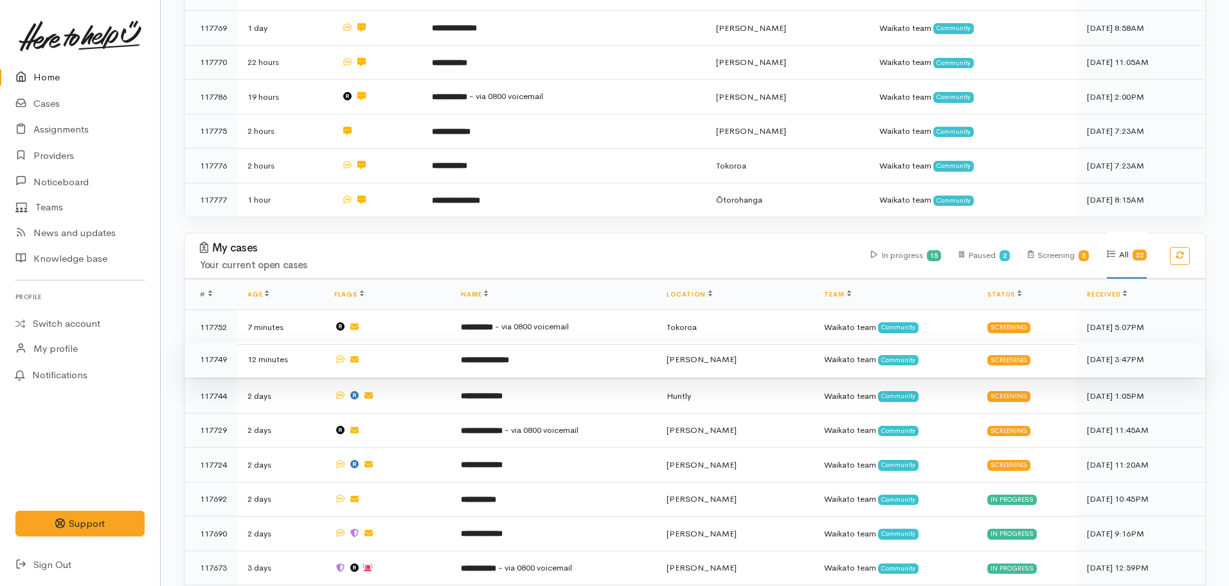
scroll to position [579, 0]
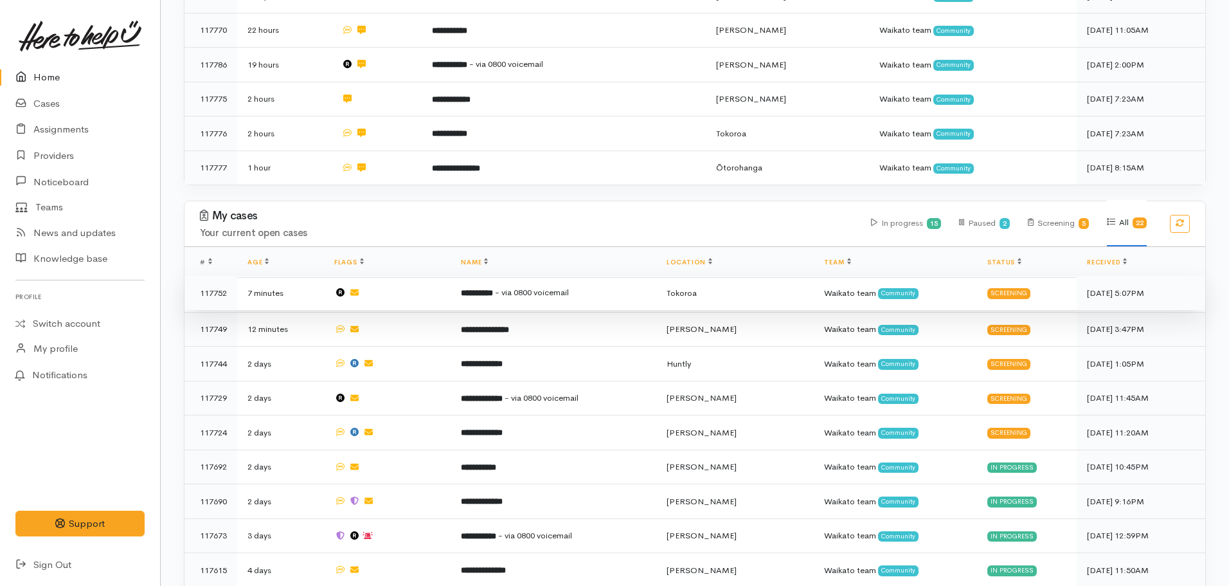
click at [493, 289] on b "**********" at bounding box center [477, 293] width 32 height 8
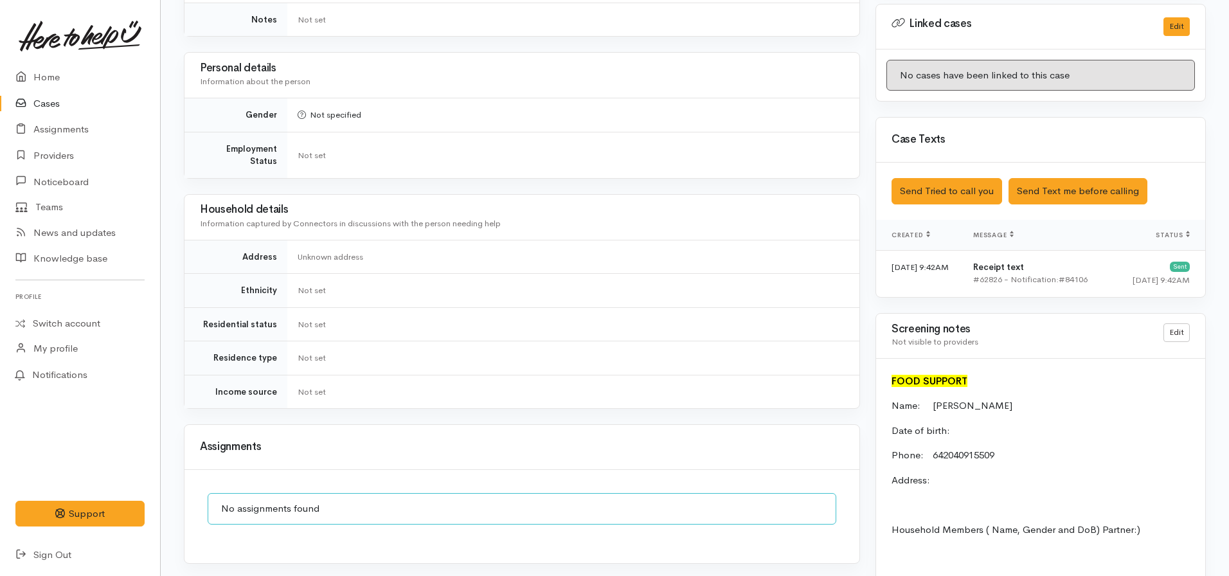
scroll to position [579, 0]
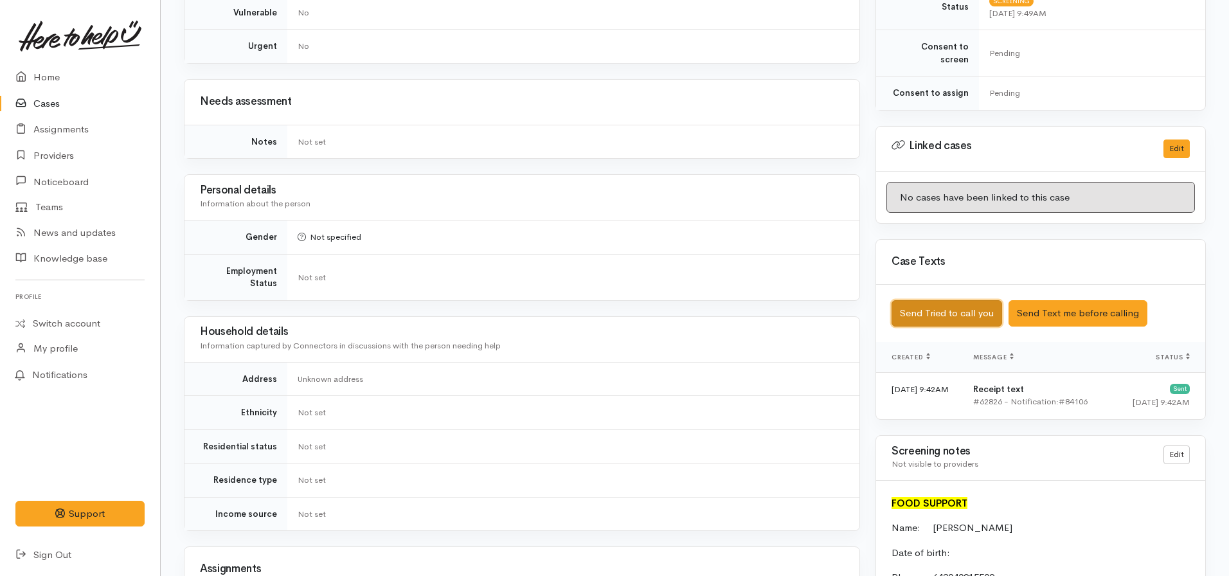
click at [957, 300] on button "Send Tried to call you" at bounding box center [947, 313] width 111 height 26
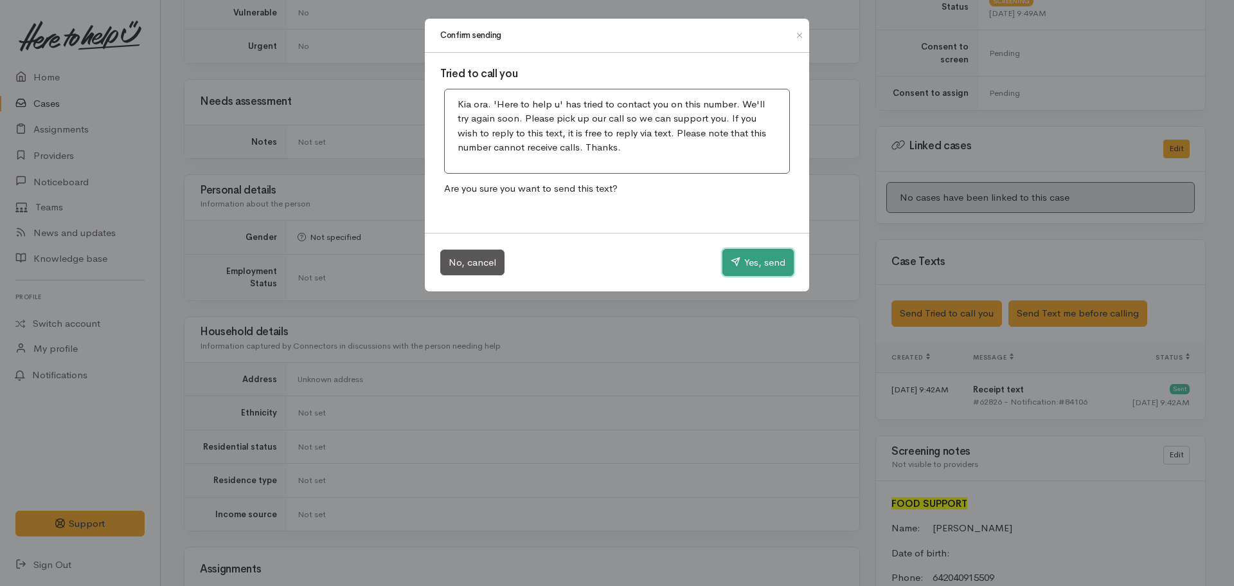
click at [766, 255] on button "Yes, send" at bounding box center [758, 262] width 71 height 27
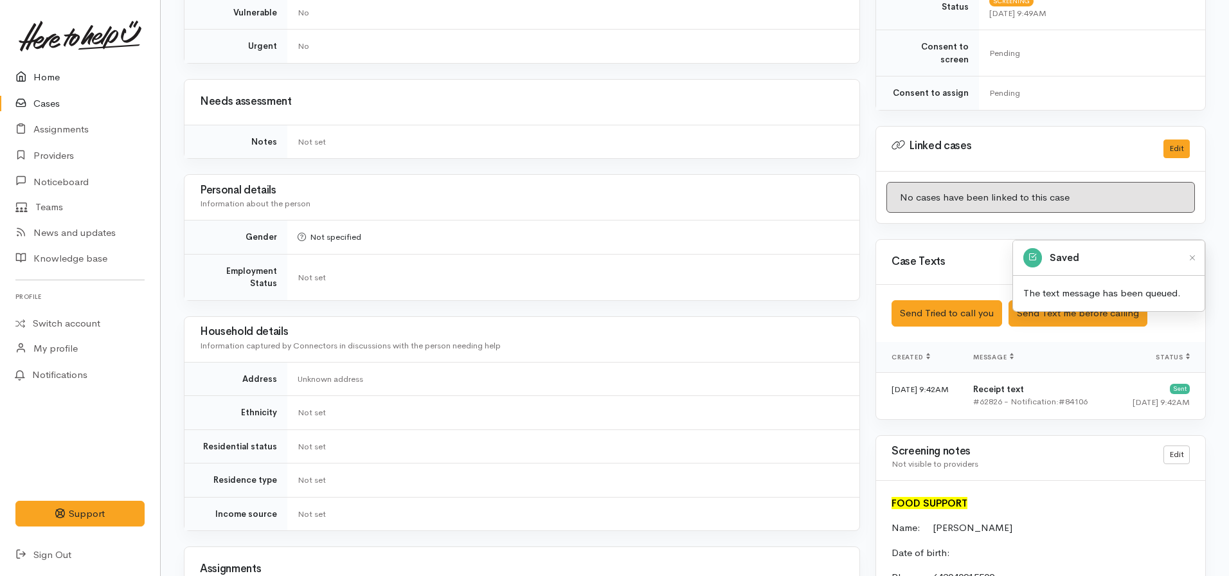
click at [55, 75] on link "Home" at bounding box center [80, 77] width 160 height 26
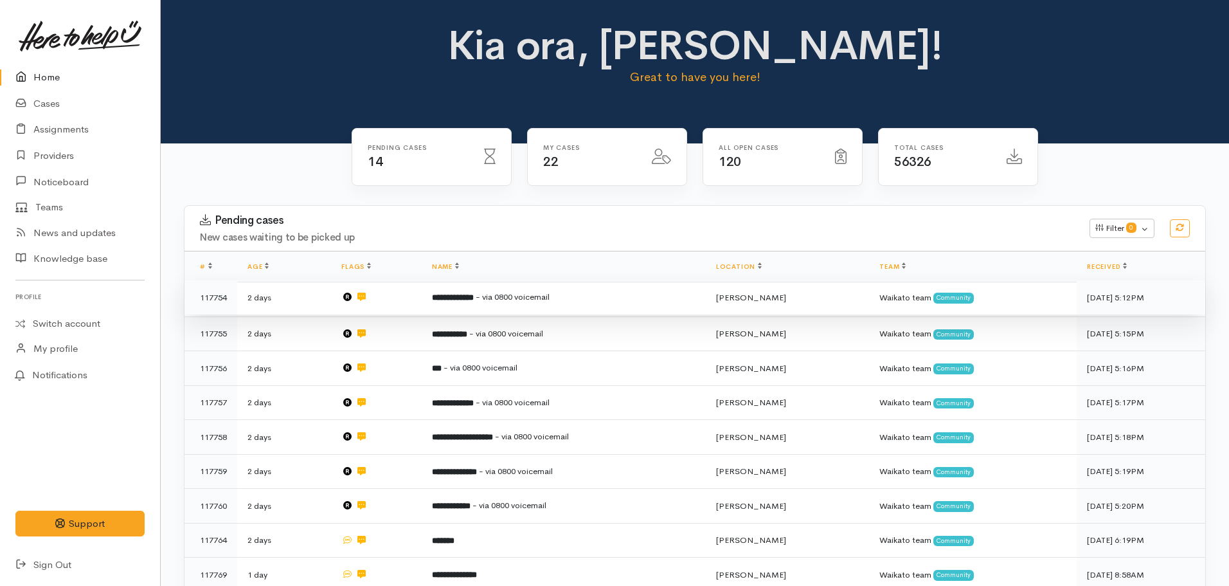
click at [453, 299] on b "**********" at bounding box center [453, 297] width 42 height 8
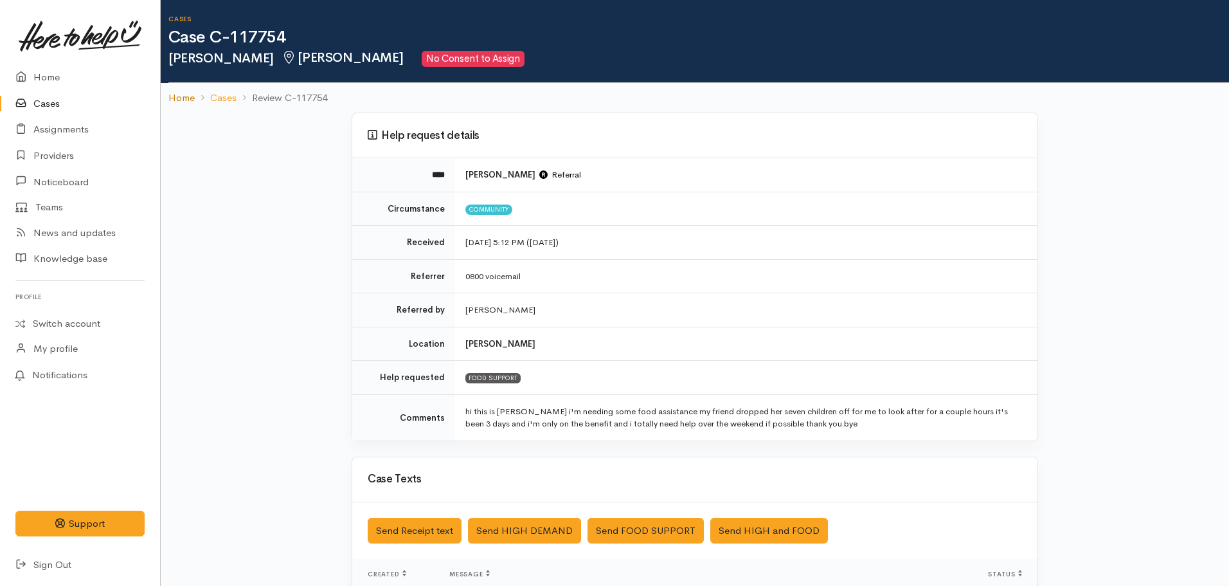
click at [172, 94] on link "Home" at bounding box center [181, 98] width 26 height 15
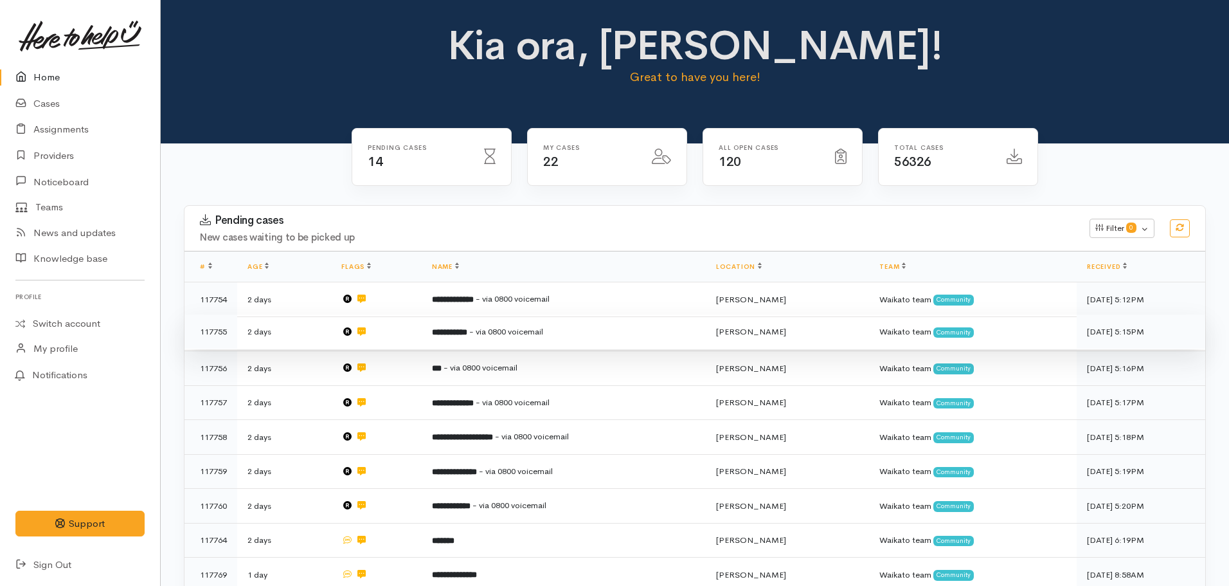
click at [501, 326] on span "- via 0800 voicemail" at bounding box center [506, 331] width 74 height 11
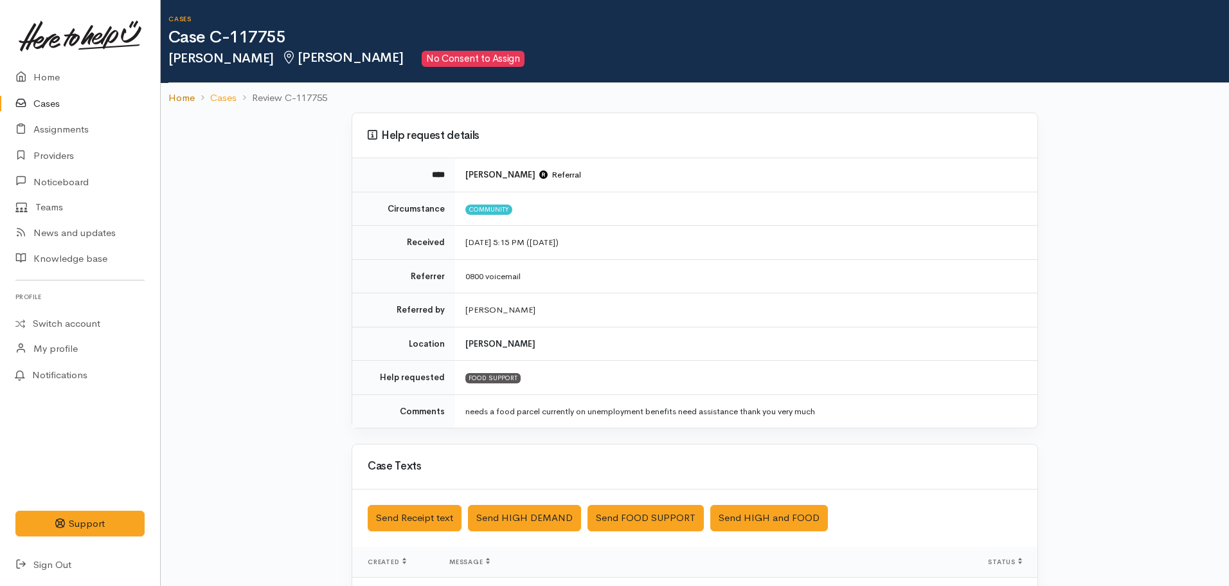
click at [189, 96] on link "Home" at bounding box center [181, 98] width 26 height 15
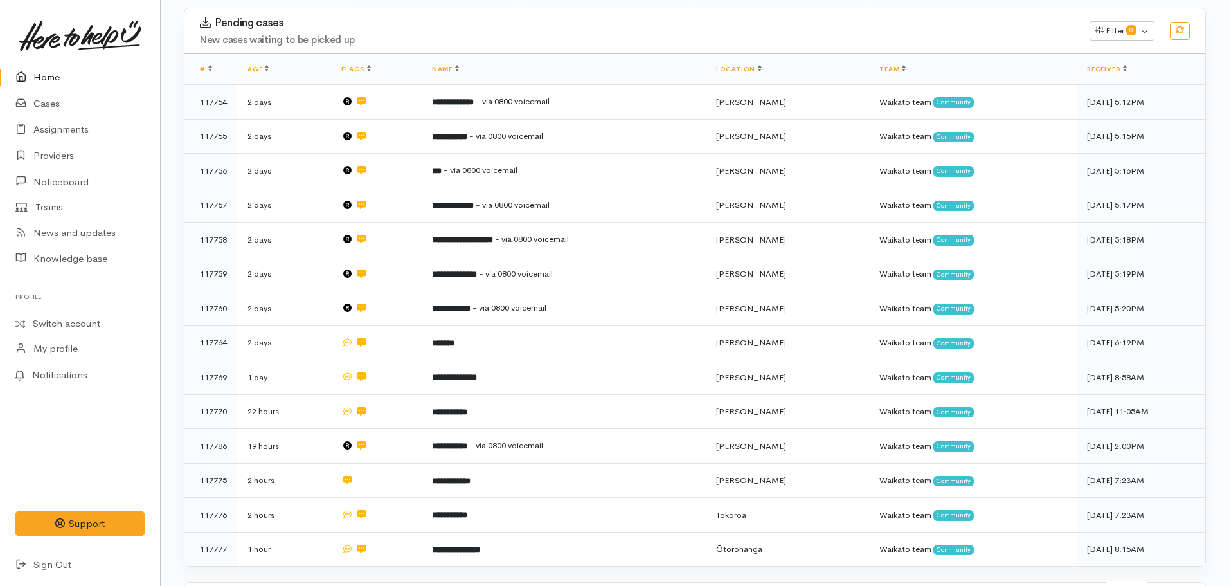
scroll to position [193, 0]
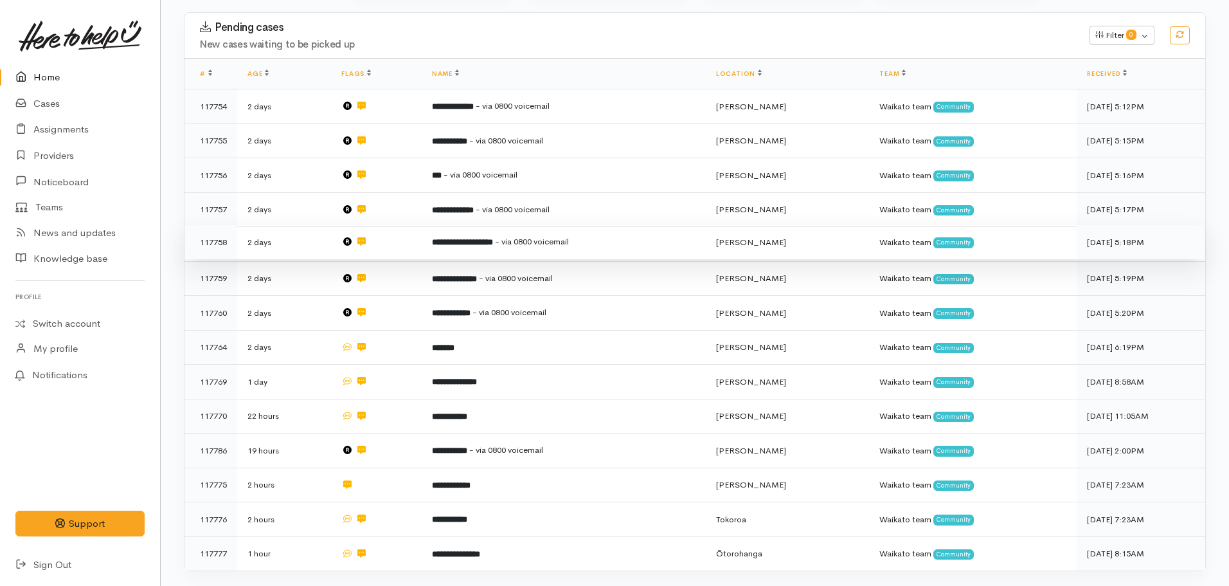
click at [459, 239] on b "**********" at bounding box center [462, 242] width 61 height 8
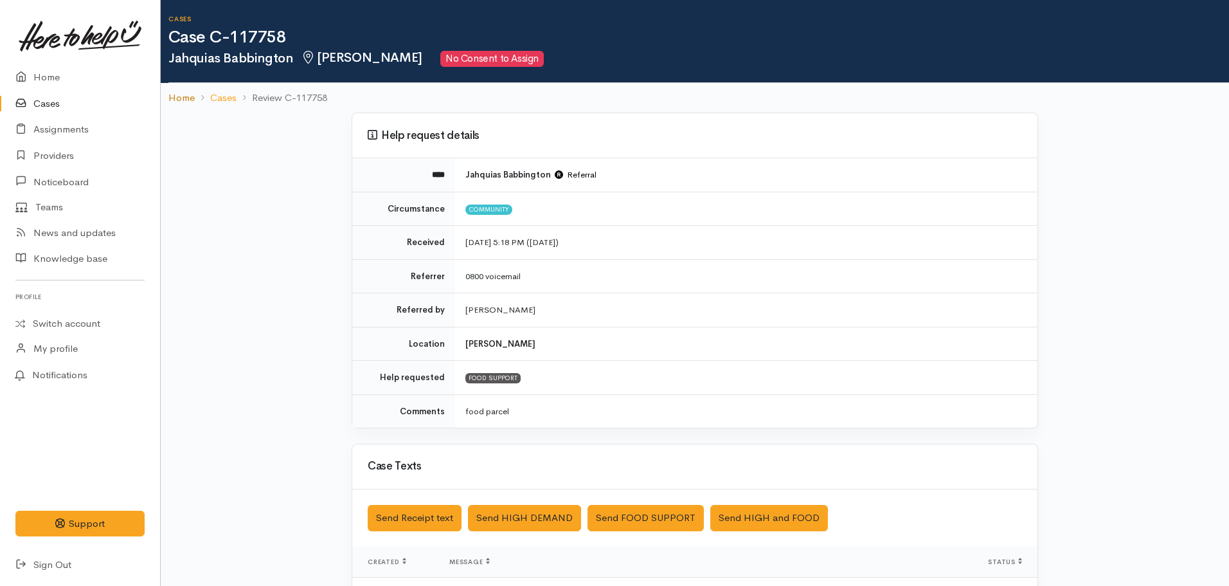
click at [177, 93] on link "Home" at bounding box center [181, 98] width 26 height 15
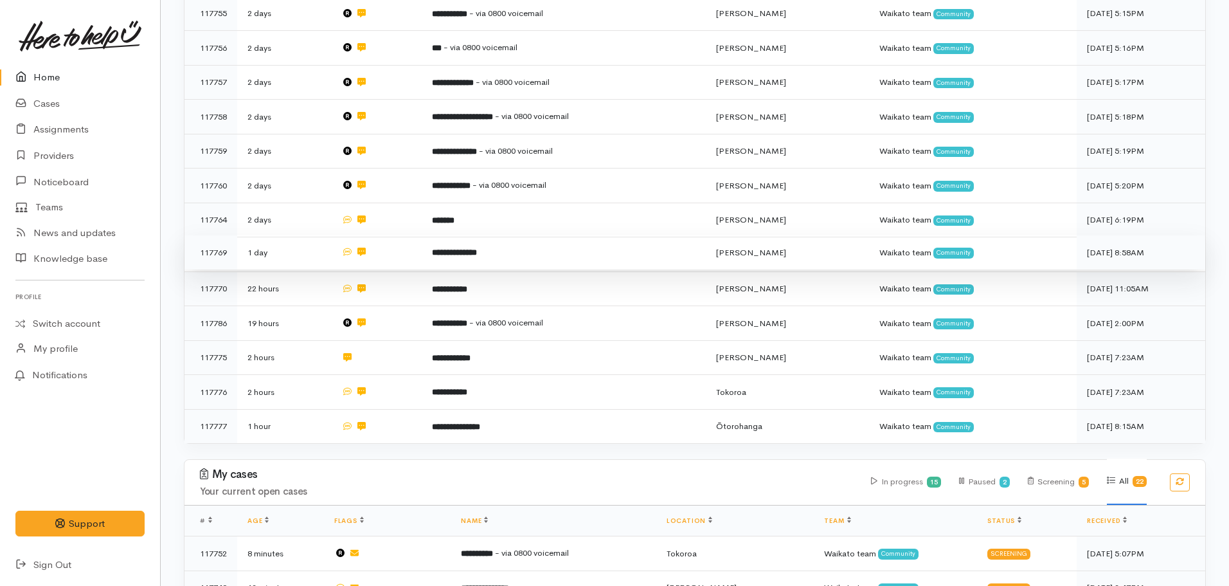
scroll to position [321, 0]
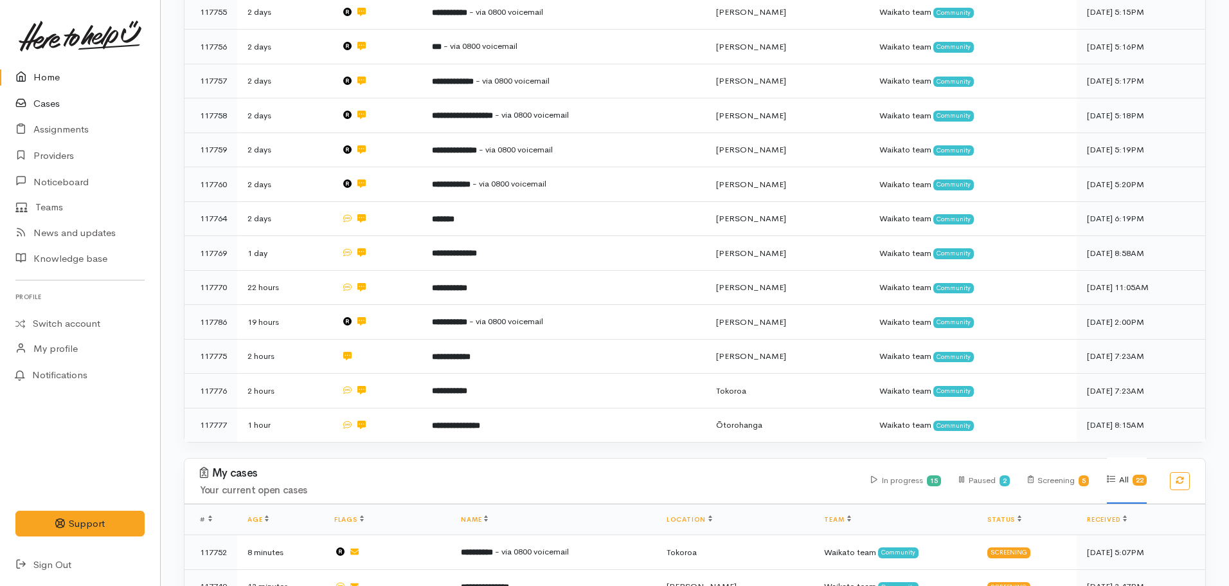
click at [52, 109] on link "Cases" at bounding box center [80, 104] width 160 height 26
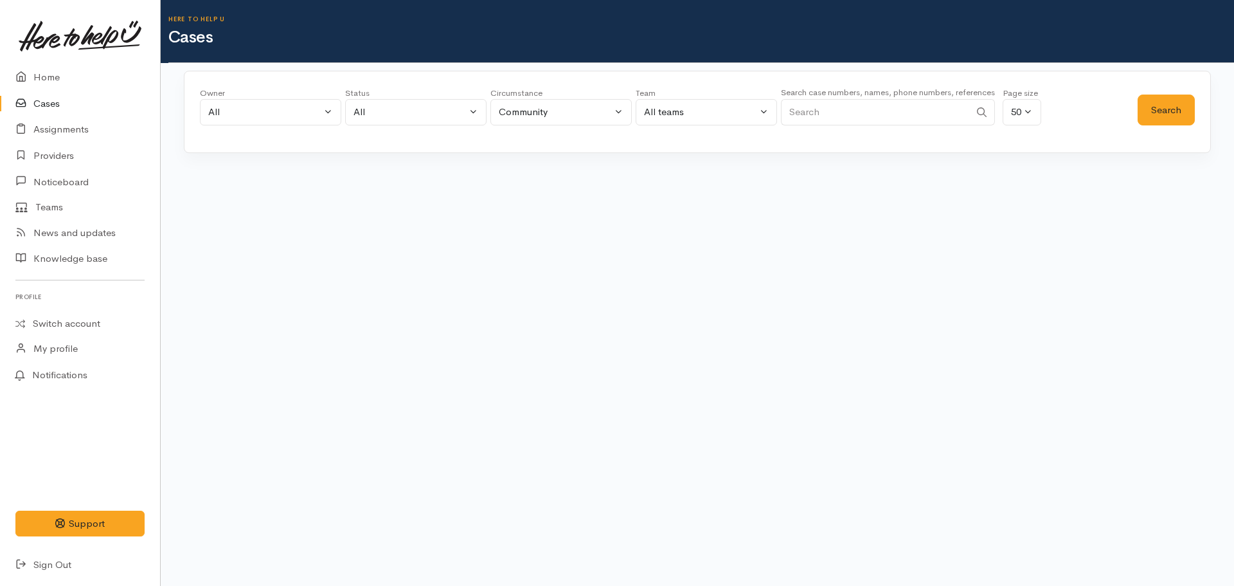
click at [855, 112] on input "Search" at bounding box center [875, 112] width 189 height 26
type input "0276118978"
click at [1160, 121] on button "Search" at bounding box center [1166, 109] width 57 height 31
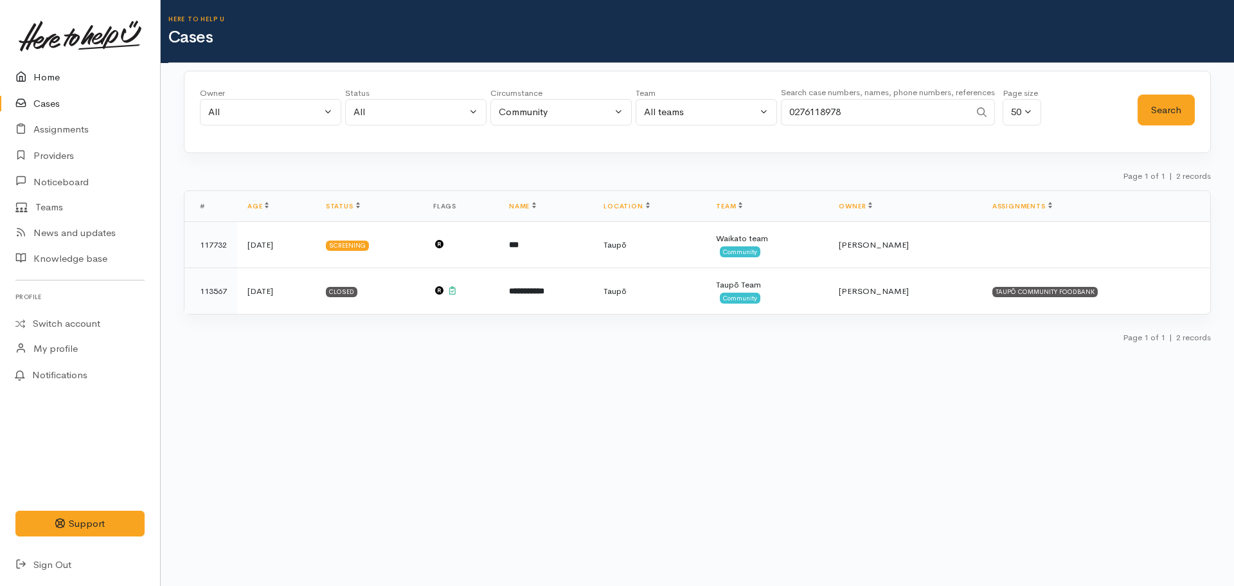
click at [39, 80] on link "Home" at bounding box center [80, 77] width 160 height 26
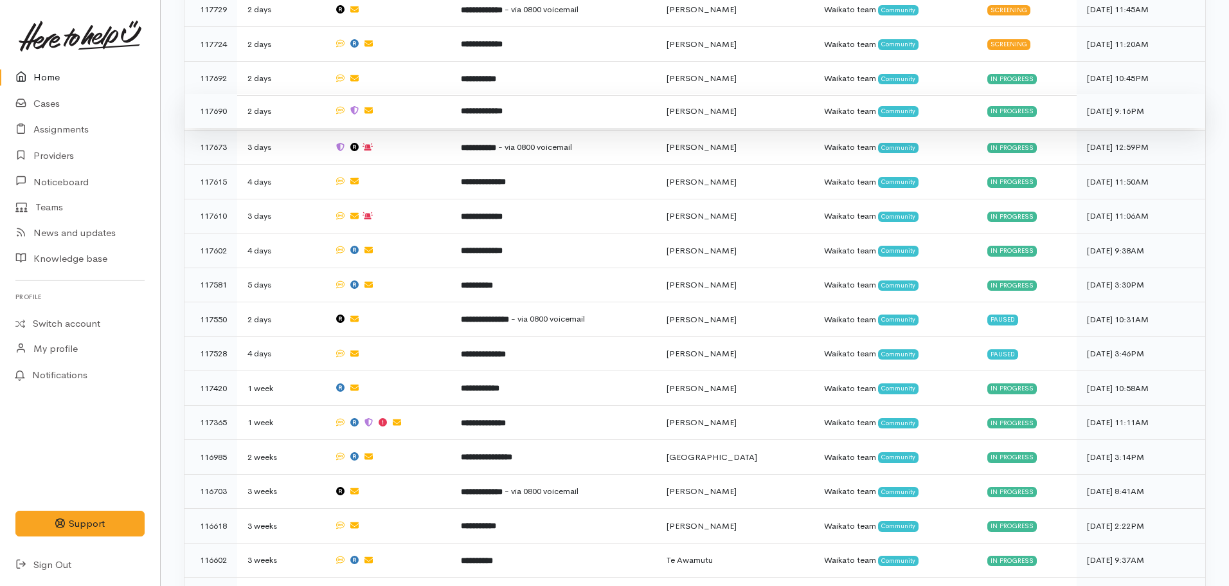
scroll to position [1053, 0]
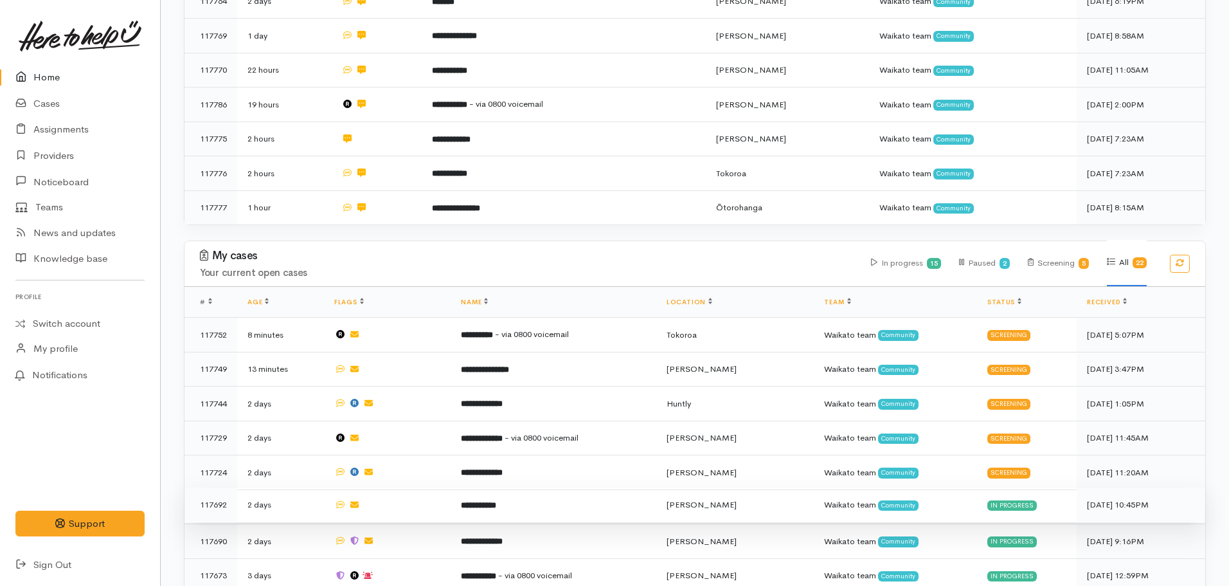
scroll to position [153, 0]
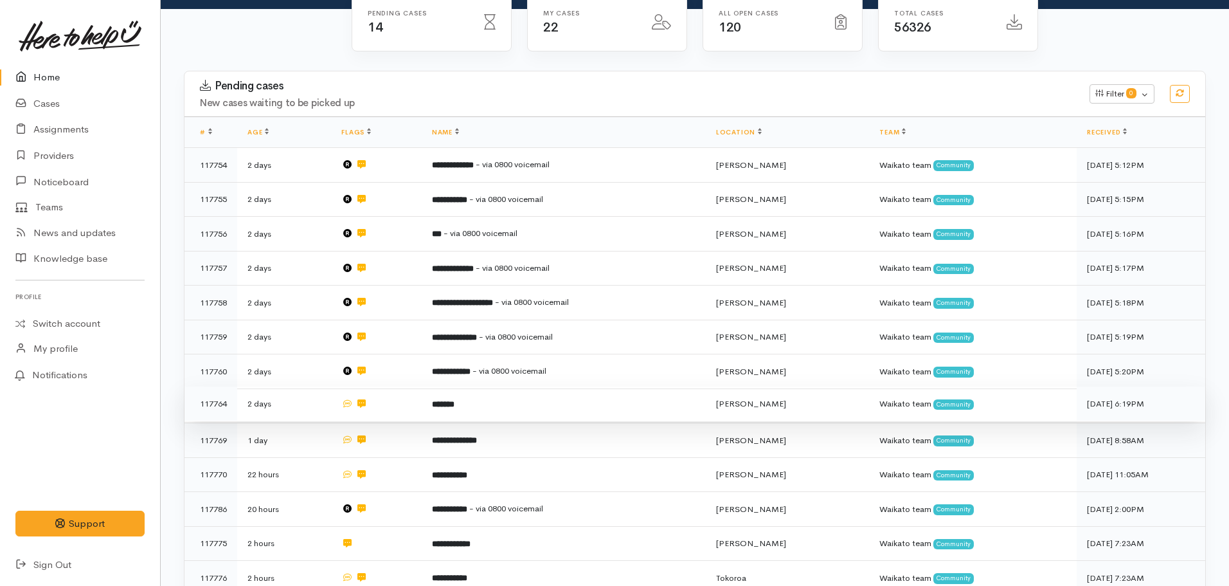
scroll to position [89, 0]
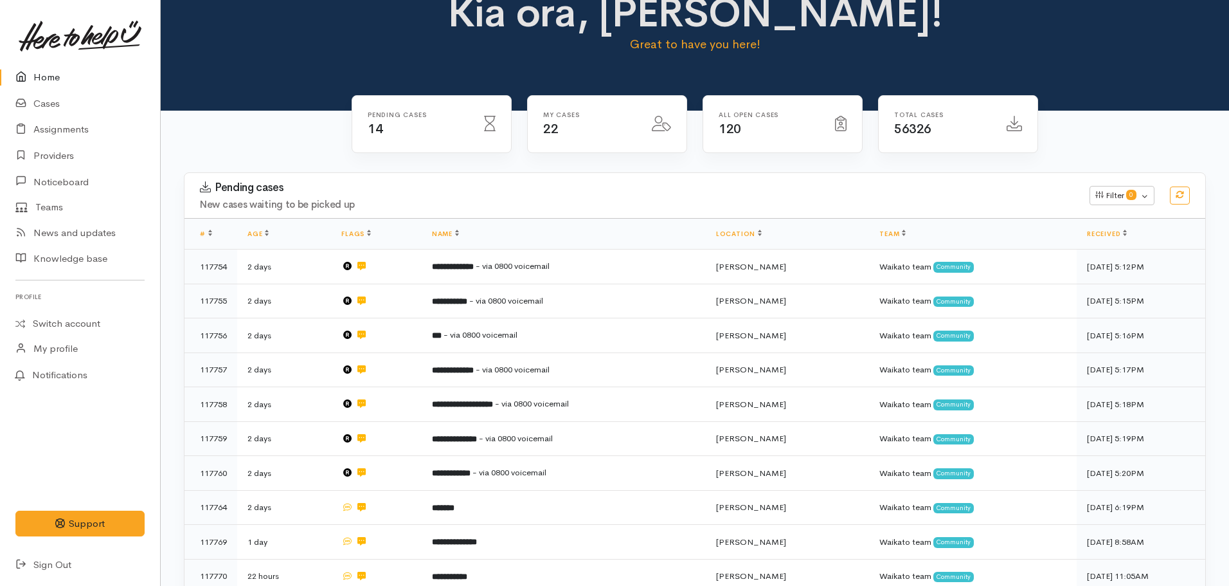
scroll to position [24, 0]
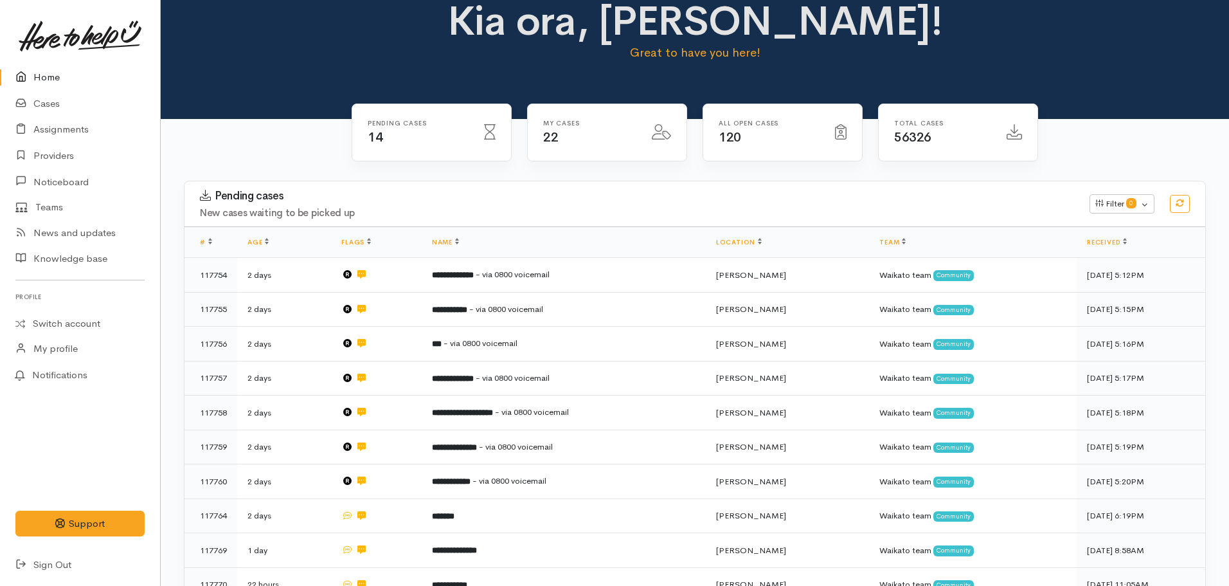
click at [38, 73] on link "Home" at bounding box center [80, 77] width 160 height 26
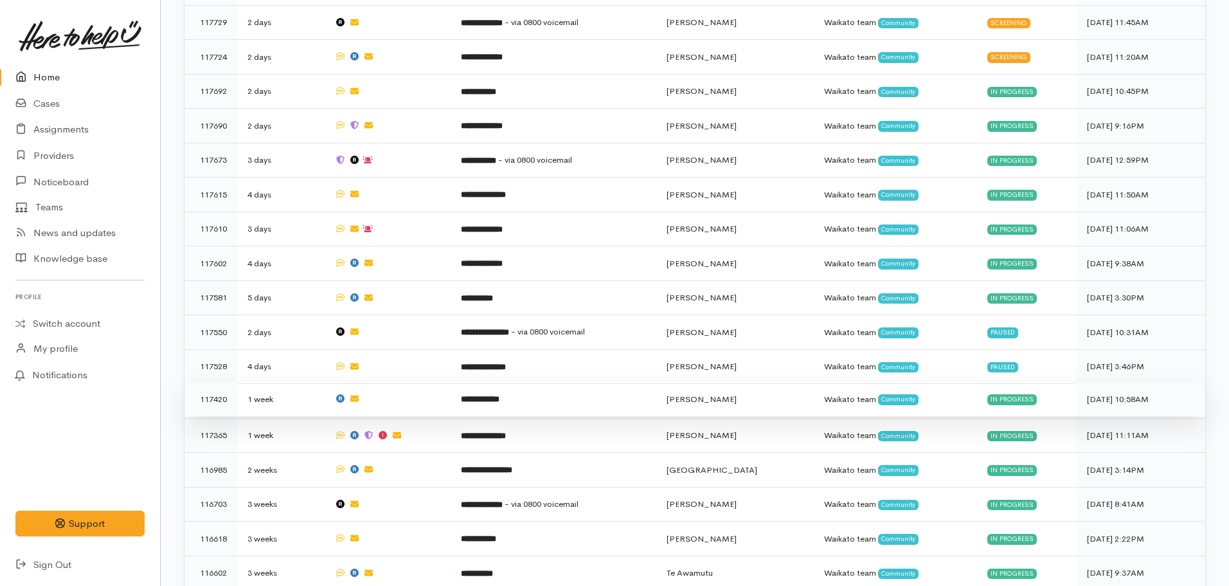
scroll to position [1053, 0]
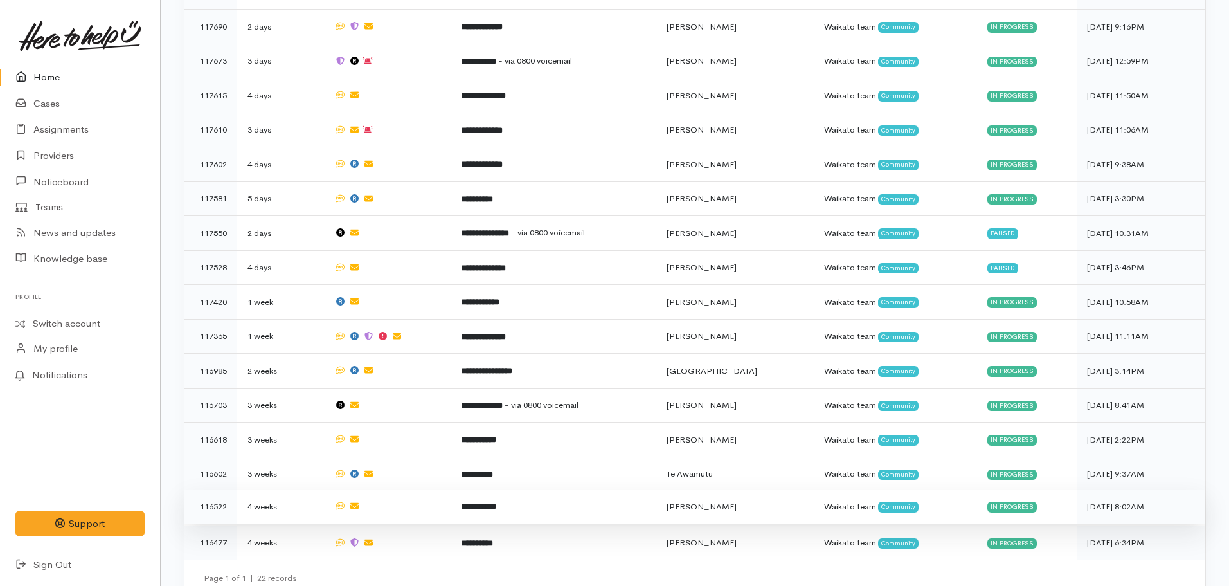
click at [493, 502] on b "**********" at bounding box center [478, 506] width 35 height 8
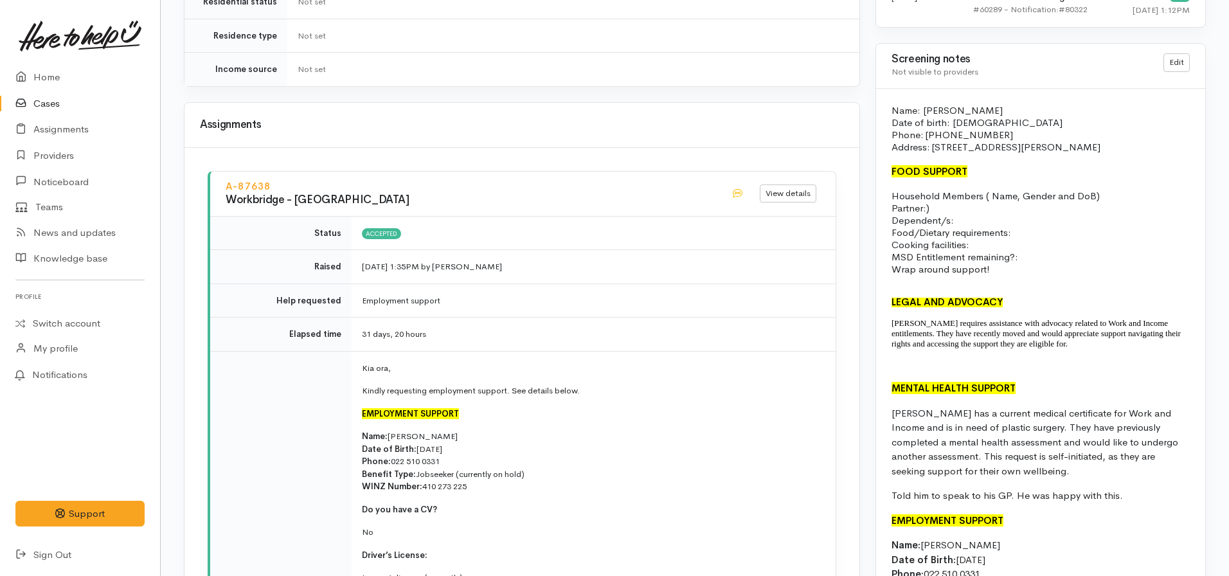
scroll to position [771, 0]
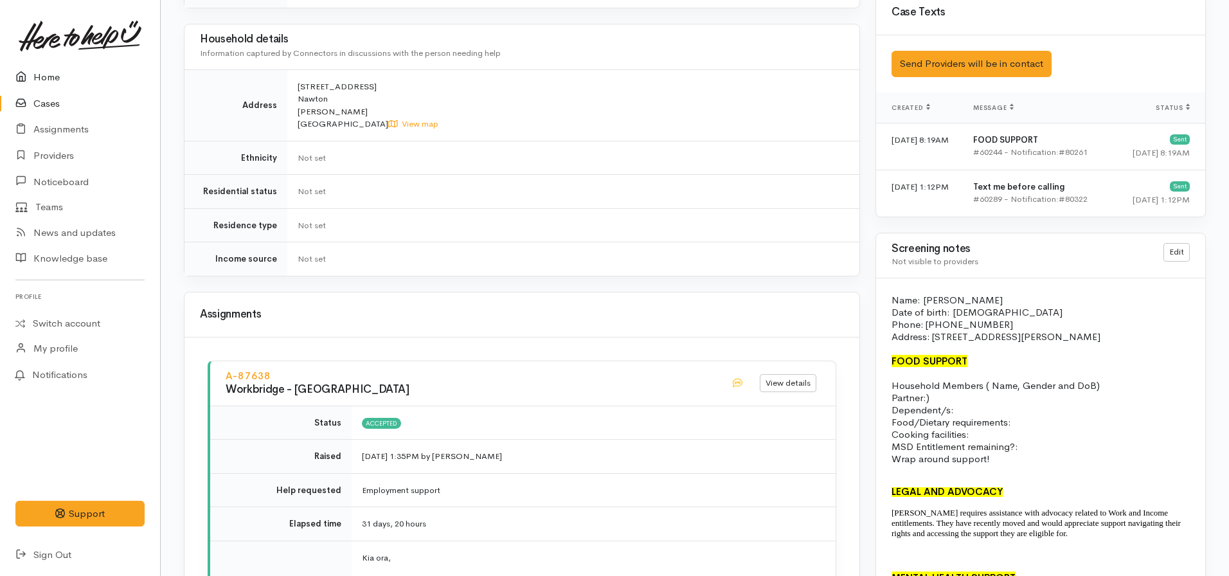
click at [38, 73] on link "Home" at bounding box center [80, 77] width 160 height 26
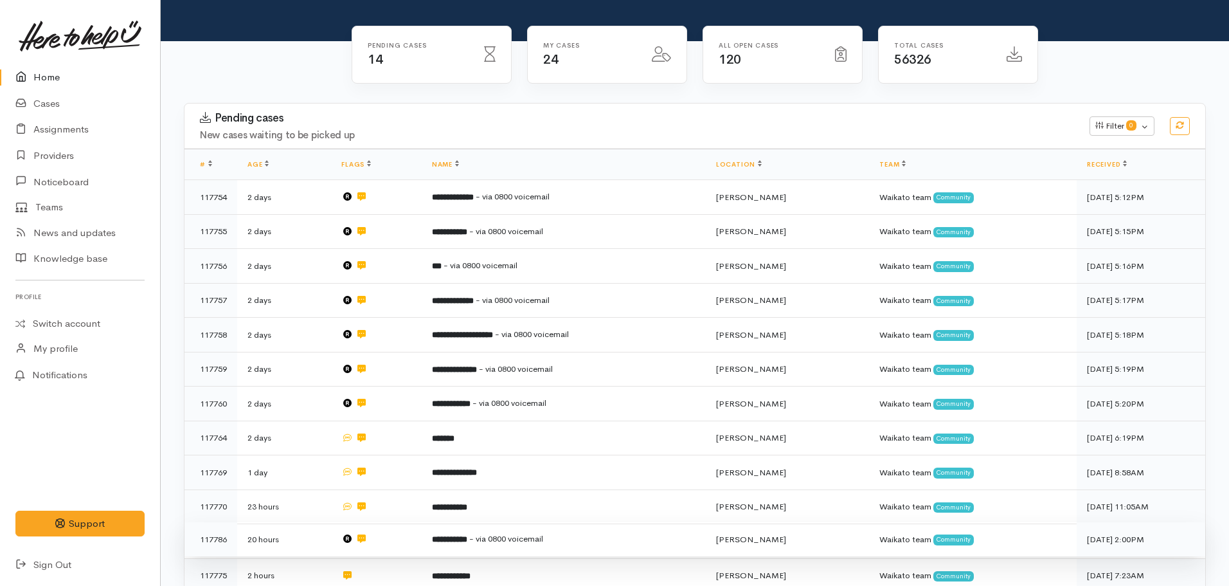
scroll to position [386, 0]
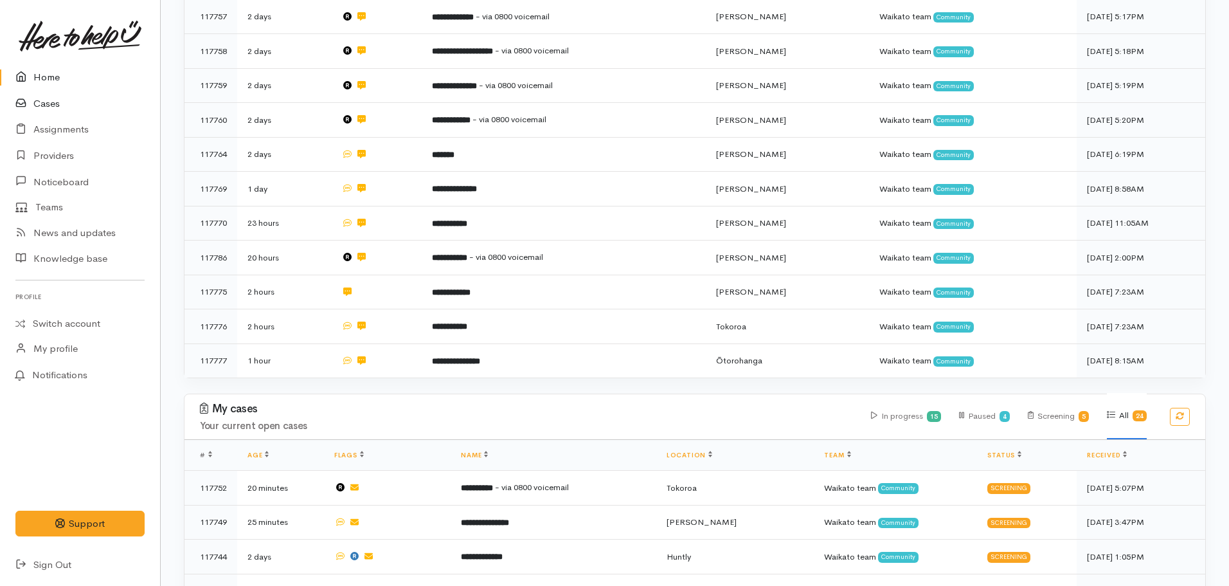
click at [44, 95] on link "Cases" at bounding box center [80, 104] width 160 height 26
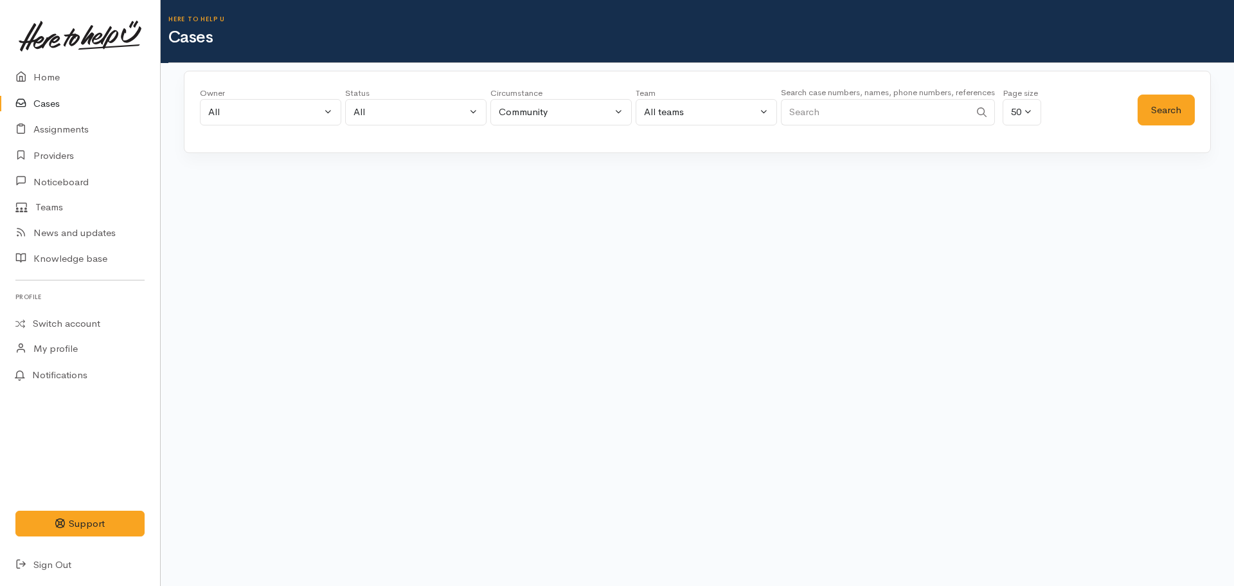
click at [880, 110] on input "Search" at bounding box center [875, 112] width 189 height 26
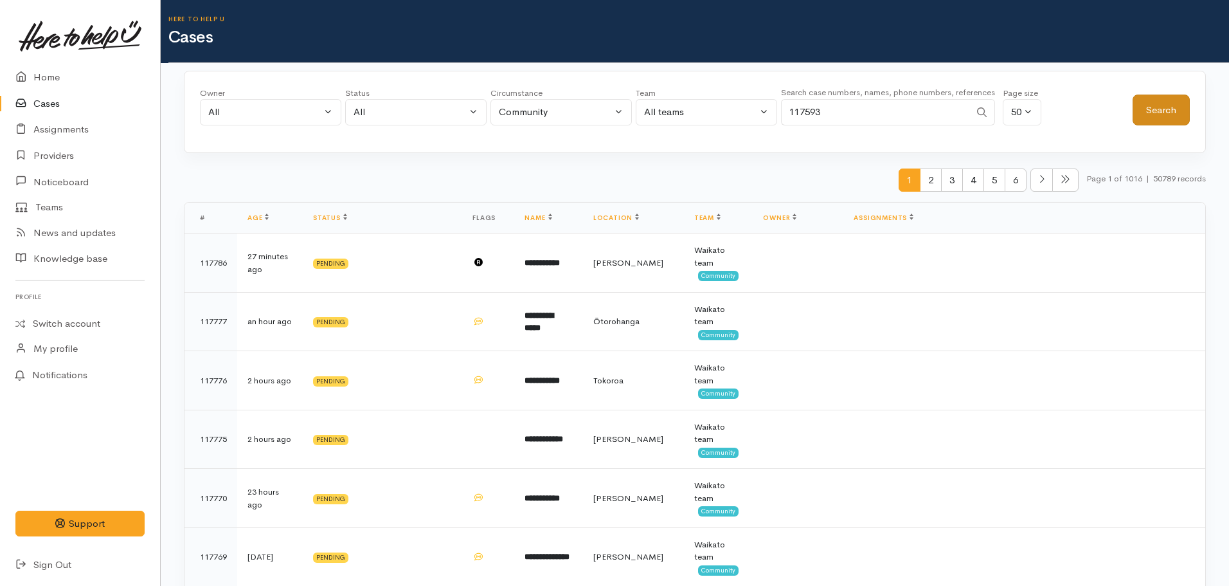
type input "117593"
click at [1153, 104] on button "Search" at bounding box center [1161, 109] width 57 height 31
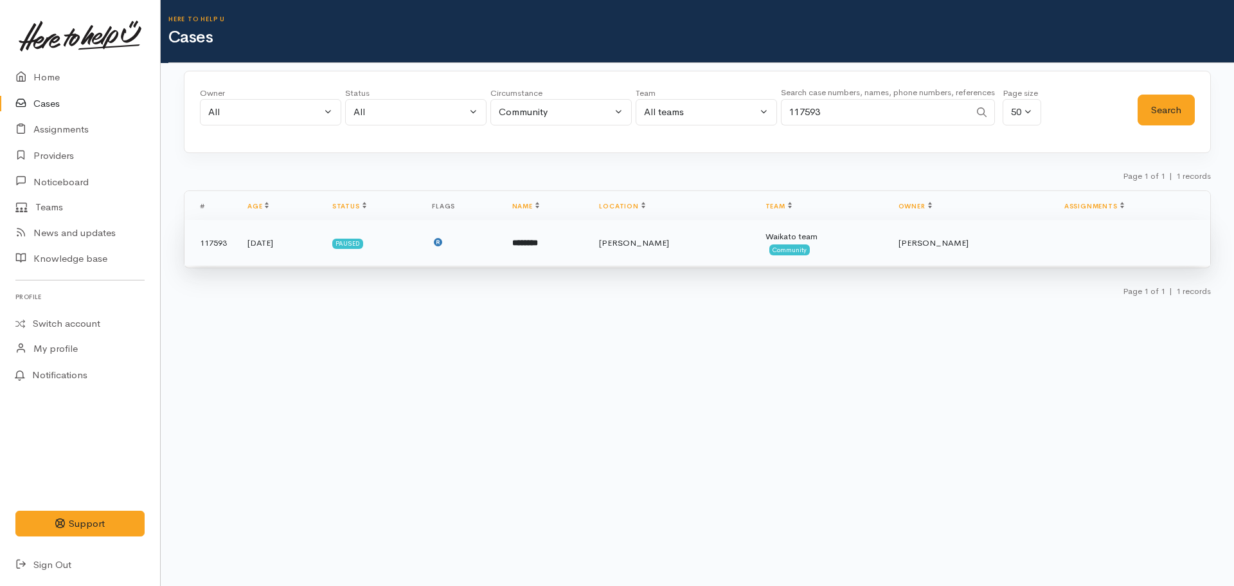
click at [662, 251] on td "[PERSON_NAME]" at bounding box center [672, 243] width 166 height 46
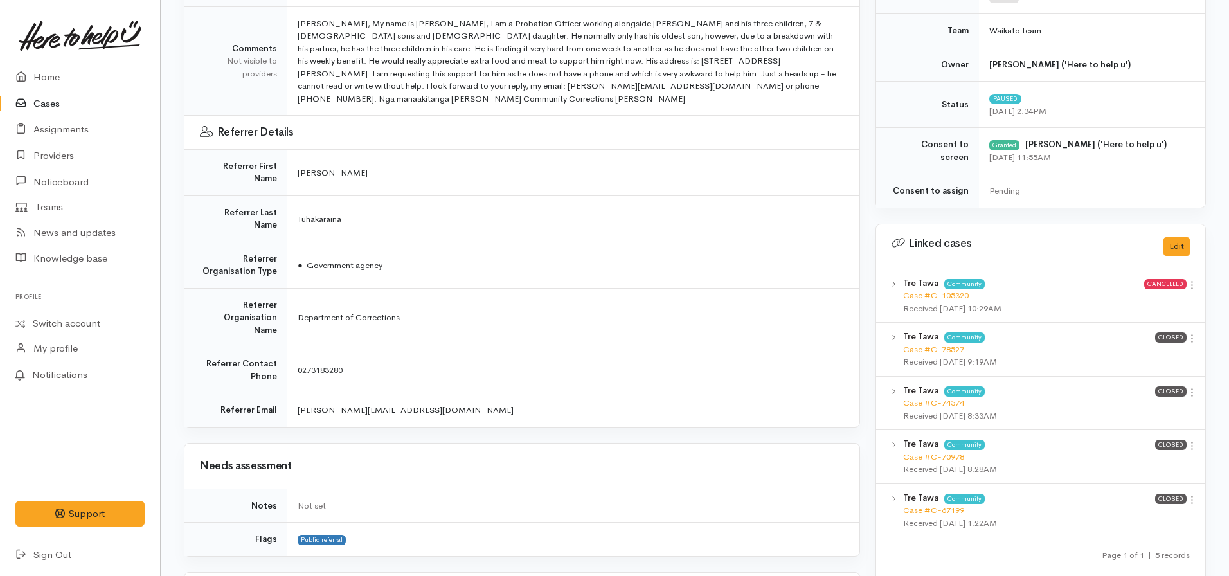
scroll to position [450, 0]
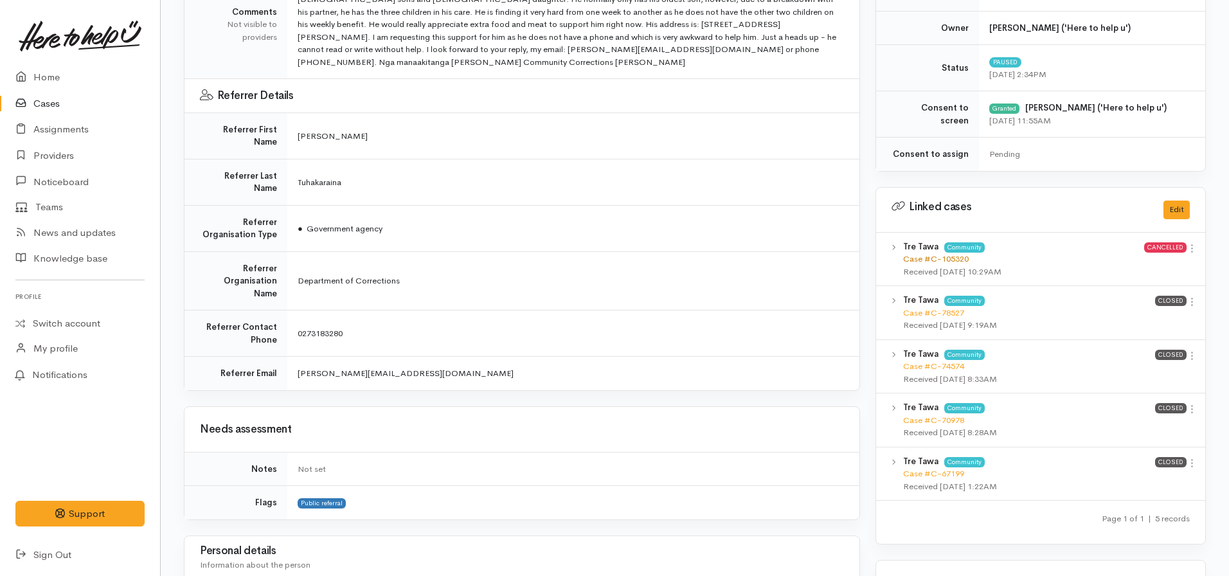
click at [926, 255] on link "Case #C-105320" at bounding box center [936, 258] width 66 height 11
click at [935, 313] on link "Case #C-78527" at bounding box center [933, 312] width 61 height 11
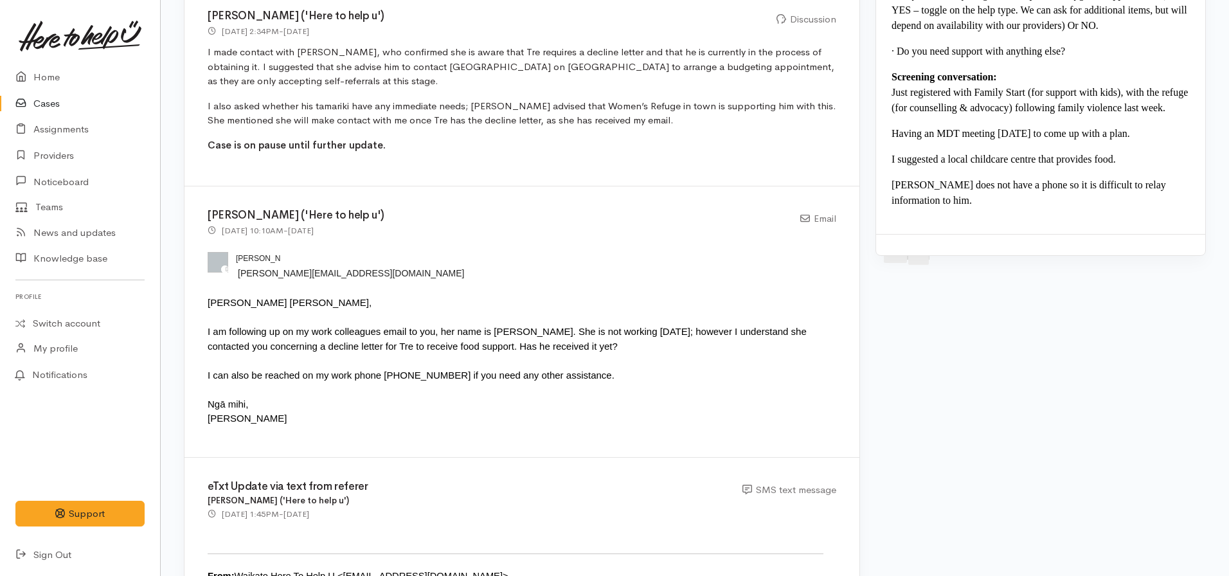
scroll to position [1416, 0]
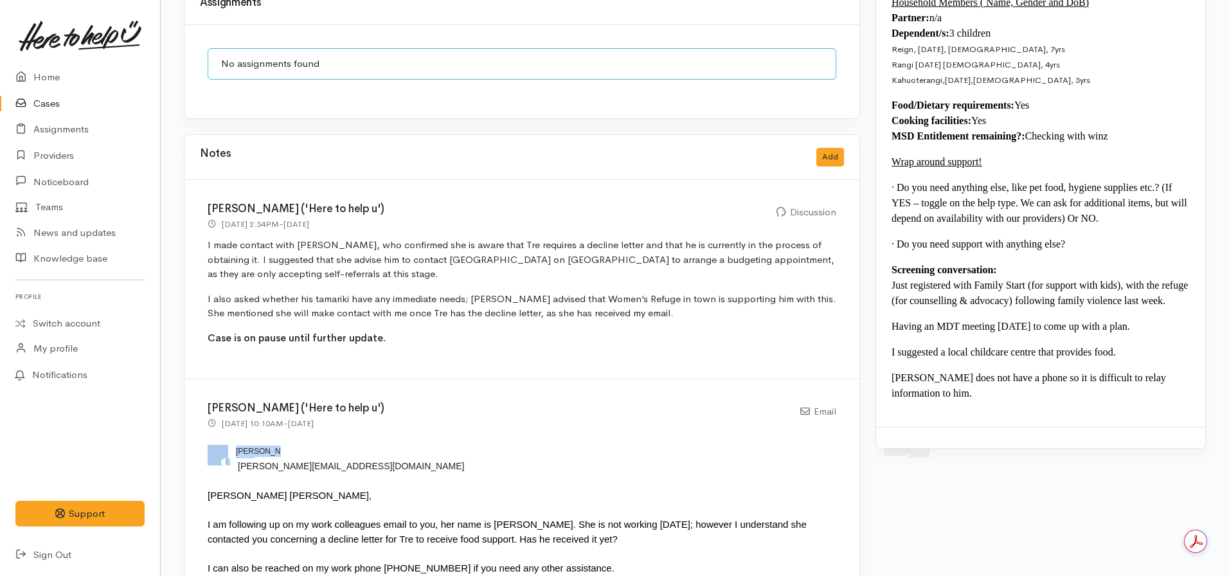
drag, startPoint x: 283, startPoint y: 390, endPoint x: 229, endPoint y: 380, distance: 55.0
click at [229, 437] on div " Katarina Daly" at bounding box center [522, 448] width 629 height 22
click at [444, 439] on div at bounding box center [606, 448] width 650 height 19
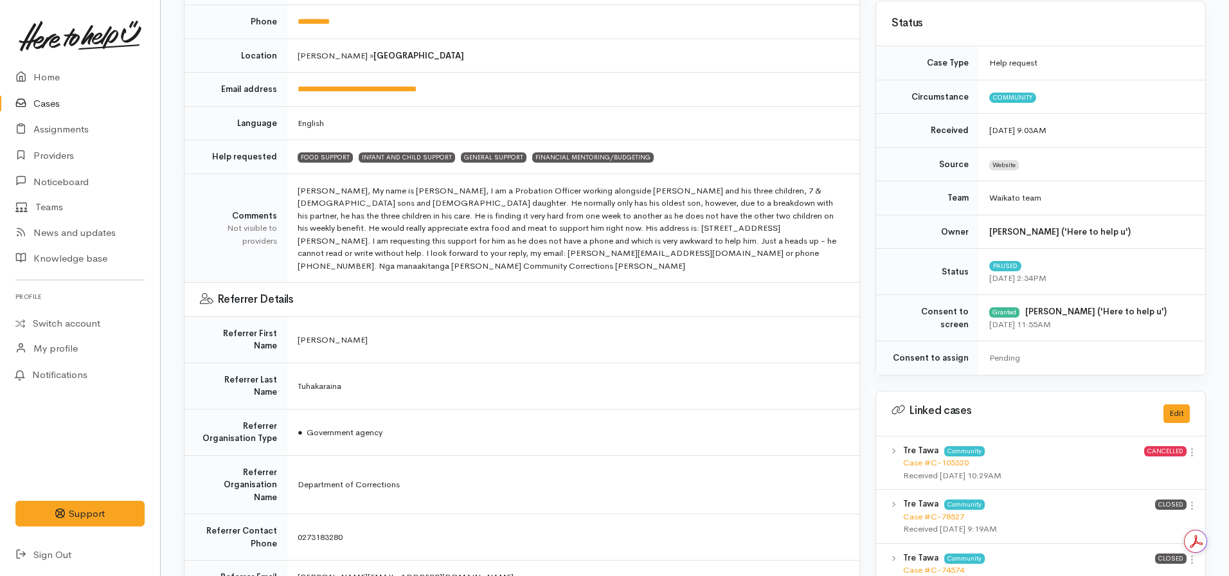
scroll to position [258, 0]
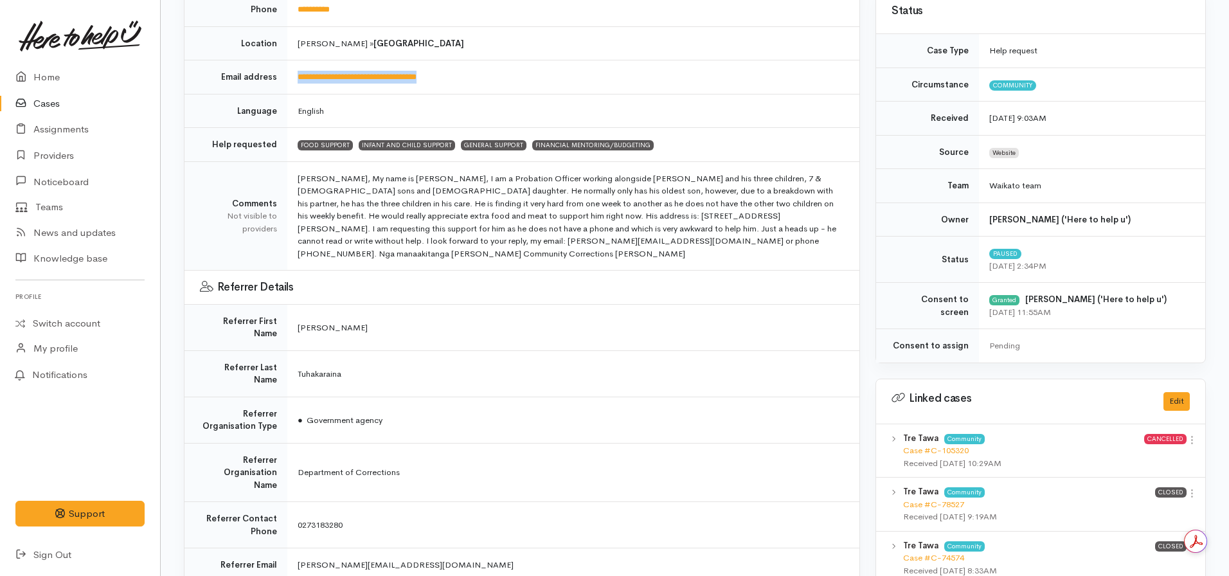
drag, startPoint x: 462, startPoint y: 75, endPoint x: 293, endPoint y: 77, distance: 168.4
click at [293, 77] on td "**********" at bounding box center [573, 77] width 572 height 34
copy link "**********"
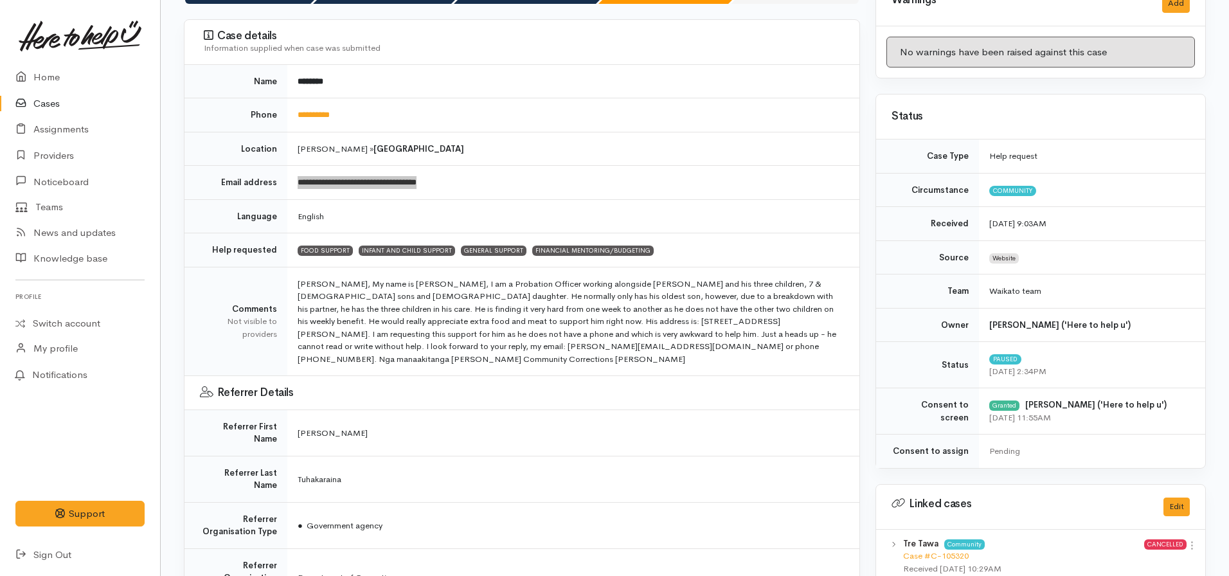
scroll to position [130, 0]
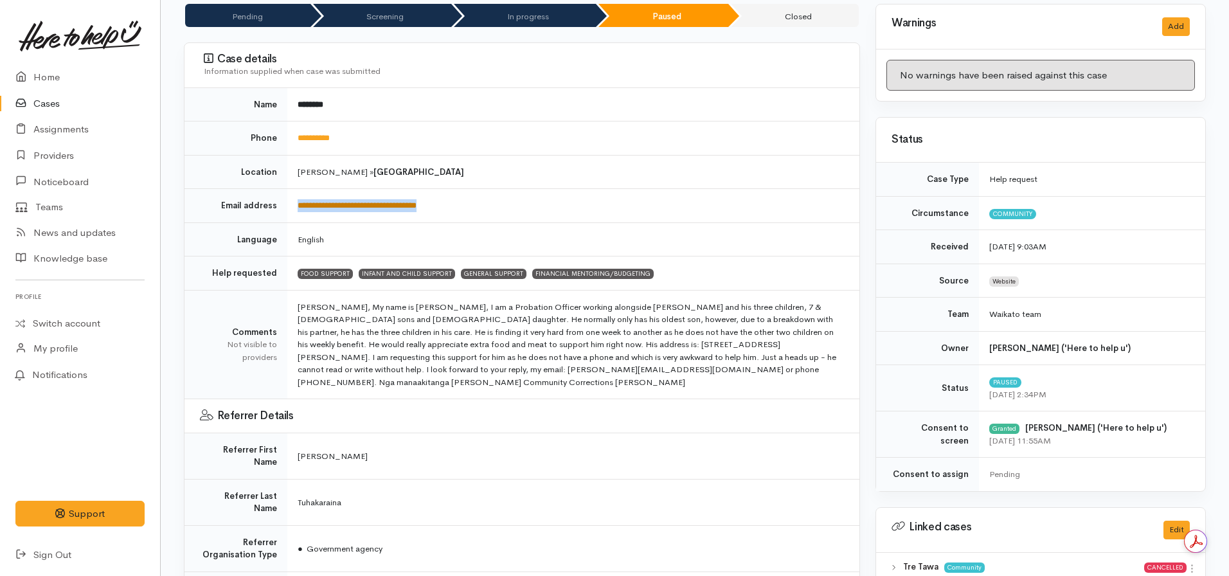
copy link "**********"
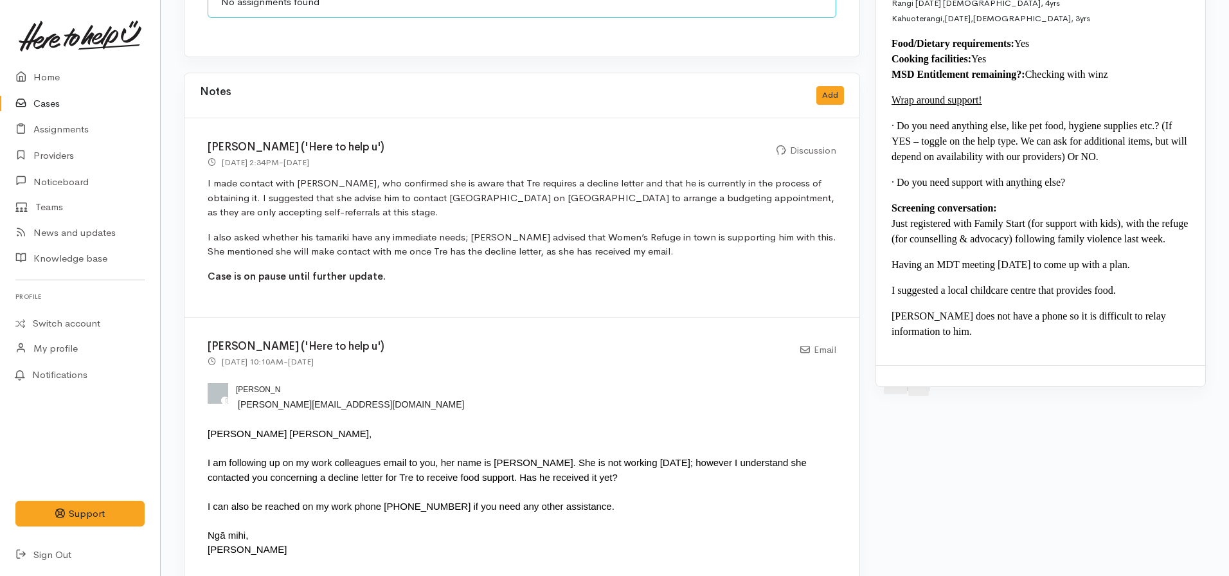
scroll to position [1480, 0]
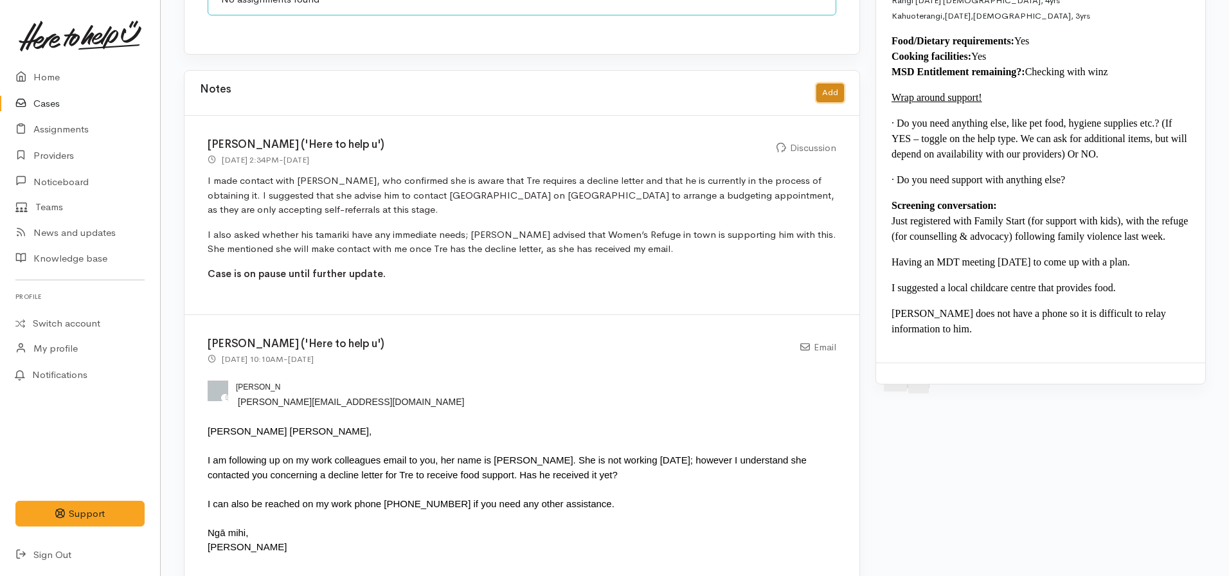
click at [823, 84] on button "Add" at bounding box center [830, 93] width 28 height 19
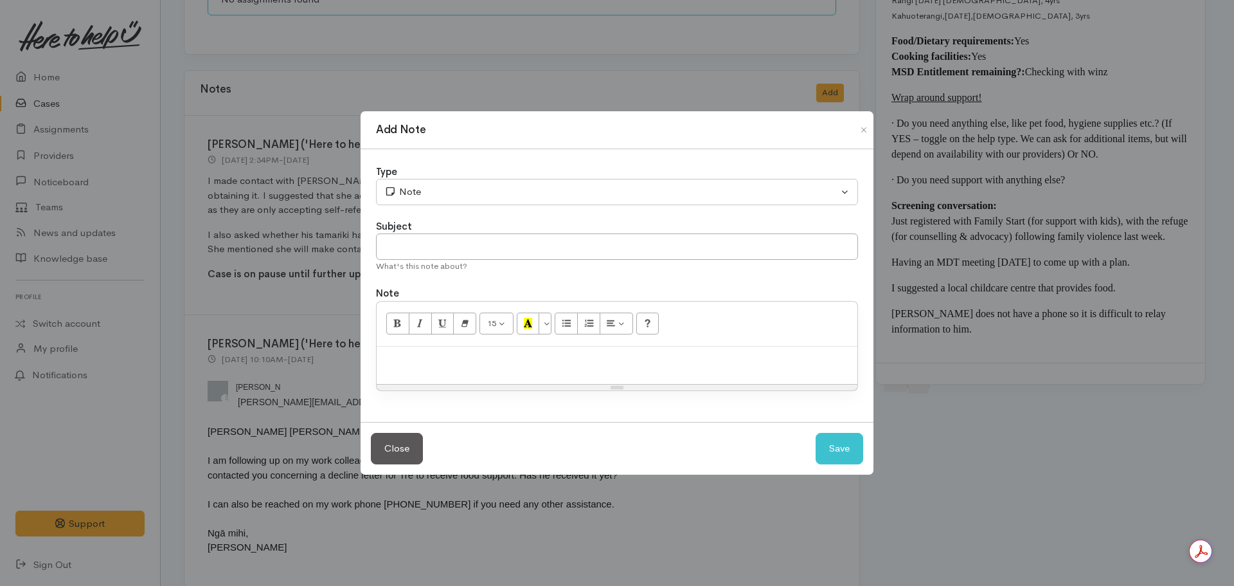
click at [506, 363] on p at bounding box center [617, 360] width 468 height 15
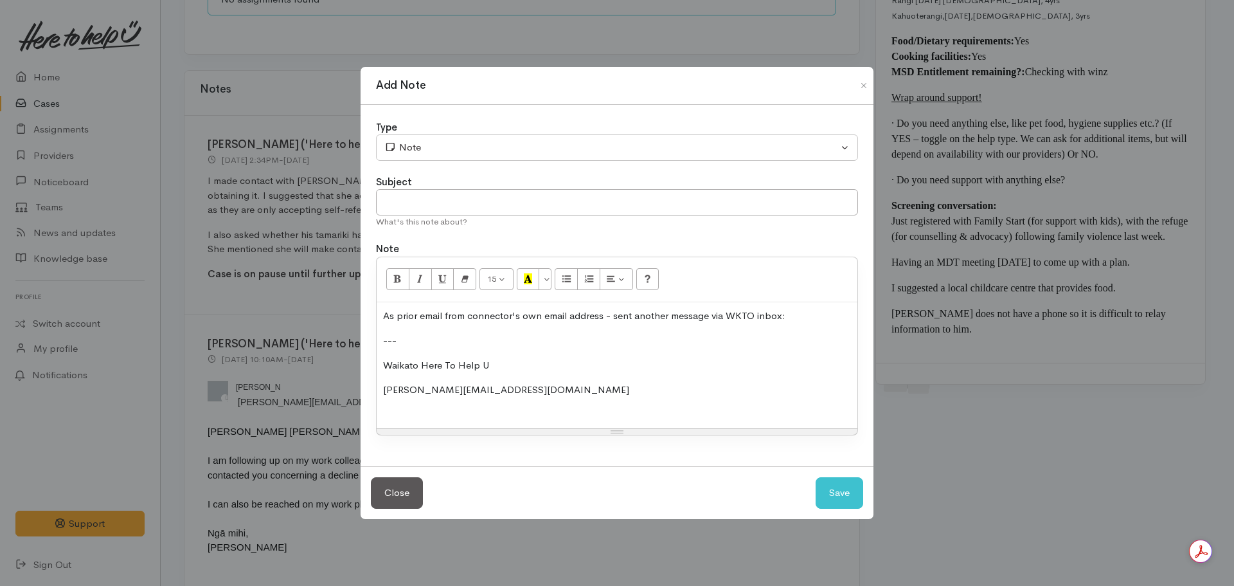
click at [573, 398] on div "As prior email from connector's own email address - sent another message via WK…" at bounding box center [617, 365] width 481 height 127
drag, startPoint x: 387, startPoint y: 409, endPoint x: 653, endPoint y: 417, distance: 266.2
click at [655, 417] on div at bounding box center [617, 415] width 468 height 15
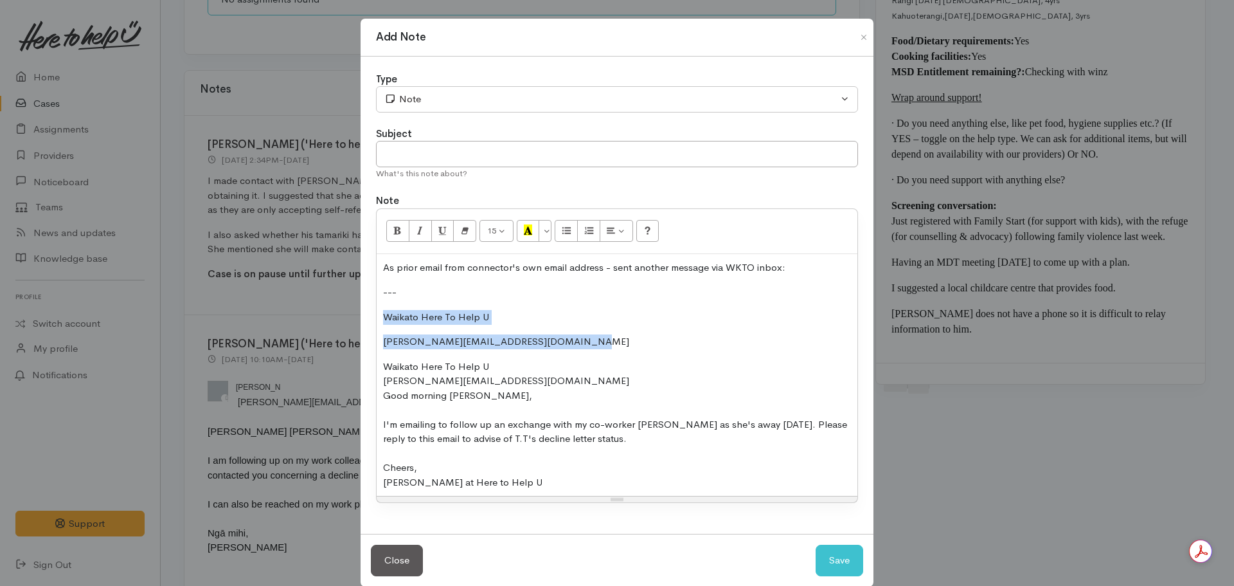
drag, startPoint x: 573, startPoint y: 343, endPoint x: 371, endPoint y: 307, distance: 205.8
click at [371, 307] on div "Type Correspondence Discussion Email Note Phone call SMS text message Note Subj…" at bounding box center [617, 296] width 513 height 478
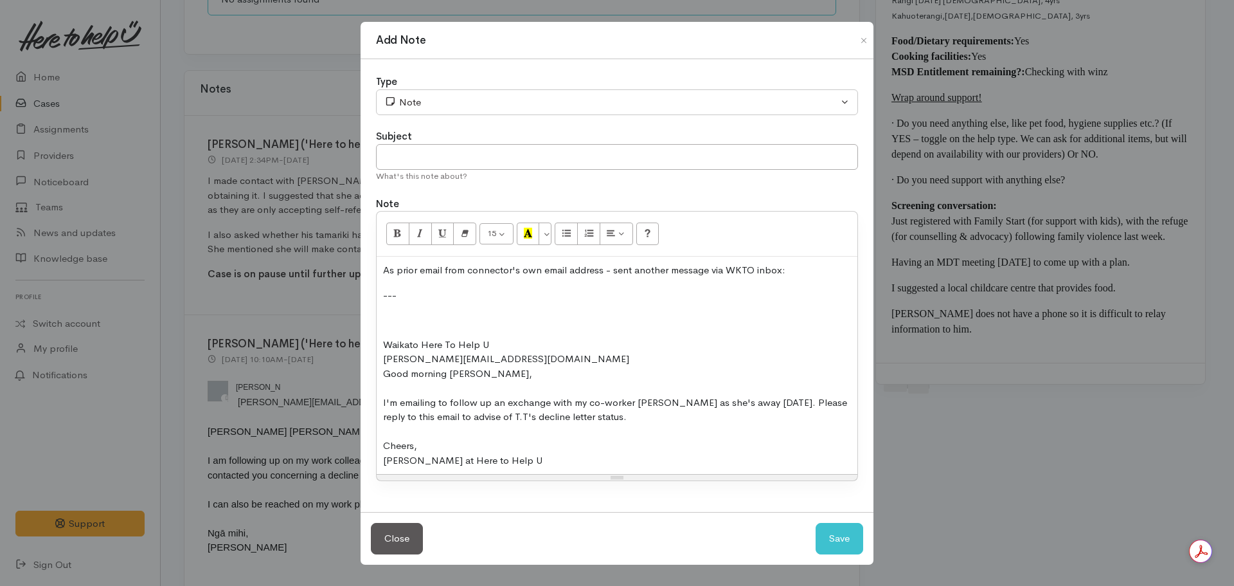
click at [381, 341] on div "As prior email from connector's own email address - sent another message via WK…" at bounding box center [617, 364] width 481 height 217
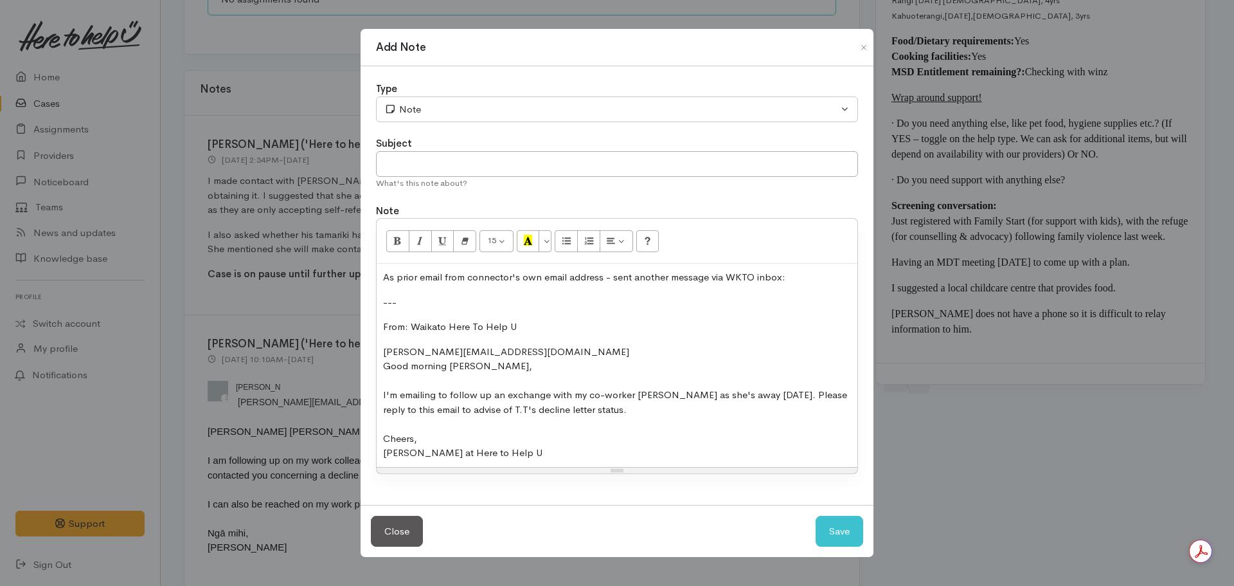
click at [382, 355] on div "As prior email from connector's own email address - sent another message via WK…" at bounding box center [617, 365] width 481 height 203
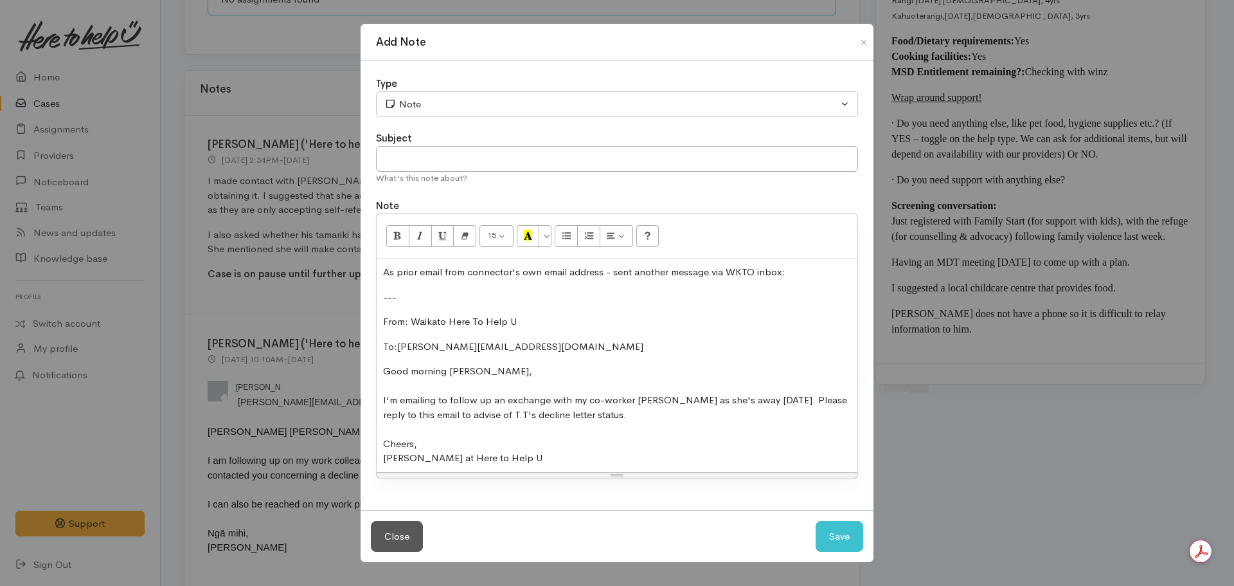
click at [381, 371] on div "As prior email from connector's own email address - sent another message via WK…" at bounding box center [617, 364] width 481 height 213
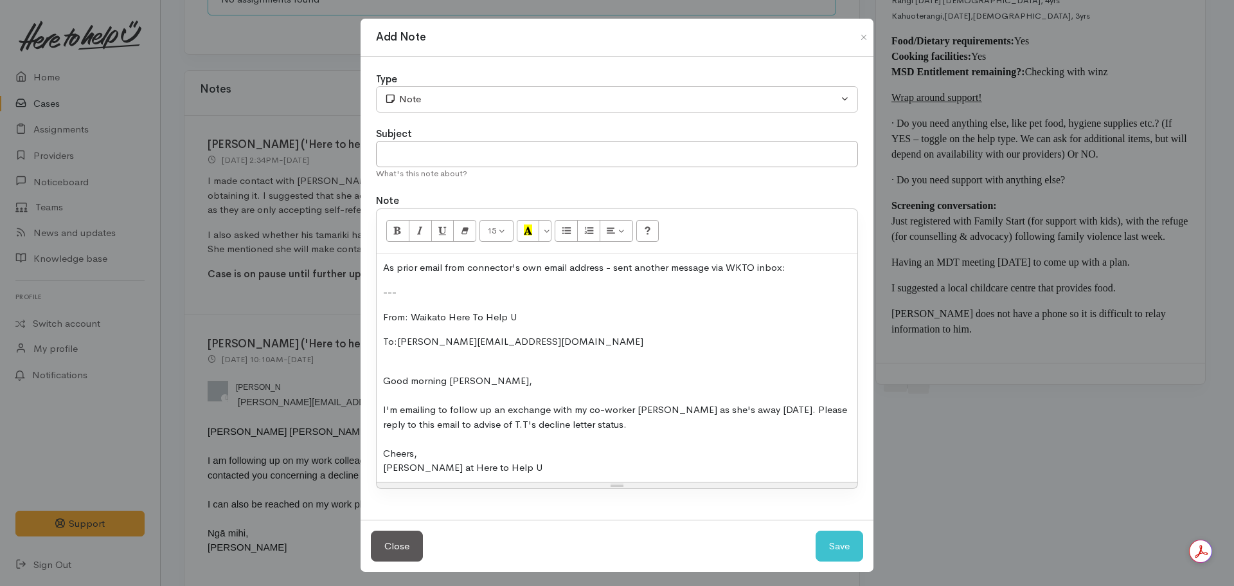
click at [807, 269] on p "As prior email from connector's own email address - sent another message via WK…" at bounding box center [617, 267] width 468 height 15
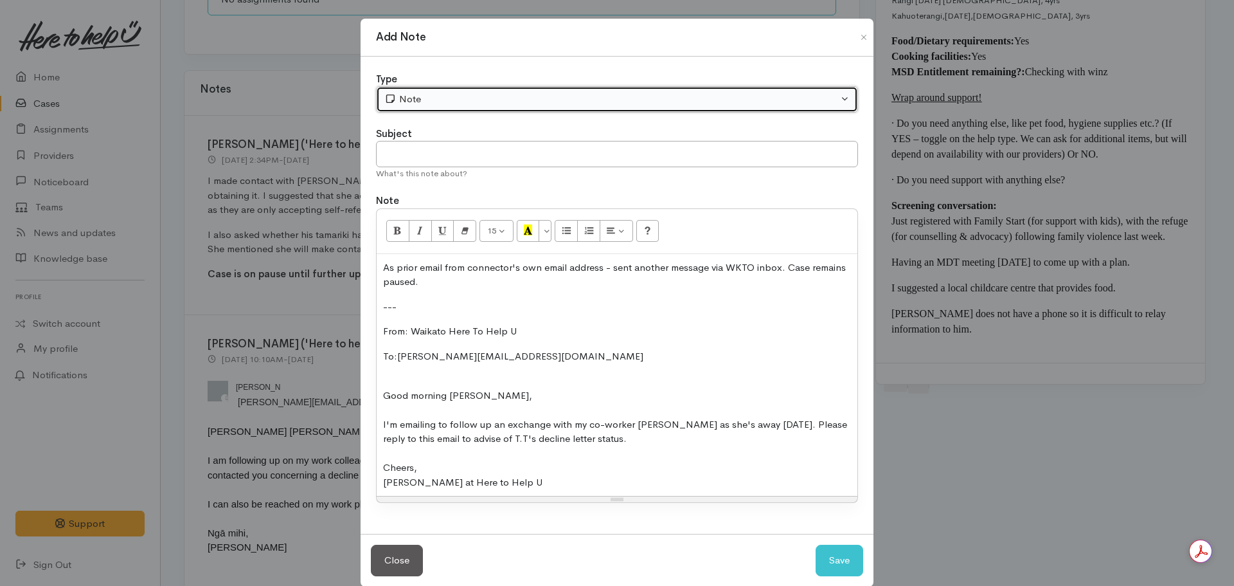
click at [410, 97] on div "Note" at bounding box center [611, 99] width 454 height 15
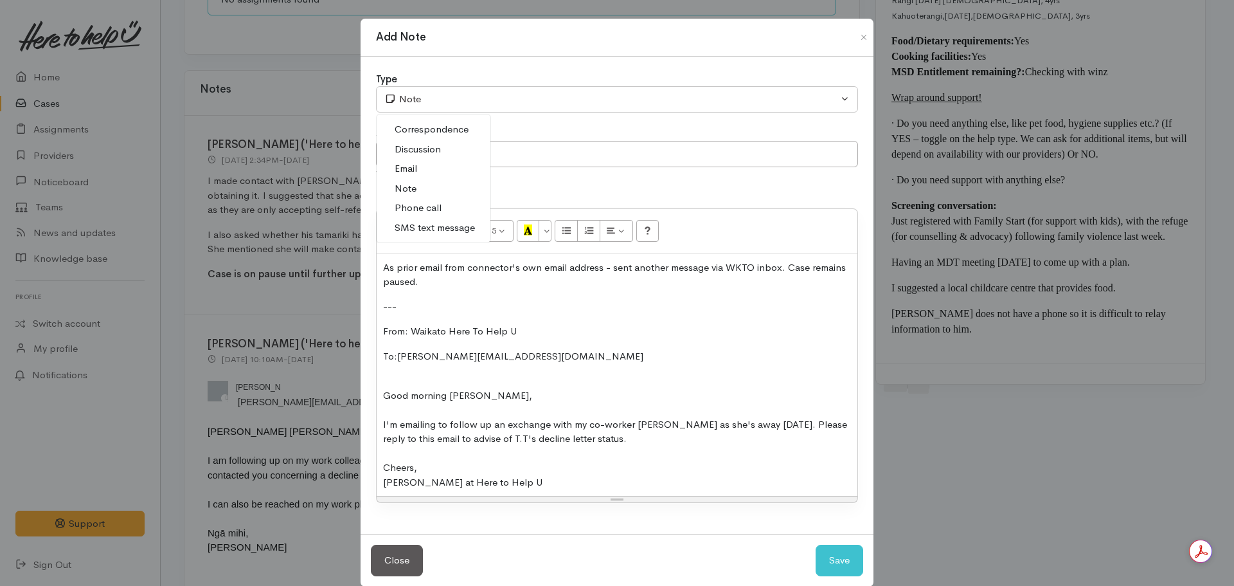
click at [408, 169] on span "Email" at bounding box center [406, 168] width 22 height 15
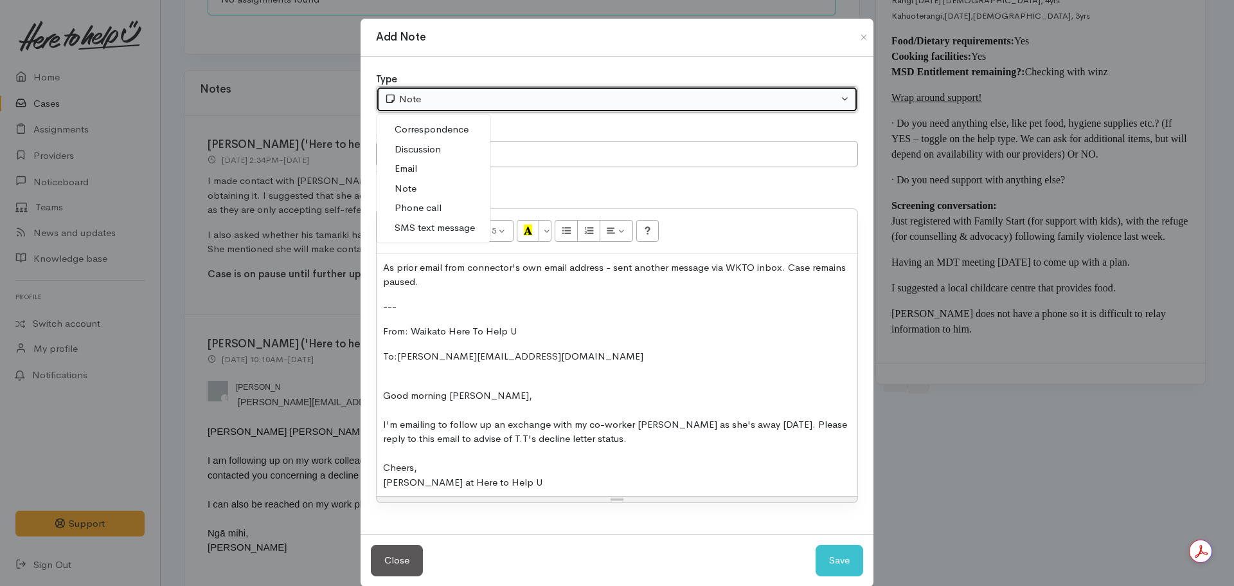
select select "2"
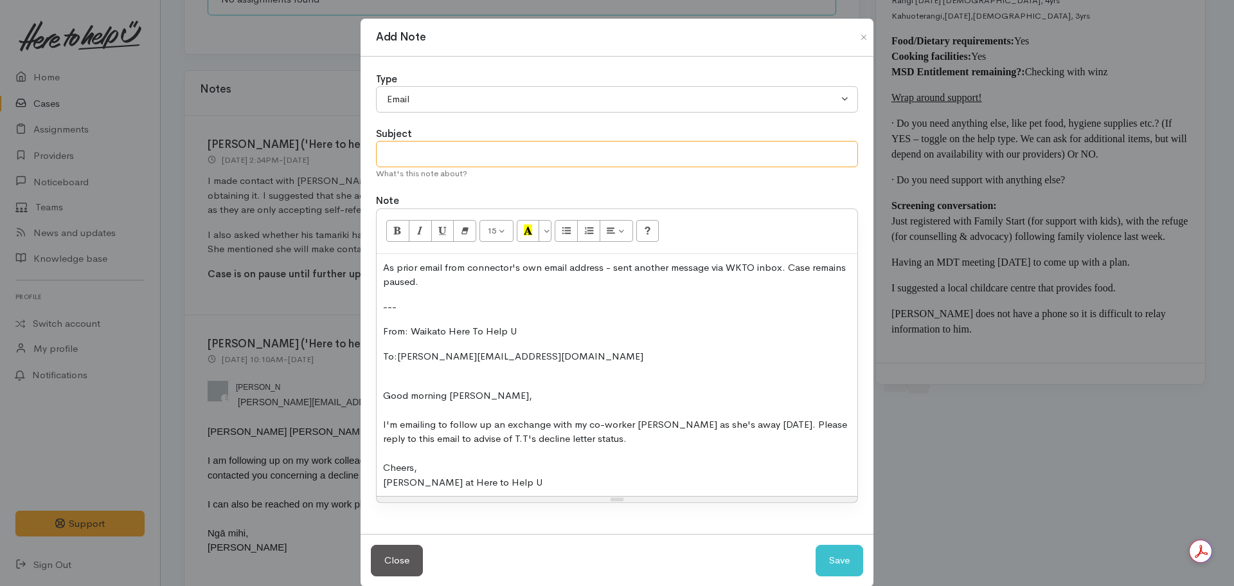
click at [449, 150] on input "text" at bounding box center [617, 154] width 482 height 26
type input "Email from WTKO inbox"
click at [816, 544] on button "Save" at bounding box center [840, 559] width 48 height 31
select select "1"
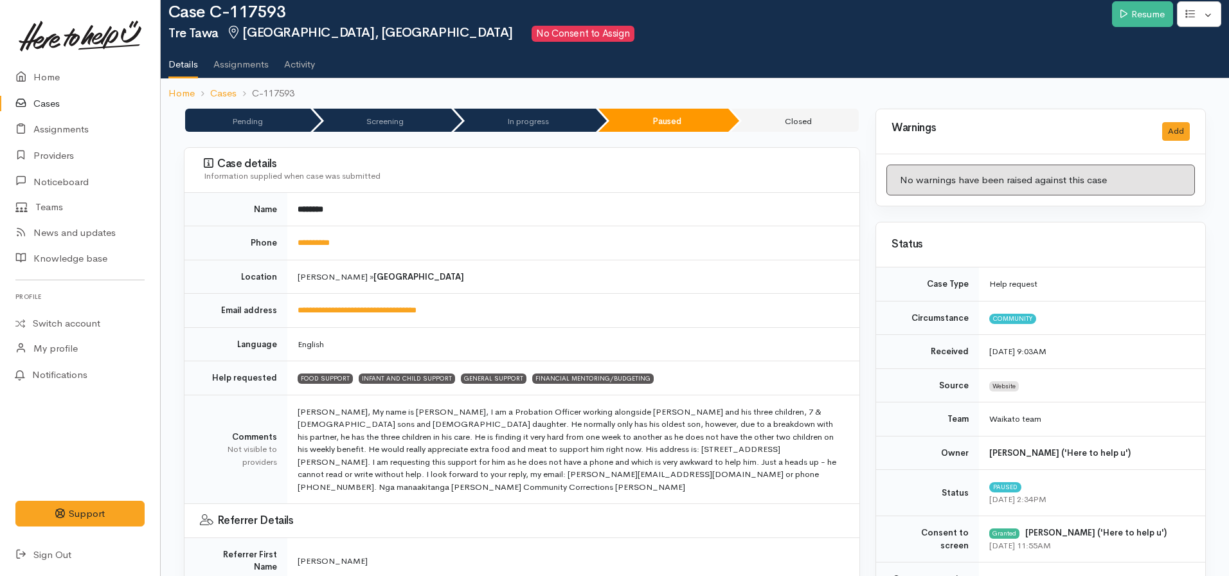
scroll to position [0, 0]
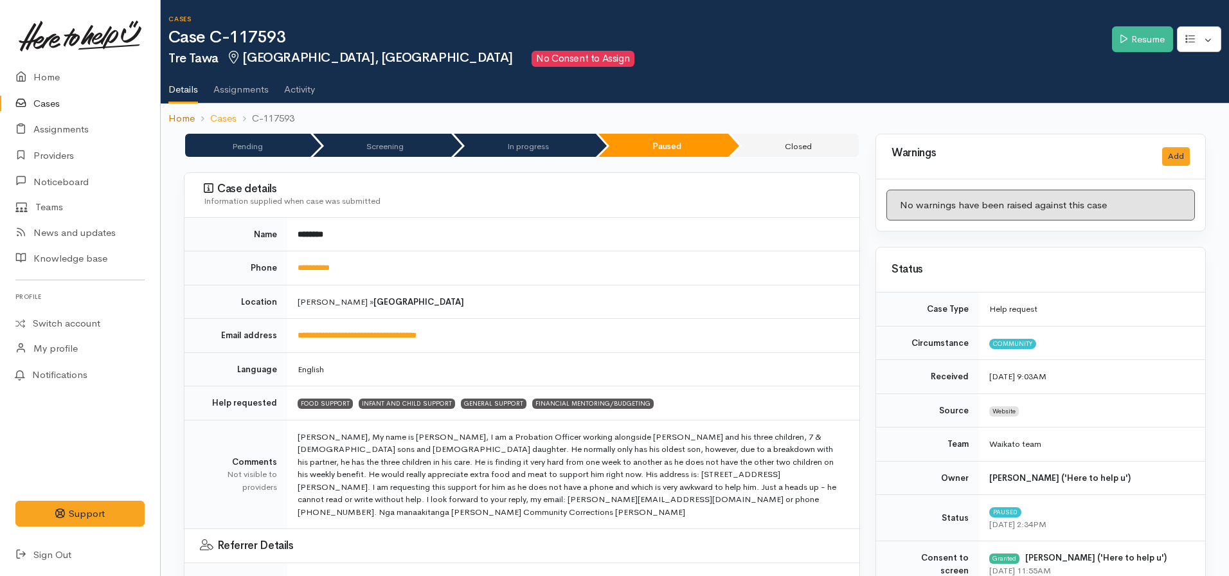
click at [176, 116] on link "Home" at bounding box center [181, 118] width 26 height 15
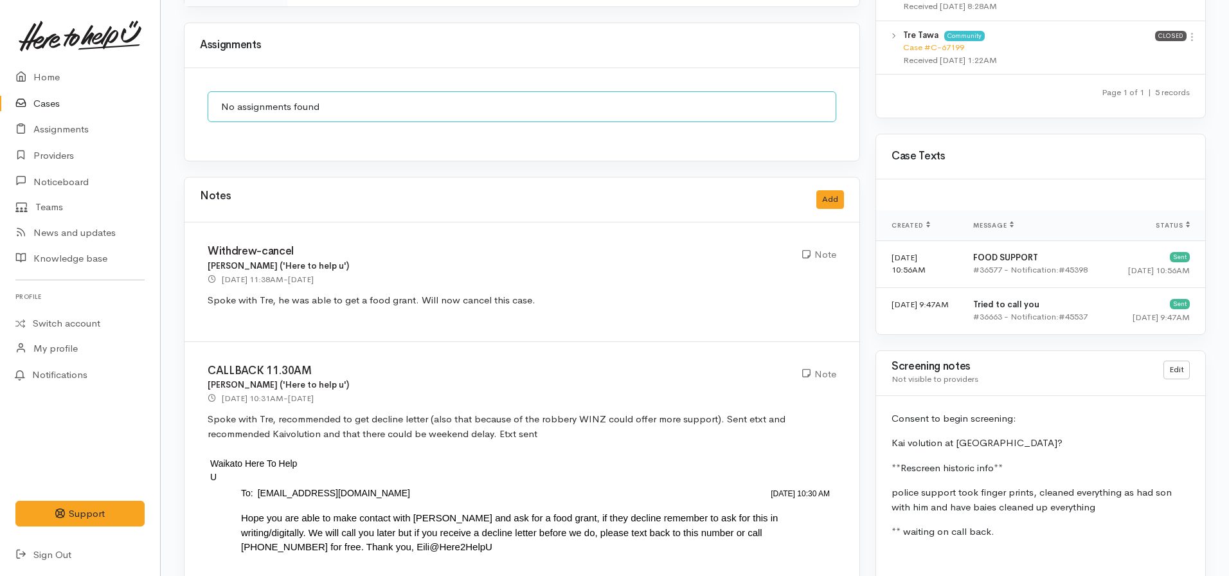
scroll to position [1029, 0]
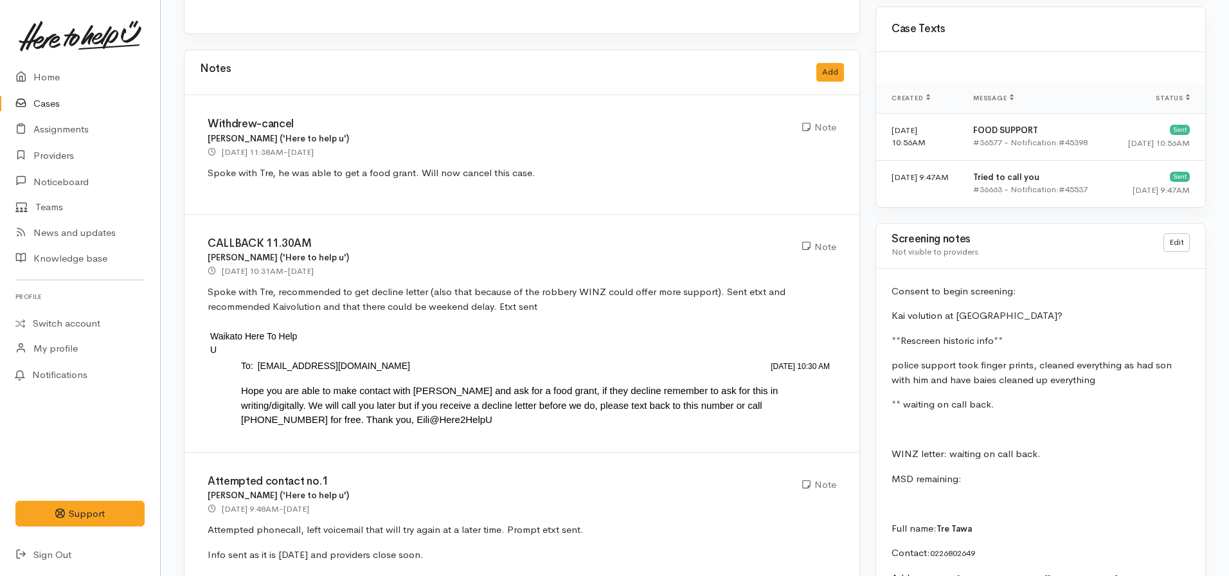
click at [43, 102] on link "Cases" at bounding box center [80, 104] width 160 height 26
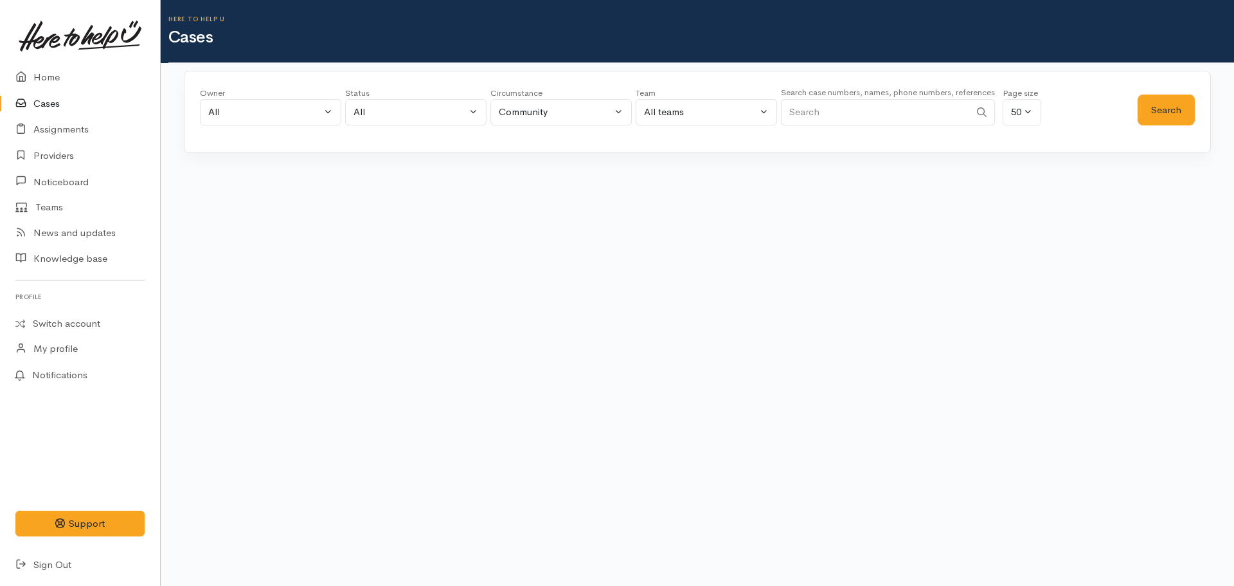
drag, startPoint x: 850, startPoint y: 136, endPoint x: 846, endPoint y: 129, distance: 8.4
click at [849, 134] on div "Owner All My cases Aandrea Murray ('Here to help u') Akash Prakash ('Here to he…" at bounding box center [697, 112] width 1027 height 82
click at [834, 118] on input "Search" at bounding box center [875, 112] width 189 height 26
type input "117698"
click at [1156, 102] on button "Search" at bounding box center [1166, 109] width 57 height 31
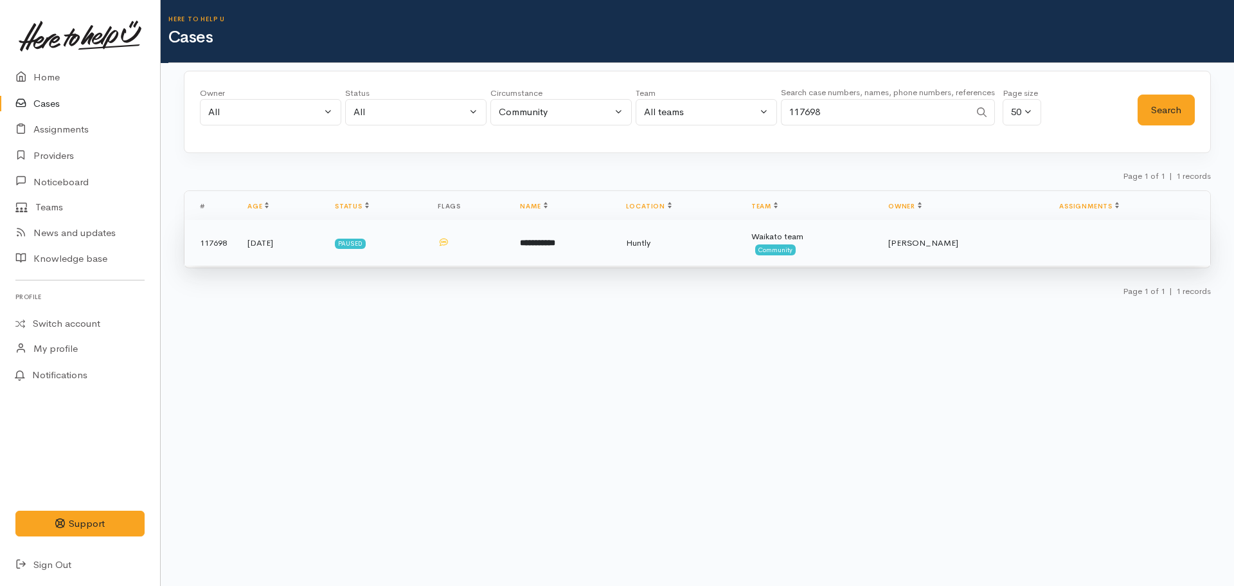
click at [560, 265] on td "**********" at bounding box center [562, 243] width 105 height 46
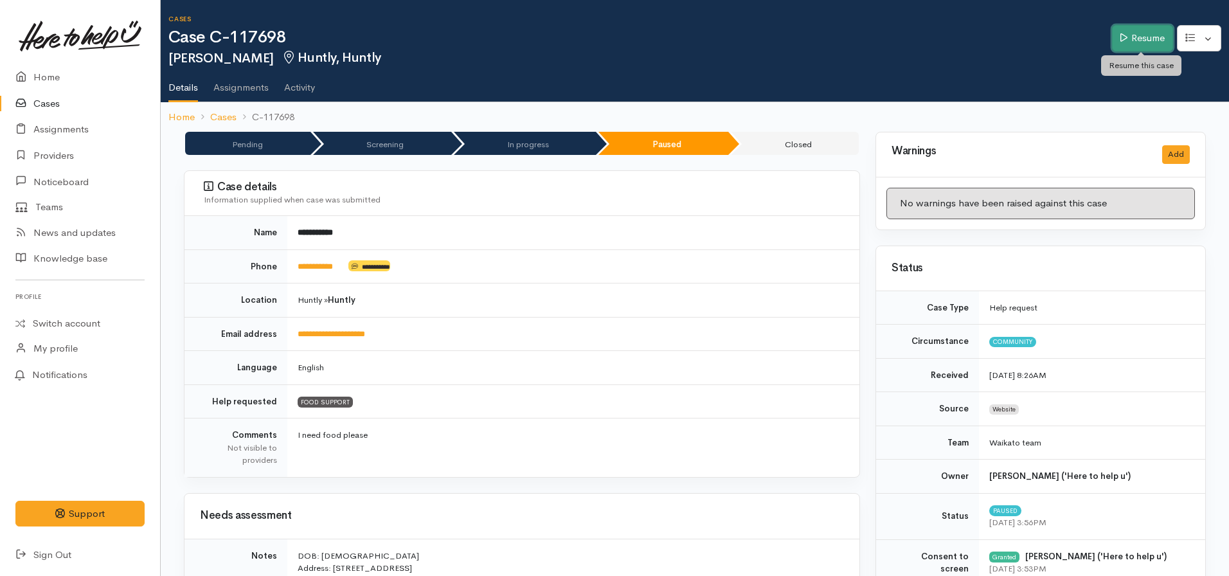
click at [1122, 35] on icon at bounding box center [1123, 38] width 7 height 10
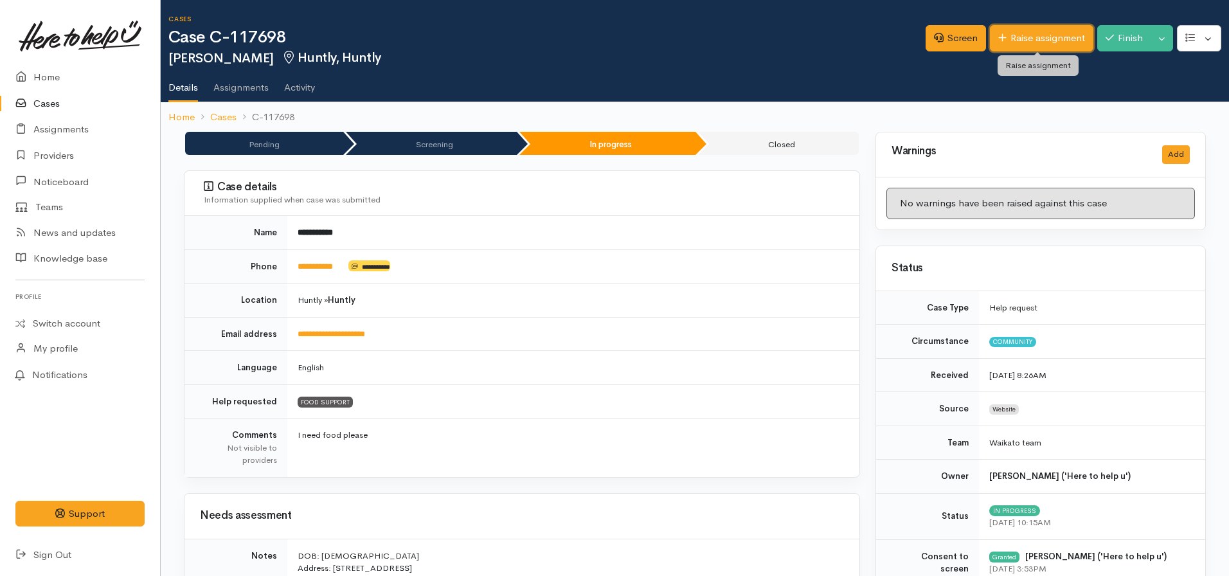
click at [1017, 30] on link "Raise assignment" at bounding box center [1041, 38] width 103 height 26
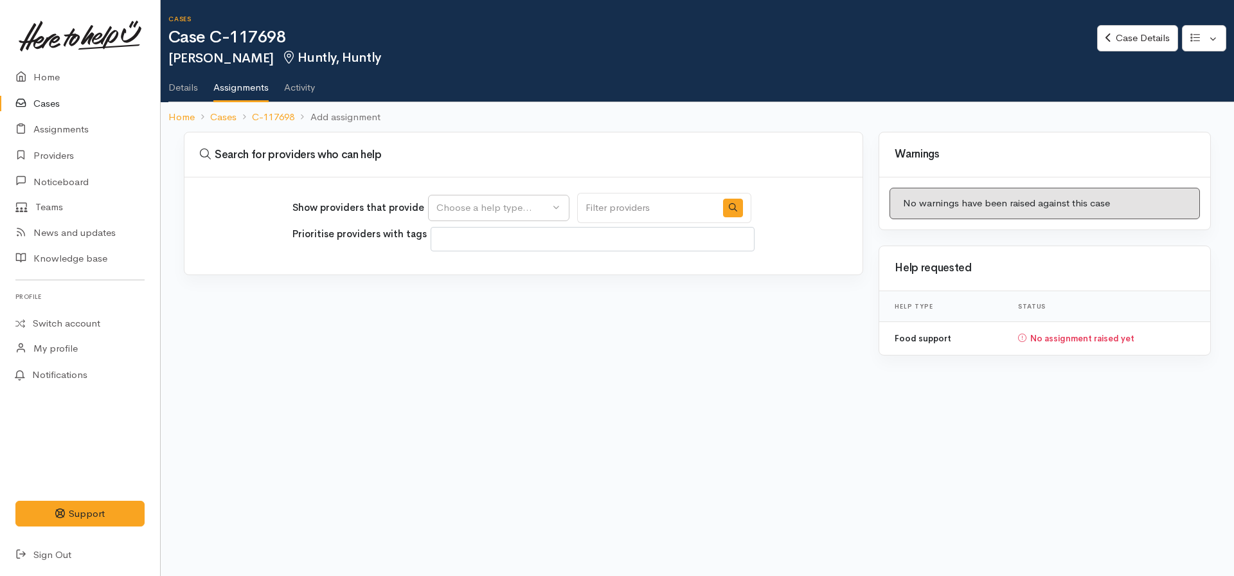
select select
click at [464, 201] on div "Choose a help type..." at bounding box center [492, 208] width 113 height 15
click at [497, 269] on span "Food support" at bounding box center [474, 269] width 60 height 15
select select "3"
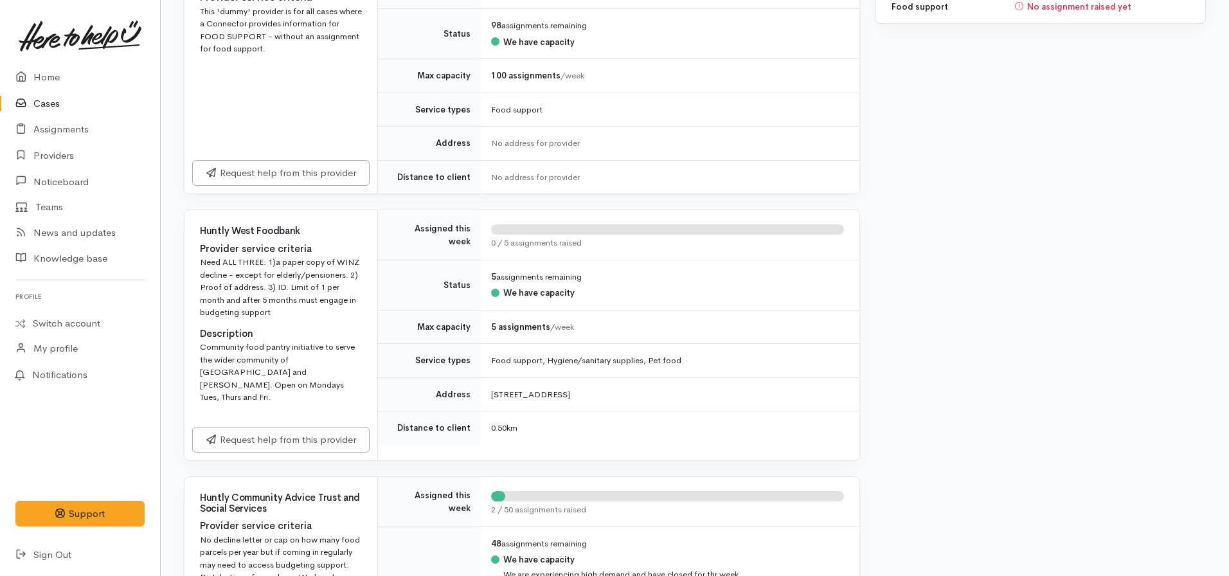
scroll to position [386, 0]
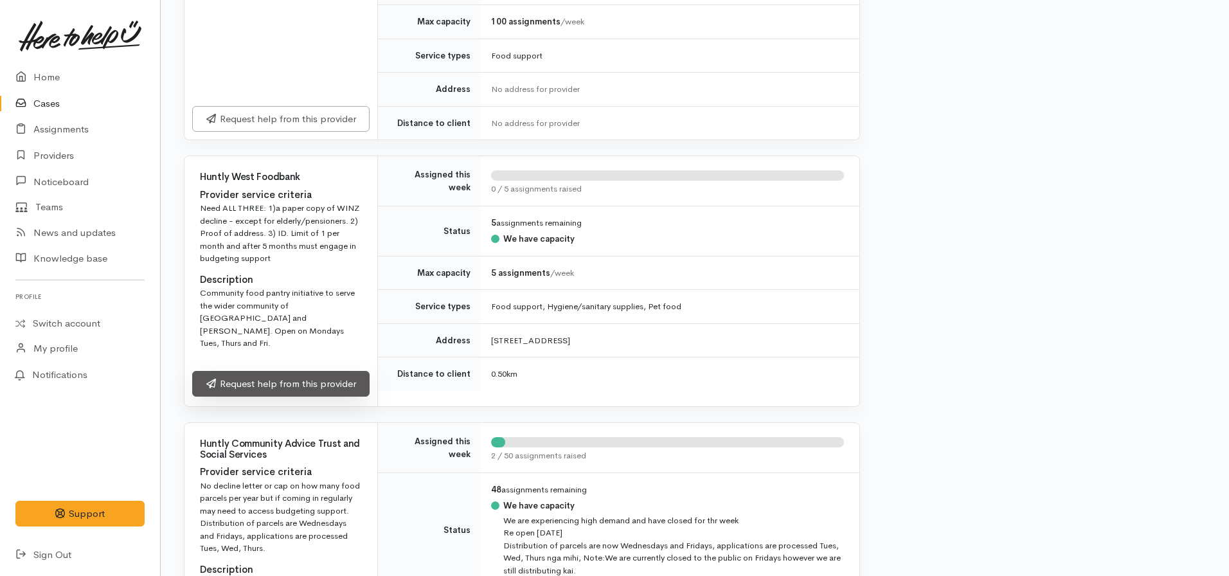
click at [301, 371] on link "Request help from this provider" at bounding box center [280, 384] width 177 height 26
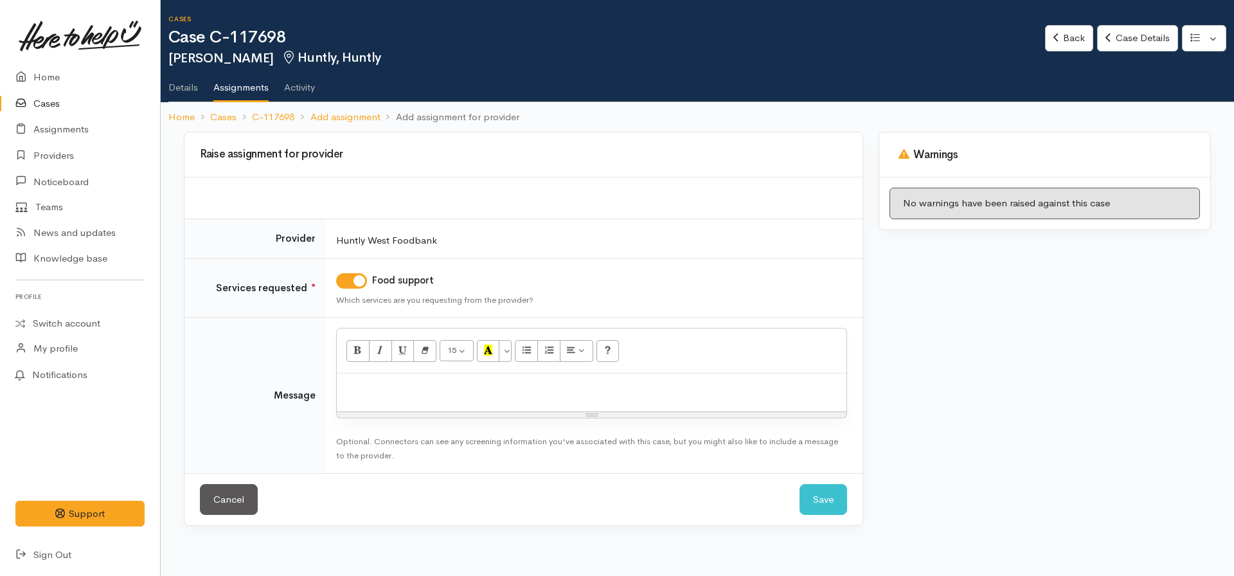
click at [378, 395] on div at bounding box center [592, 392] width 510 height 38
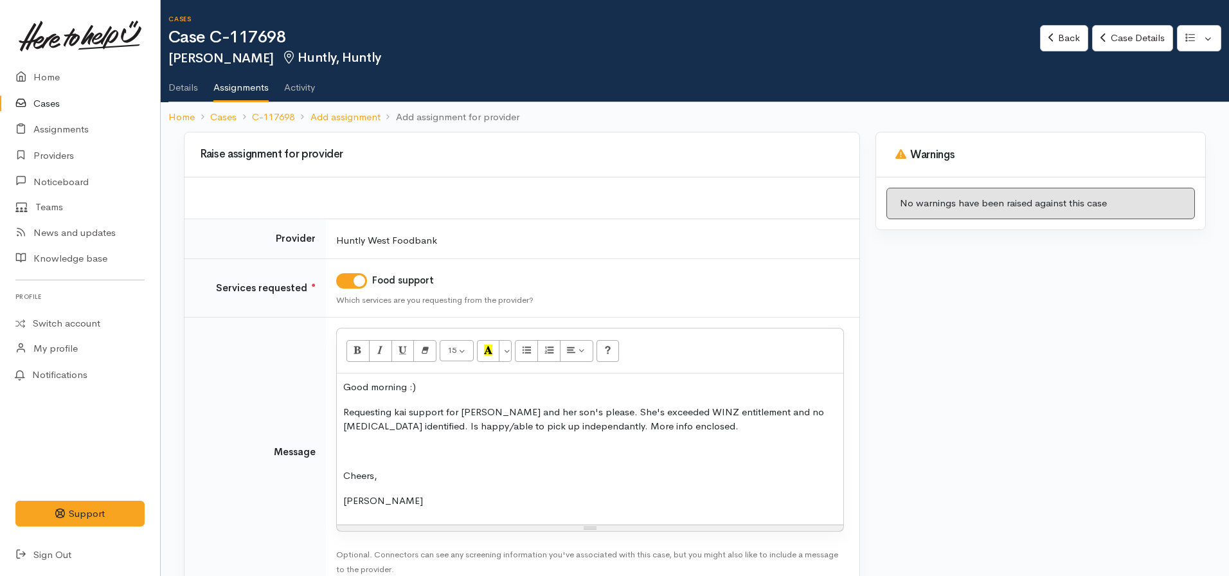
drag, startPoint x: 533, startPoint y: 419, endPoint x: 528, endPoint y: 424, distance: 6.8
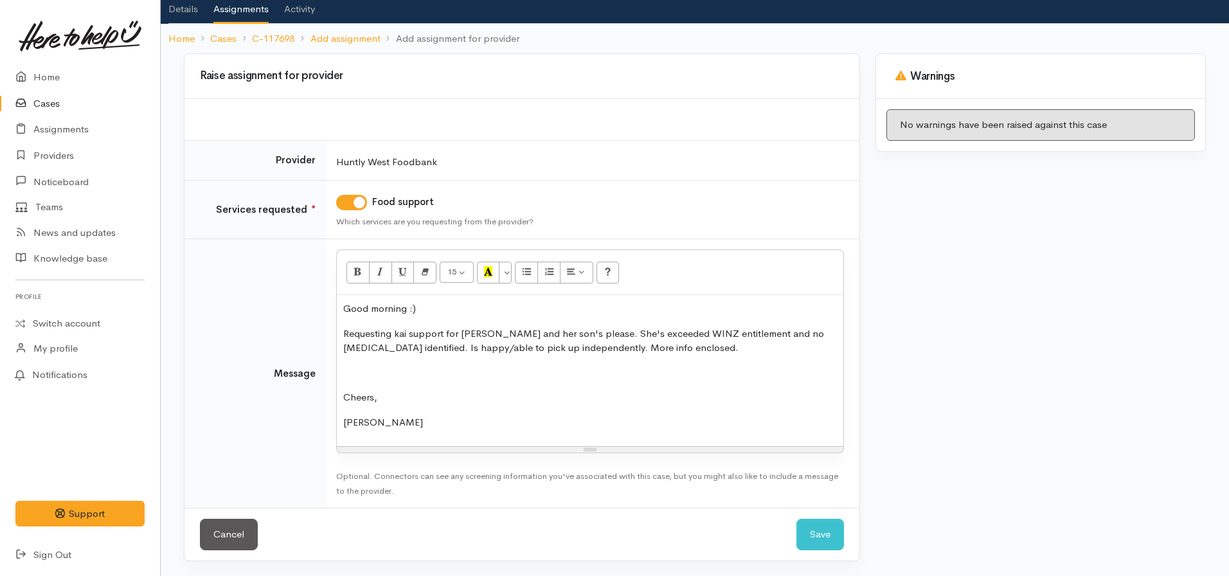
scroll to position [79, 0]
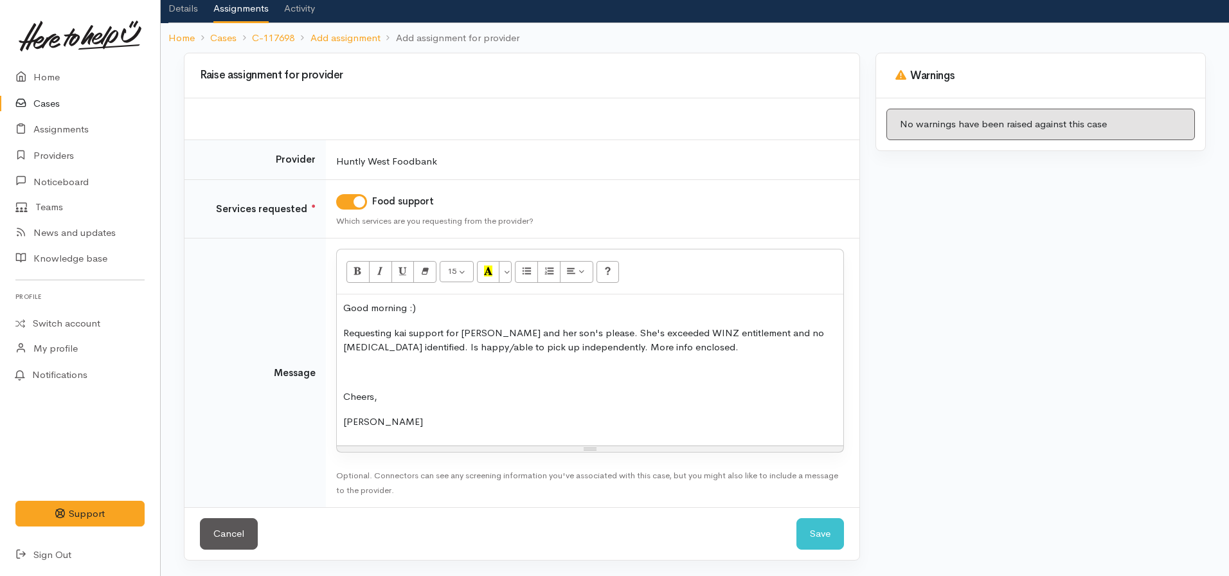
click at [825, 550] on div "Cancel Save Save" at bounding box center [521, 533] width 675 height 53
click at [822, 529] on button "Save" at bounding box center [820, 533] width 48 height 31
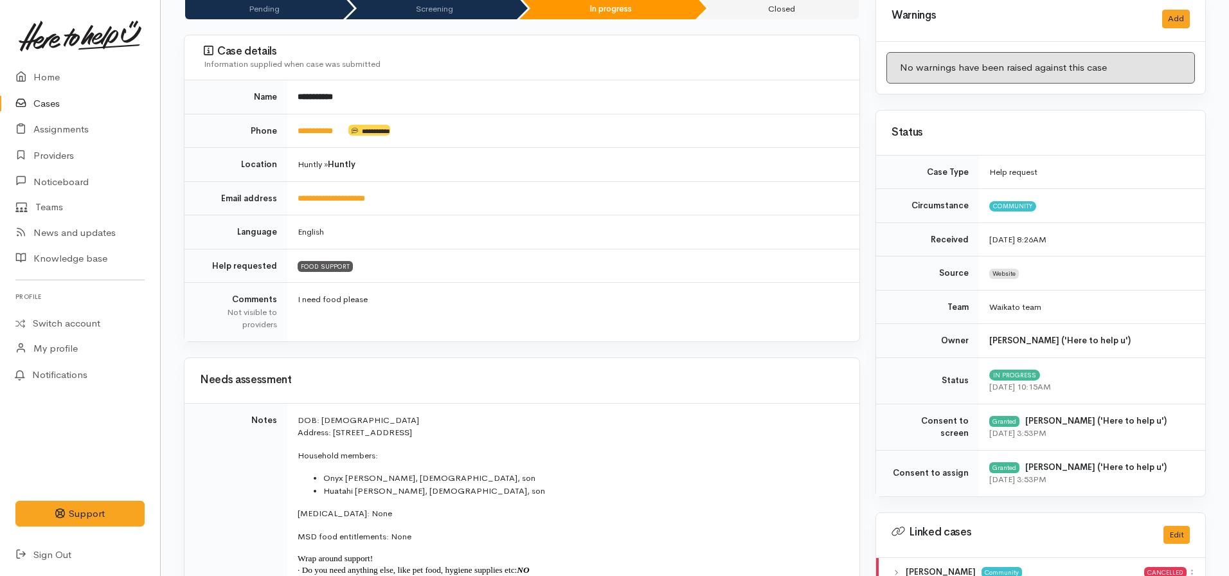
scroll to position [119, 0]
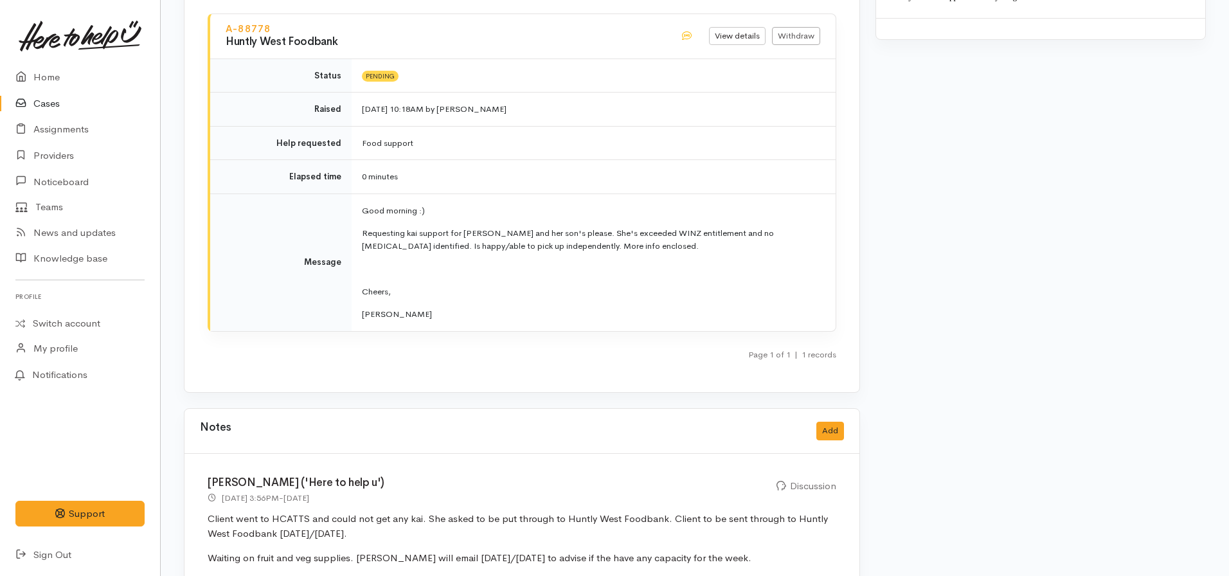
scroll to position [1479, 0]
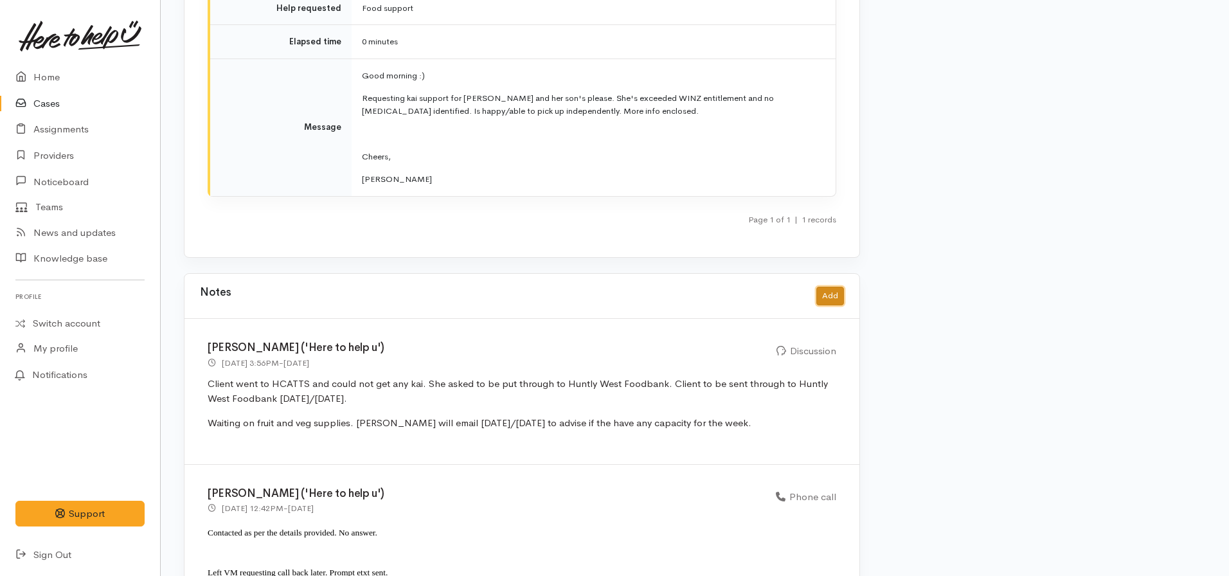
click at [835, 287] on button "Add" at bounding box center [830, 296] width 28 height 19
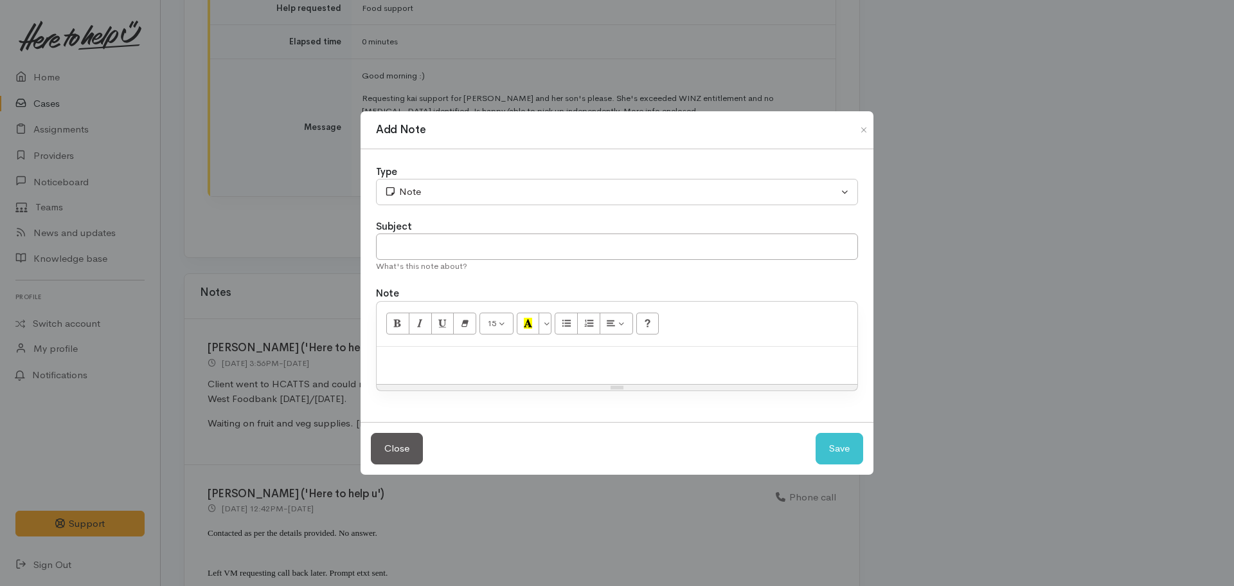
click at [501, 372] on div at bounding box center [617, 365] width 481 height 38
click at [418, 233] on div "Subject" at bounding box center [617, 226] width 482 height 15
click at [415, 246] on input "text" at bounding box center [617, 246] width 482 height 26
type input "ASSIGNED TO HUNTLY WEST"
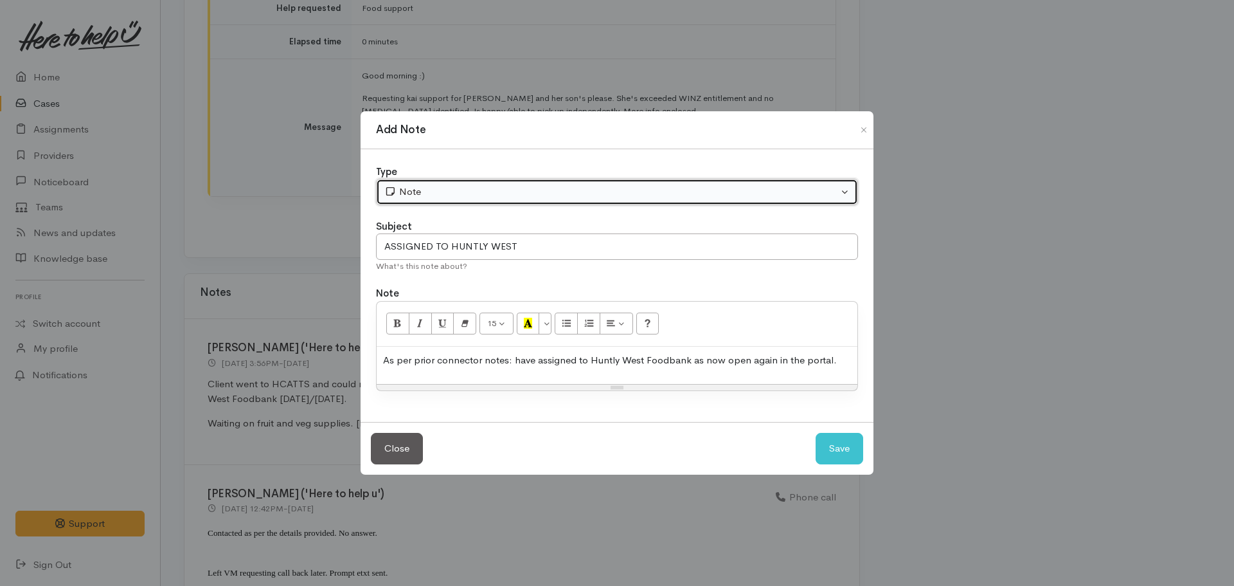
click at [438, 190] on div "Note" at bounding box center [611, 191] width 454 height 15
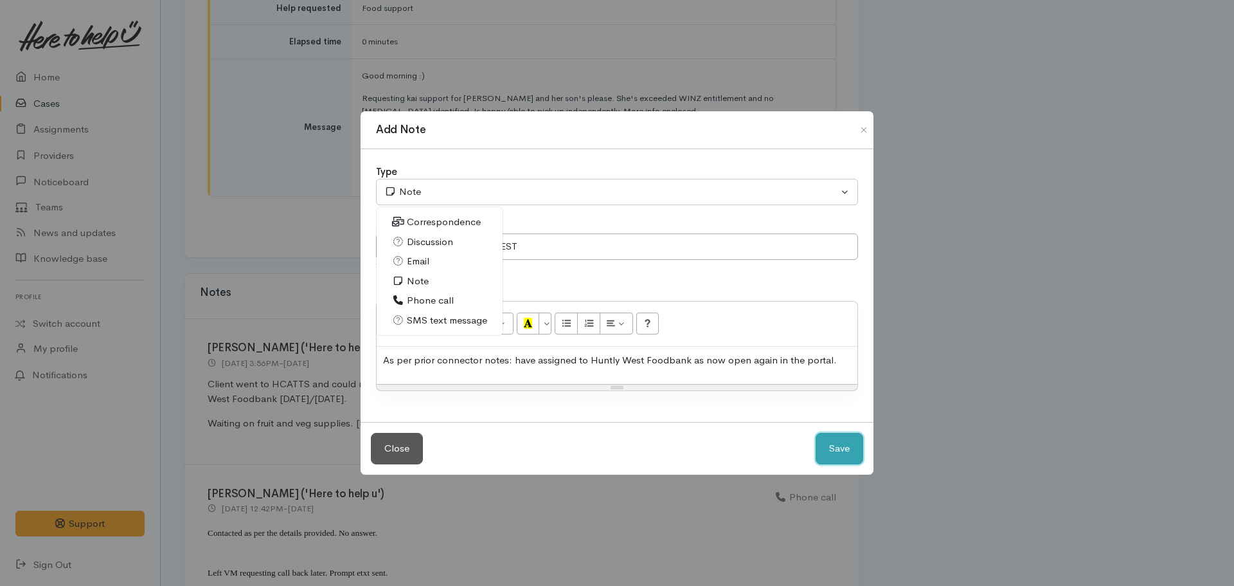
click at [823, 433] on button "Save" at bounding box center [840, 448] width 48 height 31
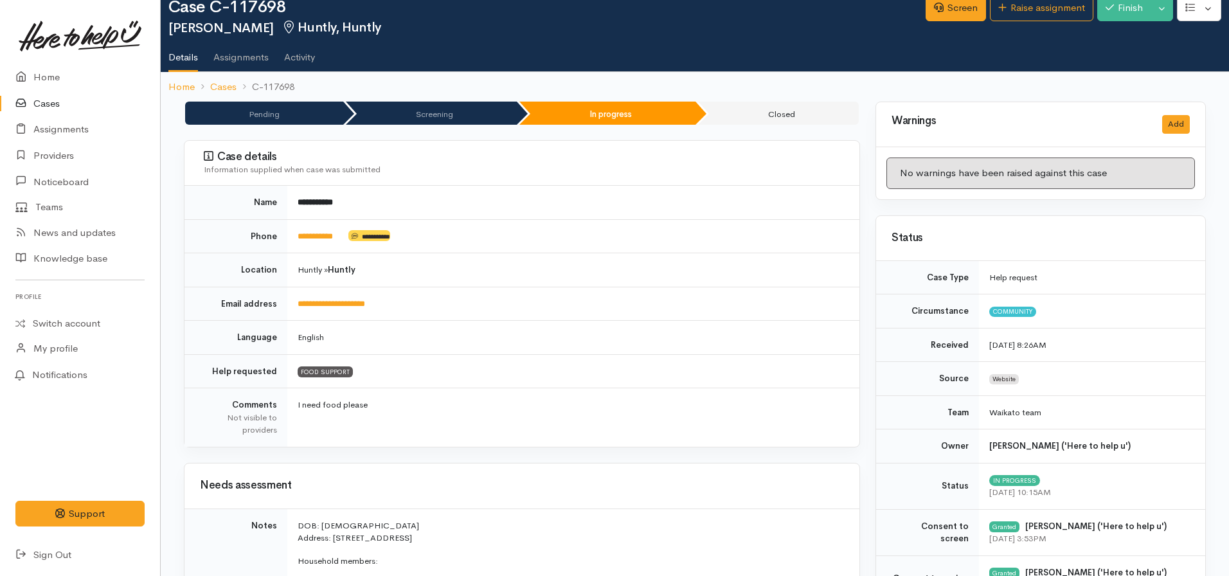
scroll to position [0, 0]
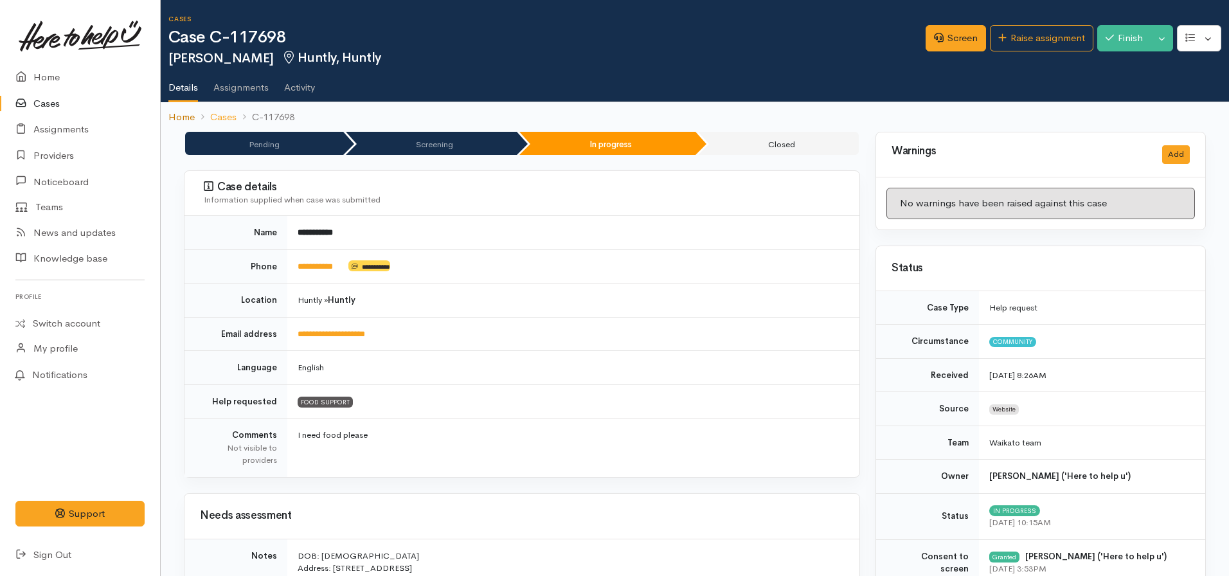
click at [177, 119] on link "Home" at bounding box center [181, 117] width 26 height 15
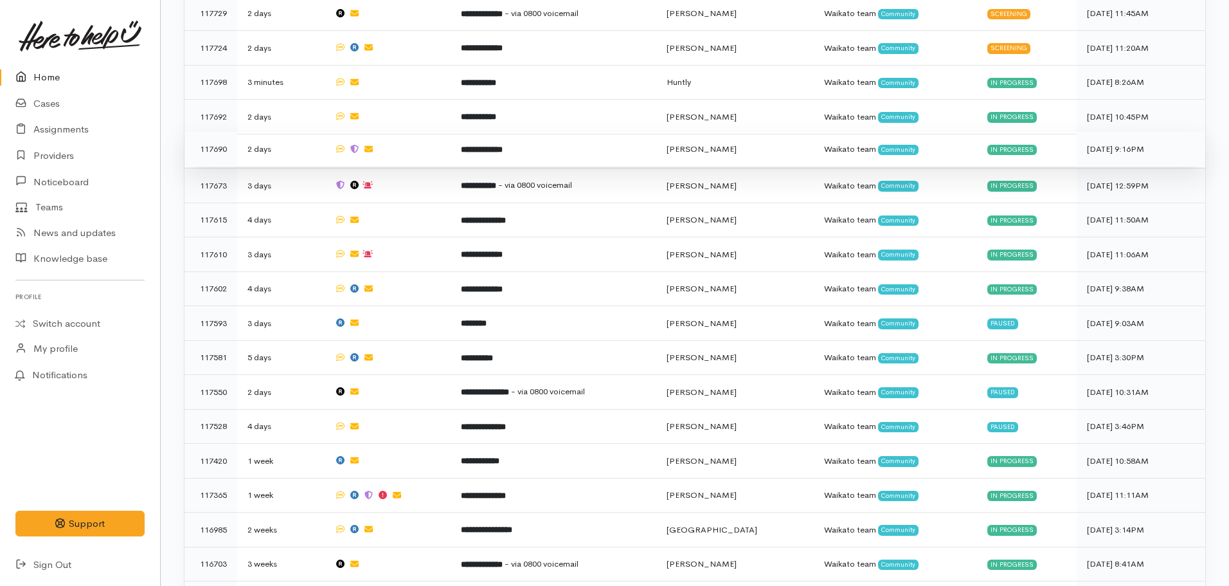
scroll to position [964, 0]
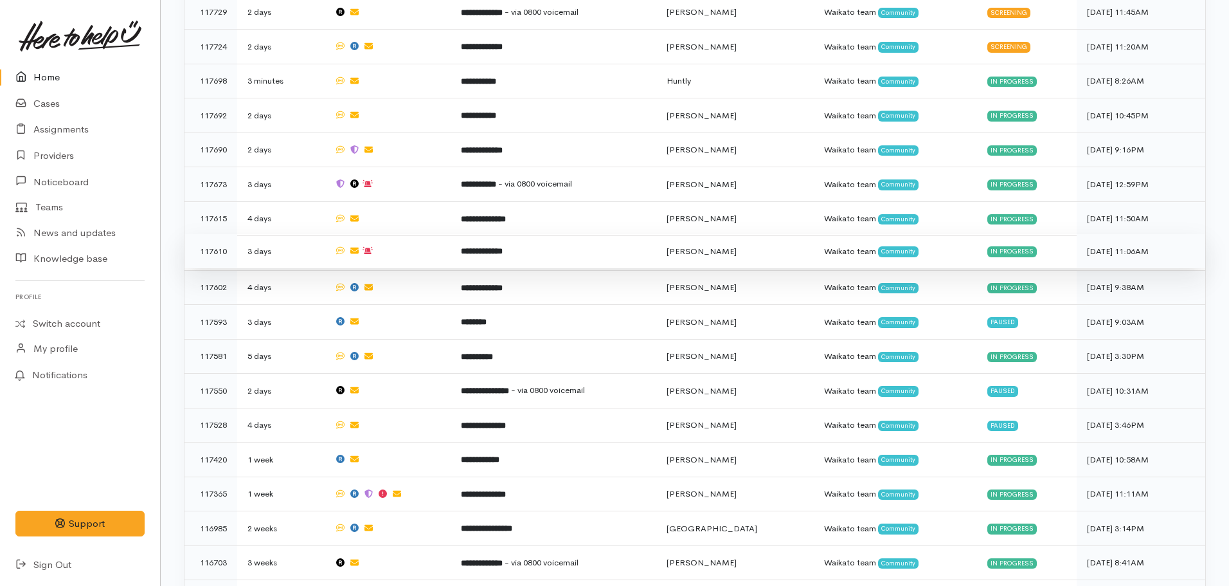
click at [451, 244] on td at bounding box center [387, 251] width 127 height 35
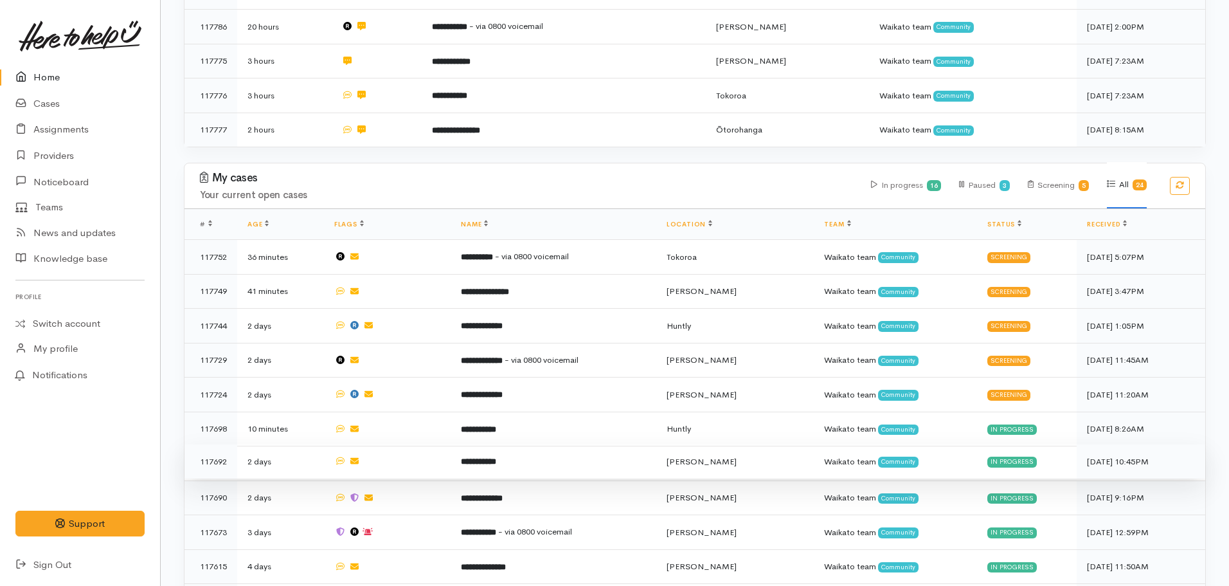
scroll to position [643, 0]
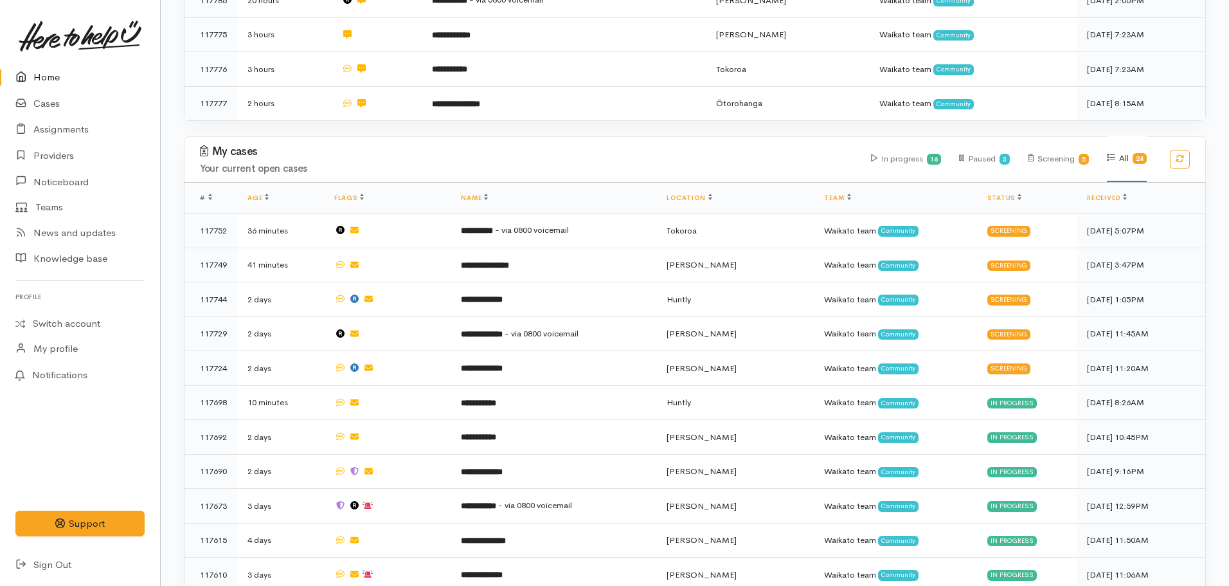
click at [65, 80] on link "Home" at bounding box center [80, 77] width 160 height 26
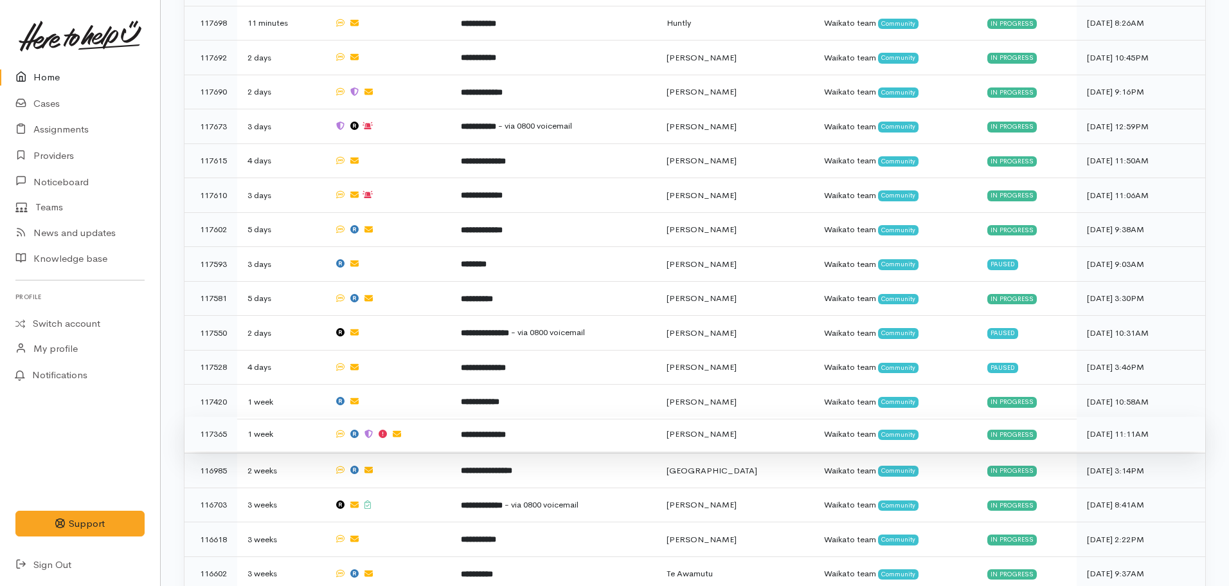
scroll to position [1120, 0]
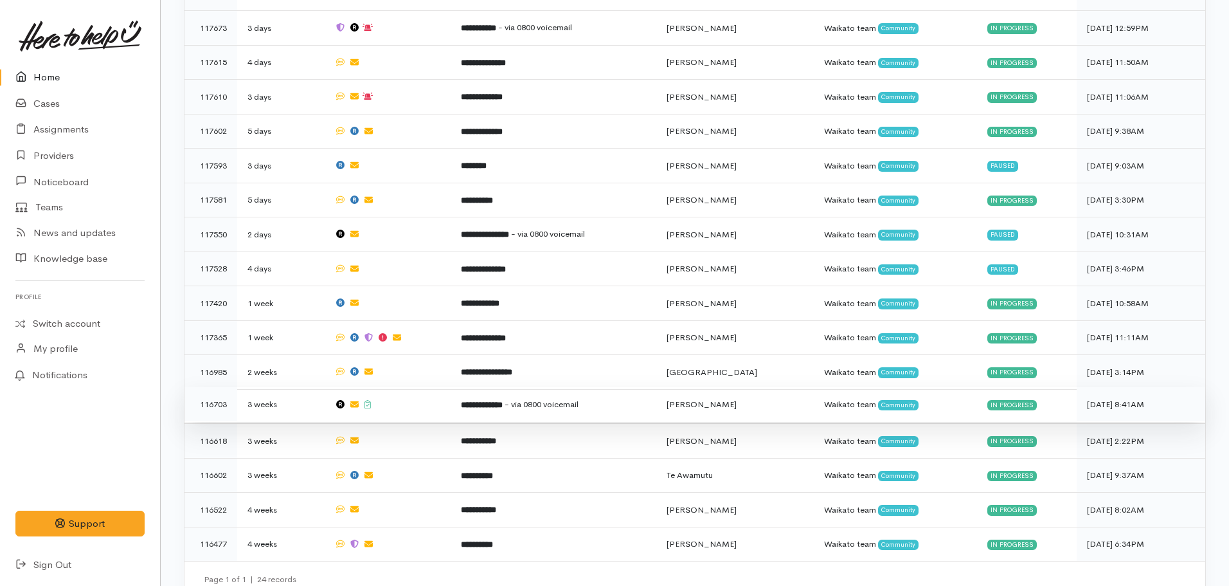
click at [579, 399] on span "- via 0800 voicemail" at bounding box center [542, 404] width 74 height 11
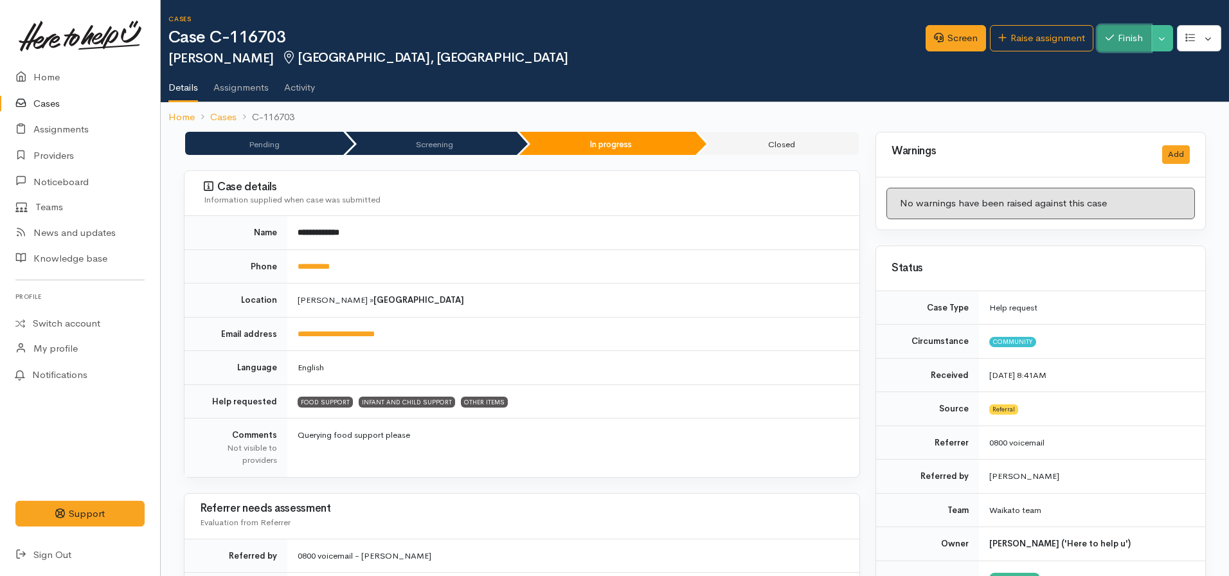
click at [1130, 40] on button "Finish" at bounding box center [1124, 38] width 54 height 26
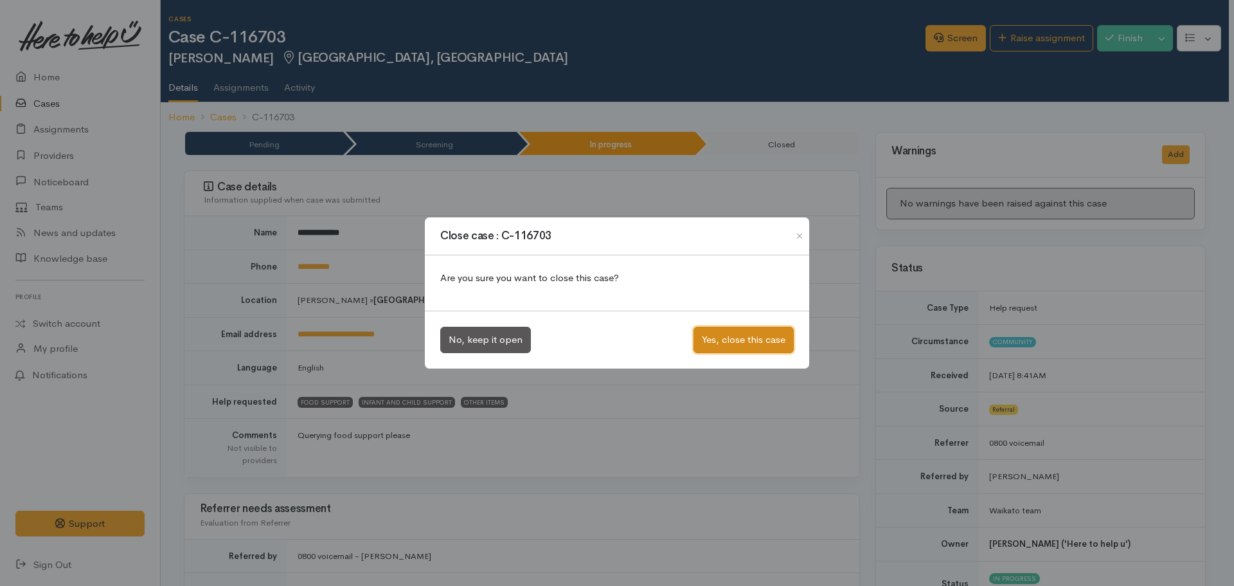
click at [713, 334] on button "Yes, close this case" at bounding box center [744, 340] width 100 height 26
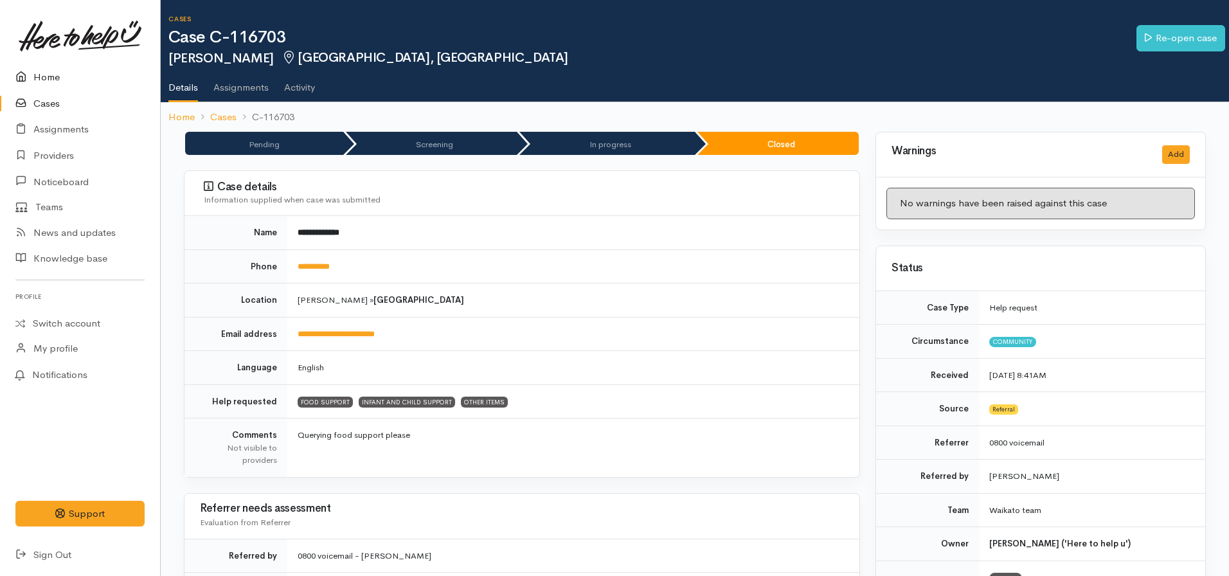
click at [52, 83] on link "Home" at bounding box center [80, 77] width 160 height 26
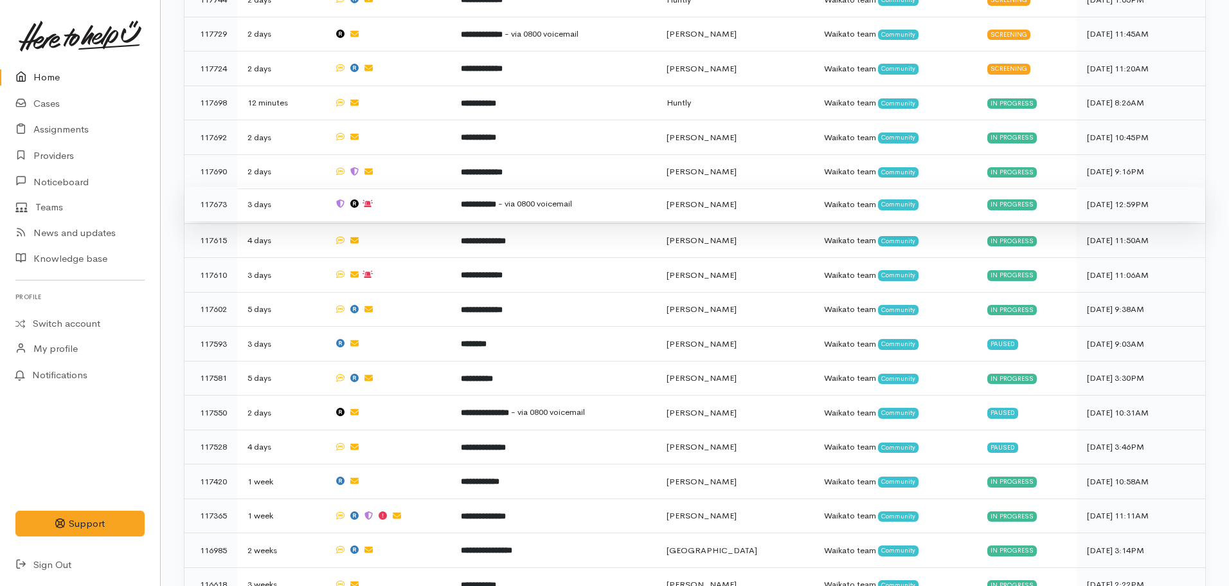
scroll to position [1086, 0]
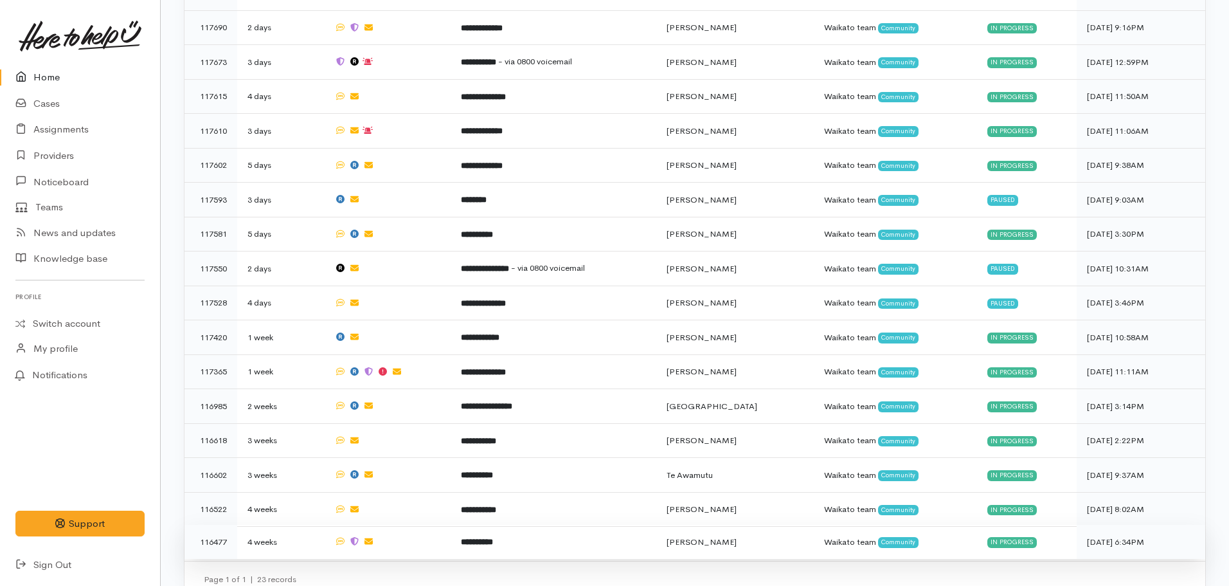
click at [487, 537] on b "**********" at bounding box center [477, 541] width 32 height 8
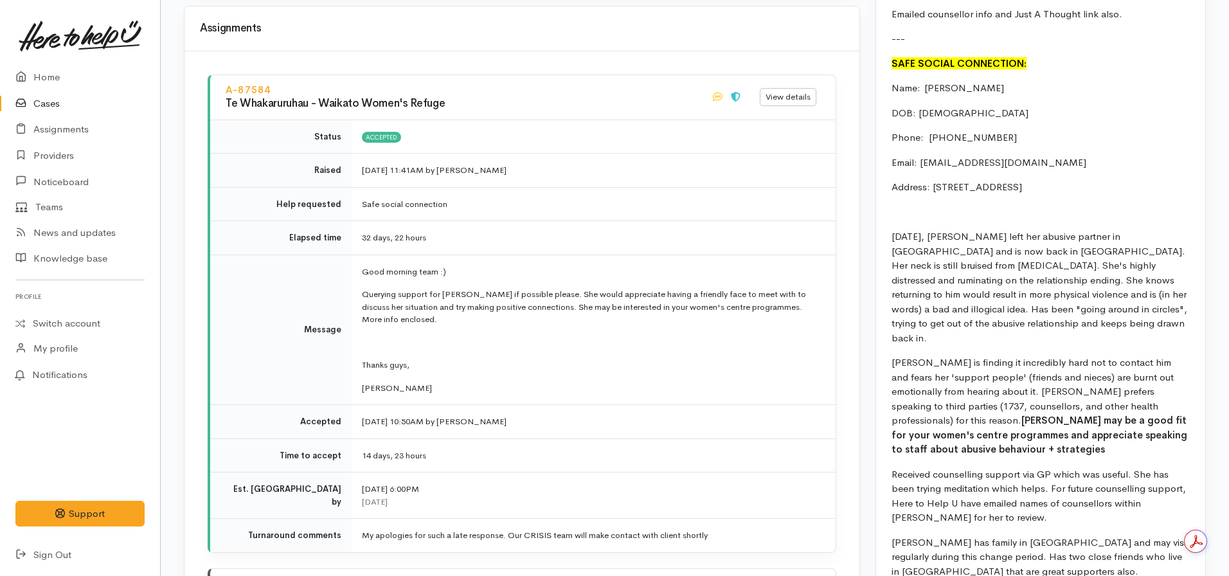
scroll to position [1479, 0]
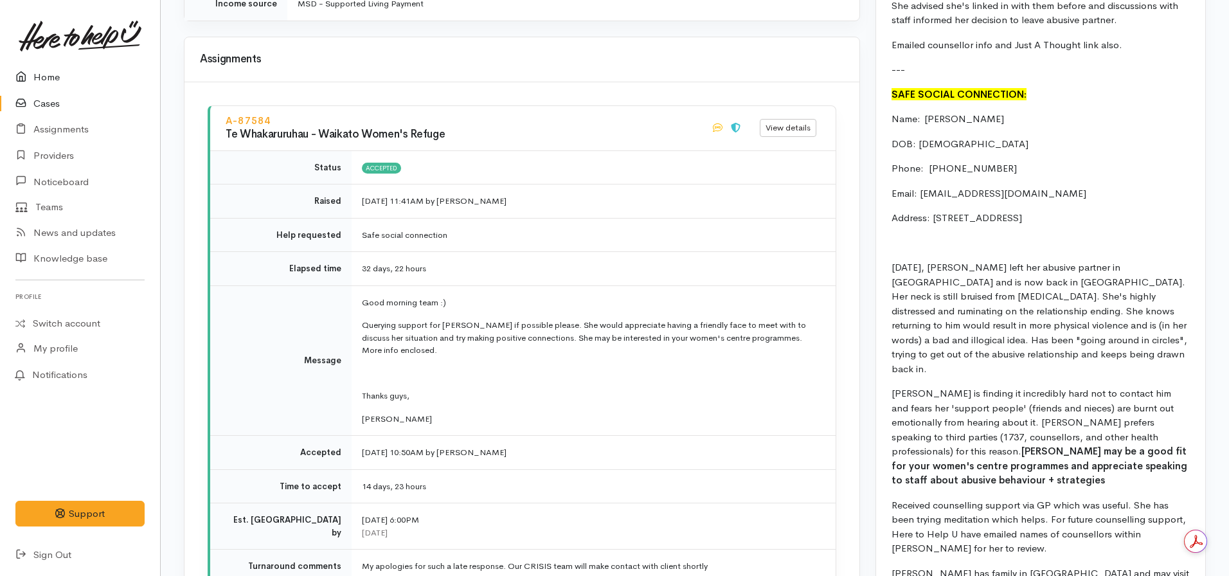
click at [44, 71] on link "Home" at bounding box center [80, 77] width 160 height 26
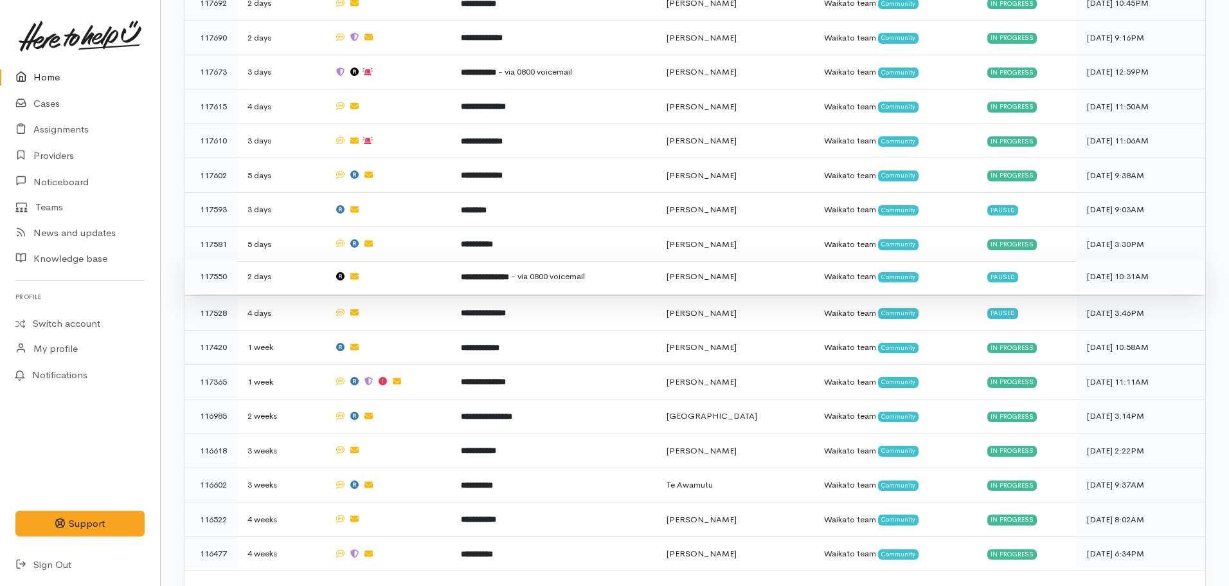
scroll to position [1120, 0]
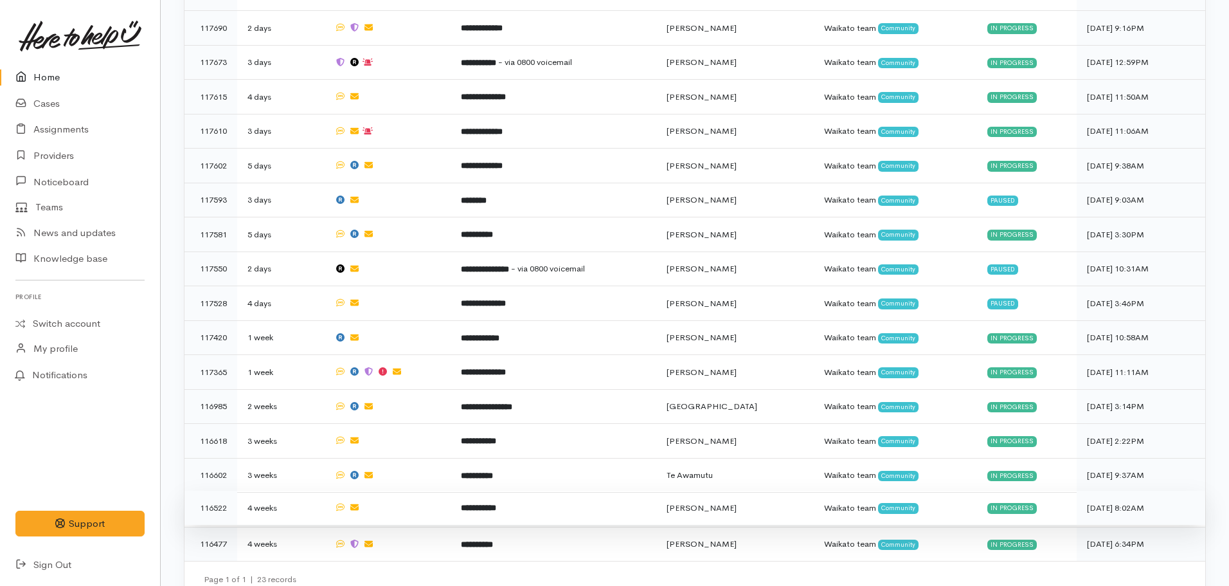
click at [496, 503] on b "**********" at bounding box center [478, 507] width 35 height 8
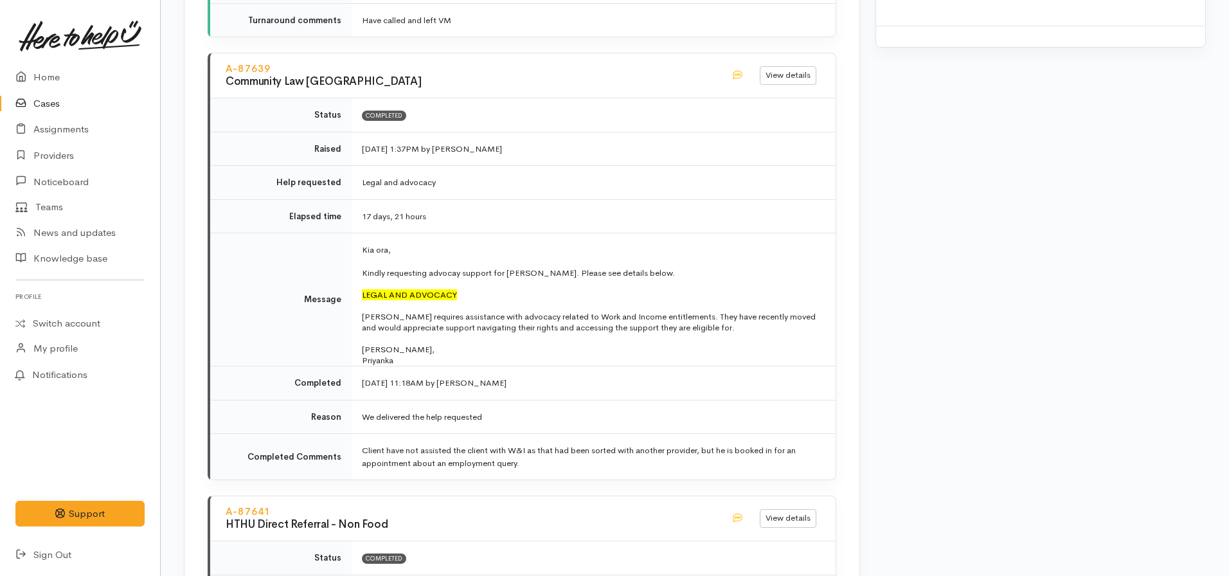
scroll to position [2250, 0]
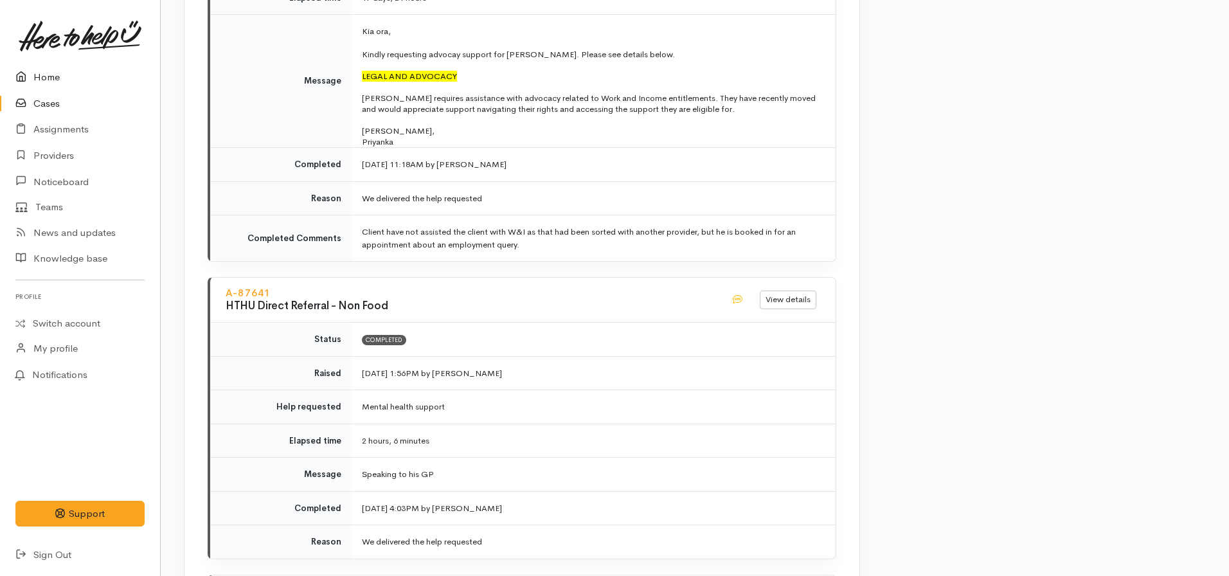
click at [47, 67] on link "Home" at bounding box center [80, 77] width 160 height 26
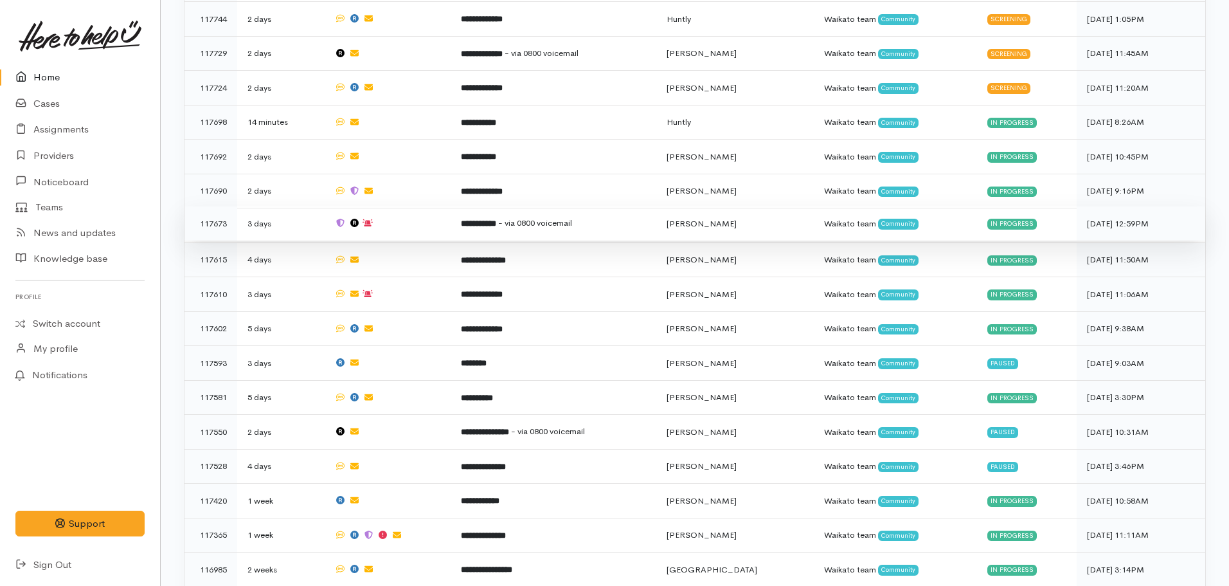
scroll to position [1154, 0]
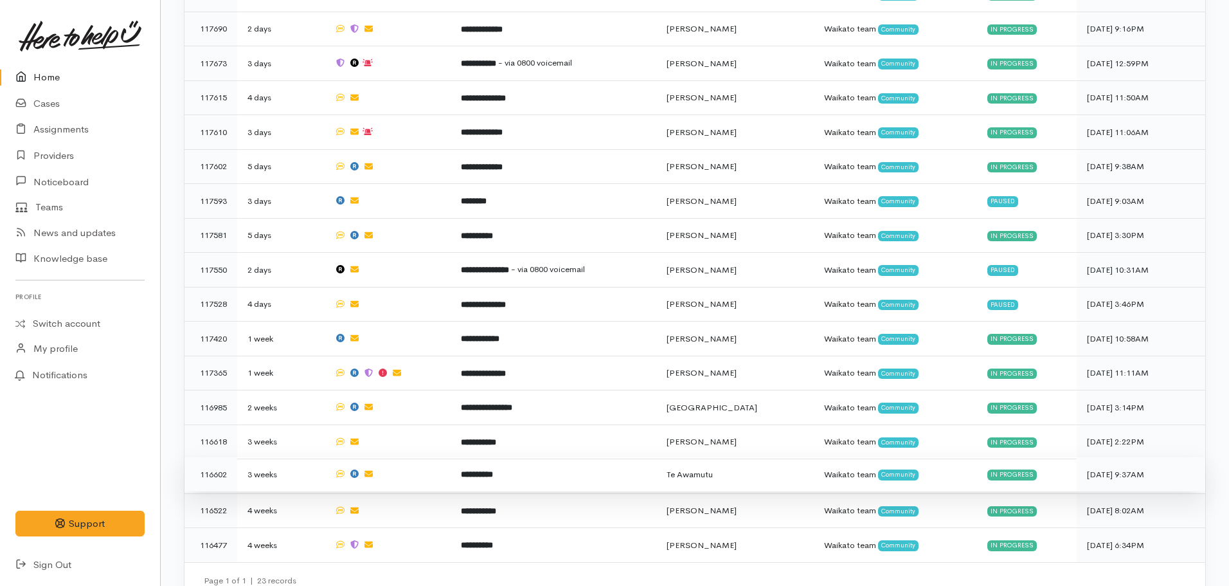
click at [521, 457] on td "**********" at bounding box center [553, 474] width 205 height 35
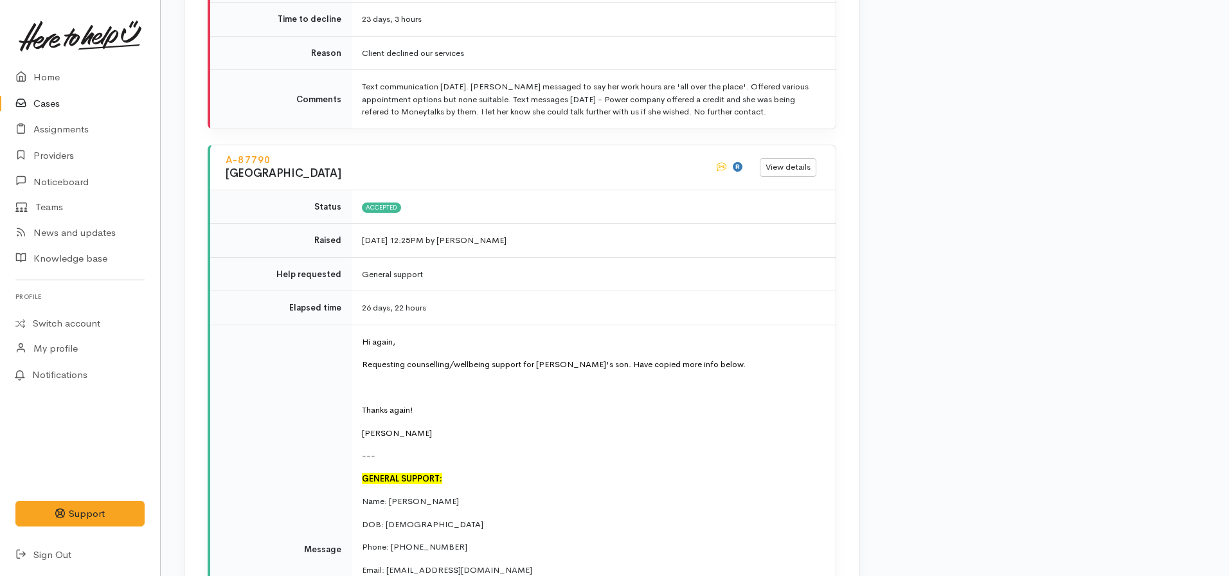
scroll to position [2829, 0]
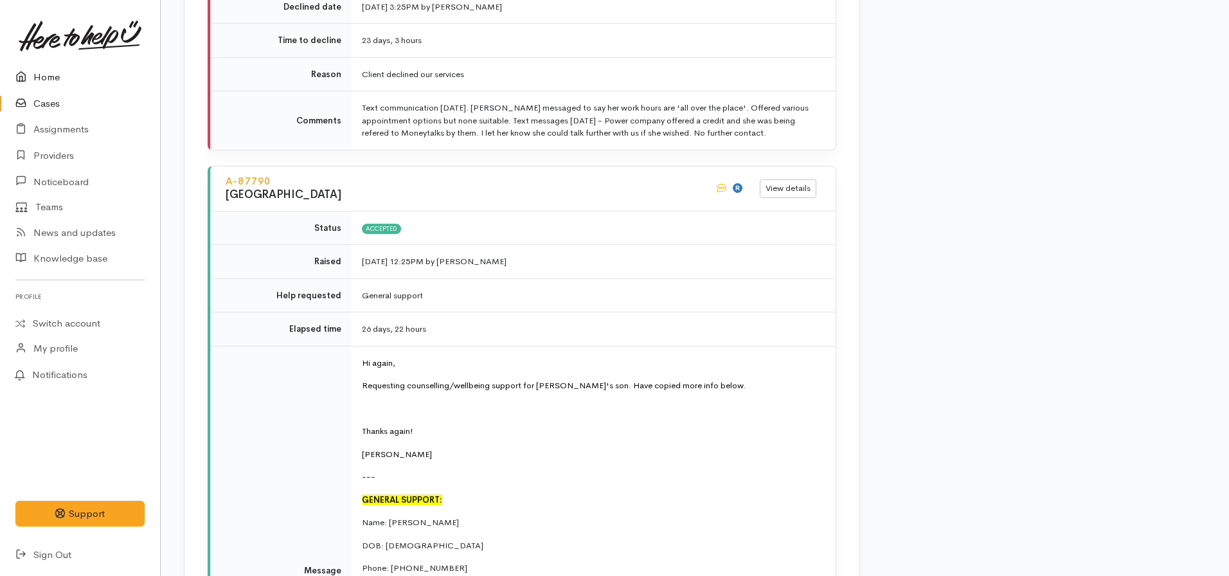
click at [69, 76] on link "Home" at bounding box center [80, 77] width 160 height 26
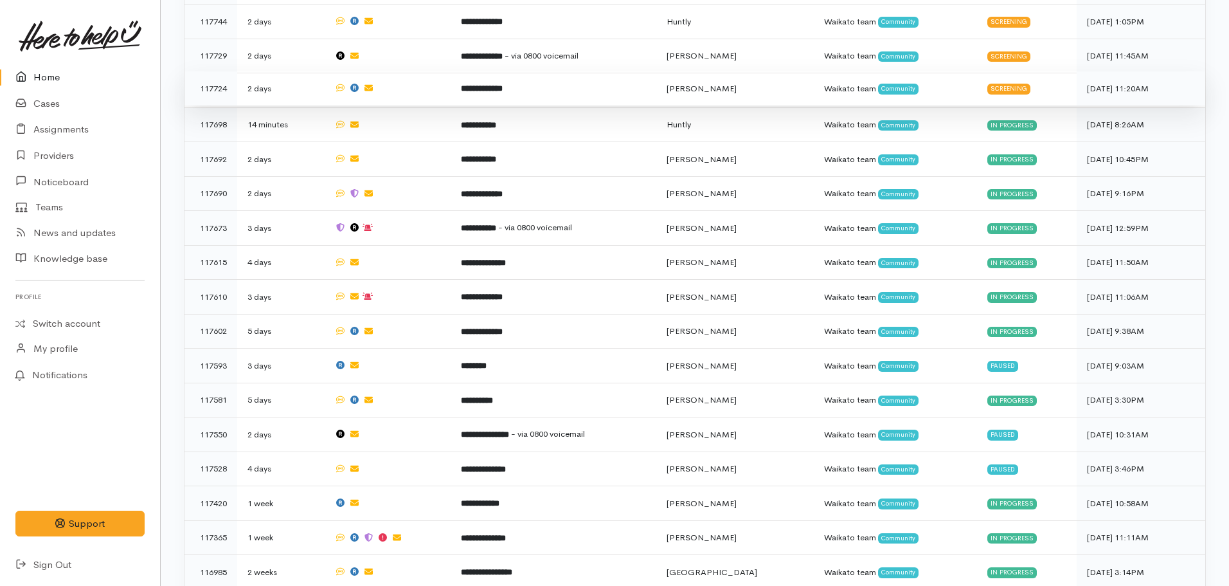
scroll to position [1154, 0]
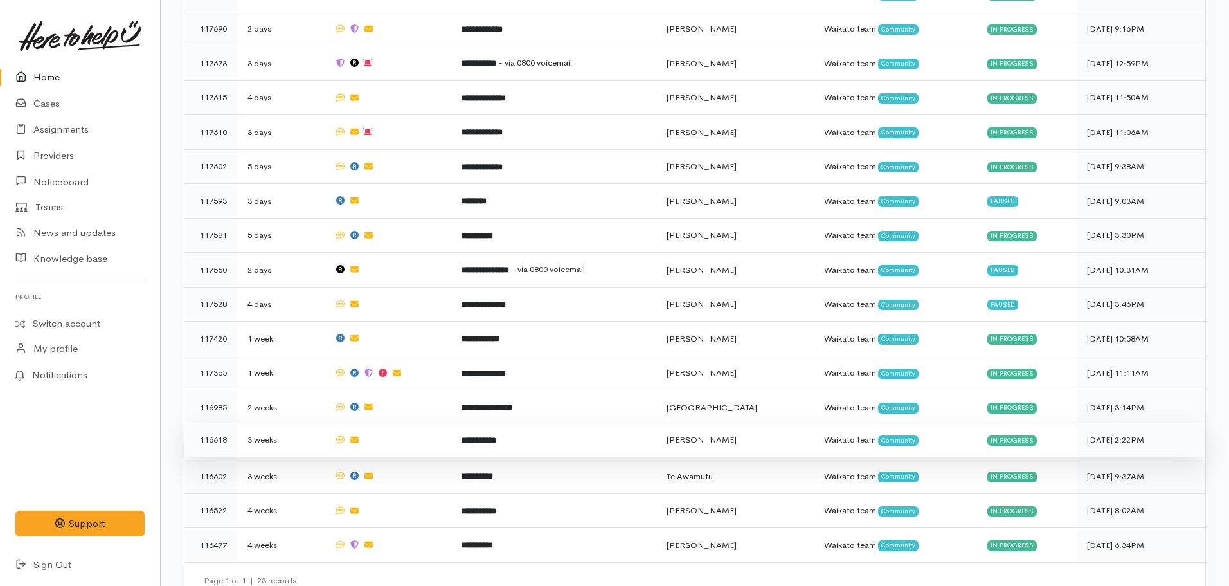
click at [496, 436] on b "**********" at bounding box center [478, 440] width 35 height 8
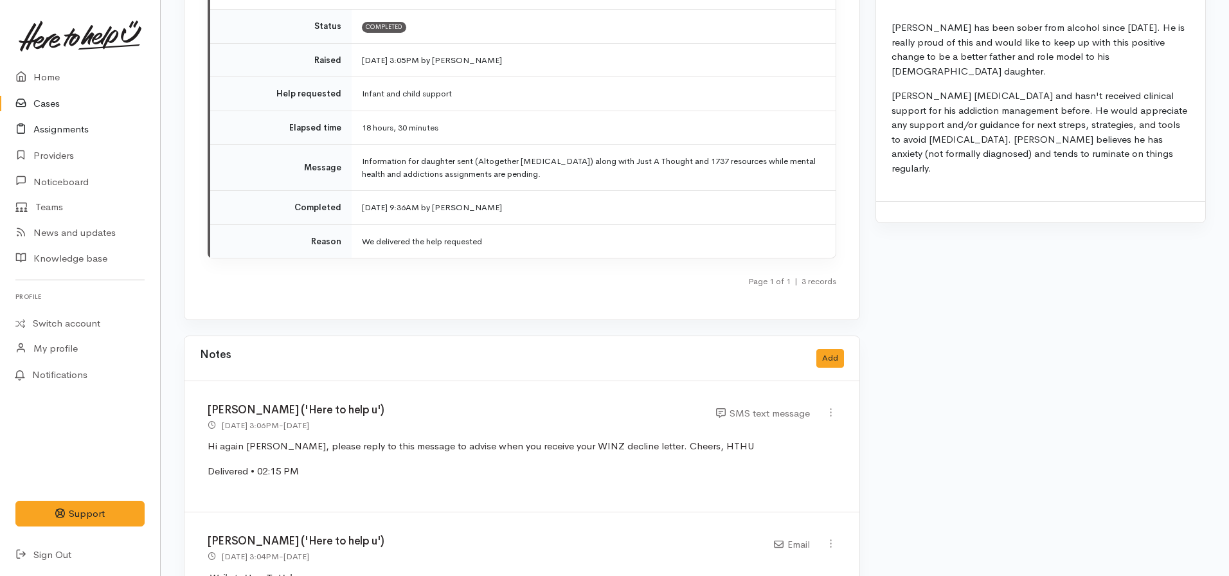
scroll to position [2957, 0]
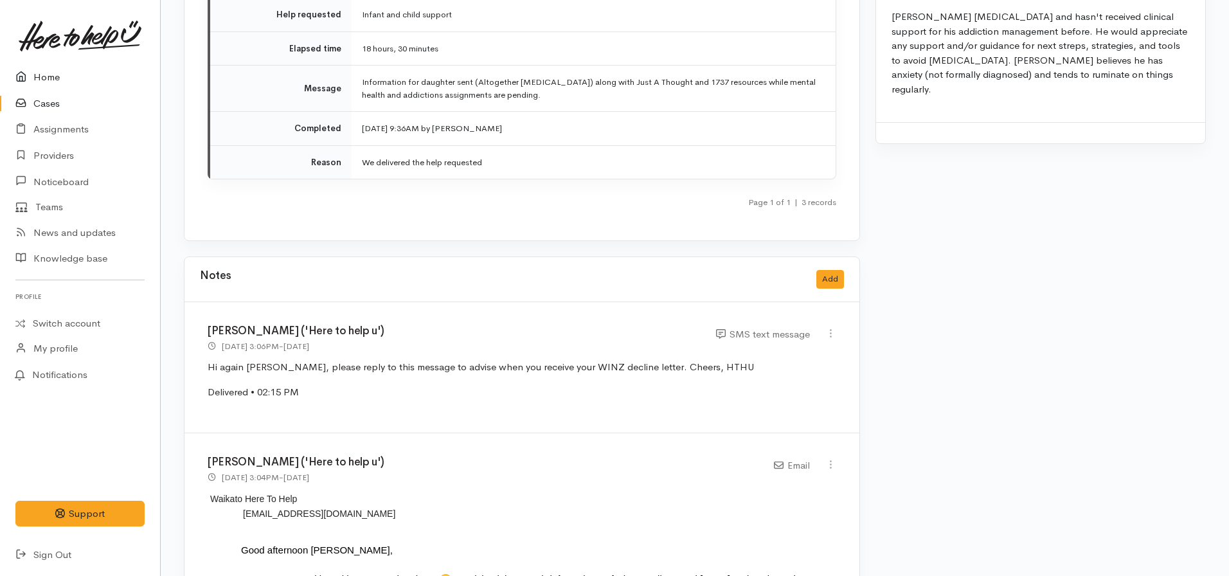
click at [54, 71] on link "Home" at bounding box center [80, 77] width 160 height 26
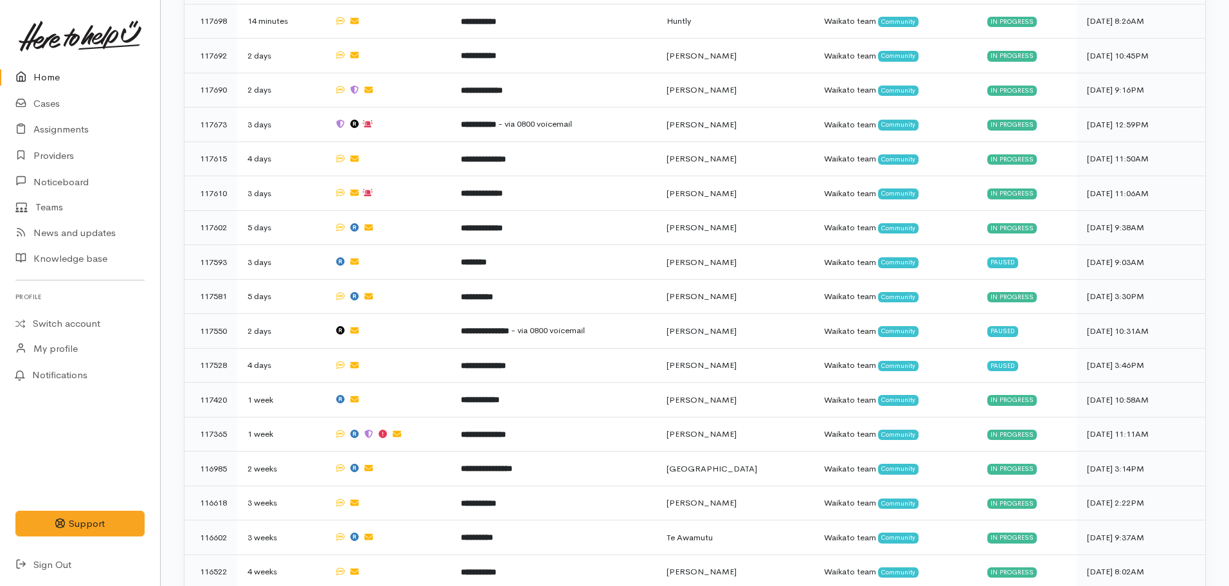
scroll to position [1154, 0]
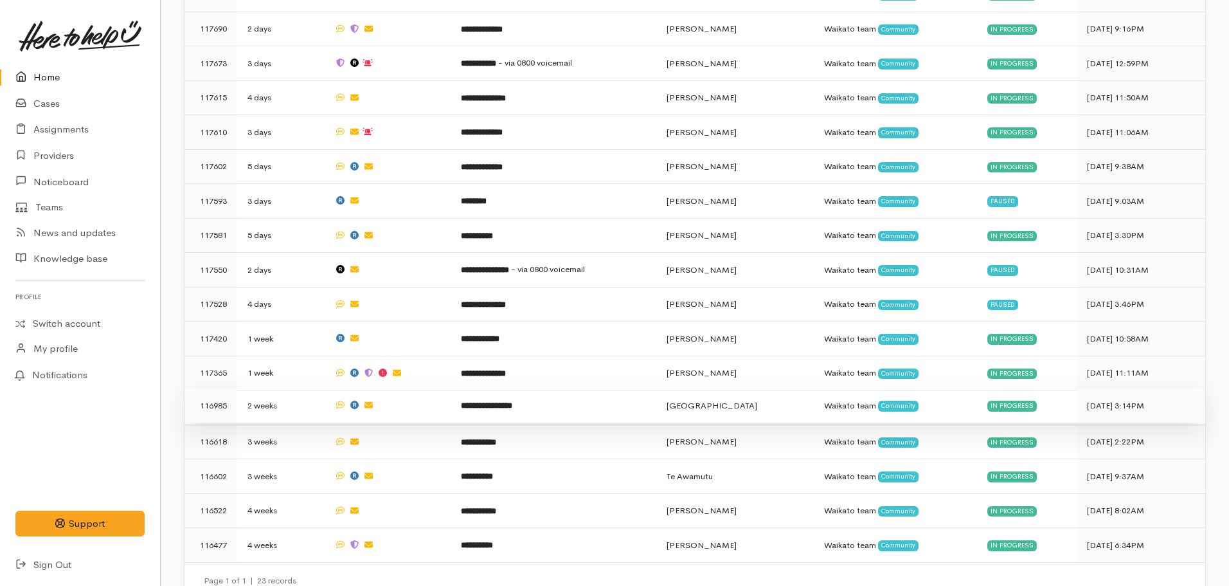
click at [505, 401] on b "**********" at bounding box center [486, 405] width 51 height 8
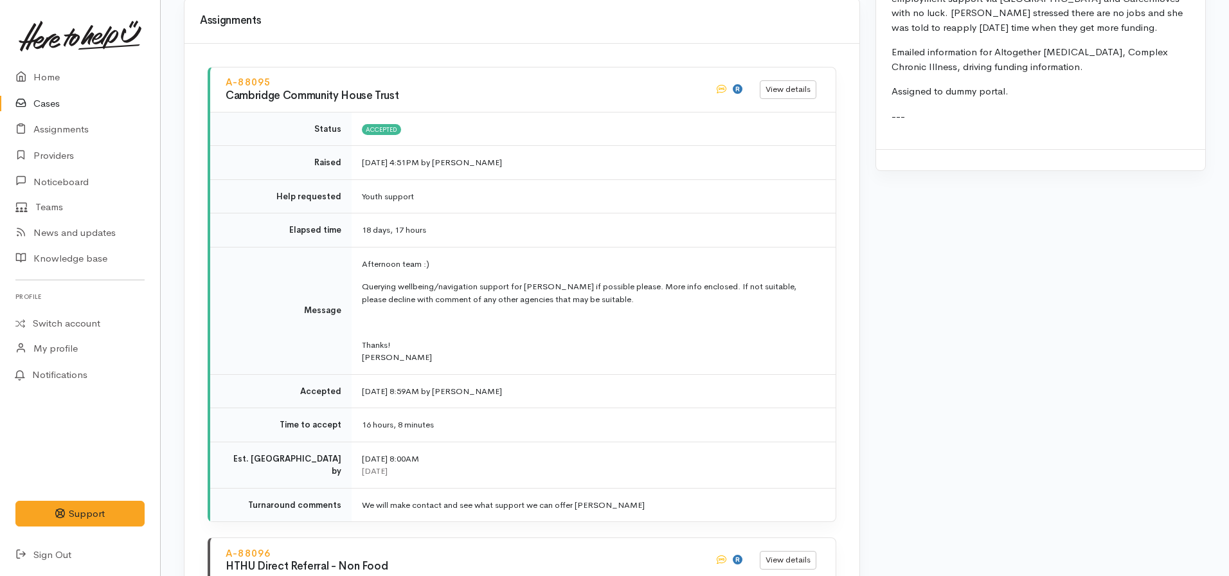
scroll to position [1607, 0]
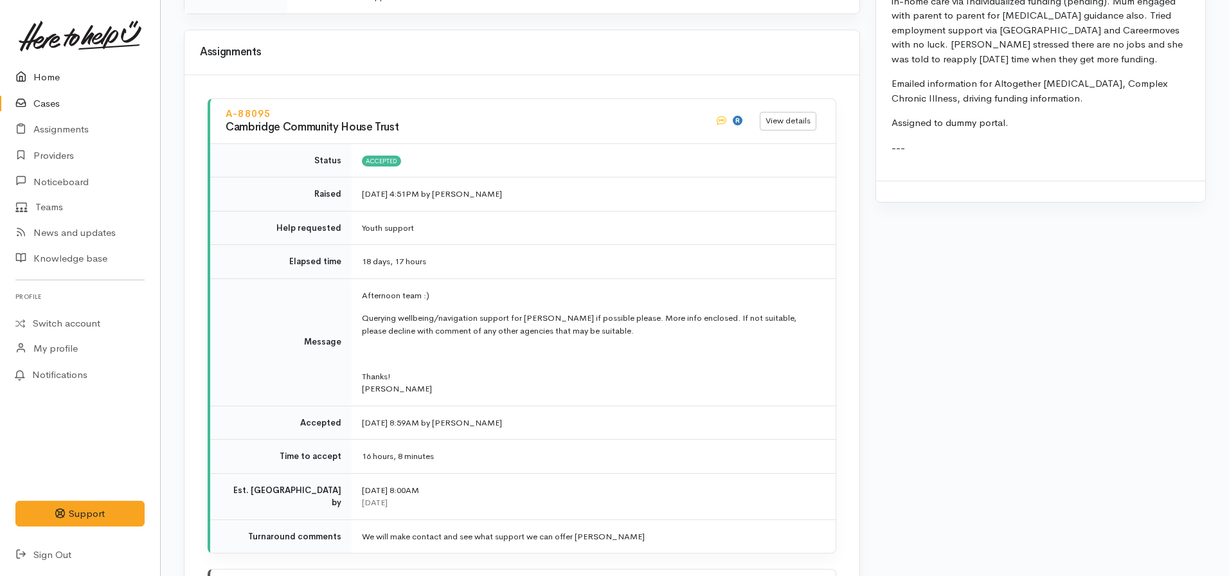
click at [38, 79] on link "Home" at bounding box center [80, 77] width 160 height 26
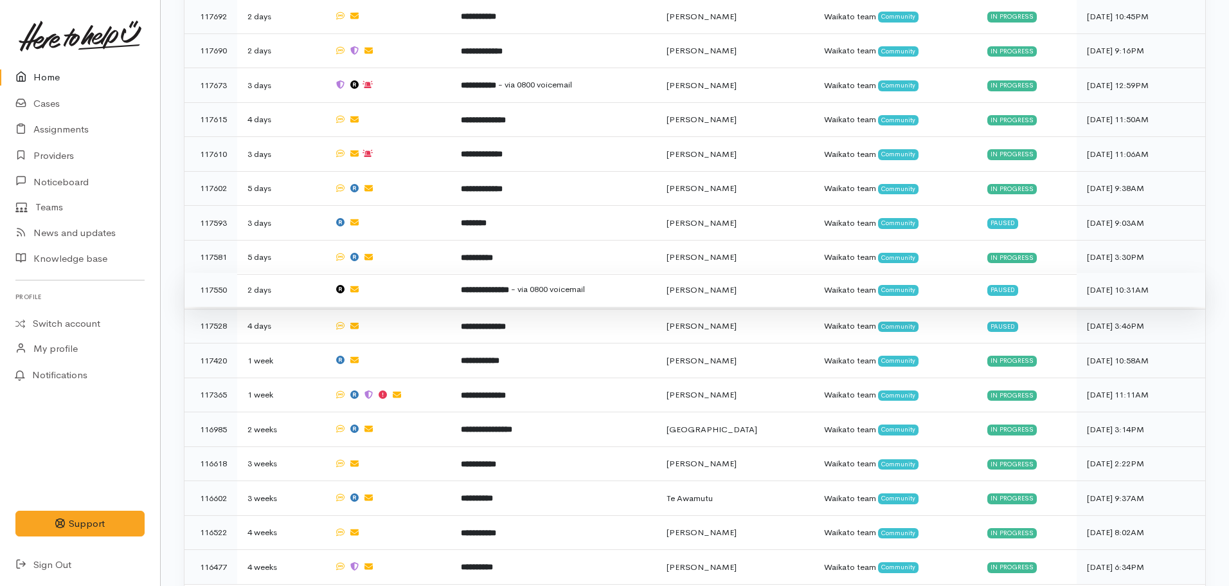
scroll to position [1154, 0]
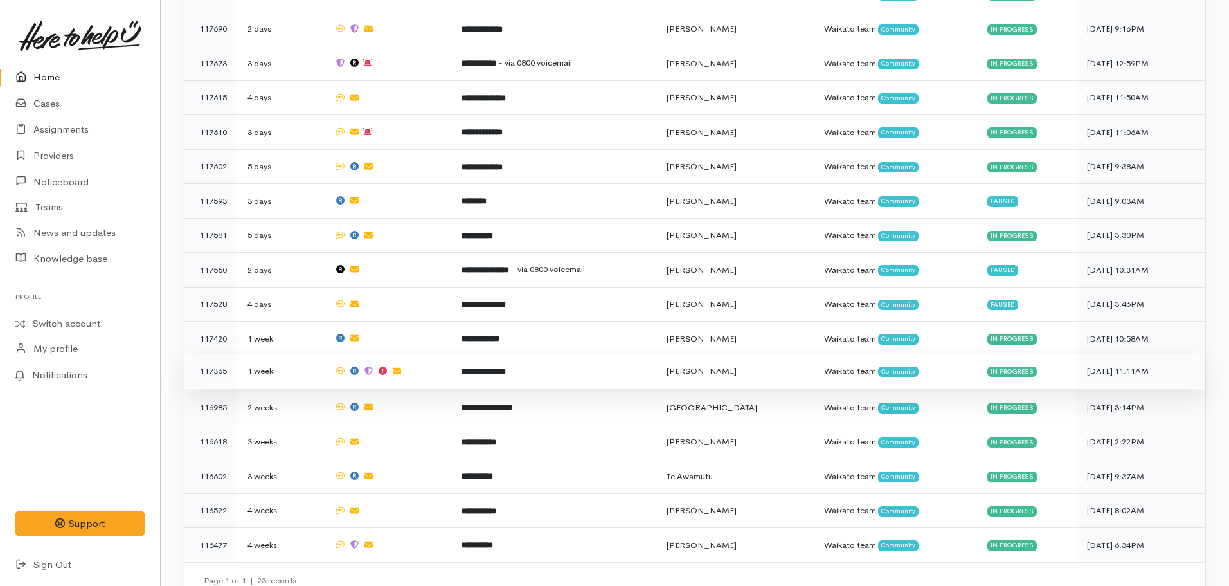
click at [523, 364] on td "**********" at bounding box center [553, 371] width 205 height 35
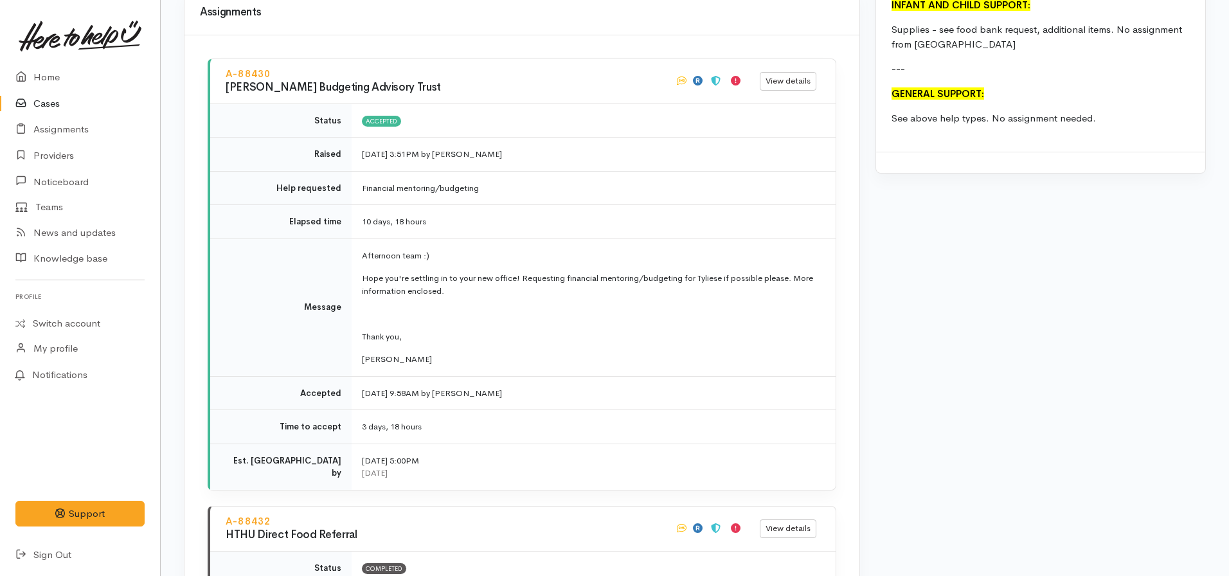
scroll to position [1800, 0]
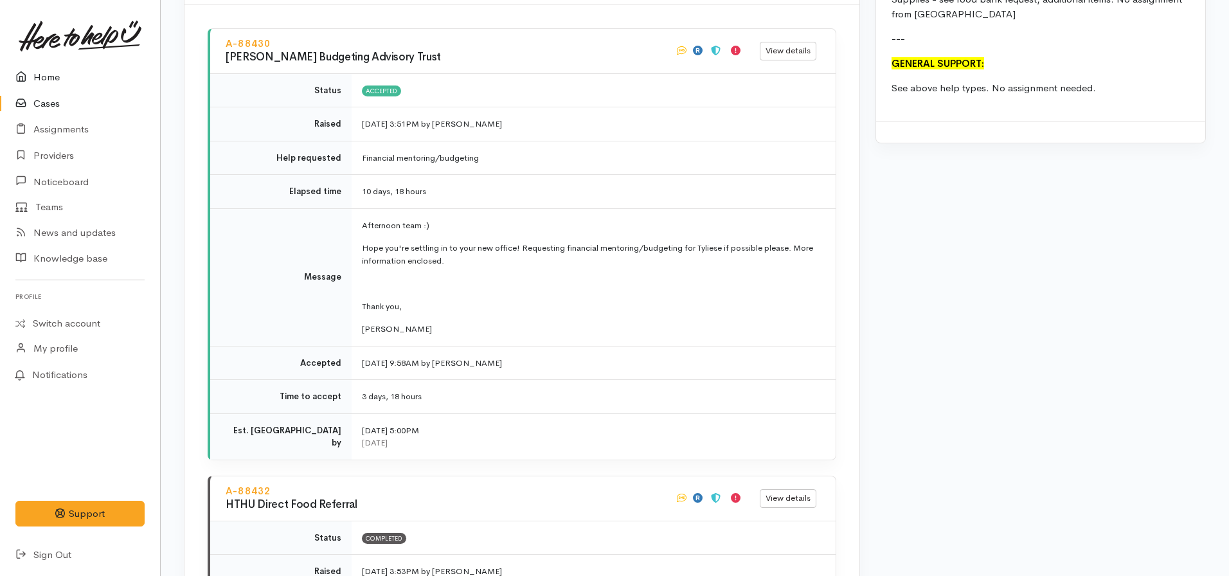
click at [37, 75] on link "Home" at bounding box center [80, 77] width 160 height 26
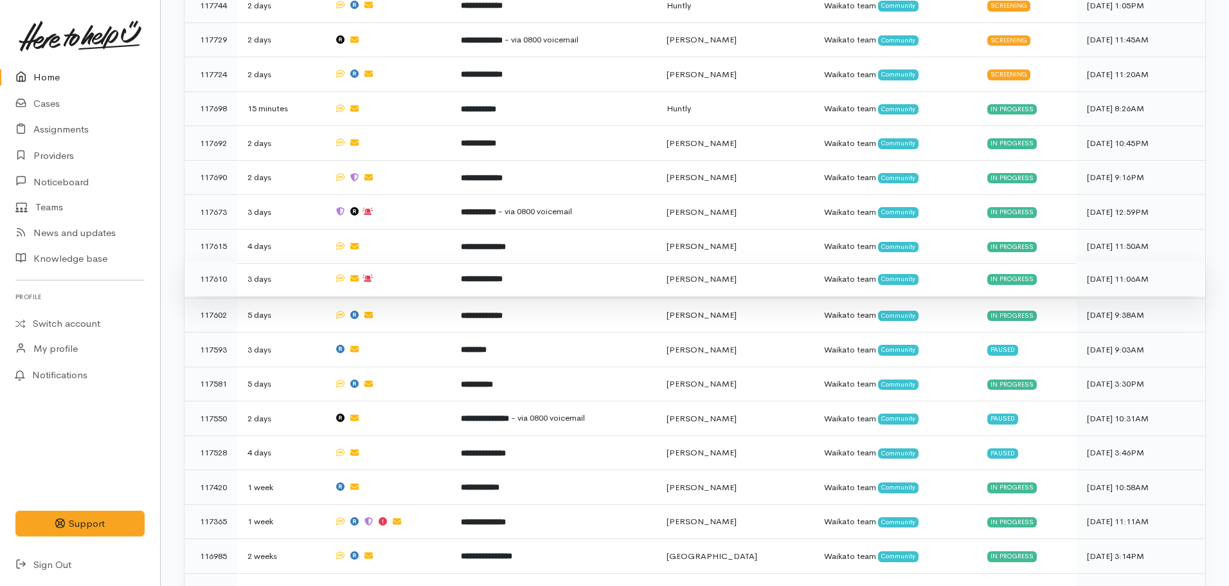
scroll to position [1029, 0]
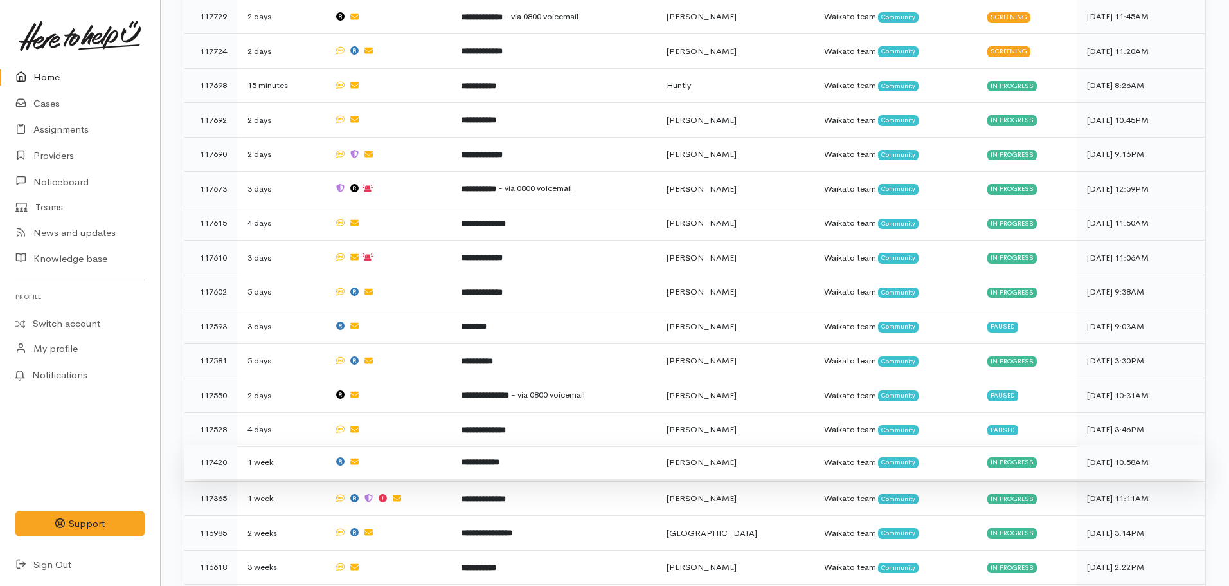
click at [499, 458] on b "**********" at bounding box center [480, 462] width 39 height 8
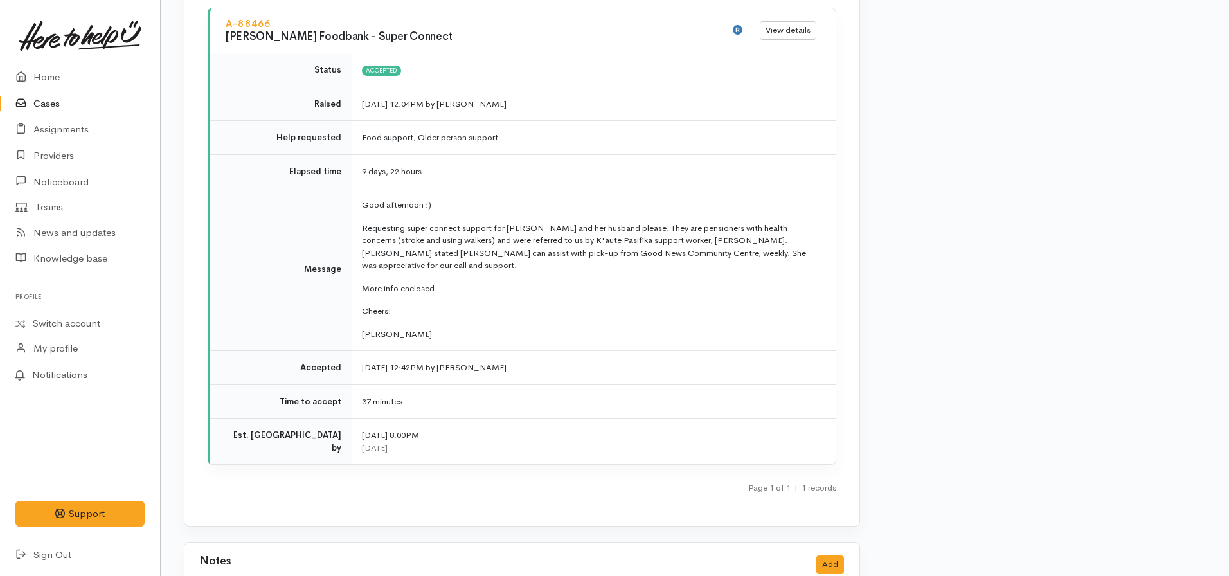
scroll to position [1736, 0]
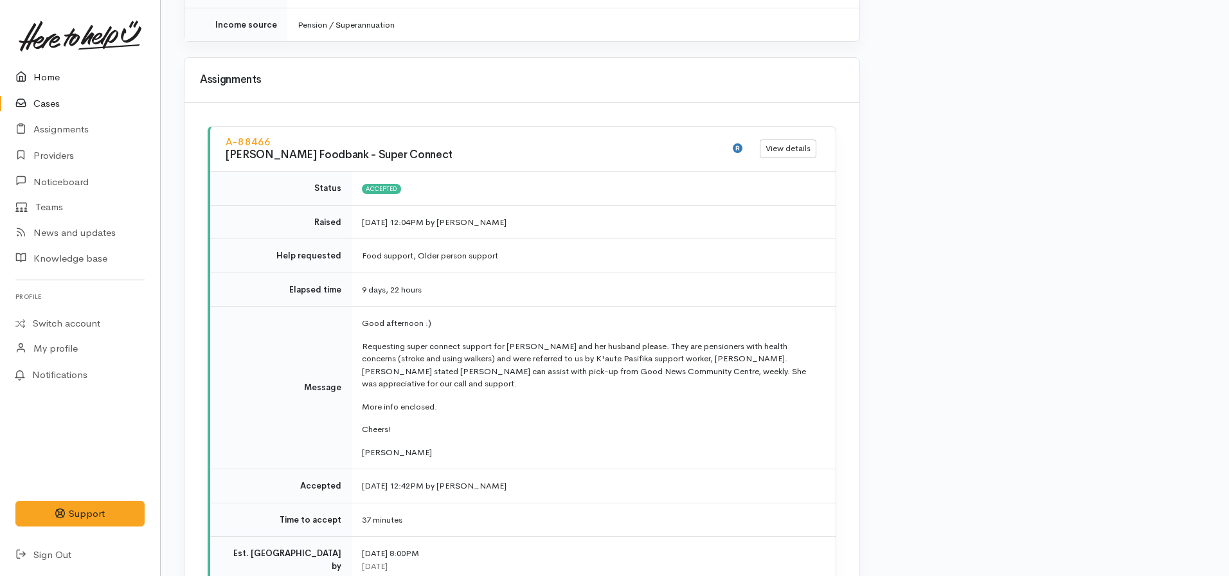
click at [56, 79] on link "Home" at bounding box center [80, 77] width 160 height 26
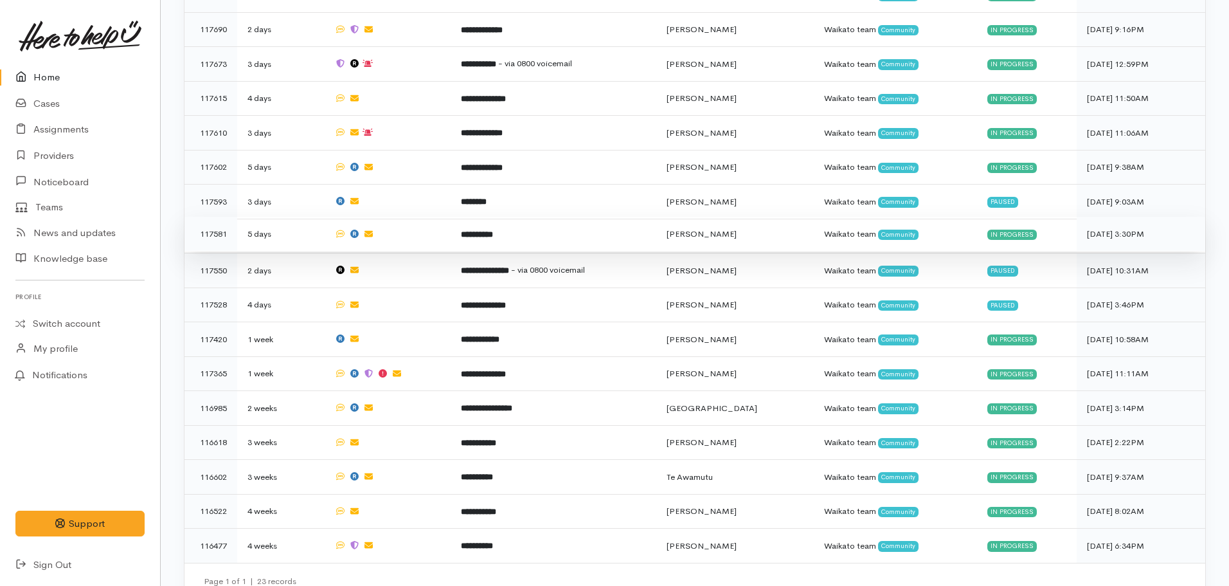
scroll to position [1154, 0]
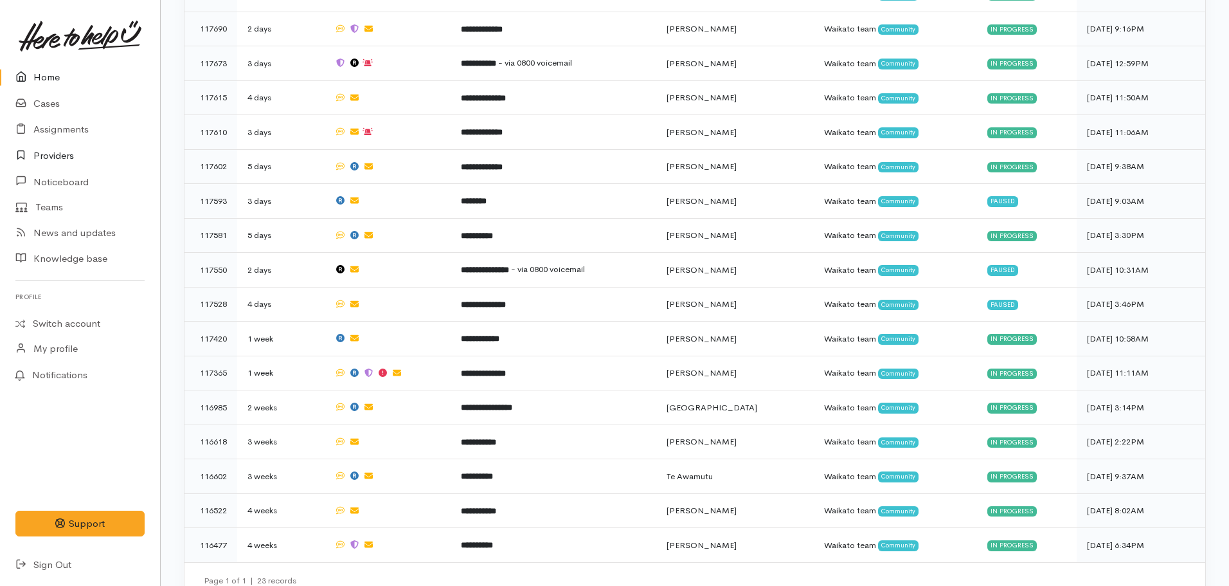
click at [51, 155] on link "Providers" at bounding box center [80, 156] width 160 height 26
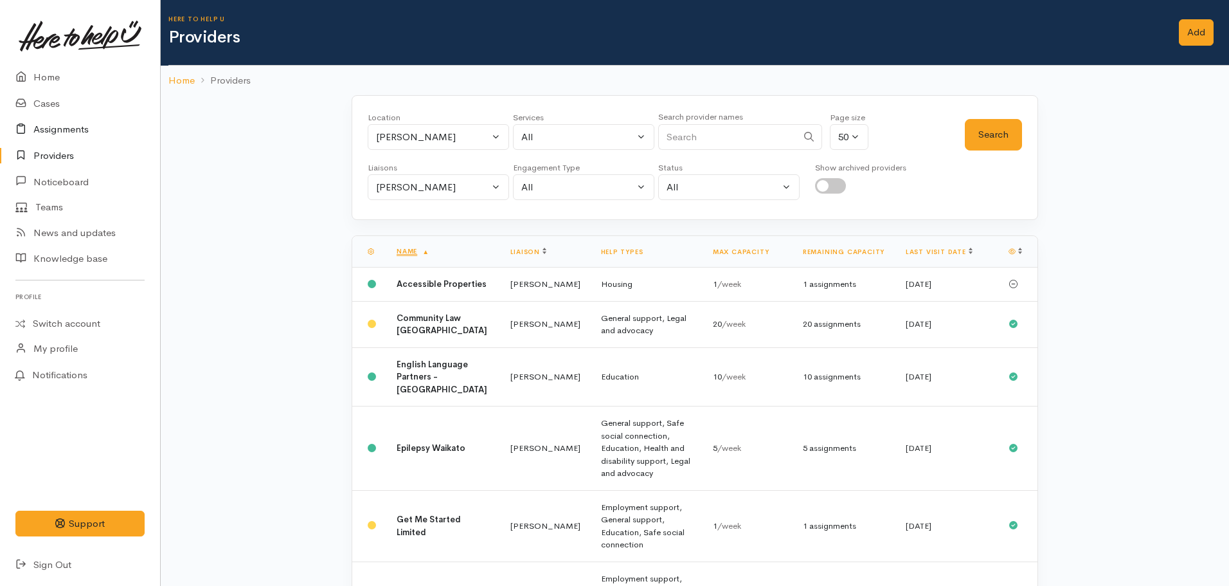
click at [40, 123] on link "Assignments" at bounding box center [80, 129] width 160 height 26
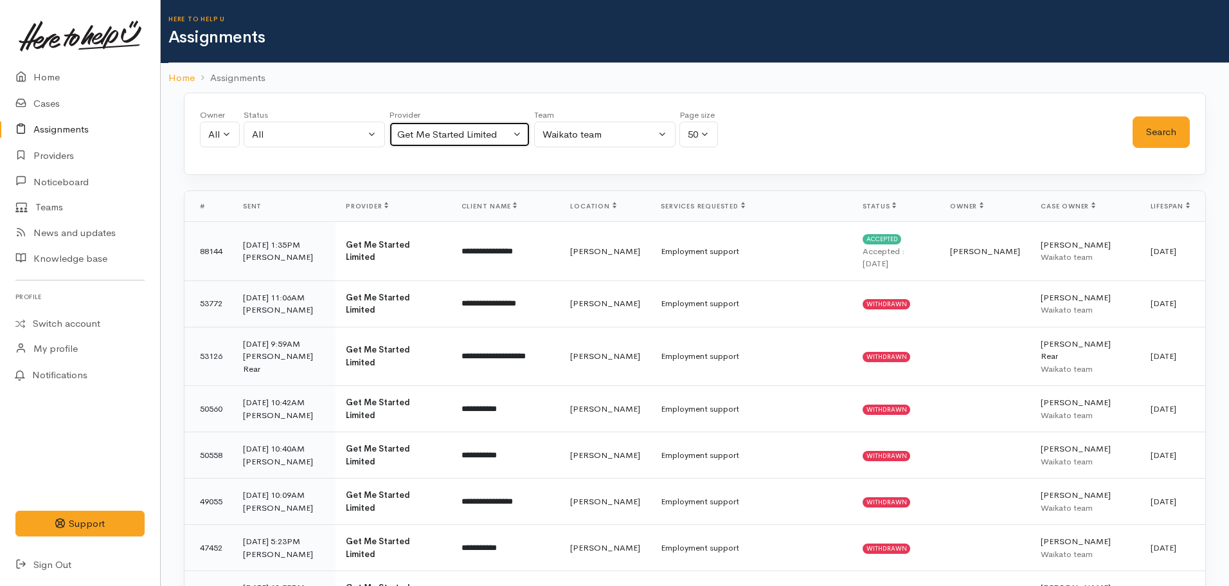
click at [487, 142] on button "Get Me Started Limited" at bounding box center [459, 134] width 141 height 26
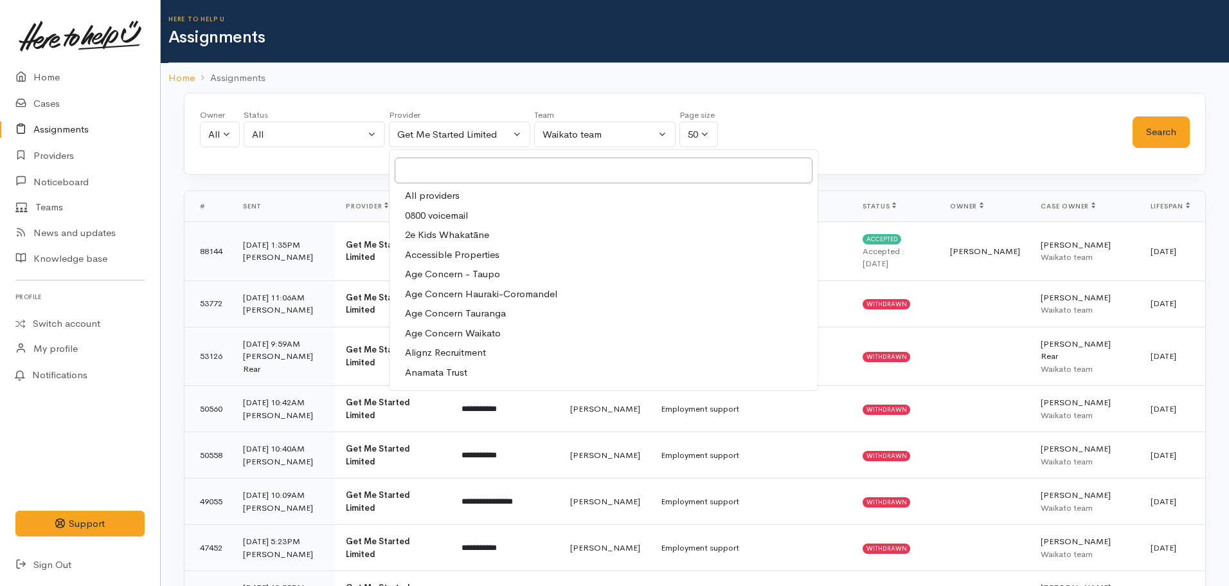
click at [422, 196] on span "All providers" at bounding box center [432, 195] width 55 height 15
select select "-1"
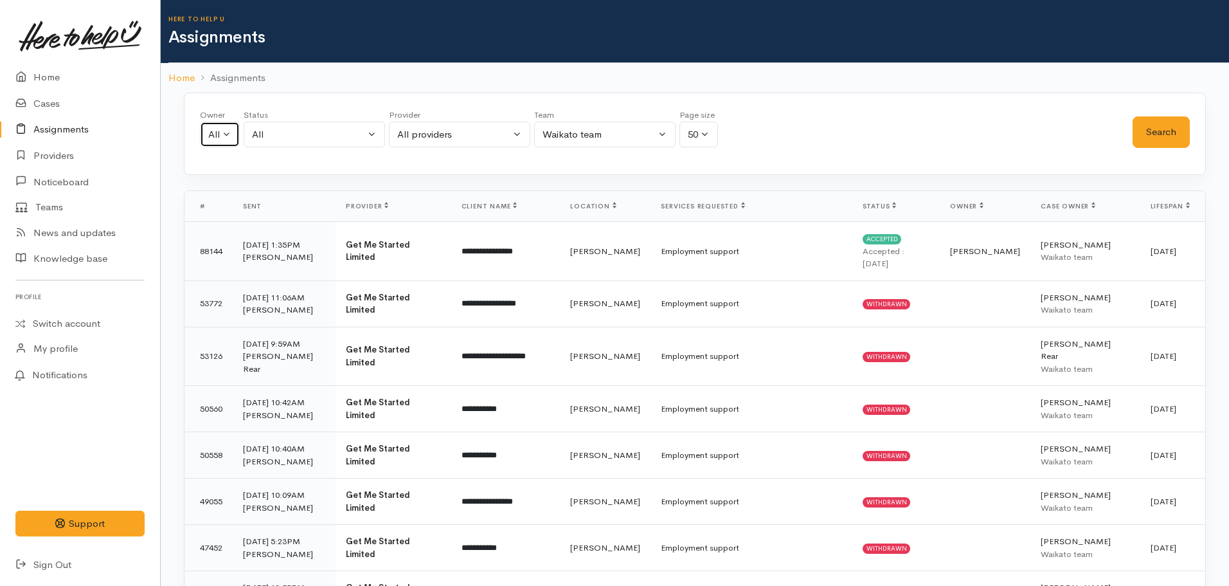
click at [231, 140] on button "All" at bounding box center [220, 134] width 40 height 26
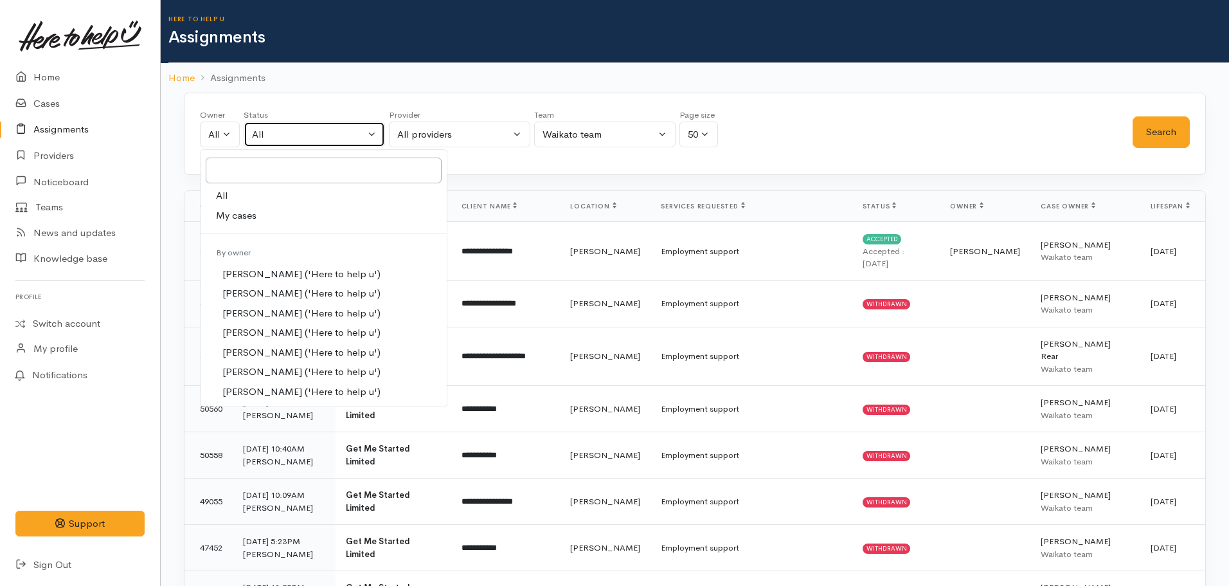
click at [274, 132] on div "All" at bounding box center [308, 134] width 113 height 15
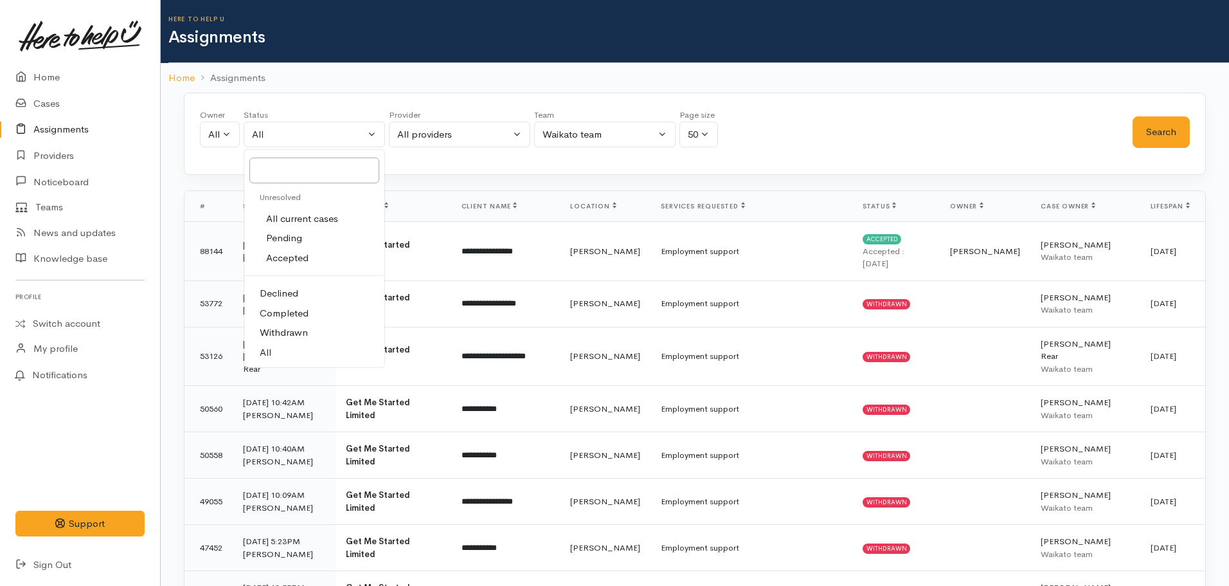
click at [289, 264] on span "Accepted" at bounding box center [287, 258] width 42 height 15
select select "Accepted"
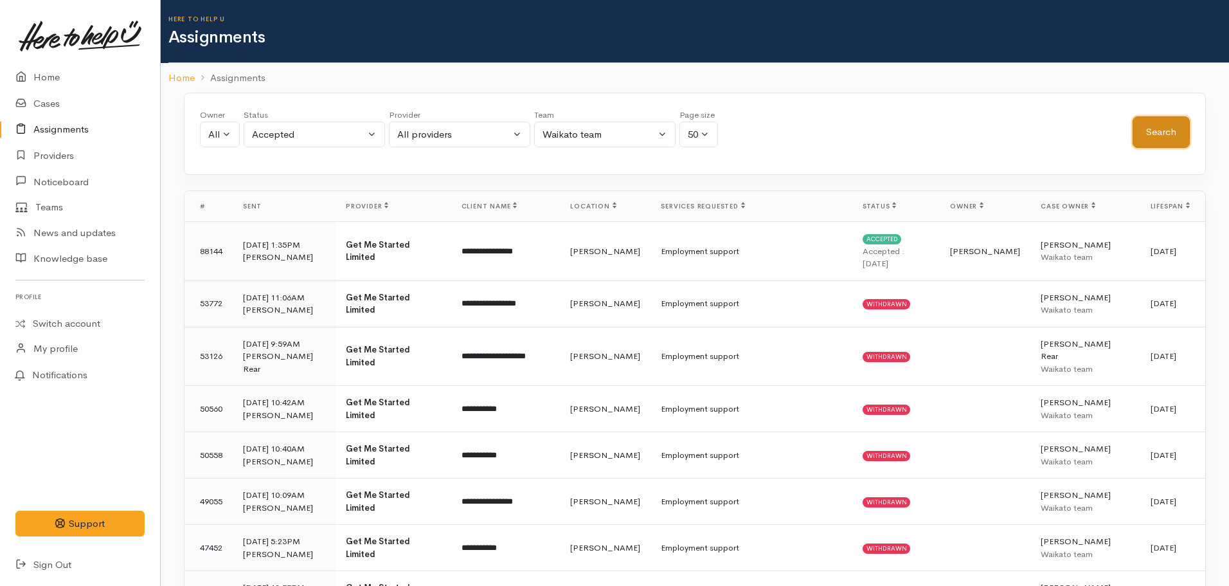
click at [1153, 136] on button "Search" at bounding box center [1161, 131] width 57 height 31
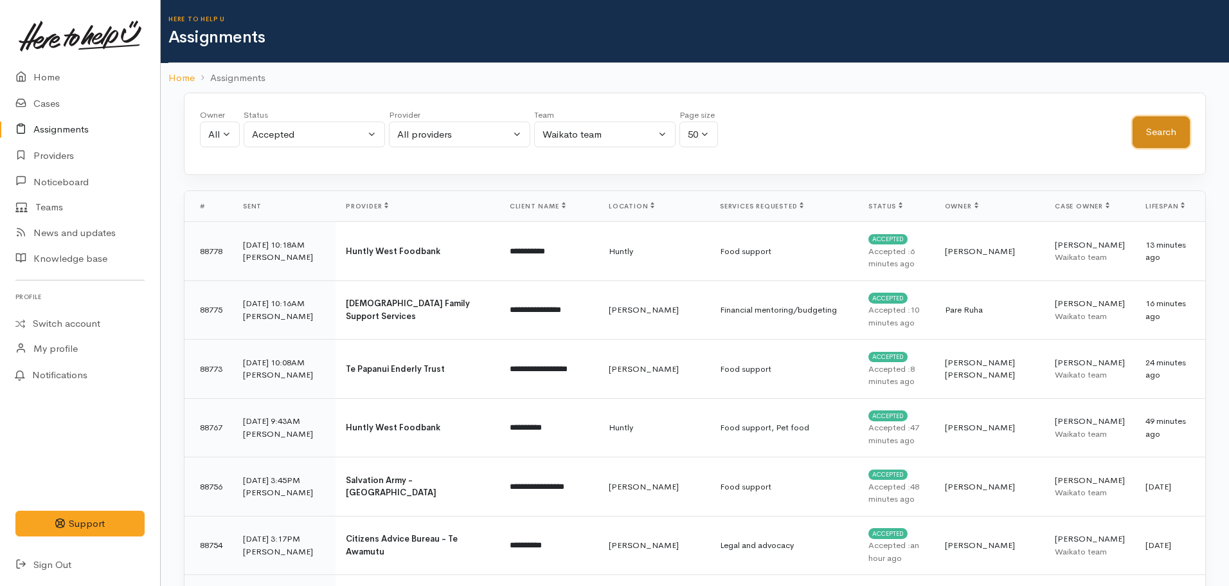
click at [1162, 142] on button "Search" at bounding box center [1161, 131] width 57 height 31
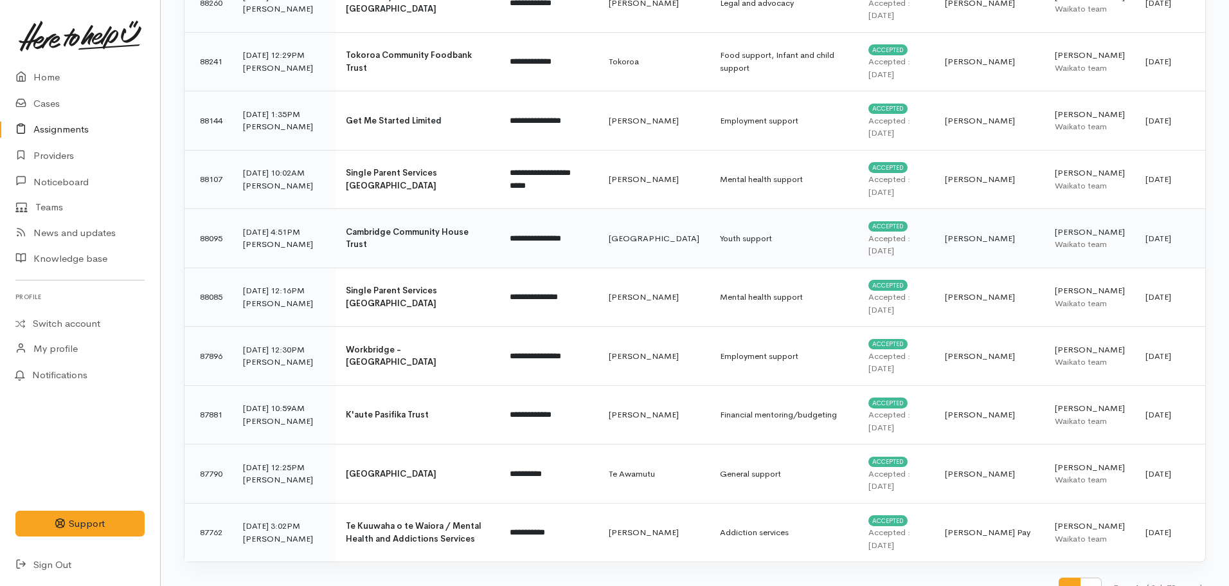
scroll to position [2627, 0]
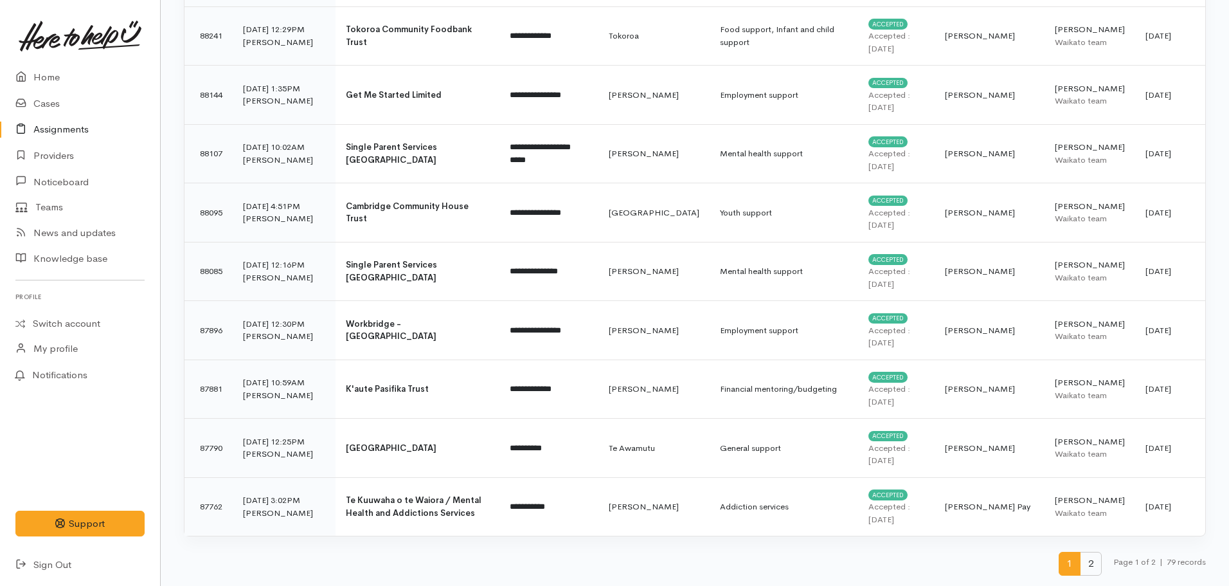
click at [1088, 570] on span "2" at bounding box center [1091, 564] width 22 height 24
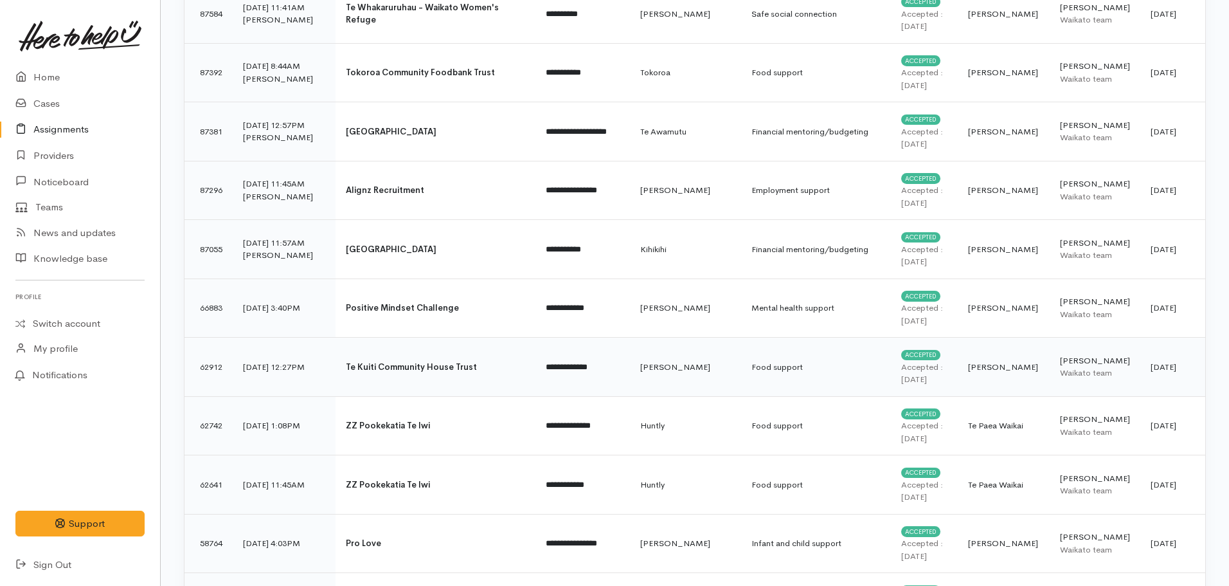
scroll to position [450, 0]
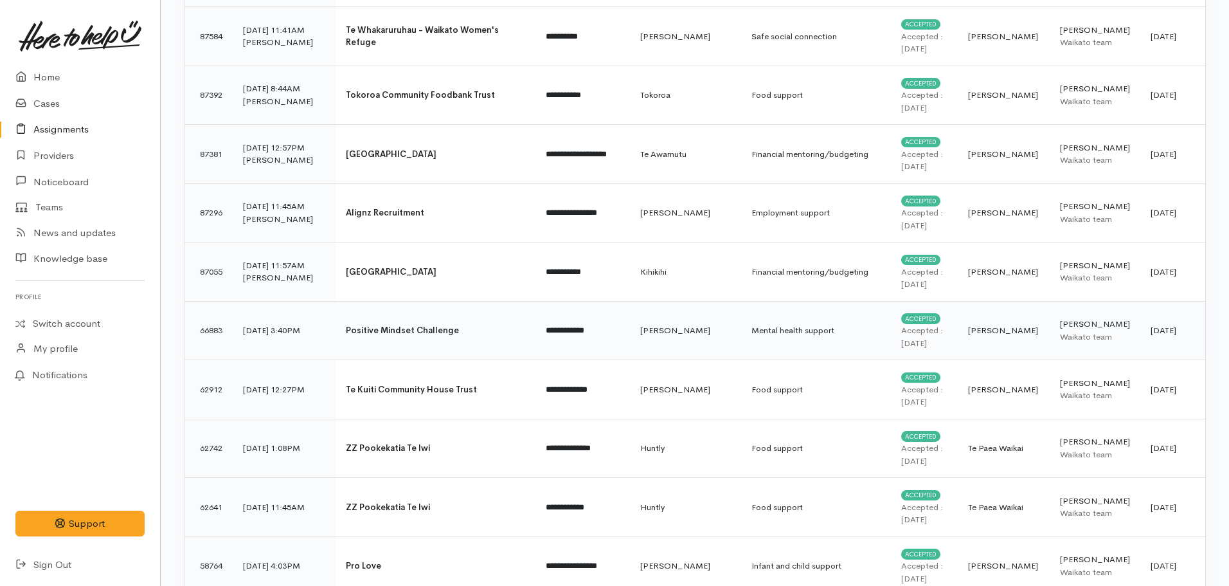
click at [679, 347] on td "[PERSON_NAME]" at bounding box center [685, 330] width 111 height 59
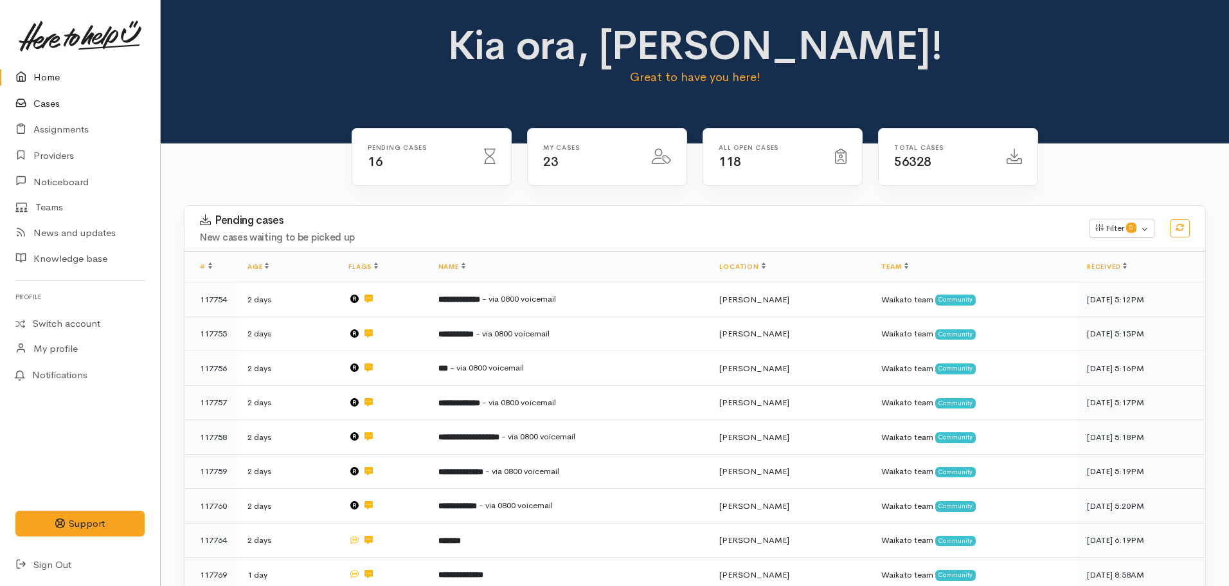
click at [49, 109] on link "Cases" at bounding box center [80, 104] width 160 height 26
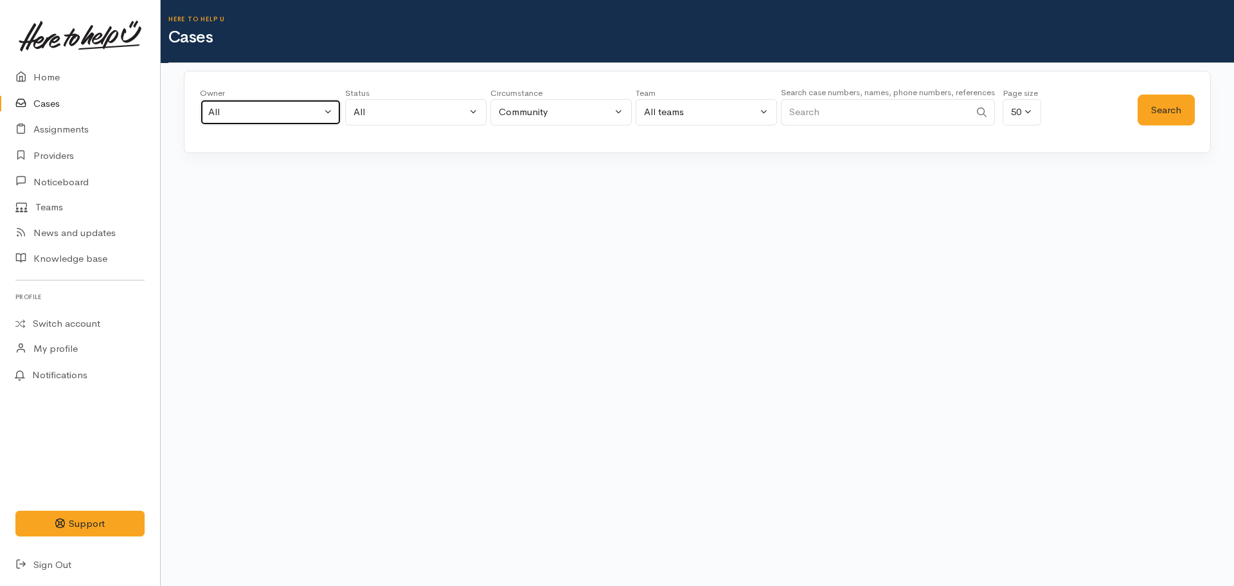
click at [236, 109] on div "All" at bounding box center [264, 112] width 113 height 15
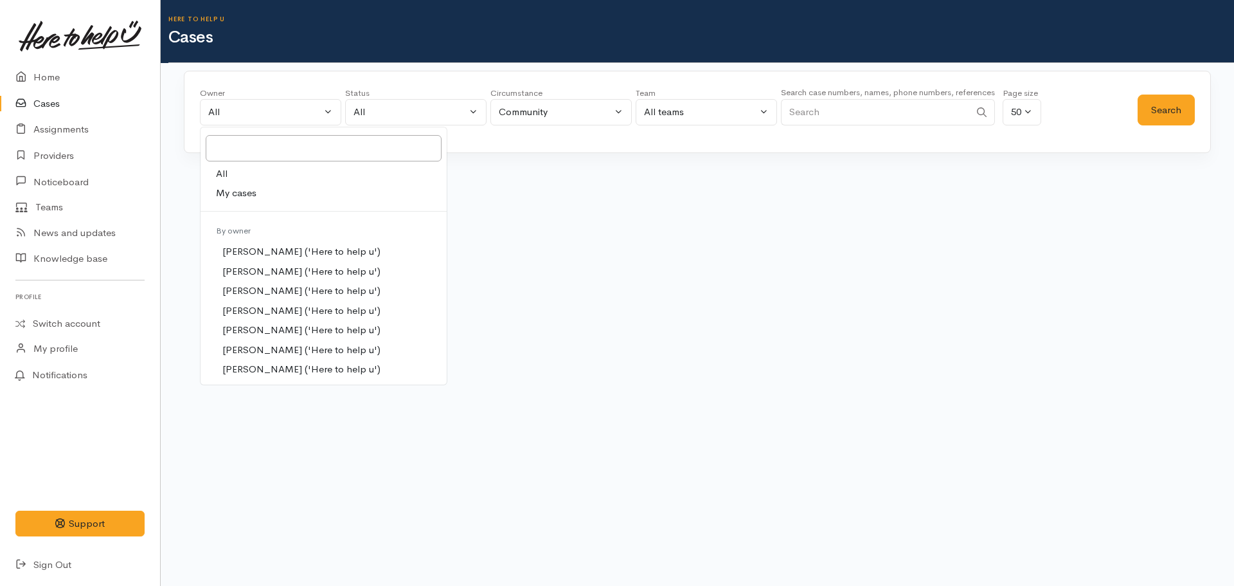
click at [912, 120] on input "Search" at bounding box center [875, 112] width 189 height 26
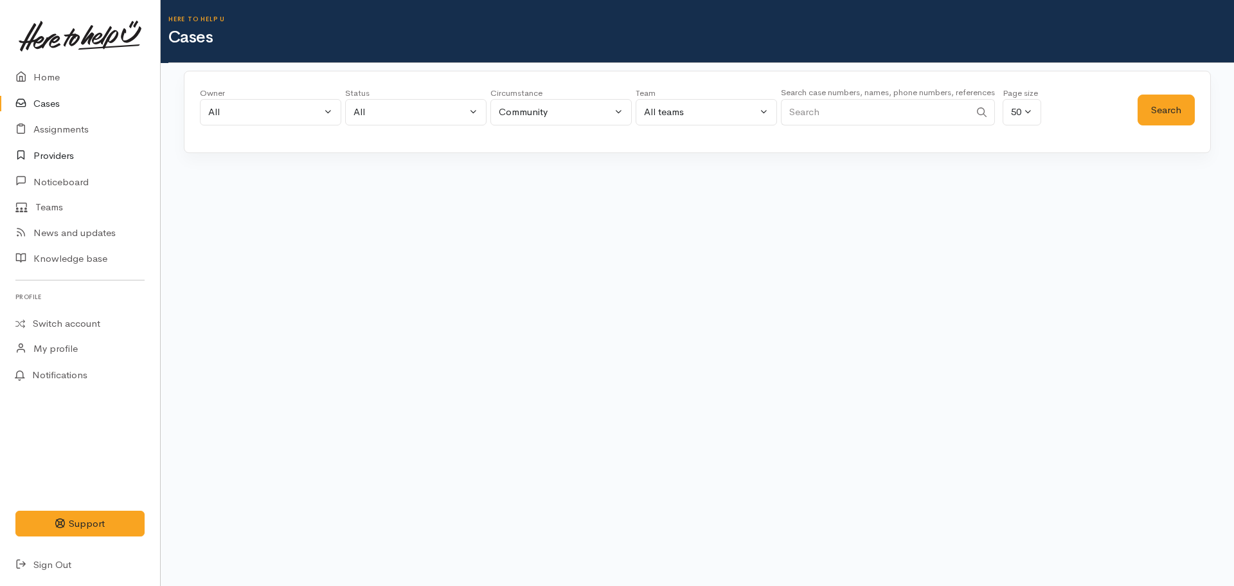
click at [49, 150] on link "Providers" at bounding box center [80, 156] width 160 height 26
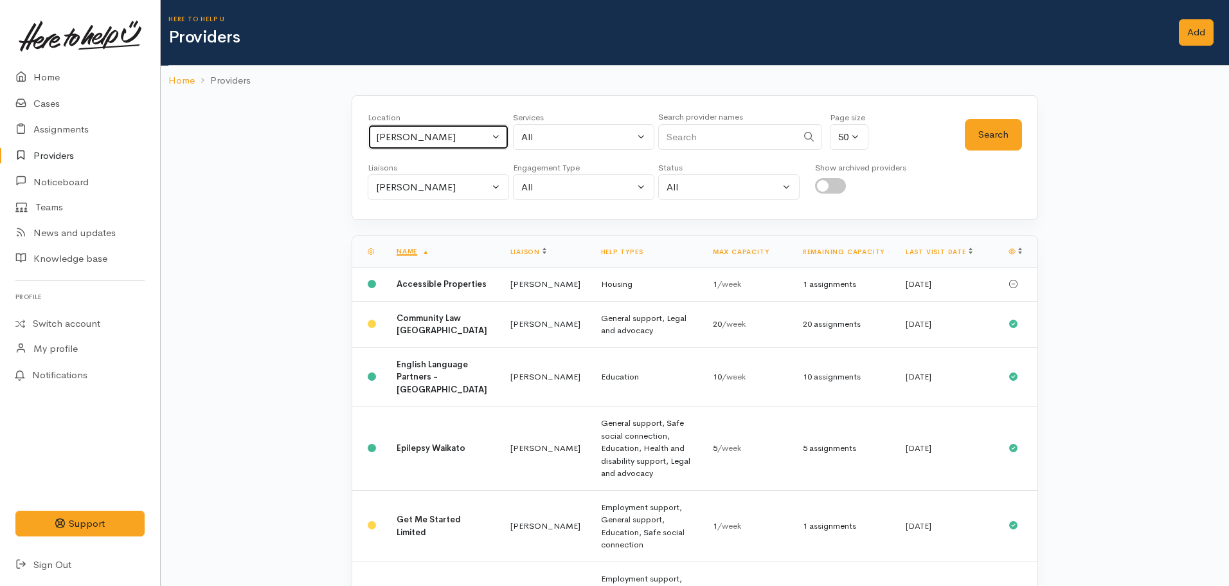
click at [434, 137] on div "[PERSON_NAME]" at bounding box center [432, 137] width 113 height 15
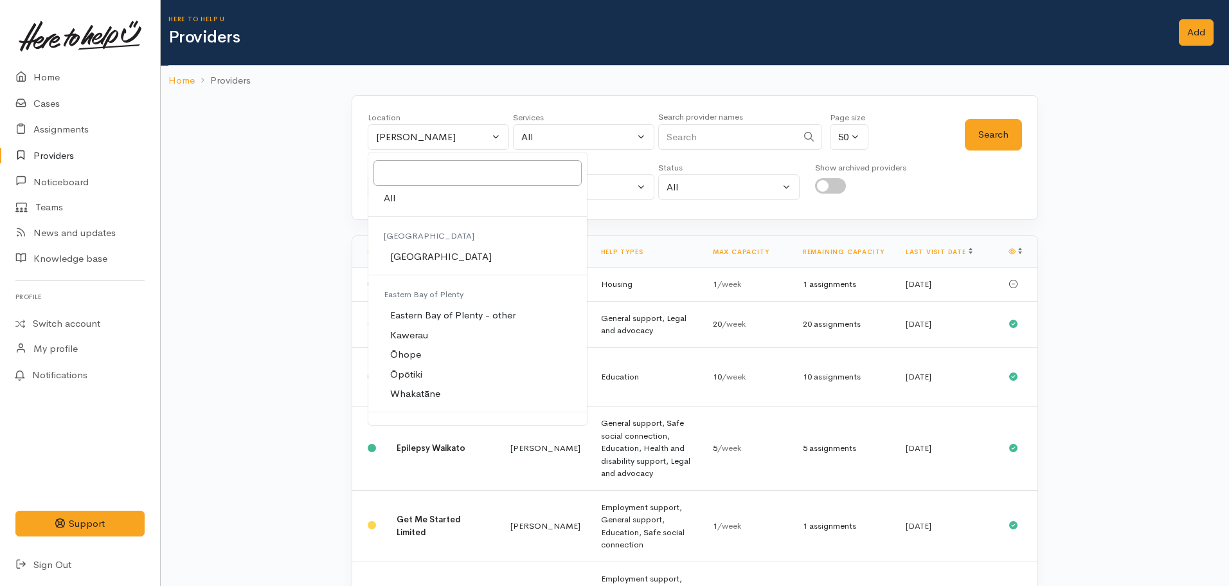
click at [407, 192] on link "All" at bounding box center [477, 198] width 219 height 20
select select "-1"
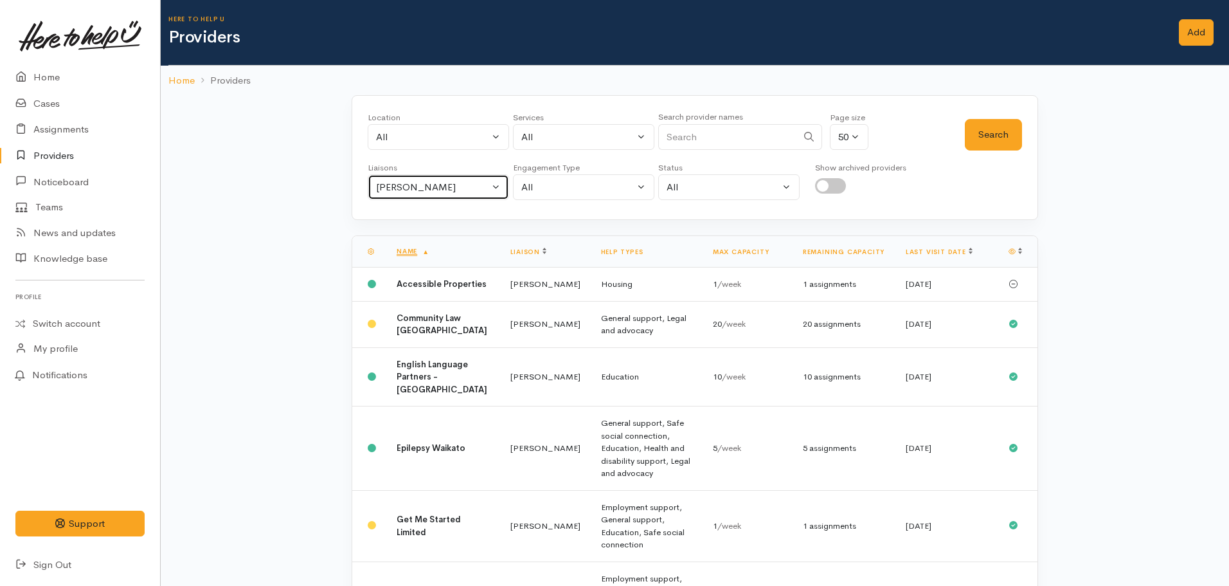
click at [450, 188] on div "Nicole Rusk" at bounding box center [432, 187] width 113 height 15
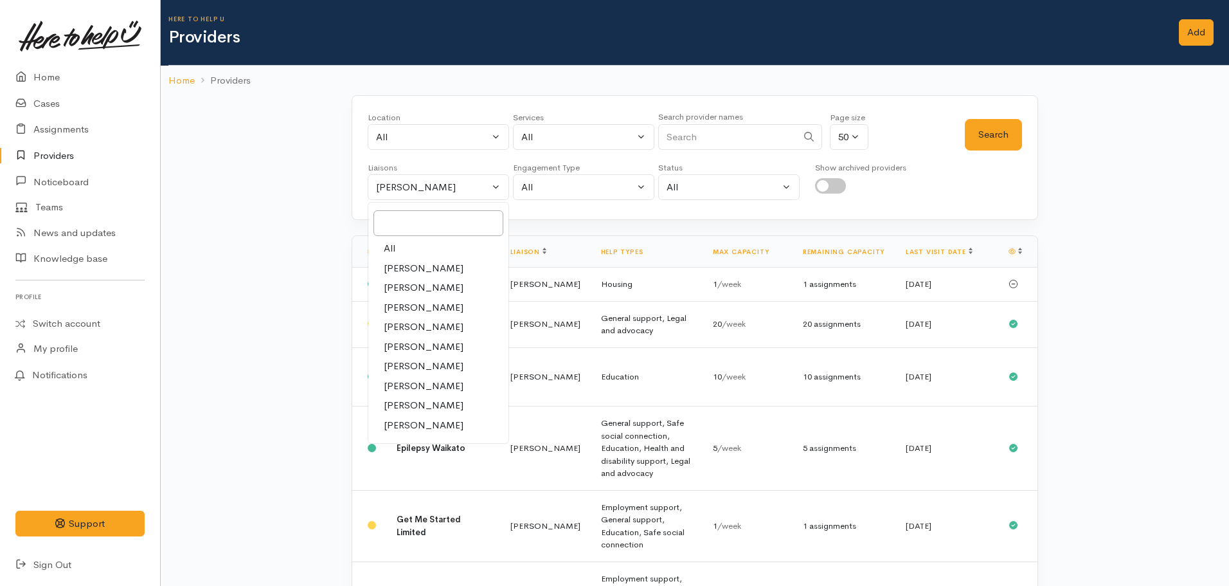
click at [426, 247] on link "All" at bounding box center [438, 248] width 140 height 20
select select "null"
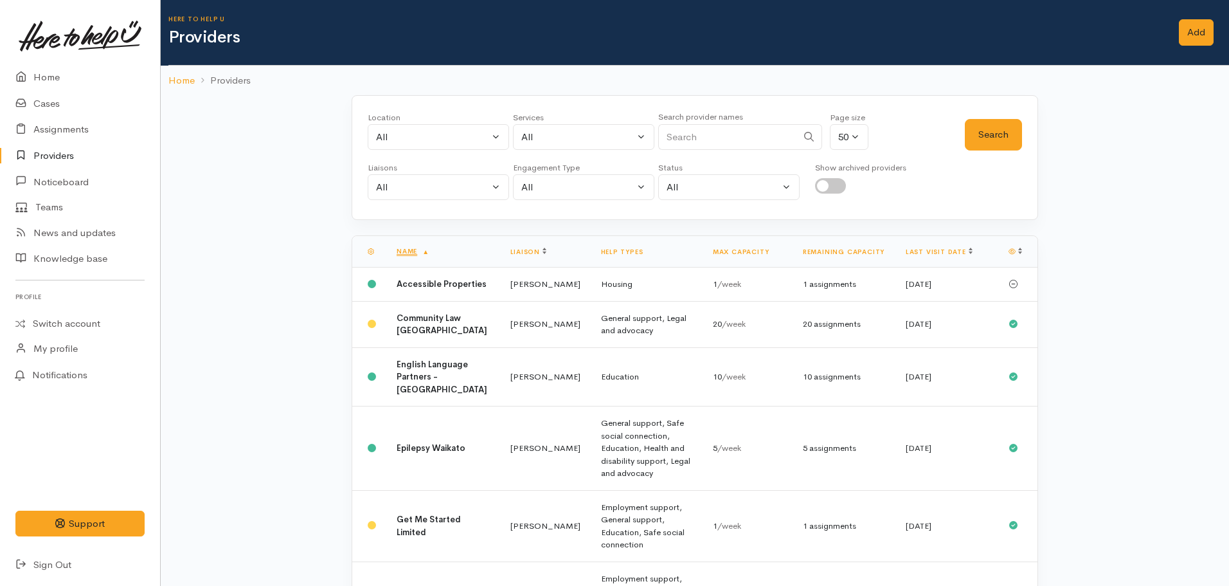
click at [706, 137] on input "Search" at bounding box center [727, 137] width 139 height 26
type input "Positive mindset challenge"
click at [1005, 137] on button "Search" at bounding box center [993, 134] width 57 height 31
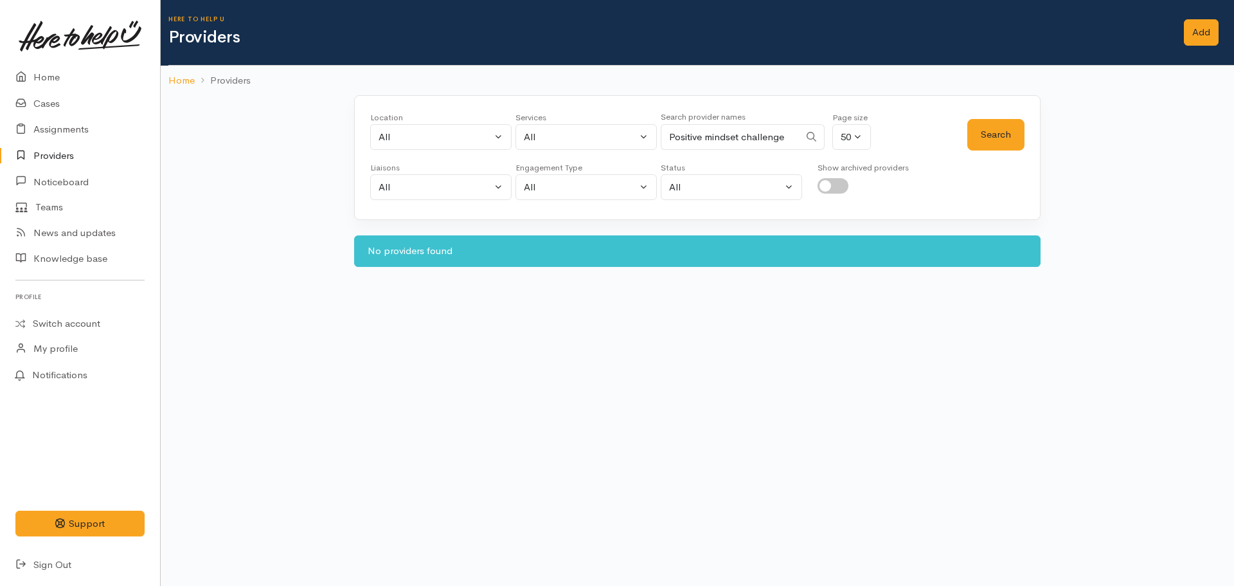
click at [776, 142] on input "Positive mindset challenge" at bounding box center [730, 137] width 139 height 26
click at [772, 141] on input "Positive mindset challenge" at bounding box center [730, 137] width 139 height 26
click at [980, 128] on button "Search" at bounding box center [995, 134] width 57 height 31
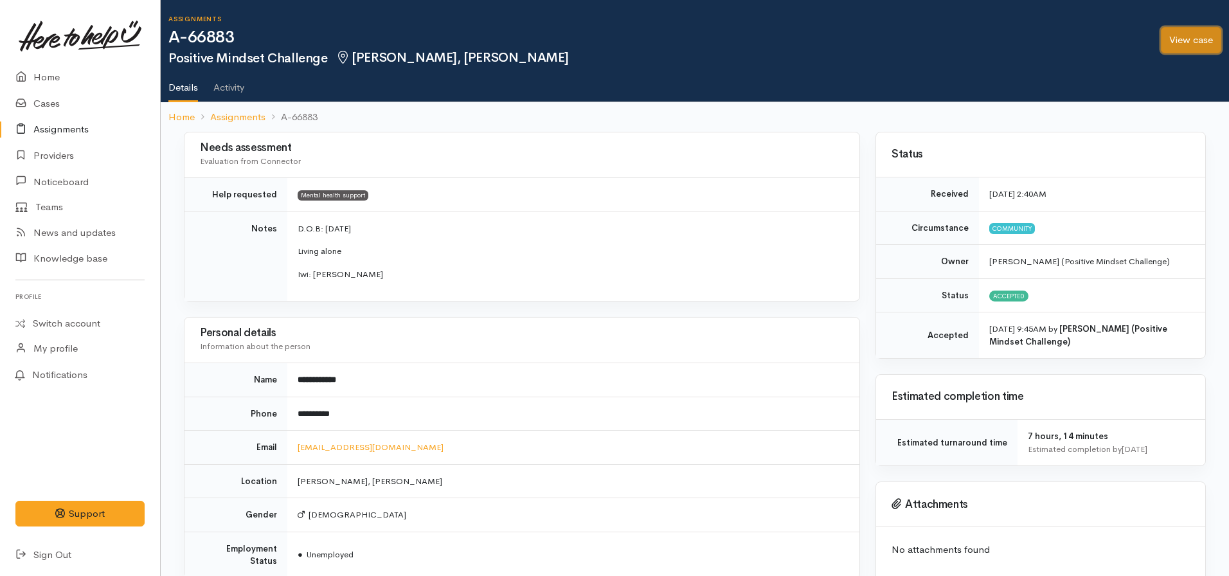
click at [1177, 39] on link "View case" at bounding box center [1191, 40] width 60 height 26
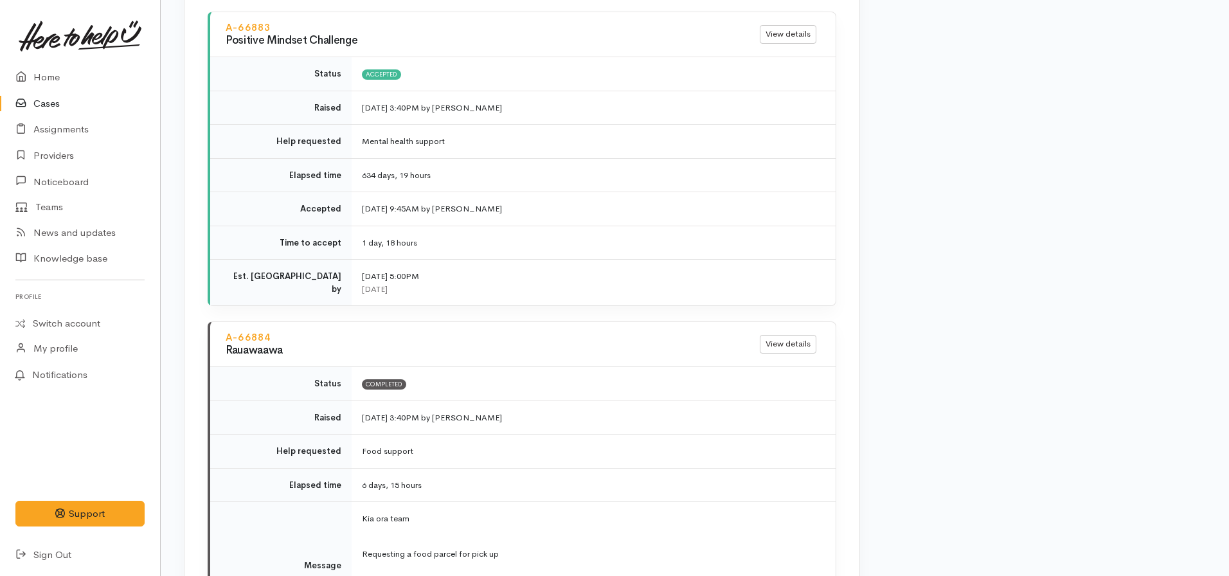
scroll to position [1093, 0]
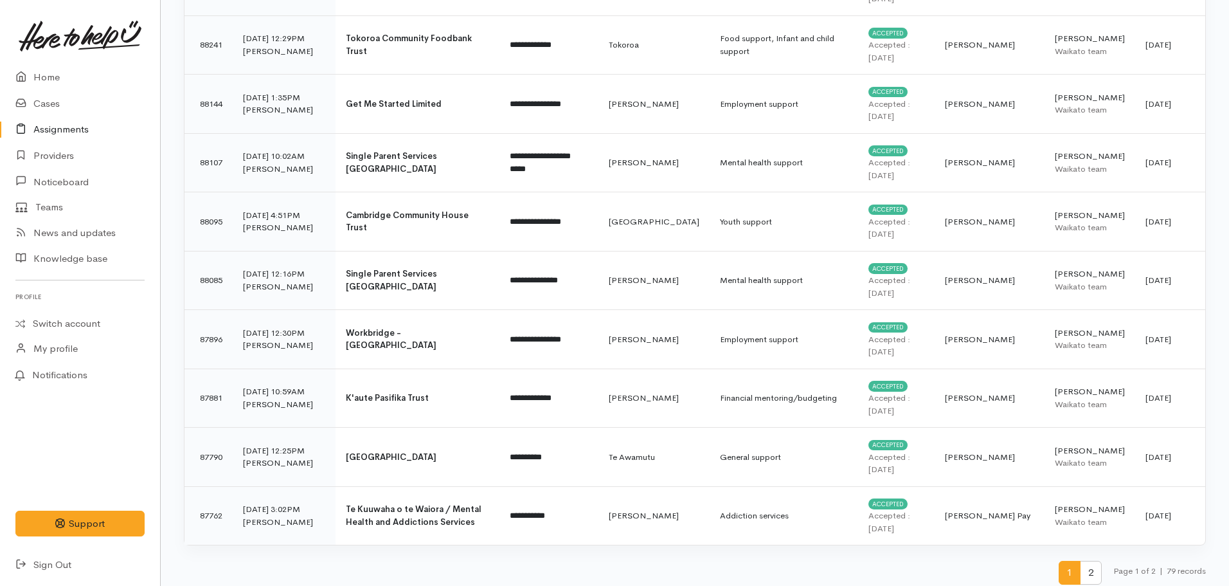
scroll to position [2627, 0]
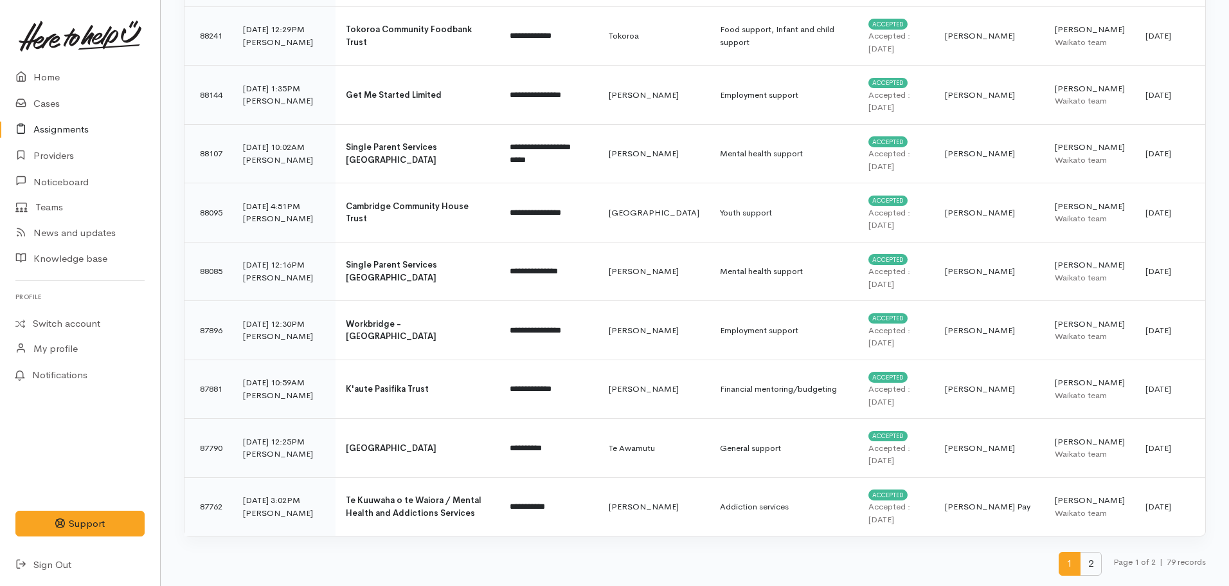
click at [1084, 559] on span "2" at bounding box center [1091, 564] width 22 height 24
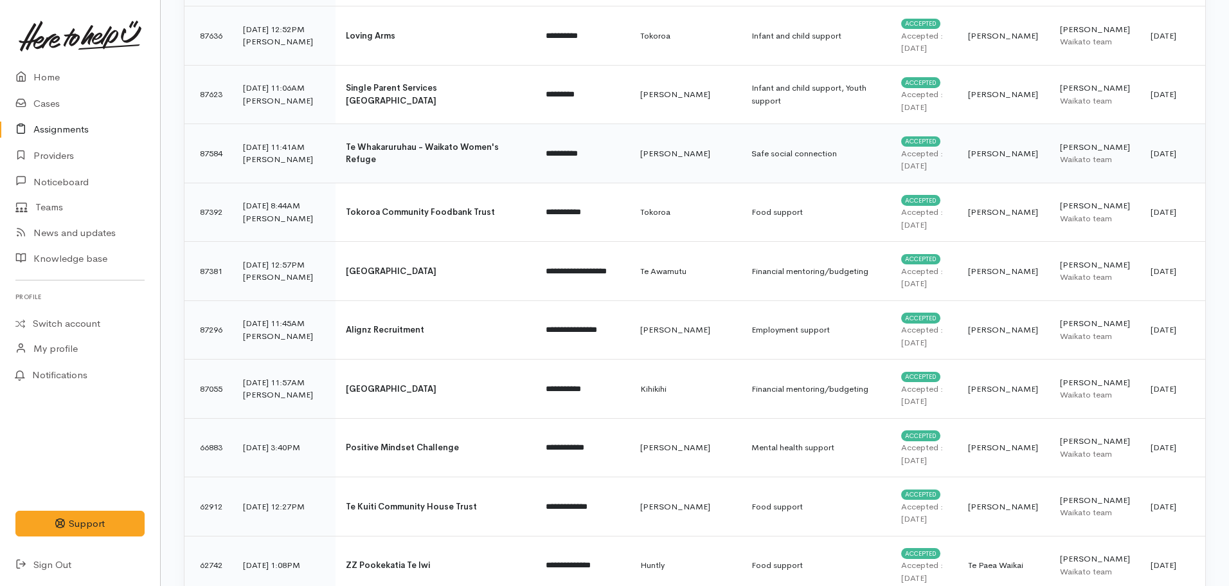
scroll to position [386, 0]
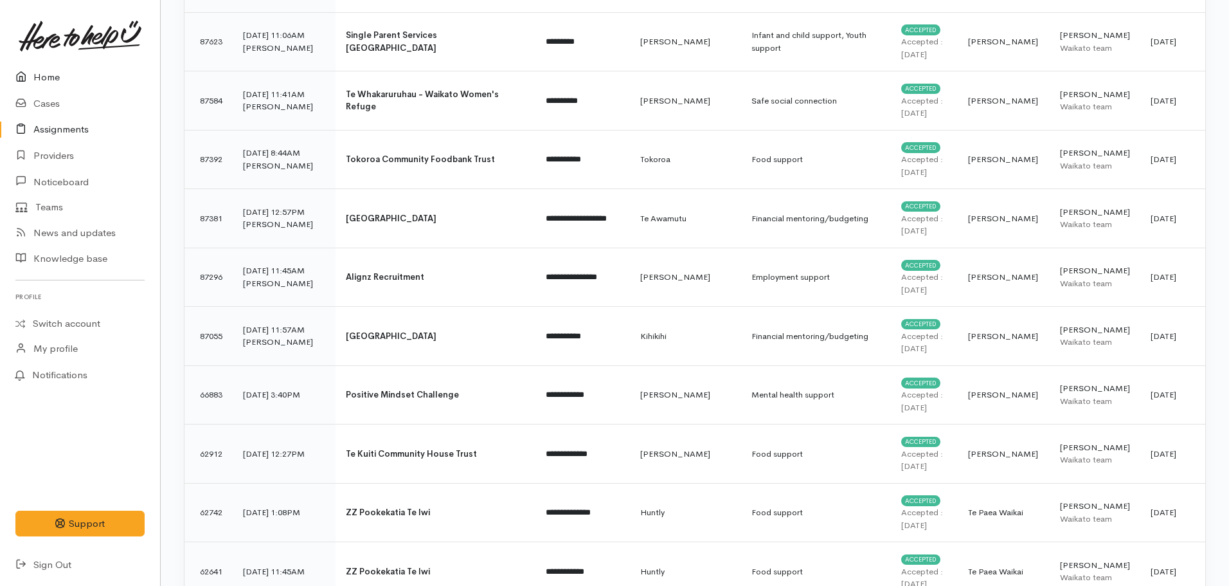
click at [40, 68] on link "Home" at bounding box center [80, 77] width 160 height 26
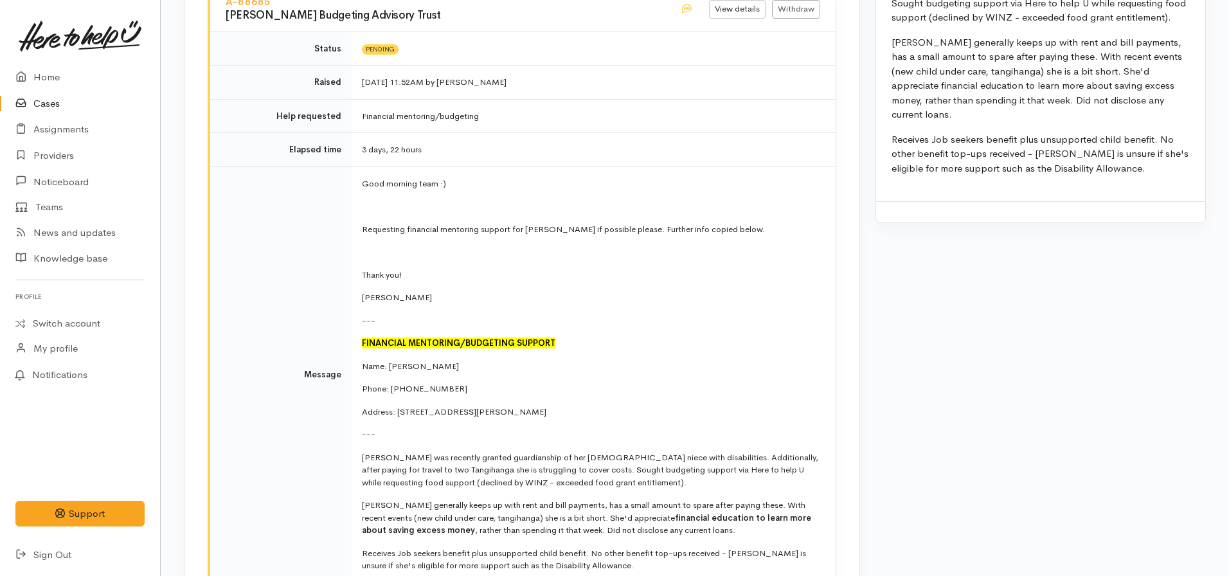
scroll to position [2121, 0]
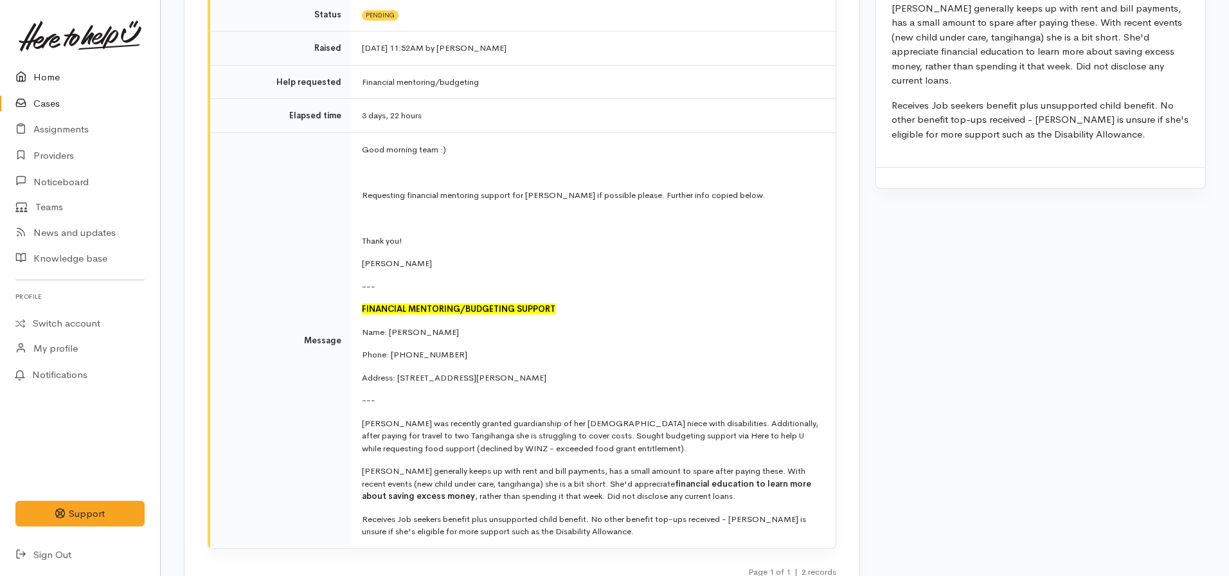
click at [71, 80] on link "Home" at bounding box center [80, 77] width 160 height 26
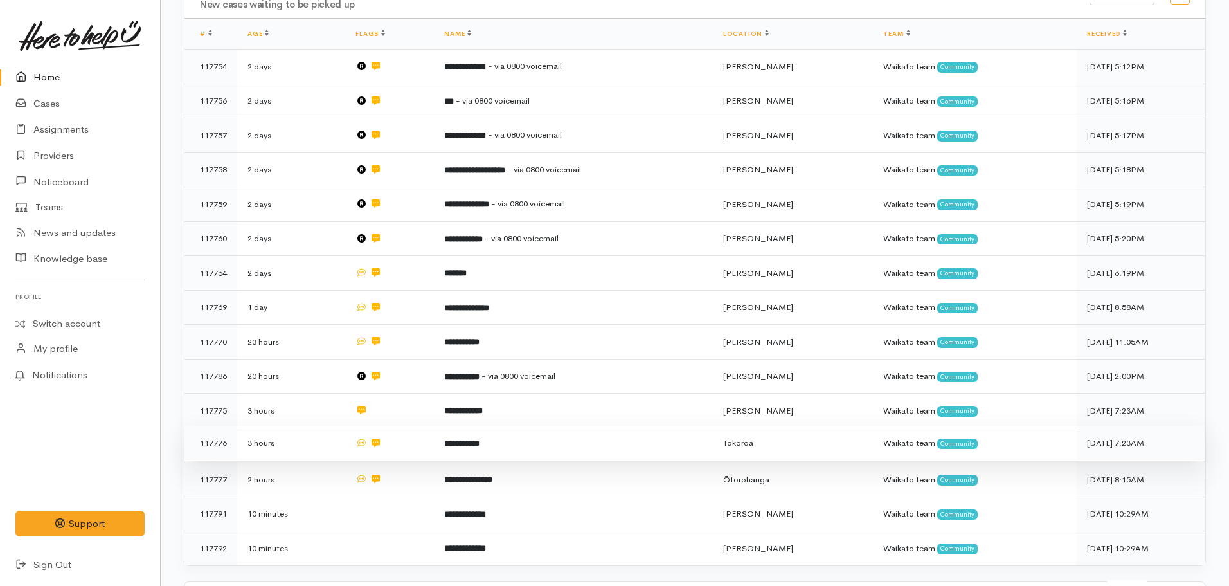
scroll to position [257, 0]
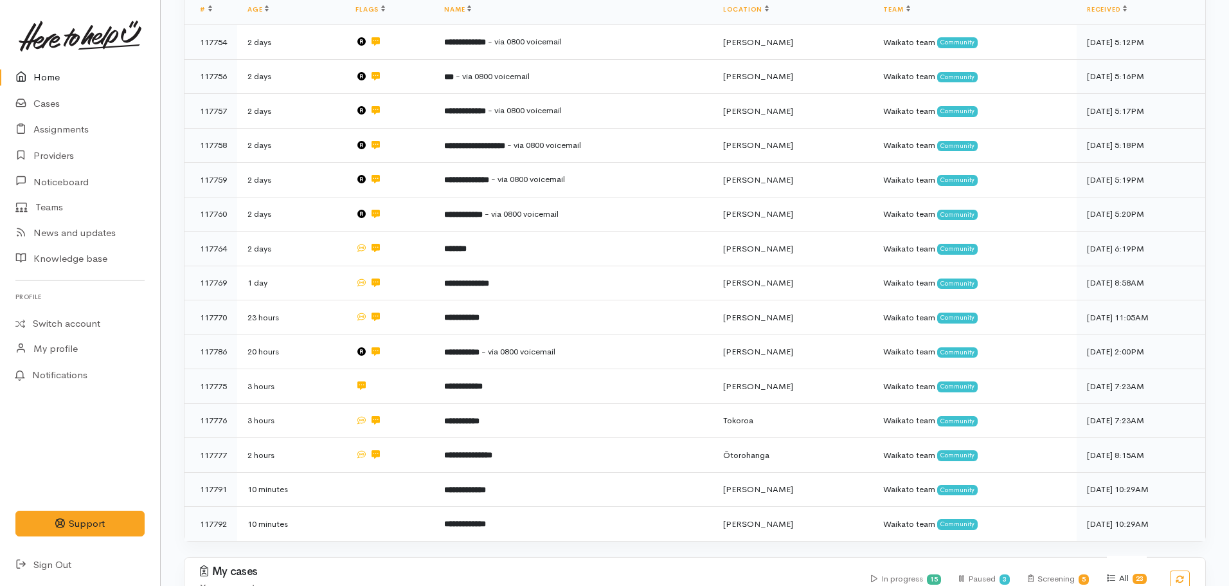
click at [48, 77] on link "Home" at bounding box center [80, 77] width 160 height 26
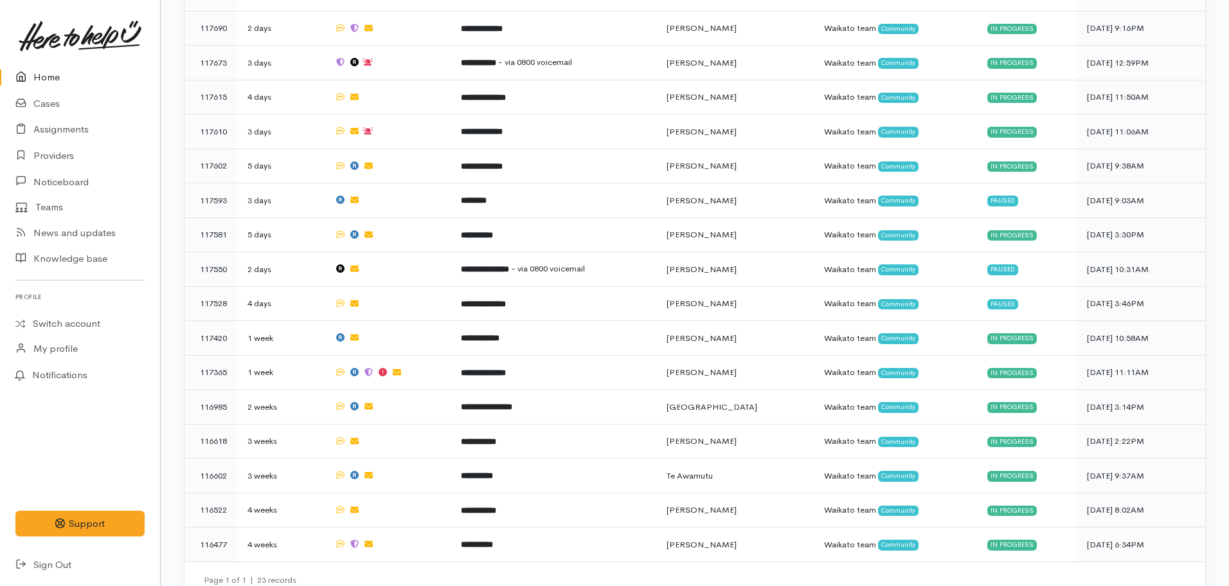
scroll to position [1086, 0]
